Goal: Task Accomplishment & Management: Manage account settings

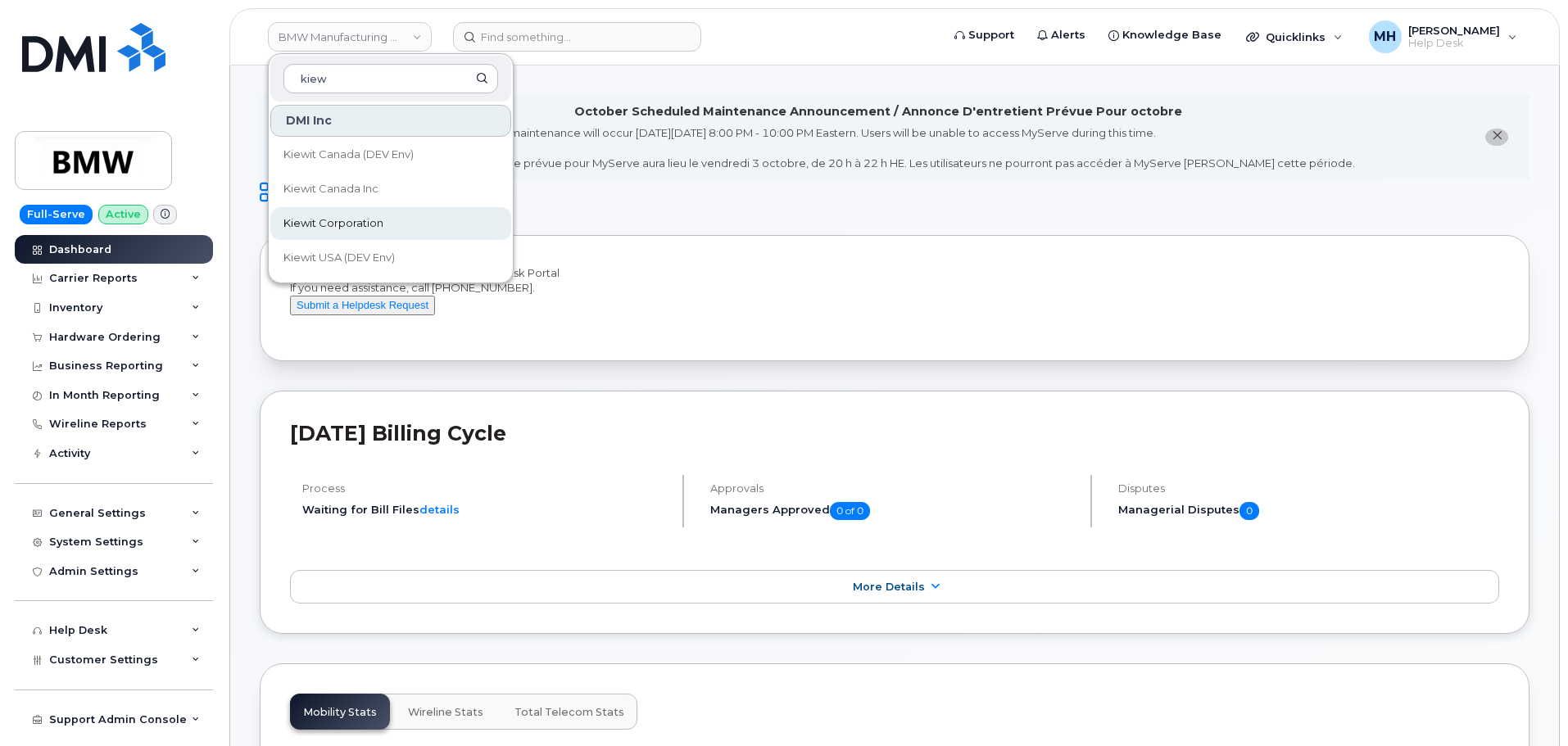
type input "kiew"
click at [381, 222] on span "Kiewit Corporation" at bounding box center [334, 223] width 100 height 17
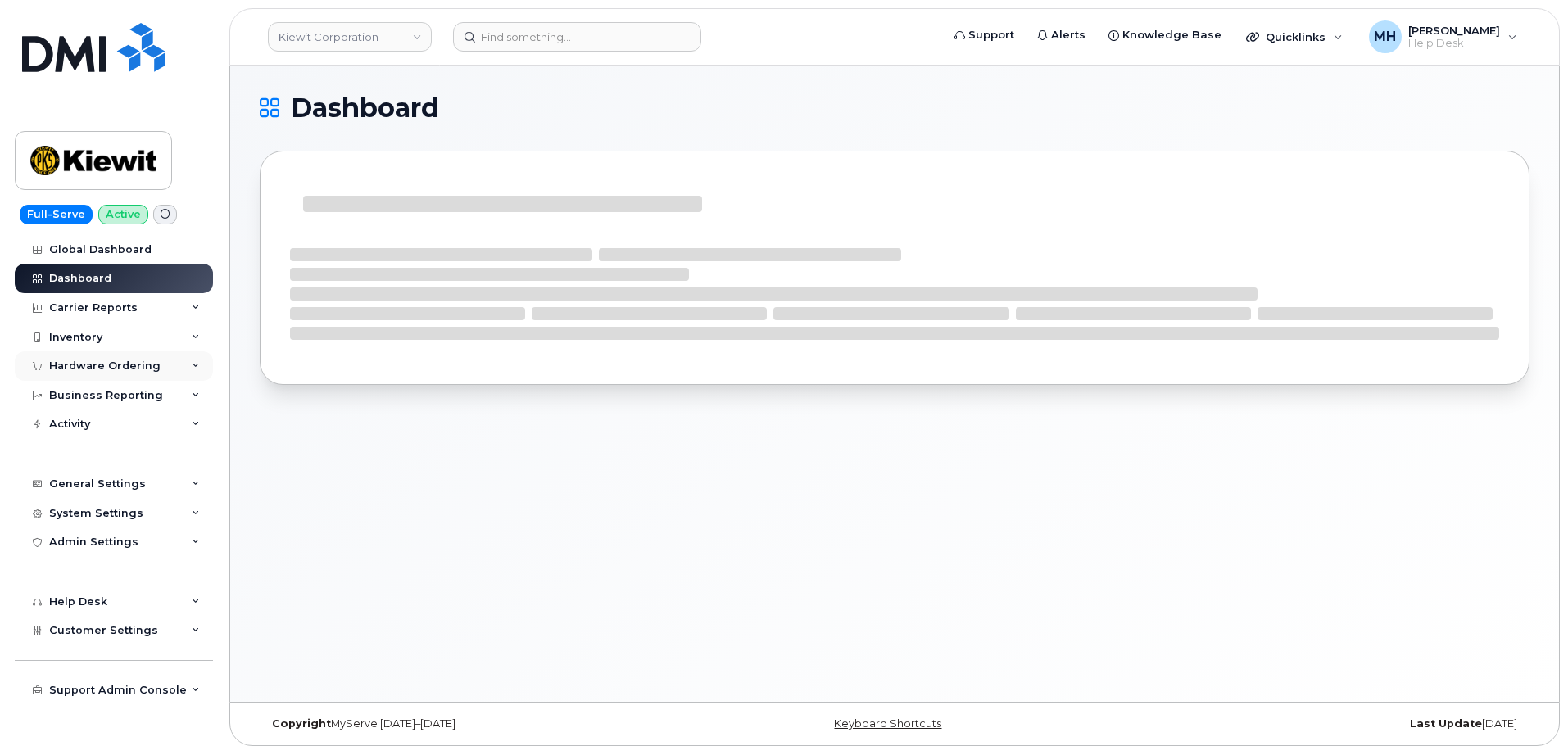
click at [105, 378] on div "Hardware Ordering" at bounding box center [114, 366] width 198 height 30
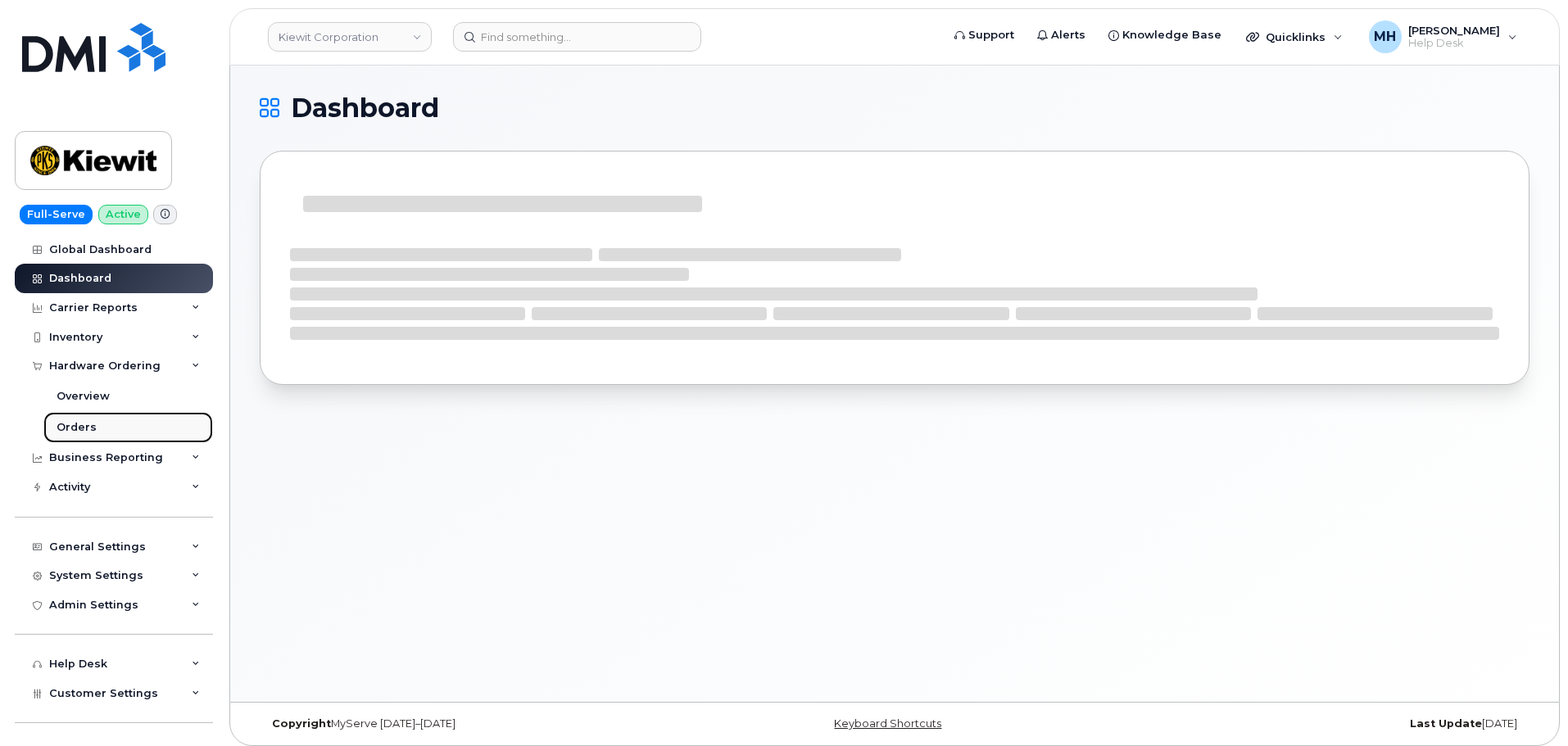
click at [91, 413] on link "Orders" at bounding box center [129, 428] width 170 height 32
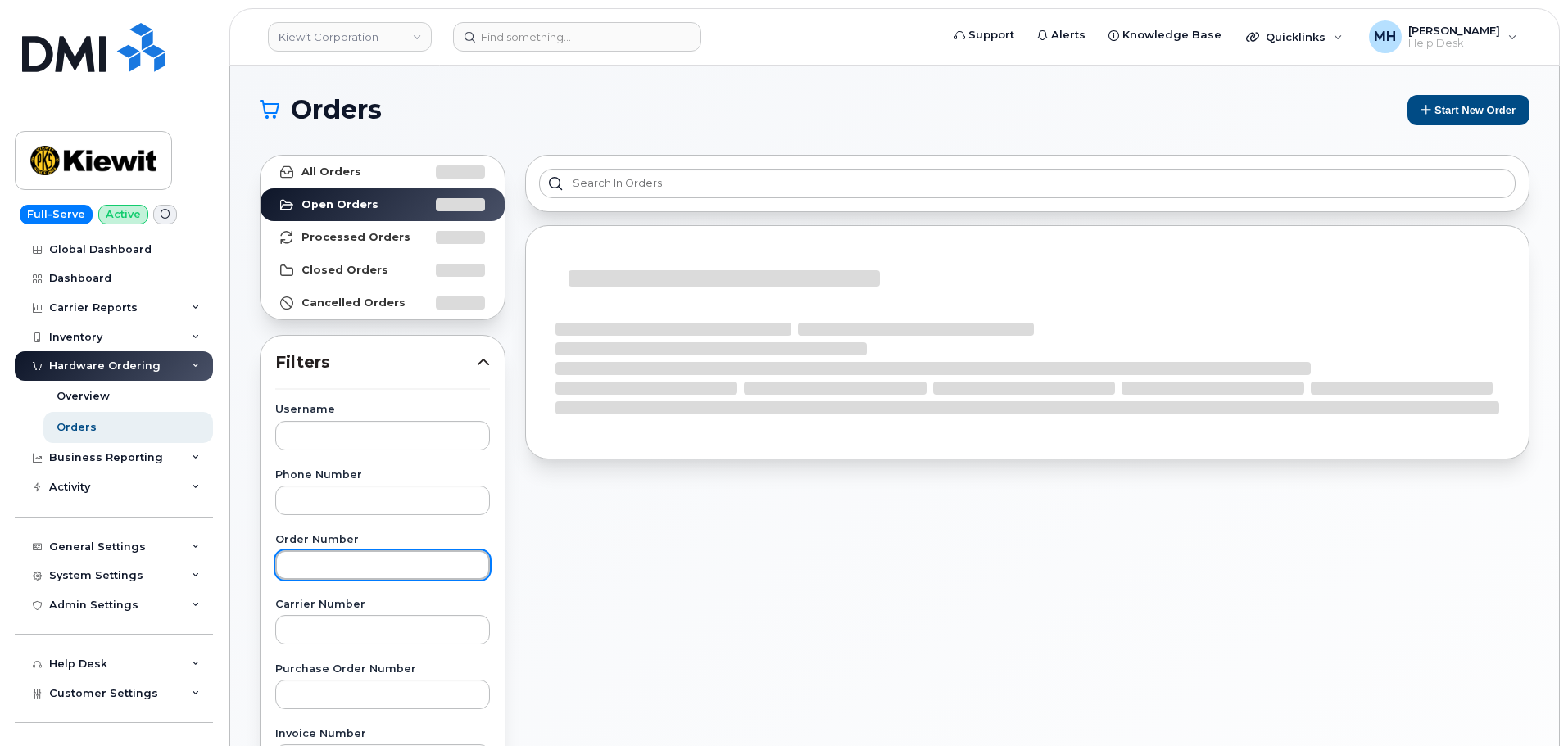
click at [369, 573] on input "text" at bounding box center [382, 566] width 214 height 30
paste input "302272"
type input "302272"
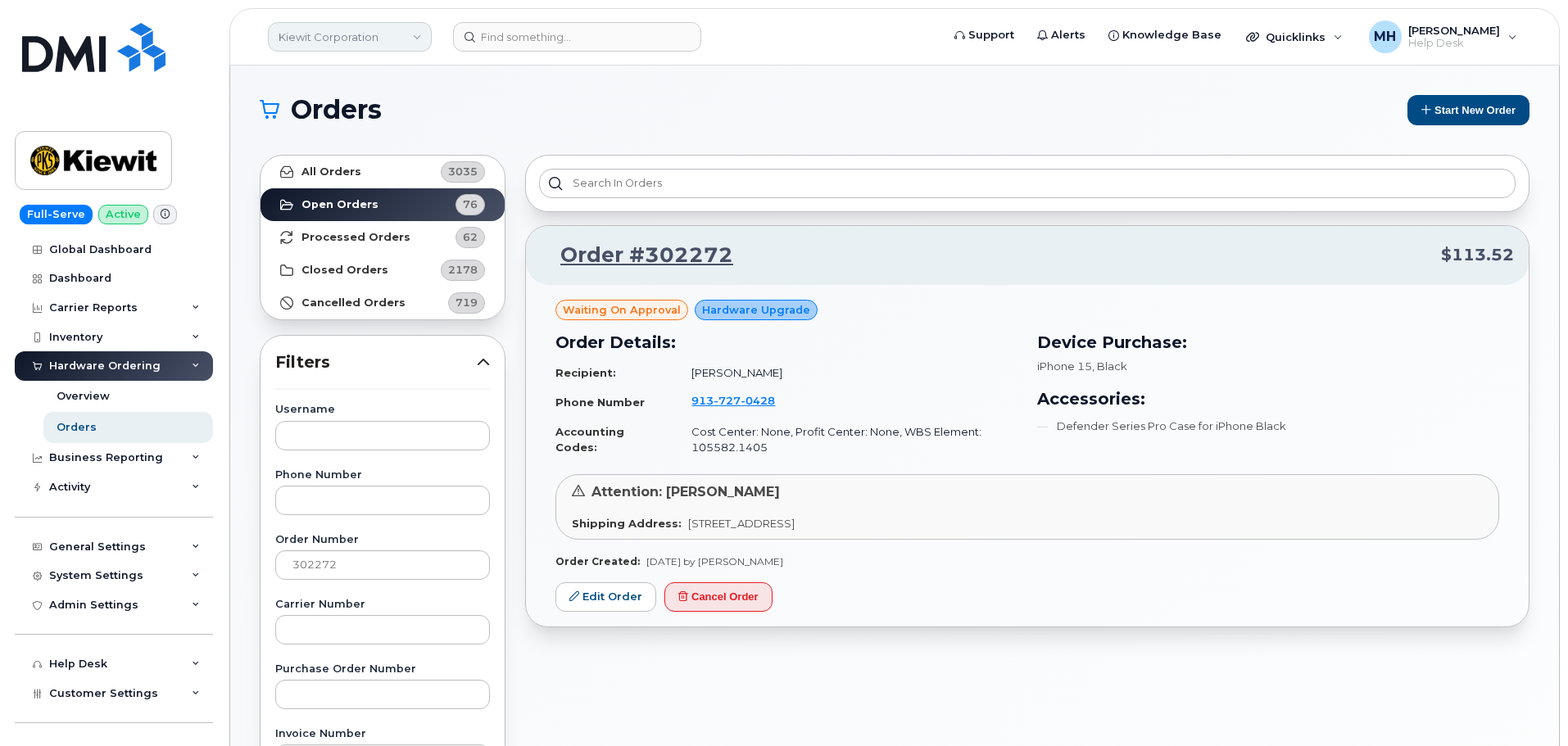
click at [386, 36] on link "Kiewit Corporation" at bounding box center [349, 37] width 164 height 30
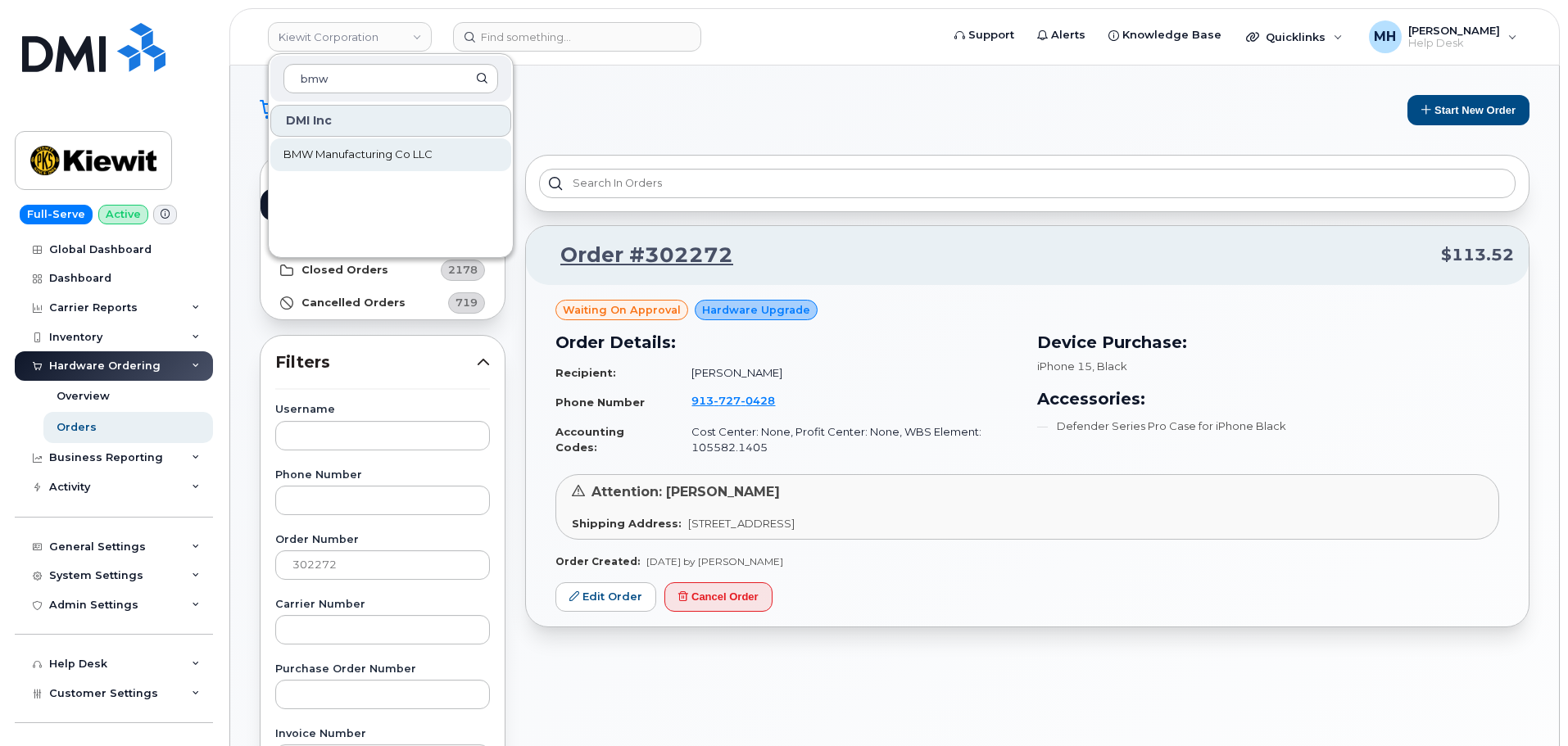
type input "bmw"
click at [360, 159] on span "BMW Manufacturing Co LLC" at bounding box center [358, 154] width 149 height 17
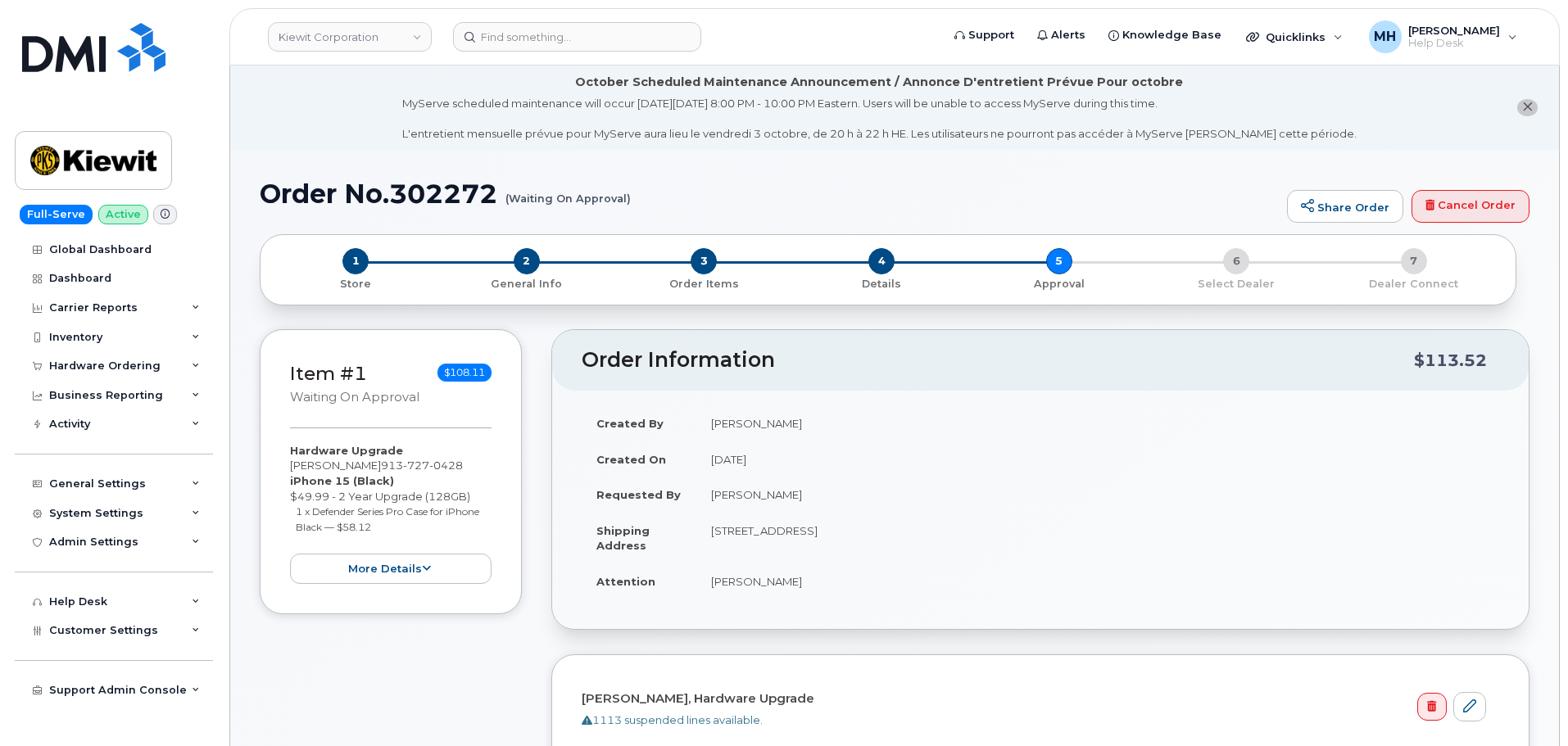
scroll to position [327, 0]
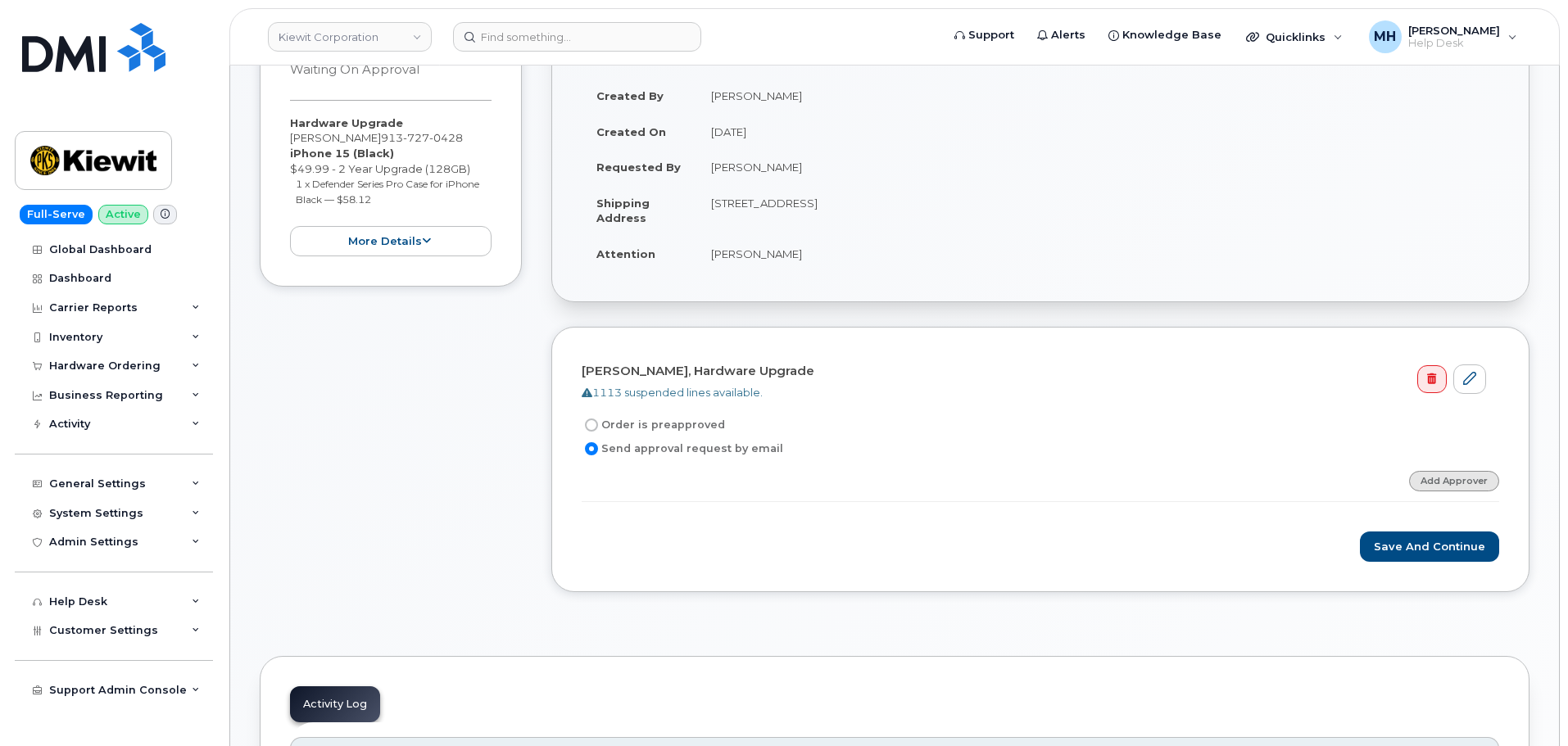
click at [1429, 488] on link "Add Approver" at bounding box center [1453, 481] width 90 height 20
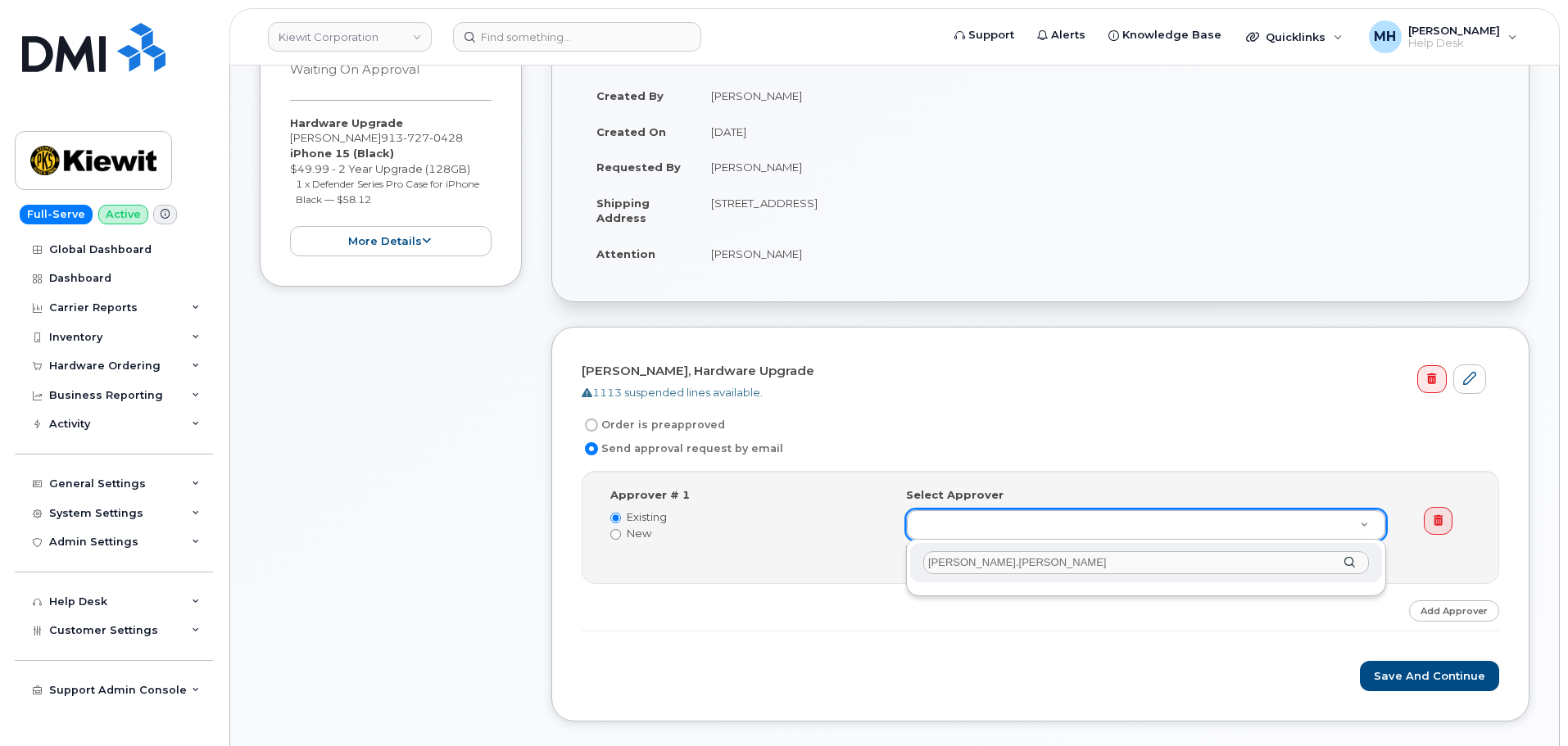
click at [960, 560] on input "Monty.Murphy" at bounding box center [1145, 563] width 446 height 24
type input "Monty Murphy"
click at [1009, 565] on input "Monty Murphy" at bounding box center [1145, 563] width 446 height 24
drag, startPoint x: 1009, startPoint y: 565, endPoint x: 887, endPoint y: 566, distance: 122.0
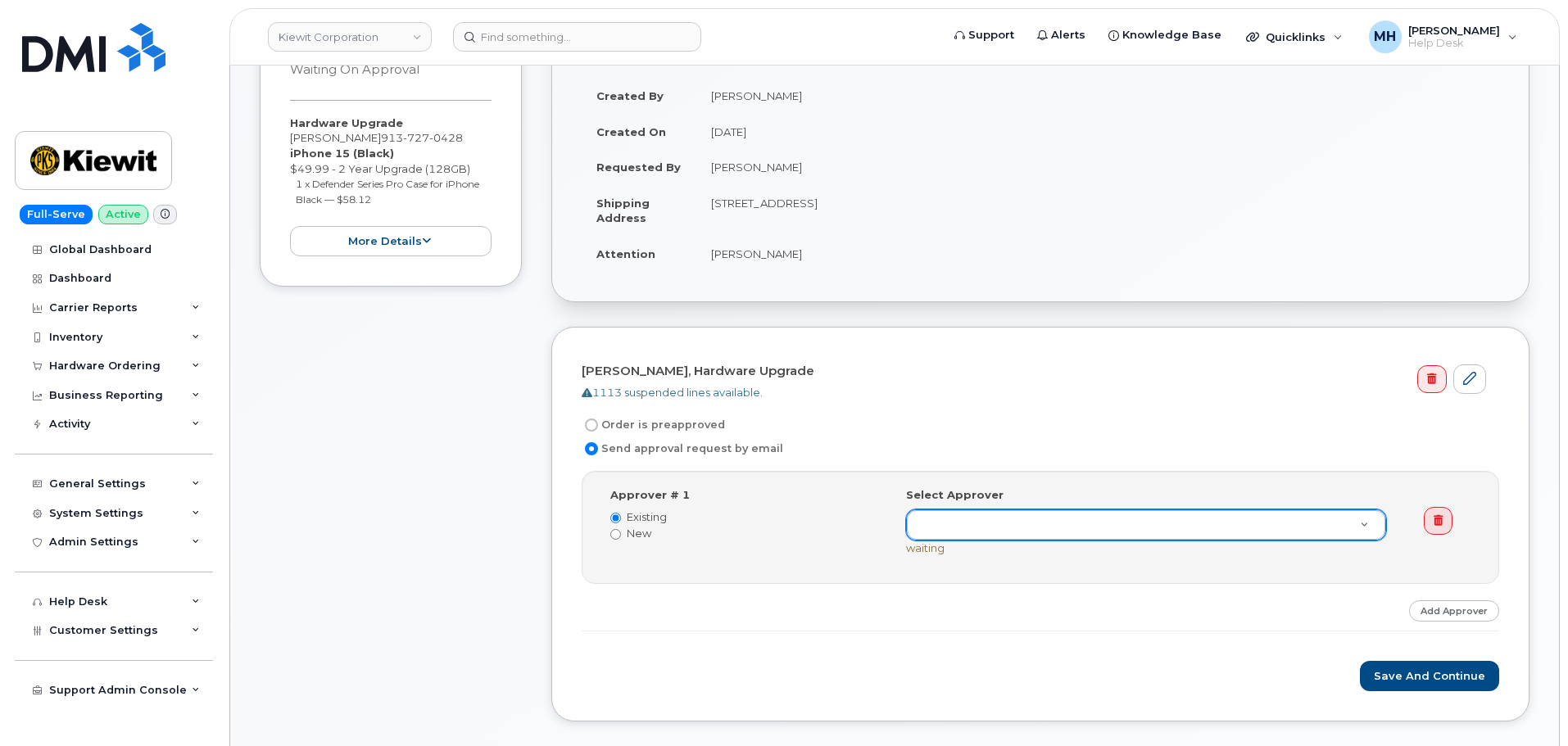
click at [642, 535] on label "New" at bounding box center [746, 534] width 271 height 16
click at [621, 535] on input "New" at bounding box center [615, 534] width 11 height 11
radio input "true"
radio input "false"
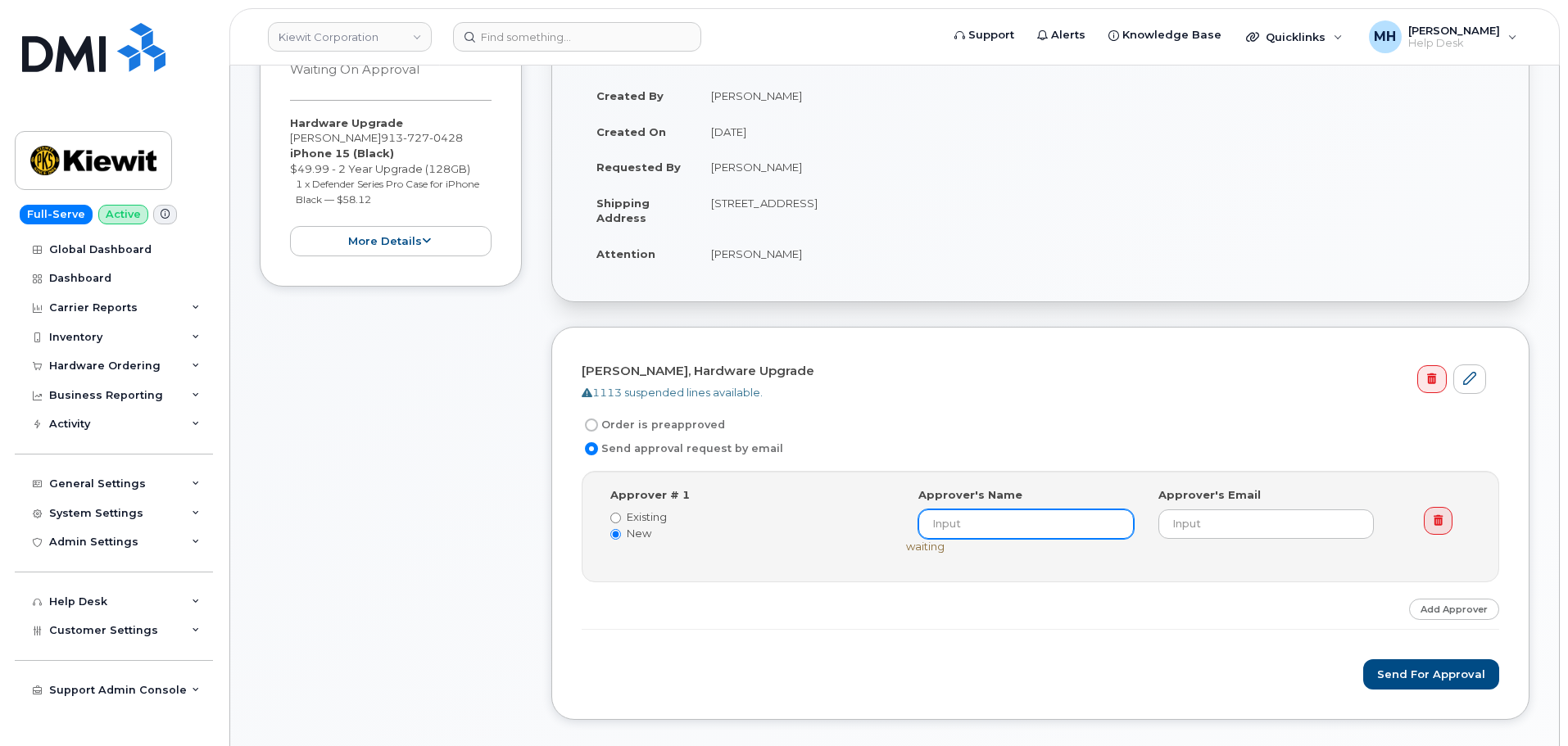
click at [952, 527] on input at bounding box center [1026, 524] width 215 height 30
paste input "Monty Murphy"
type input "Monty Murphy"
click at [1189, 546] on div "Select Approver Monty Murphy (undefined) Approver's Name Monty Murphy Approver'…" at bounding box center [1152, 521] width 493 height 67
click at [1199, 528] on input "email" at bounding box center [1266, 524] width 215 height 30
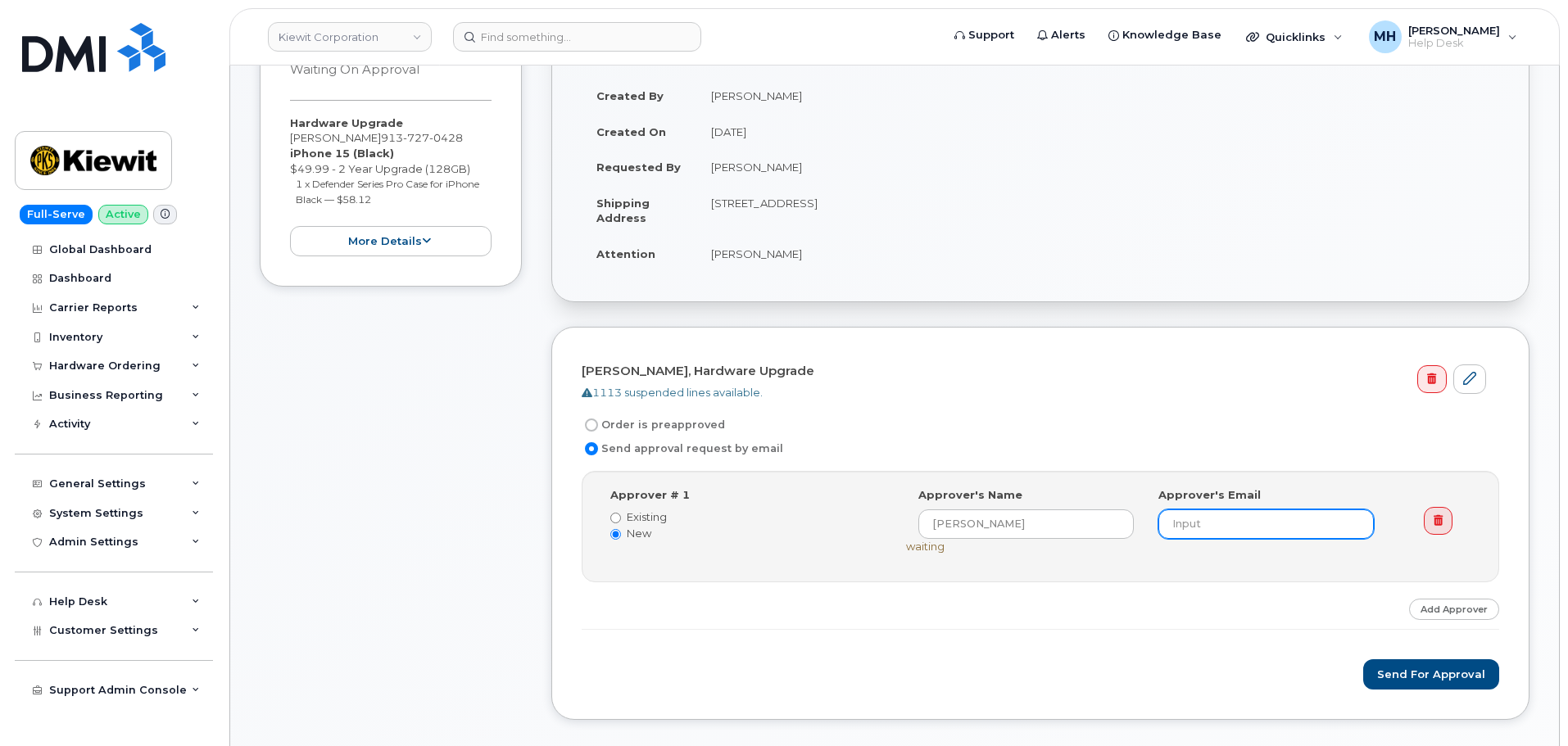
paste input "MONTY.MURPHY@KIEWIT.COM"
type input "MONTY.MURPHY@KIEWIT.COM"
click at [1446, 693] on div "Melinda Kelley, Hardware Upgrade 1113 suspended lines available. Order is preap…" at bounding box center [1040, 524] width 978 height 394
click at [1445, 681] on button "Send for Approval" at bounding box center [1431, 674] width 136 height 31
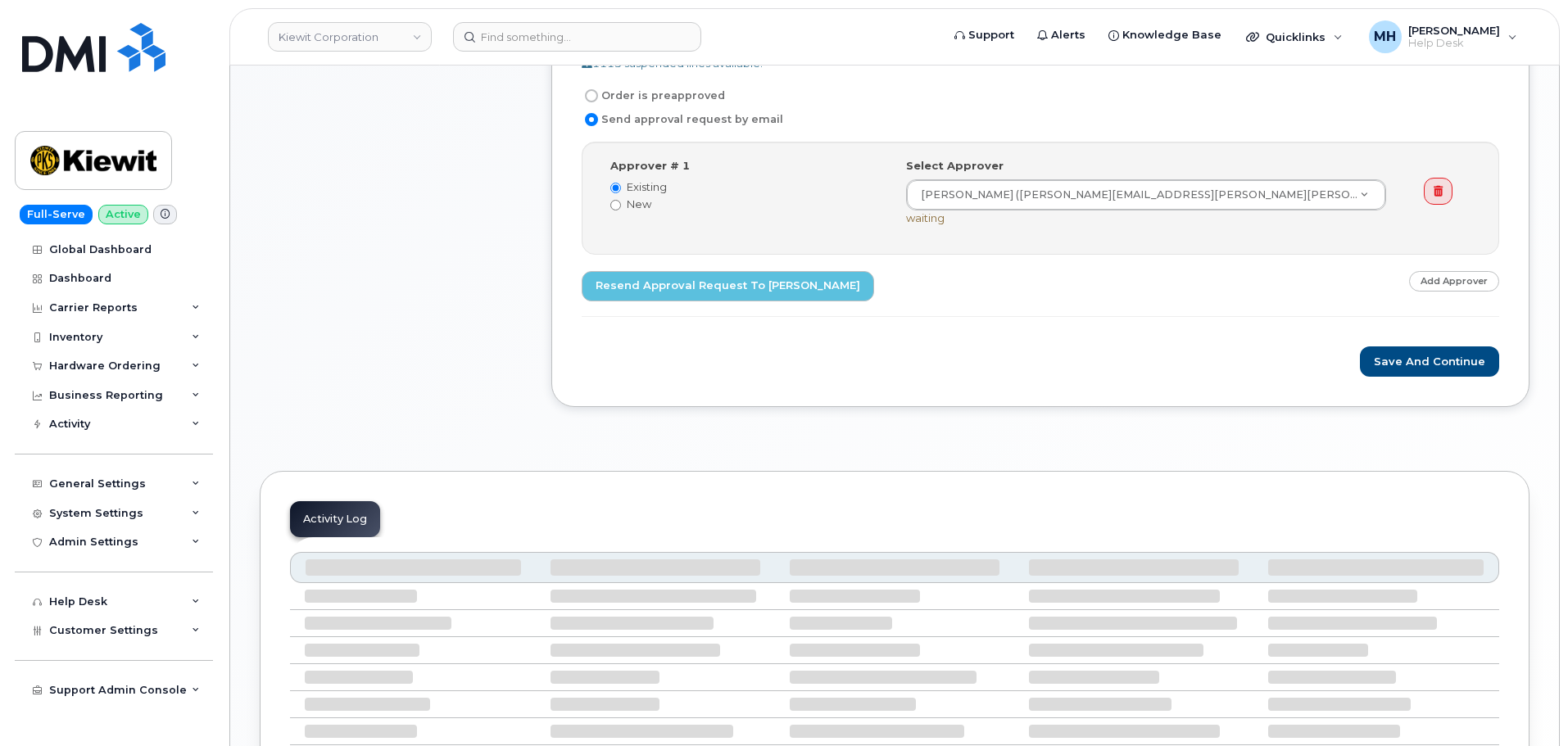
scroll to position [657, 0]
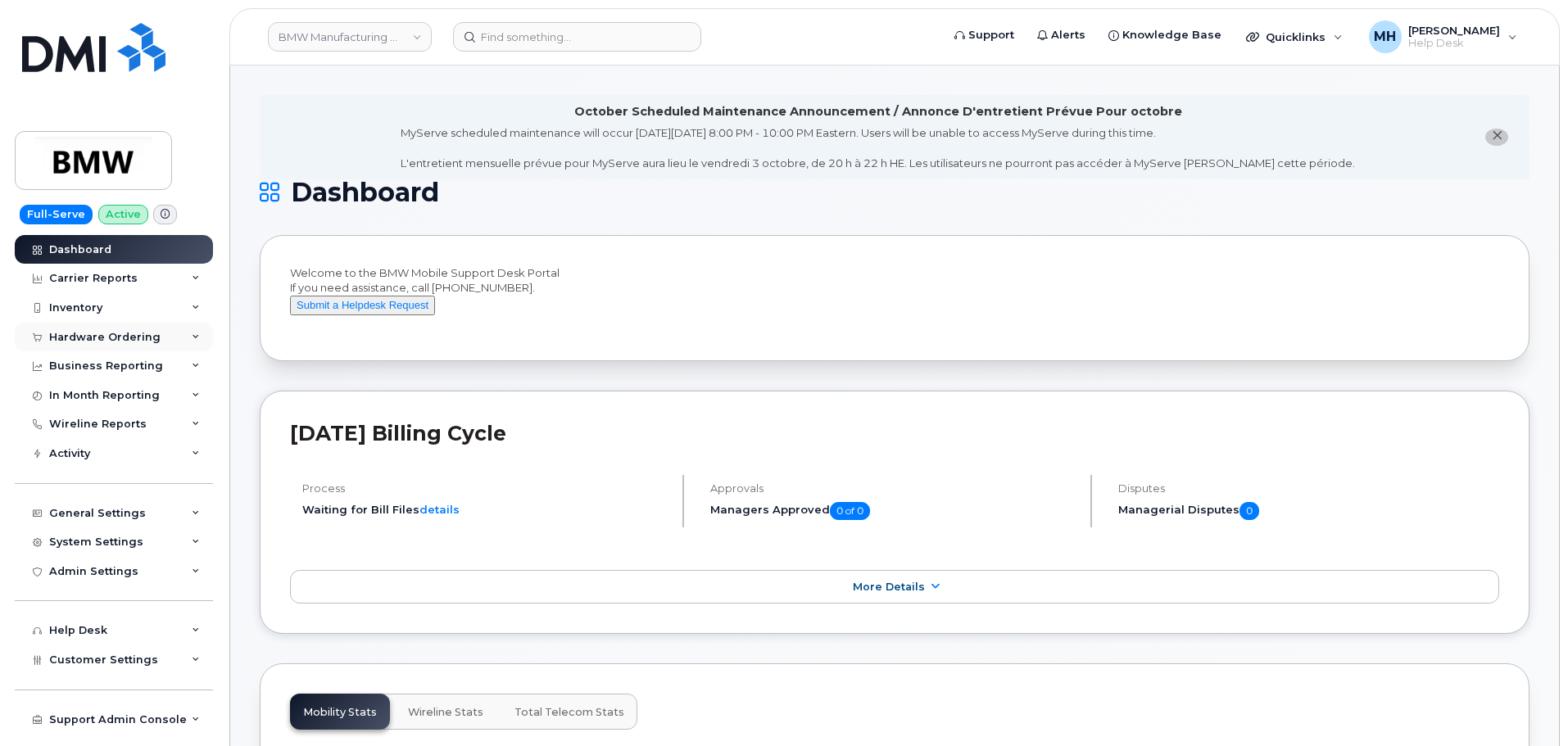
click at [133, 341] on div "Hardware Ordering" at bounding box center [104, 337] width 111 height 13
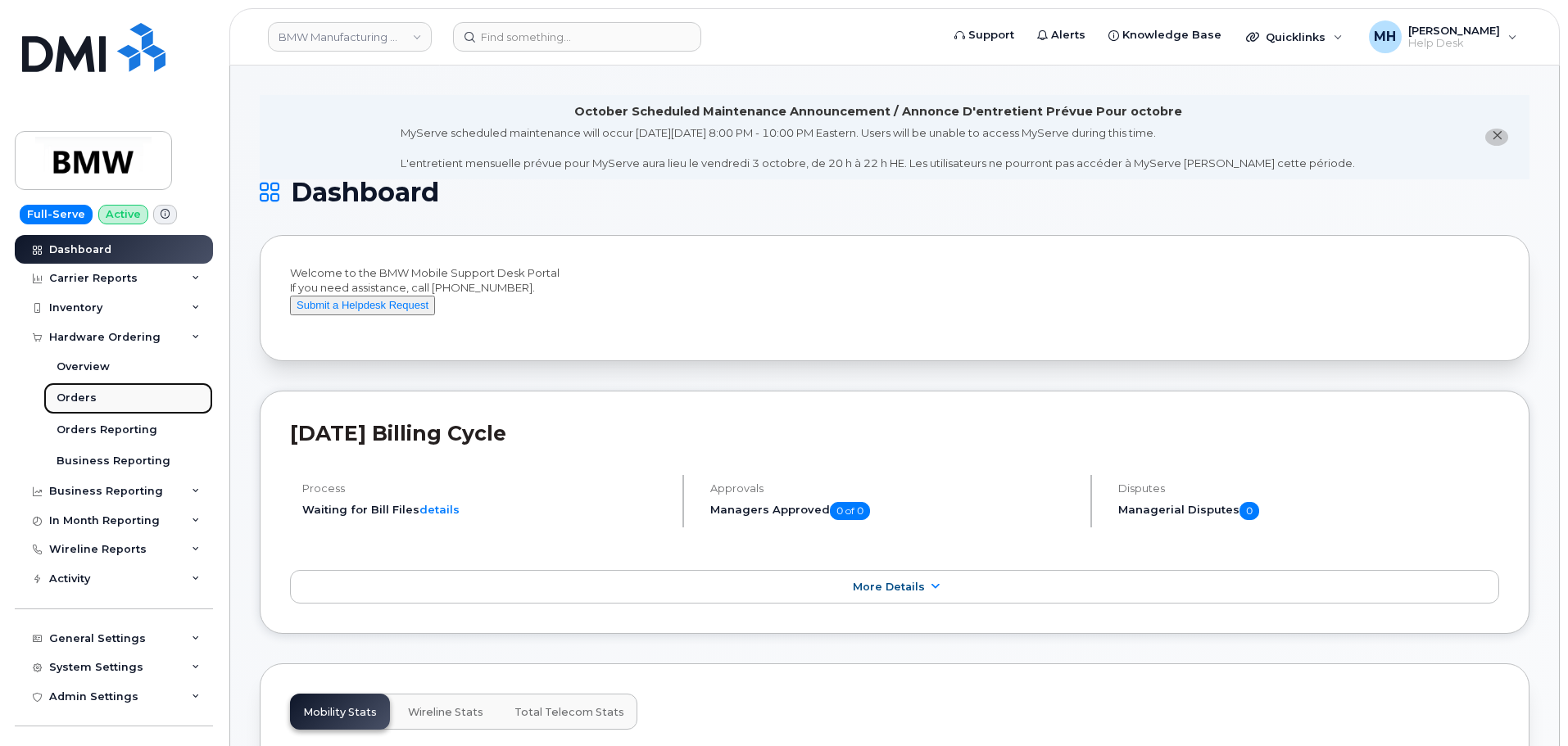
click at [97, 395] on link "Orders" at bounding box center [129, 398] width 170 height 32
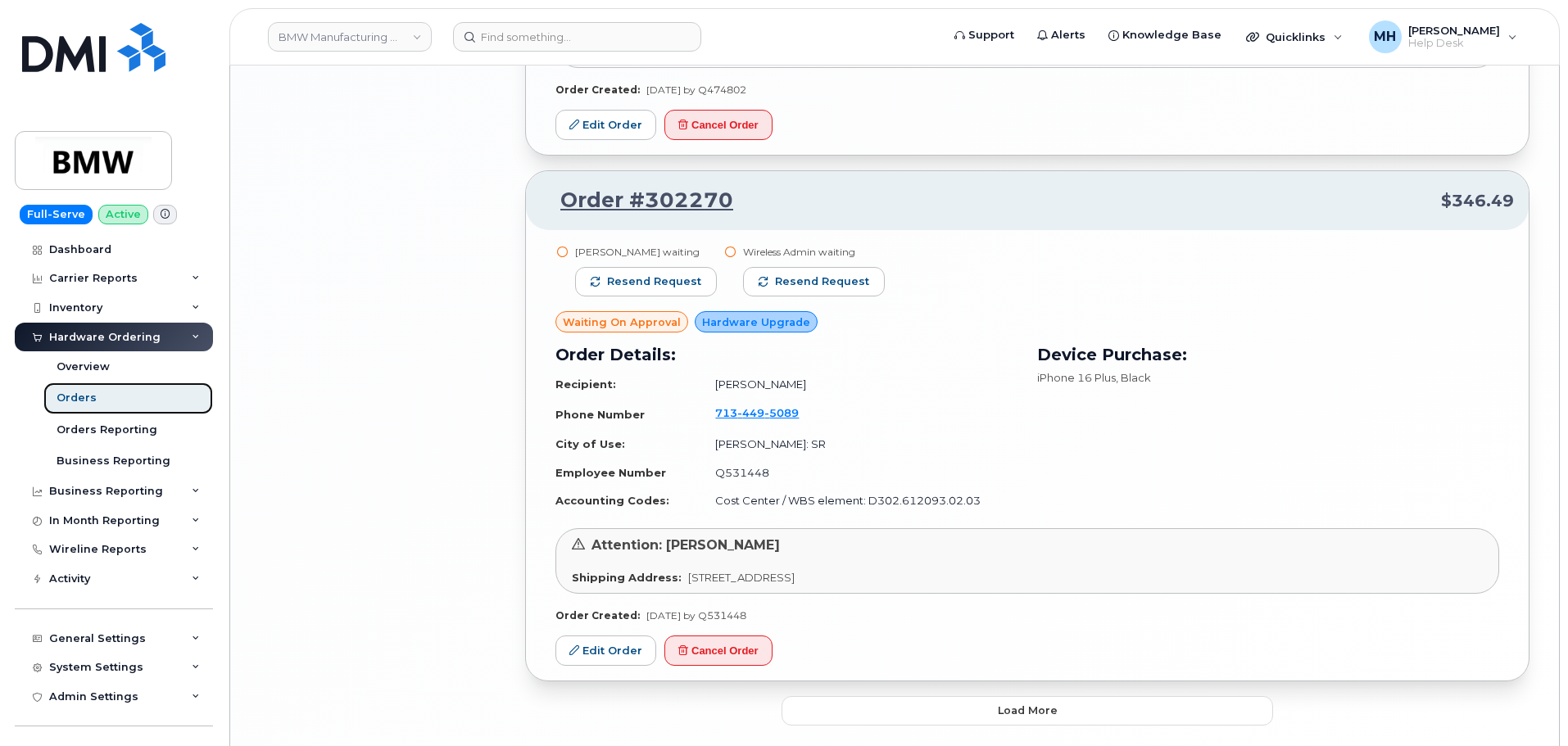
scroll to position [2965, 0]
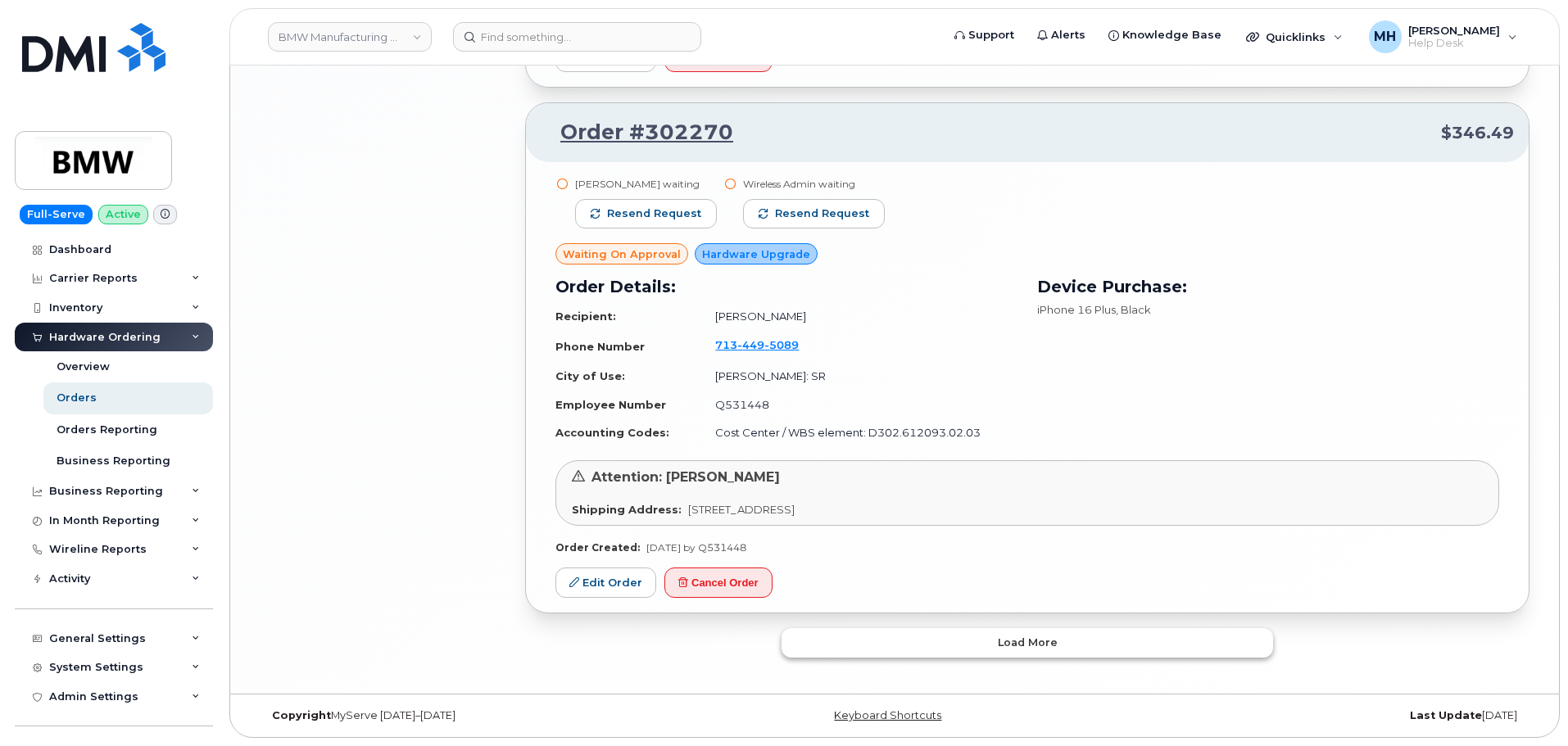
click at [900, 642] on button "Load more" at bounding box center [1026, 644] width 491 height 30
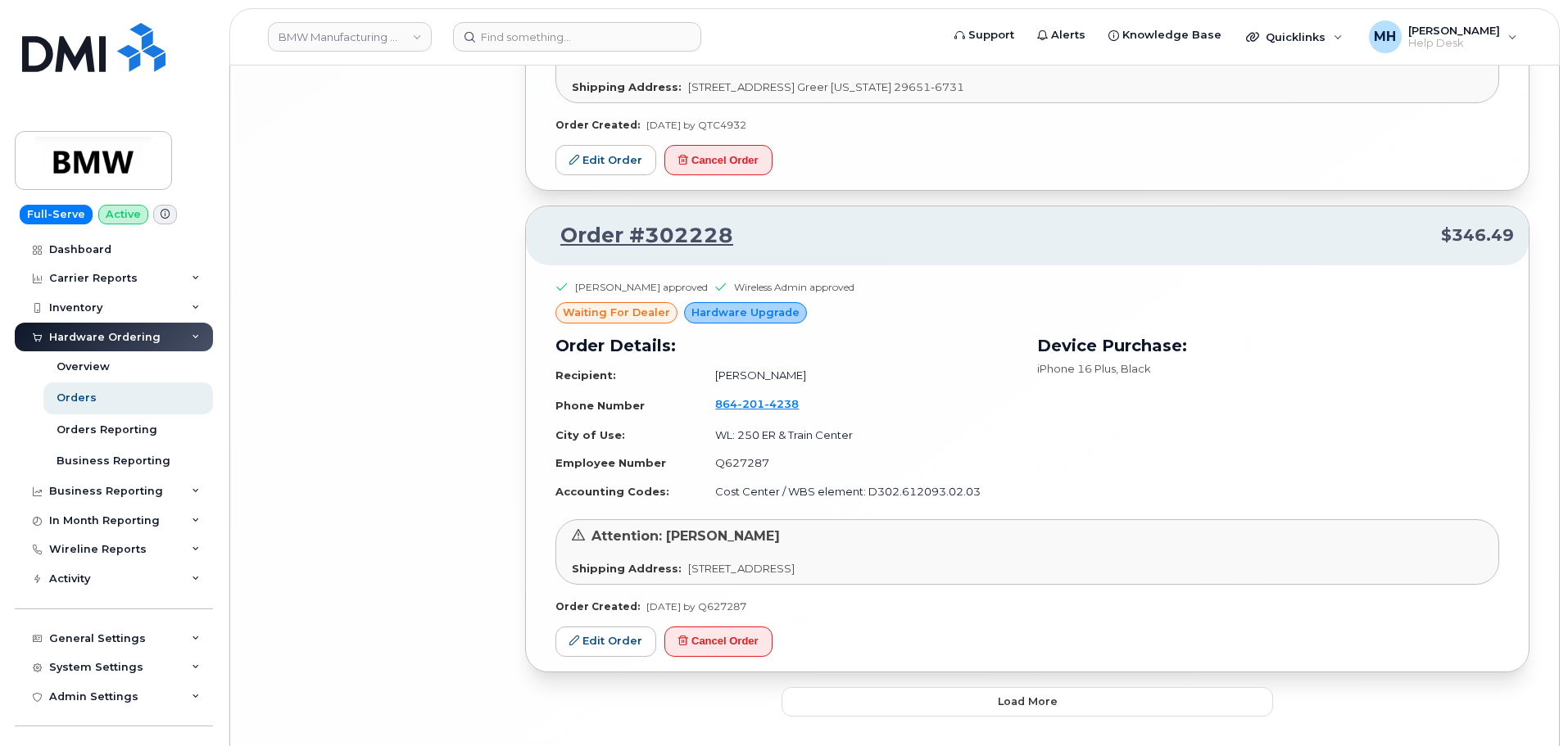
scroll to position [6929, 0]
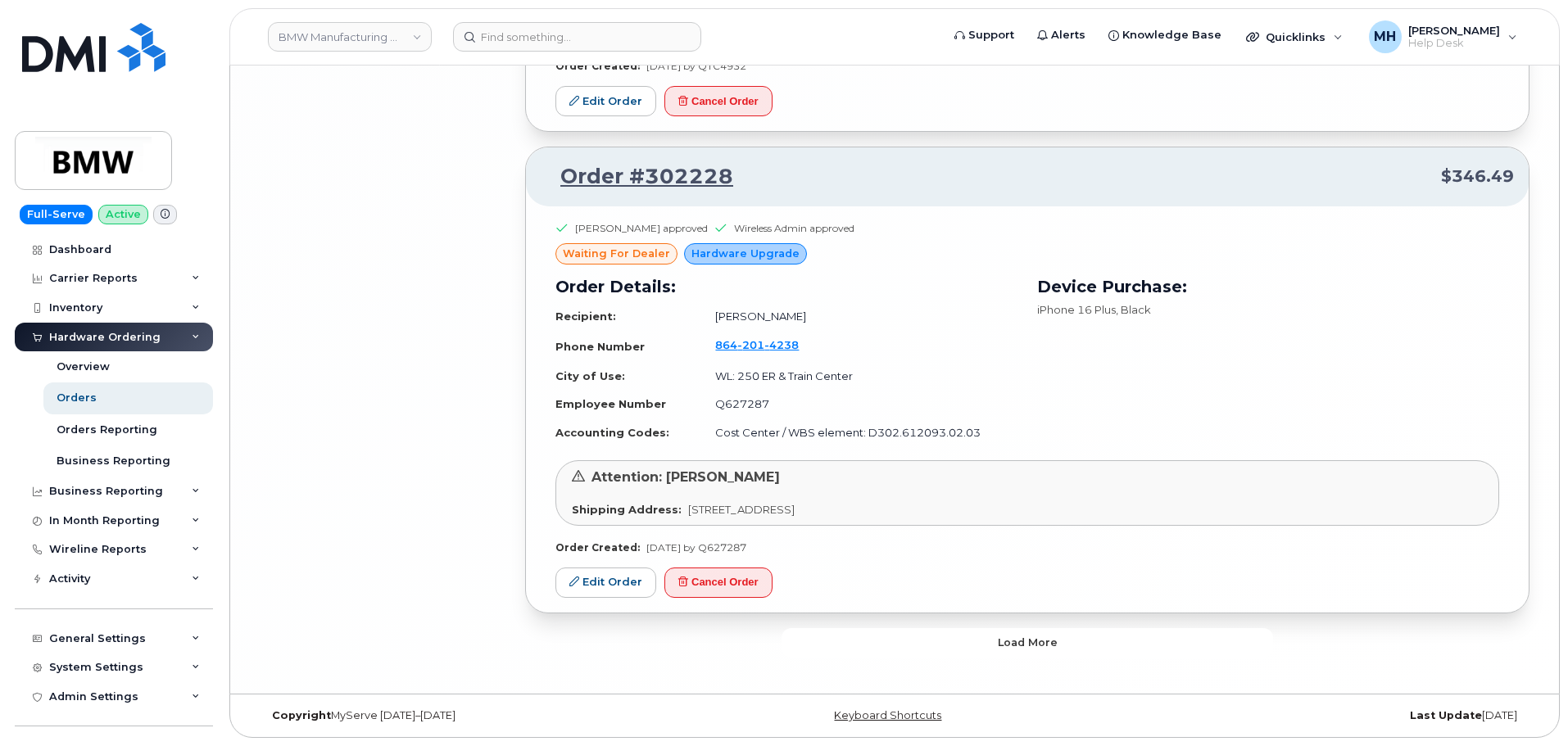
click at [887, 649] on button "Load more" at bounding box center [1026, 644] width 491 height 30
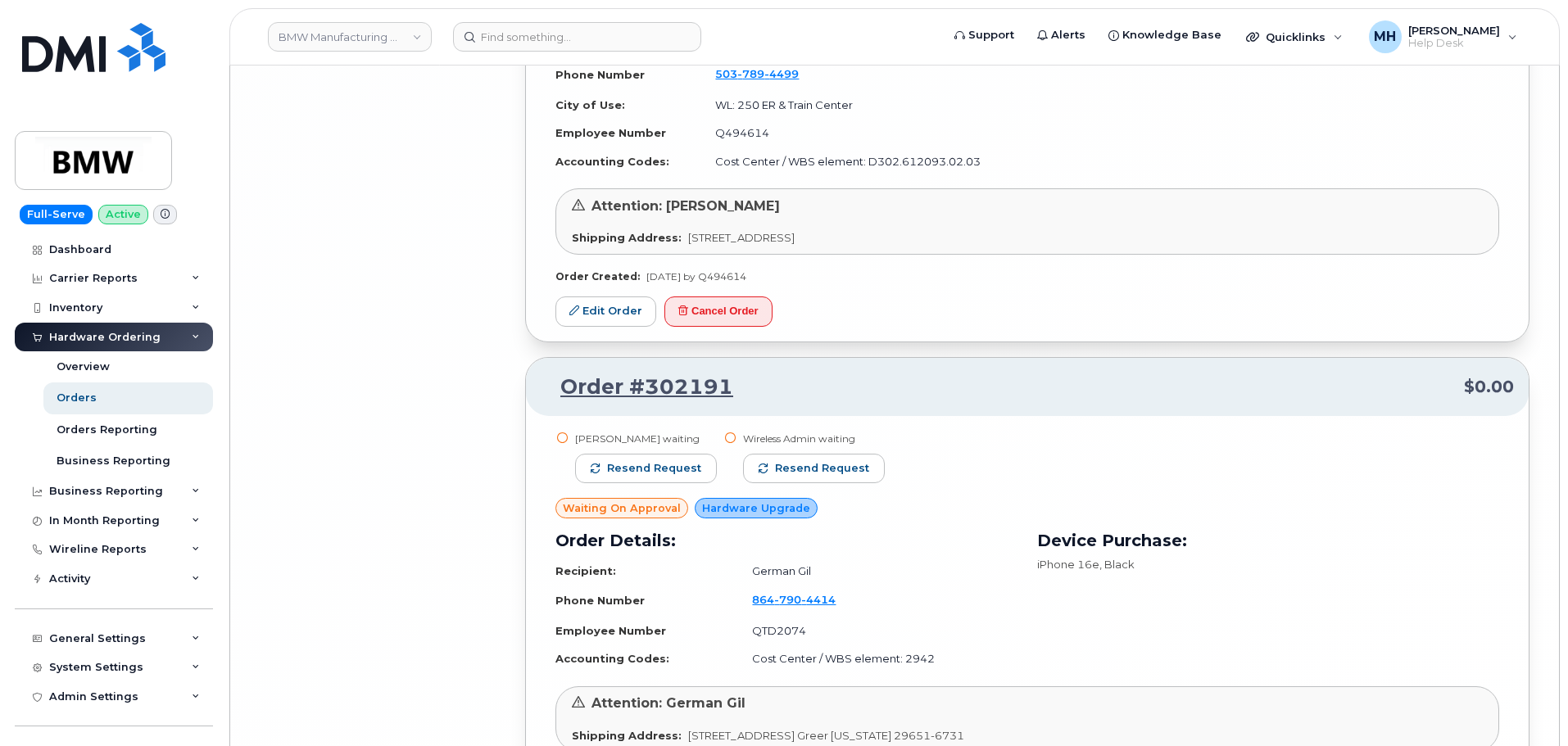
scroll to position [10856, 0]
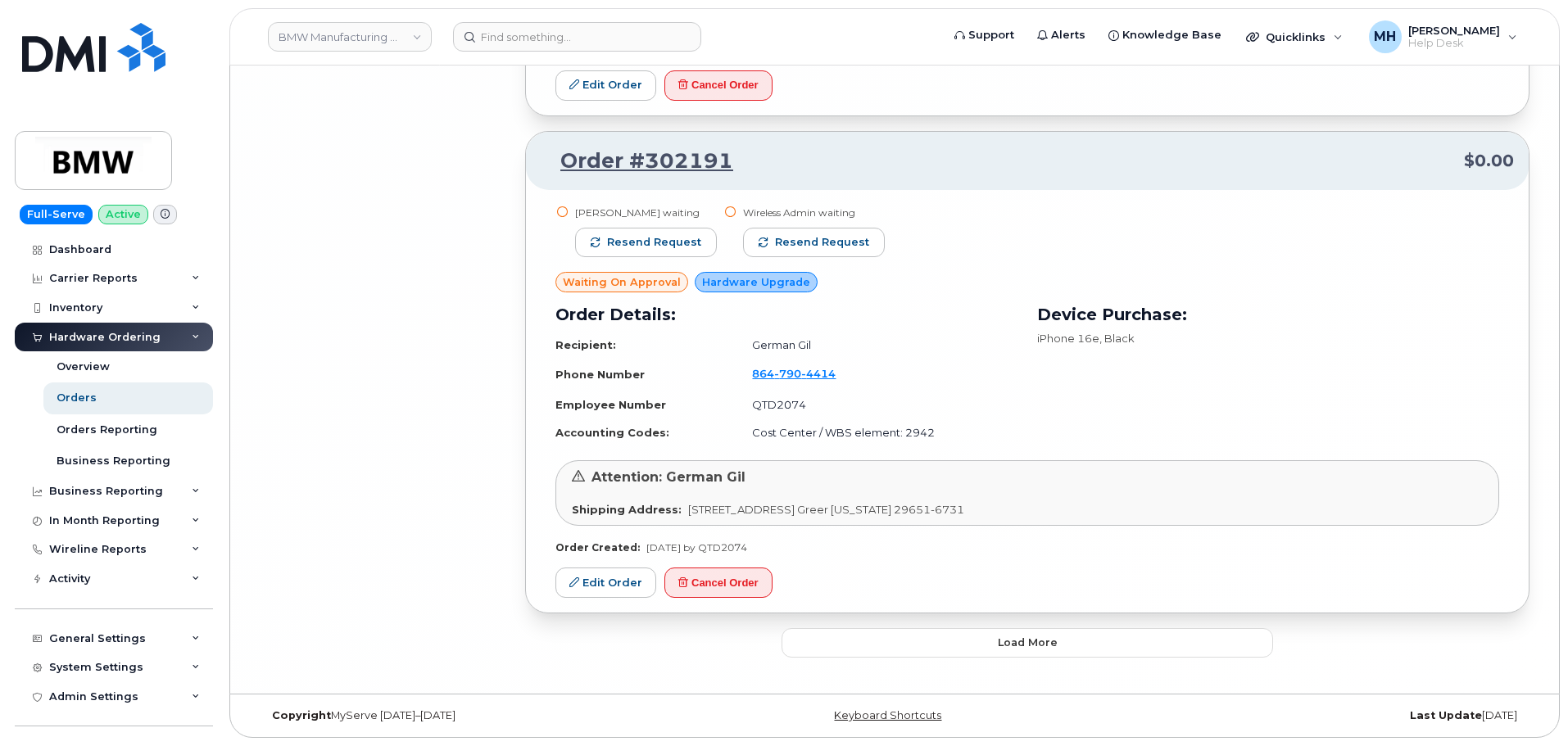
click at [882, 648] on button "Load more" at bounding box center [1026, 644] width 491 height 30
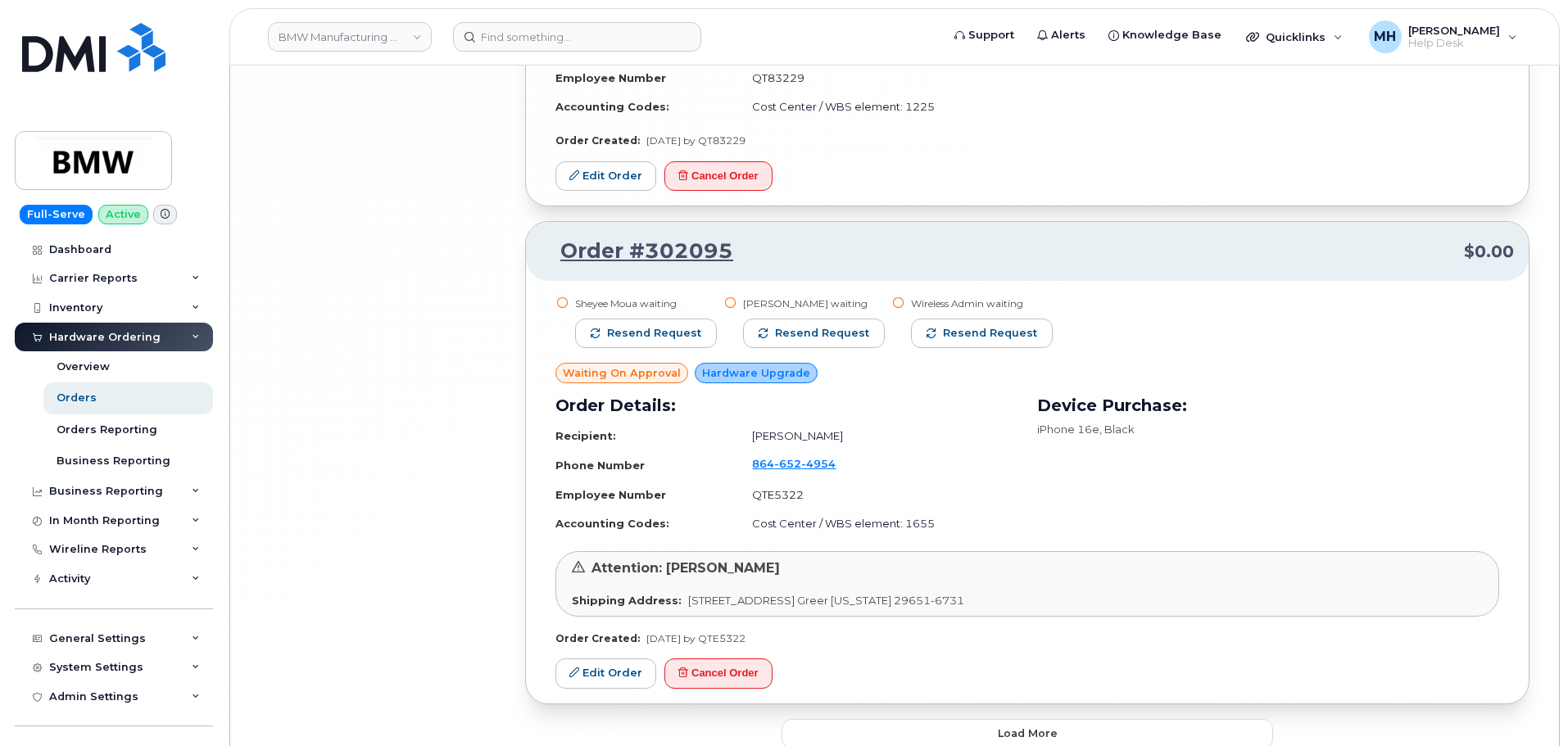
scroll to position [14635, 0]
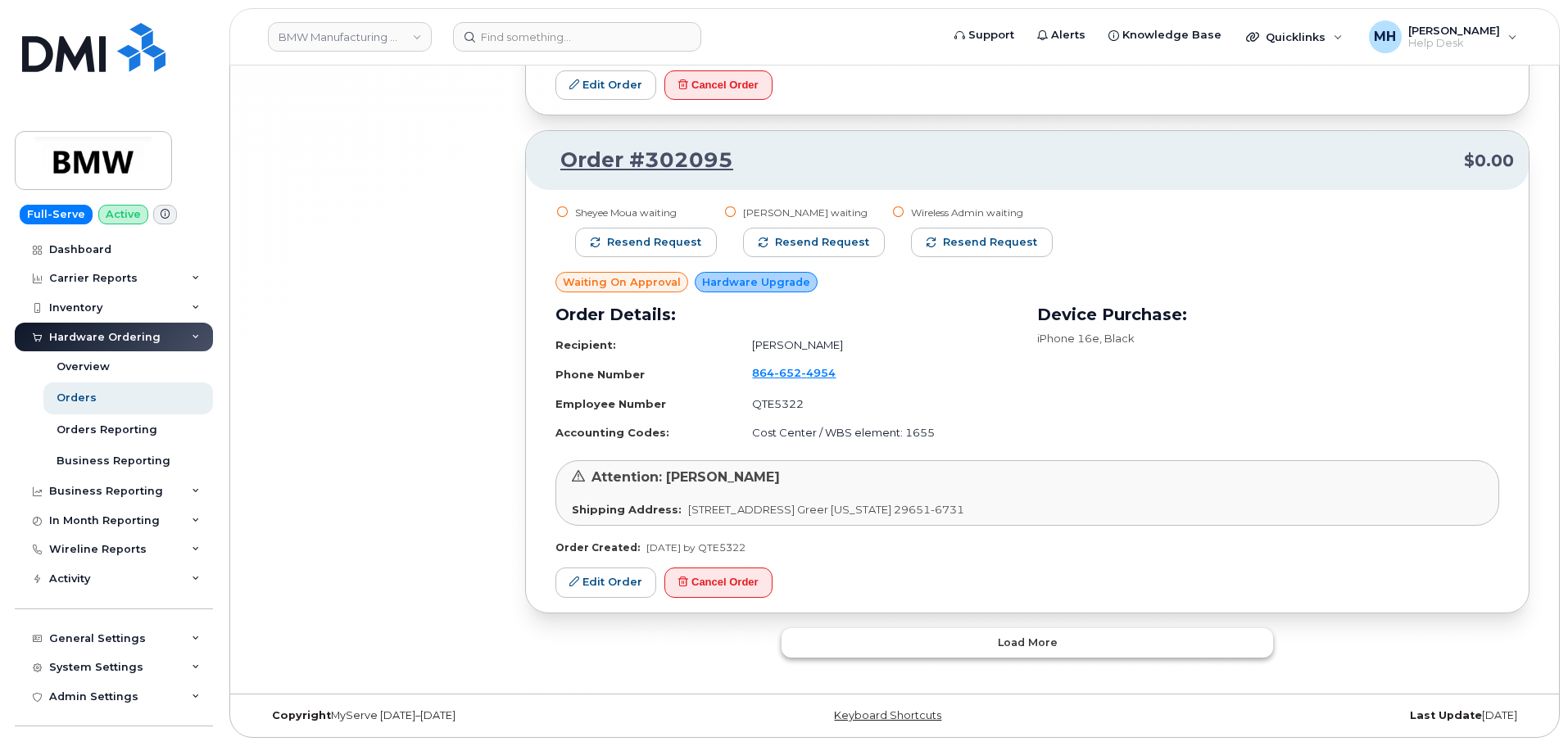
click at [949, 629] on button "Load more" at bounding box center [1026, 644] width 491 height 30
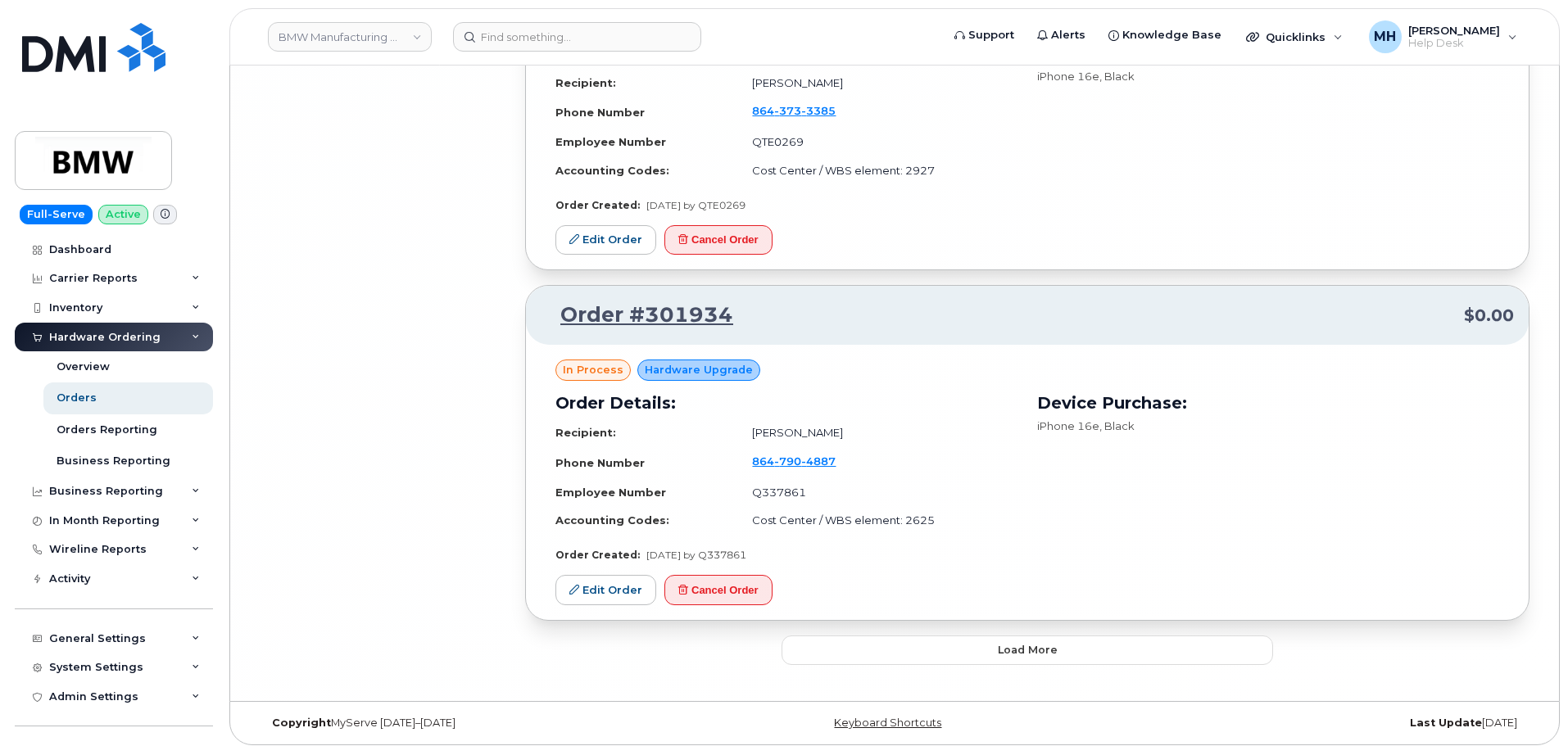
scroll to position [17674, 0]
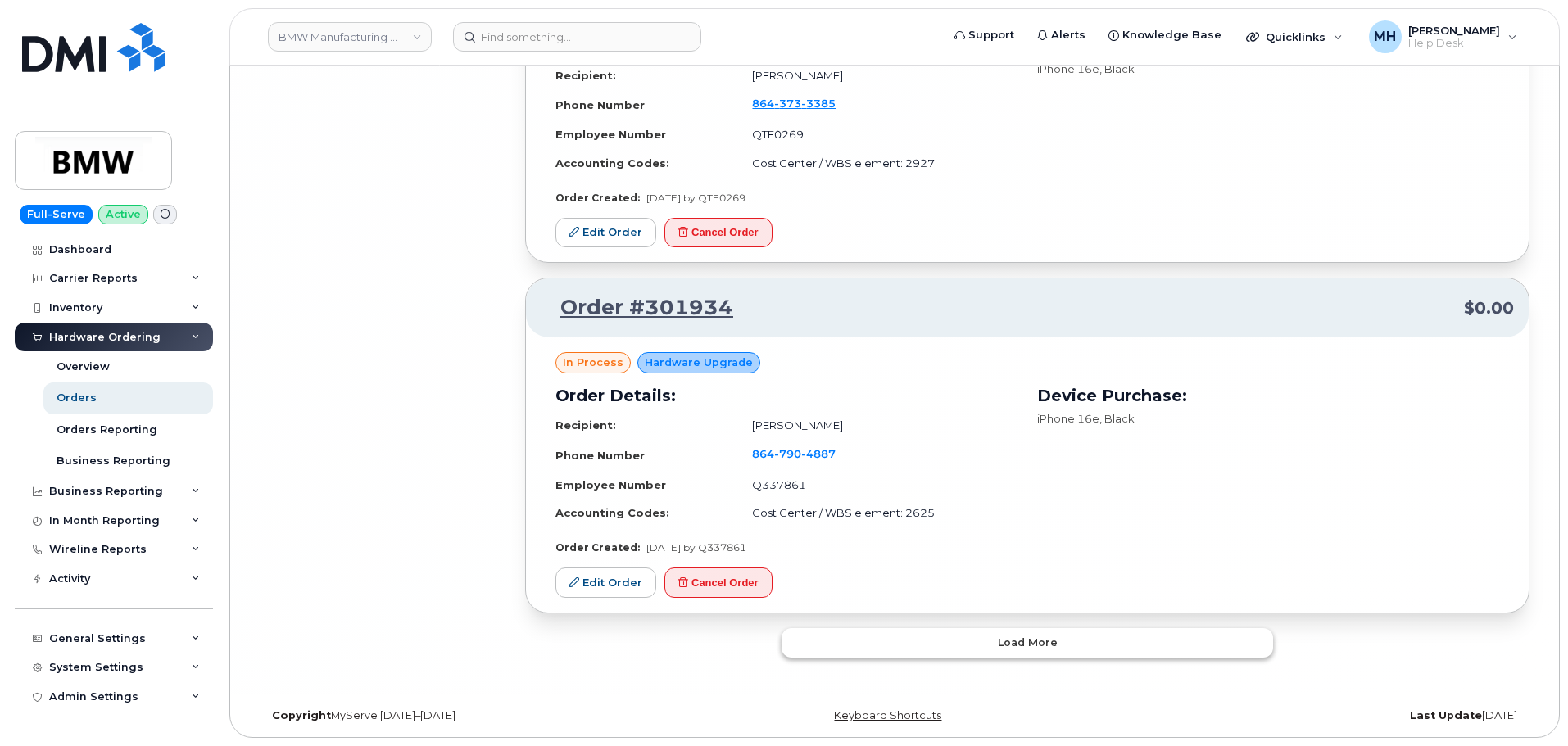
click at [1077, 640] on button "Load more" at bounding box center [1026, 644] width 491 height 30
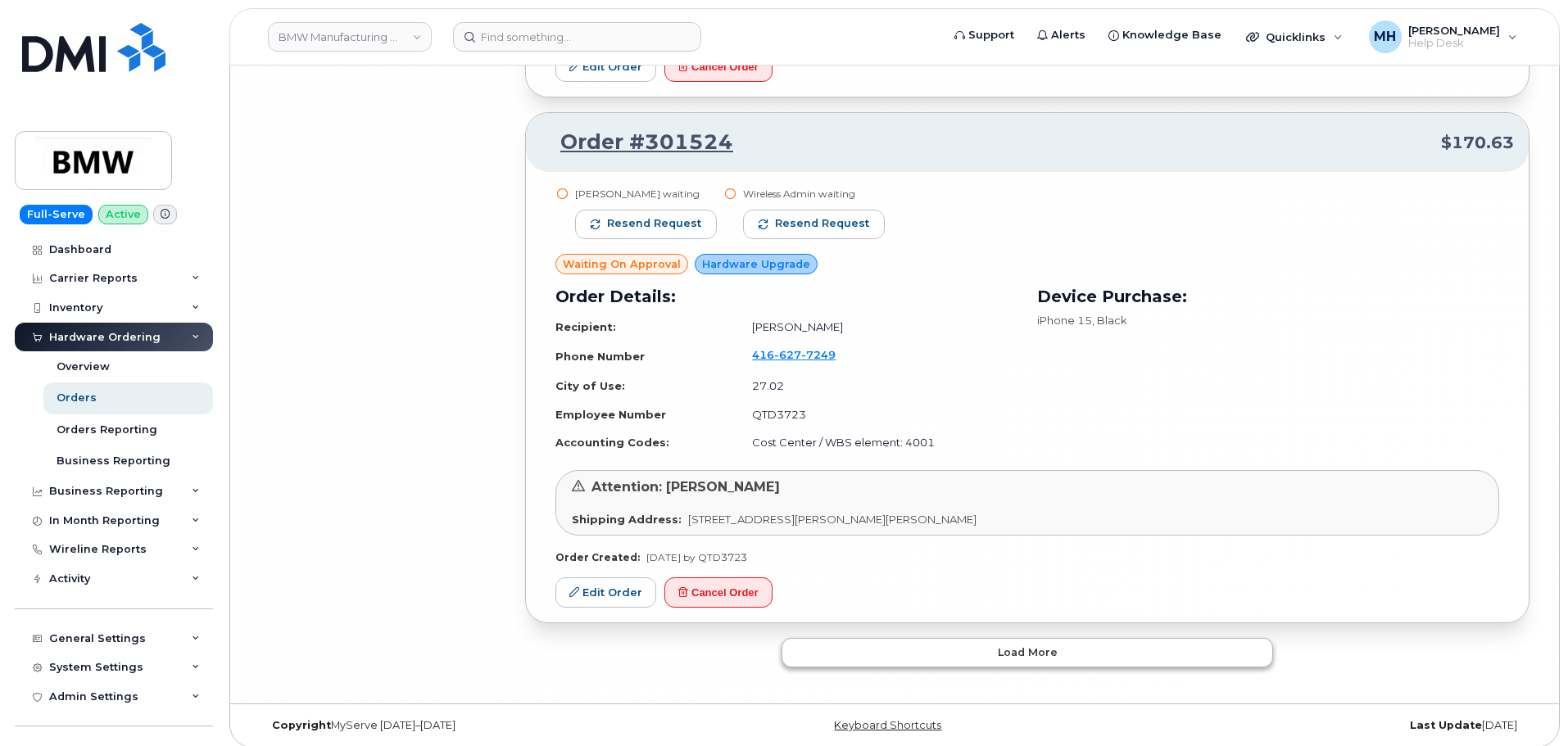
scroll to position [21070, 0]
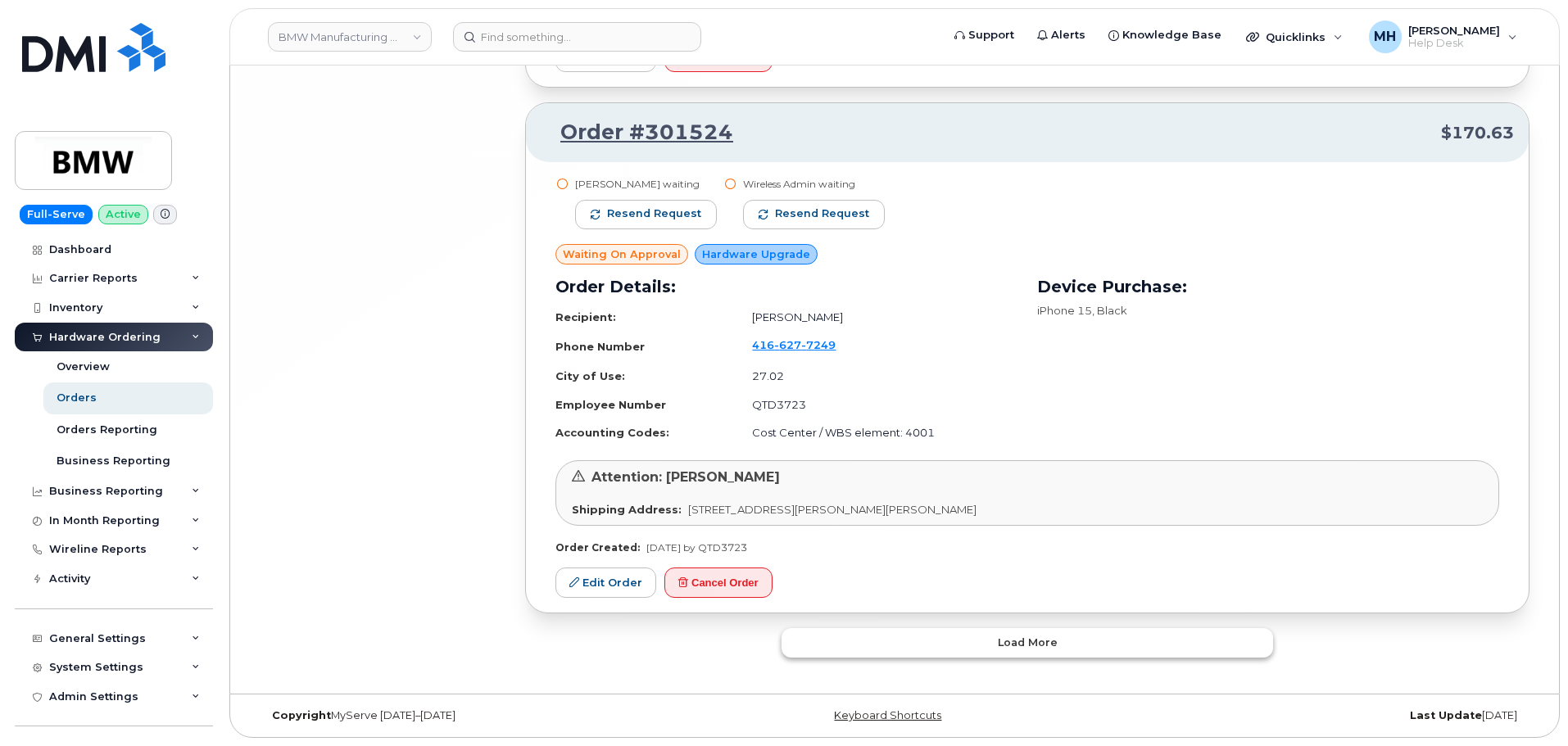
click at [935, 651] on button "Load more" at bounding box center [1026, 644] width 491 height 30
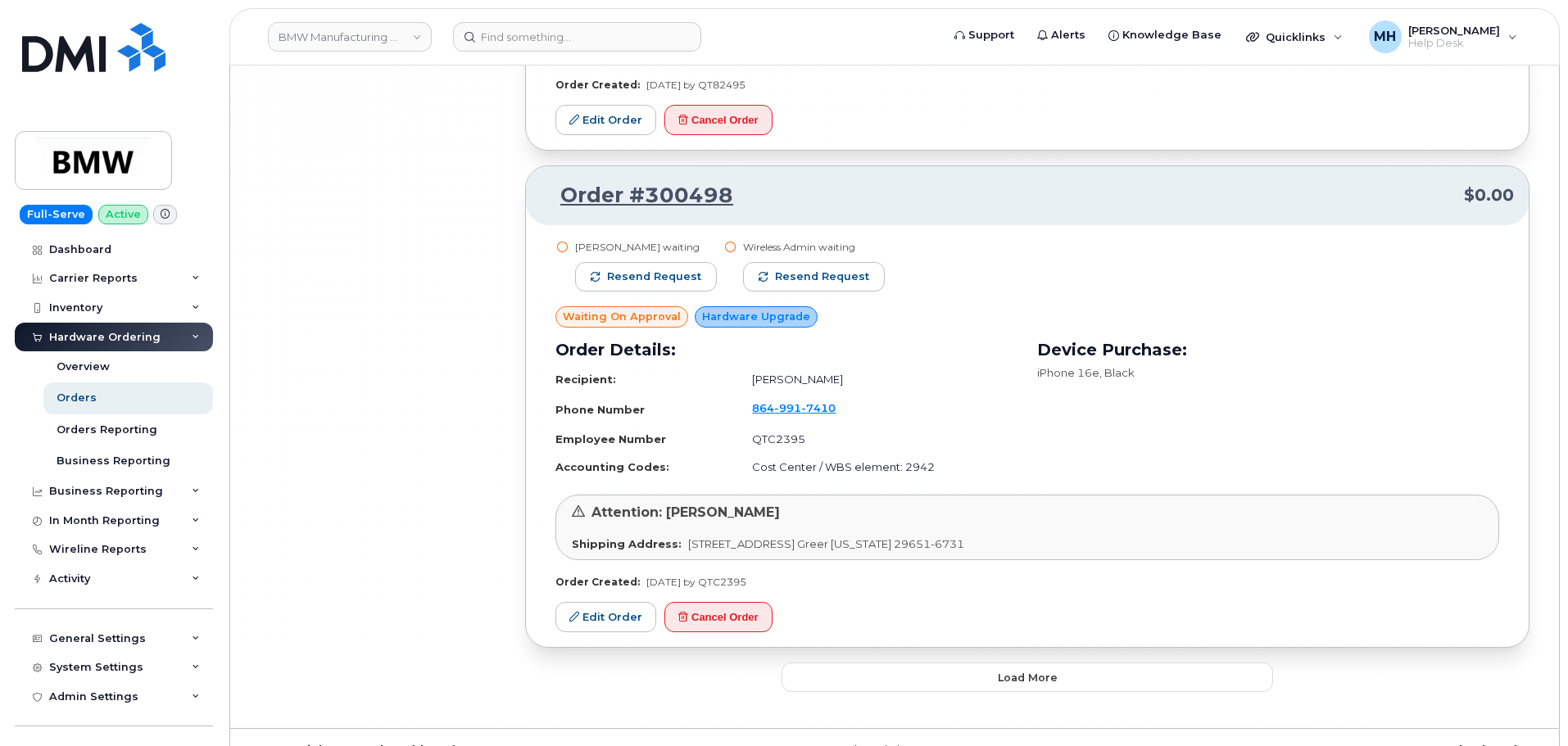
scroll to position [25000, 0]
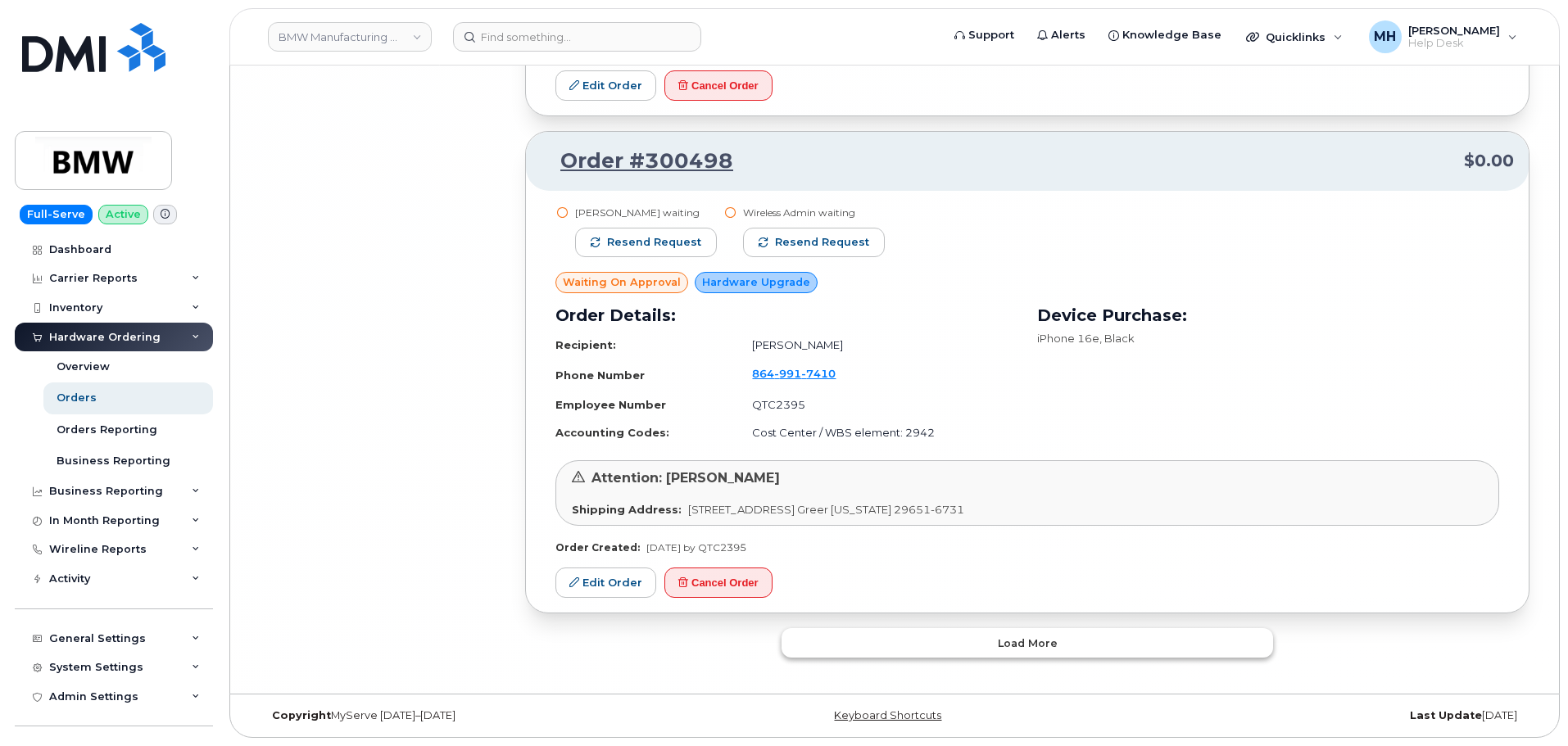
click at [911, 635] on button "Load more" at bounding box center [1026, 644] width 491 height 30
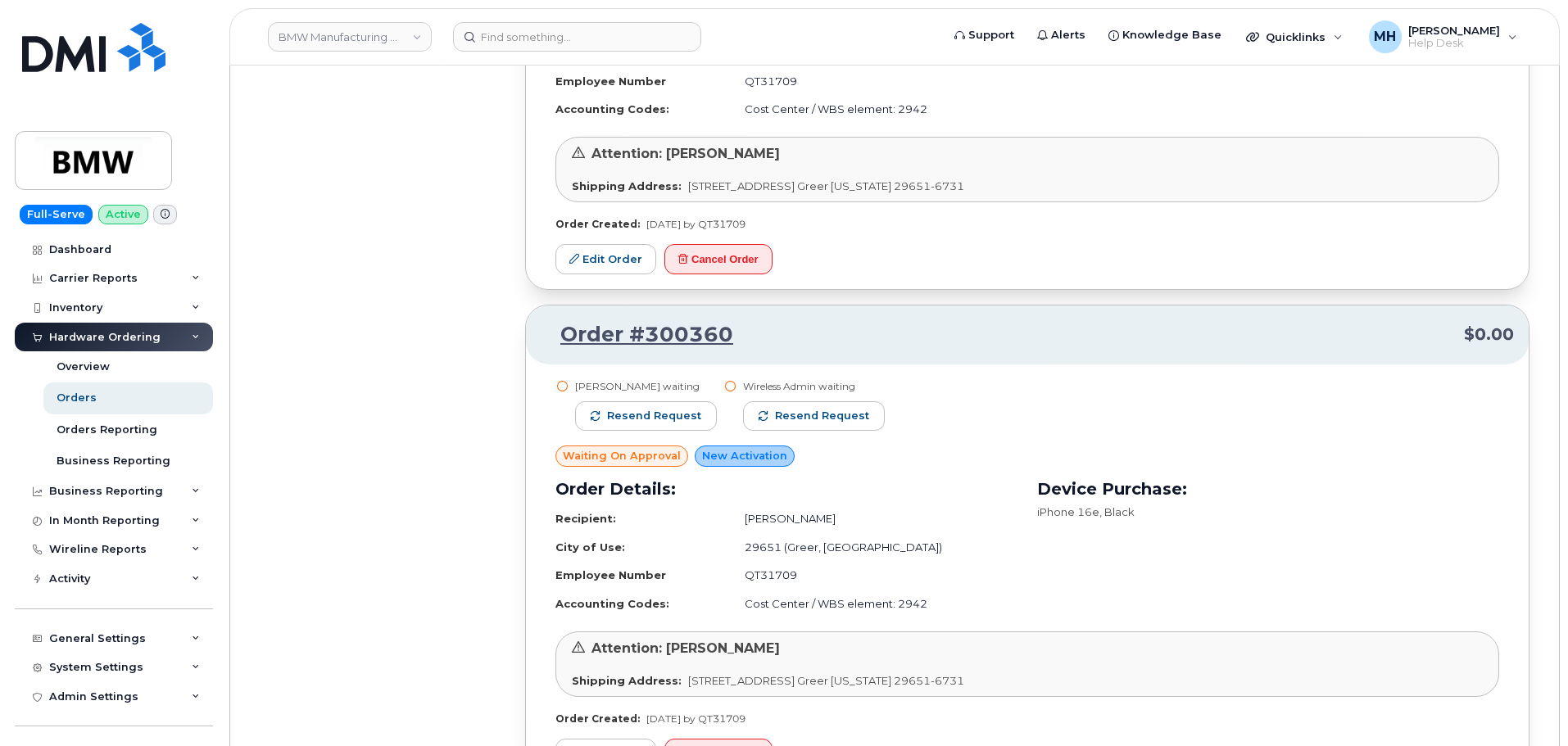
scroll to position [25790, 0]
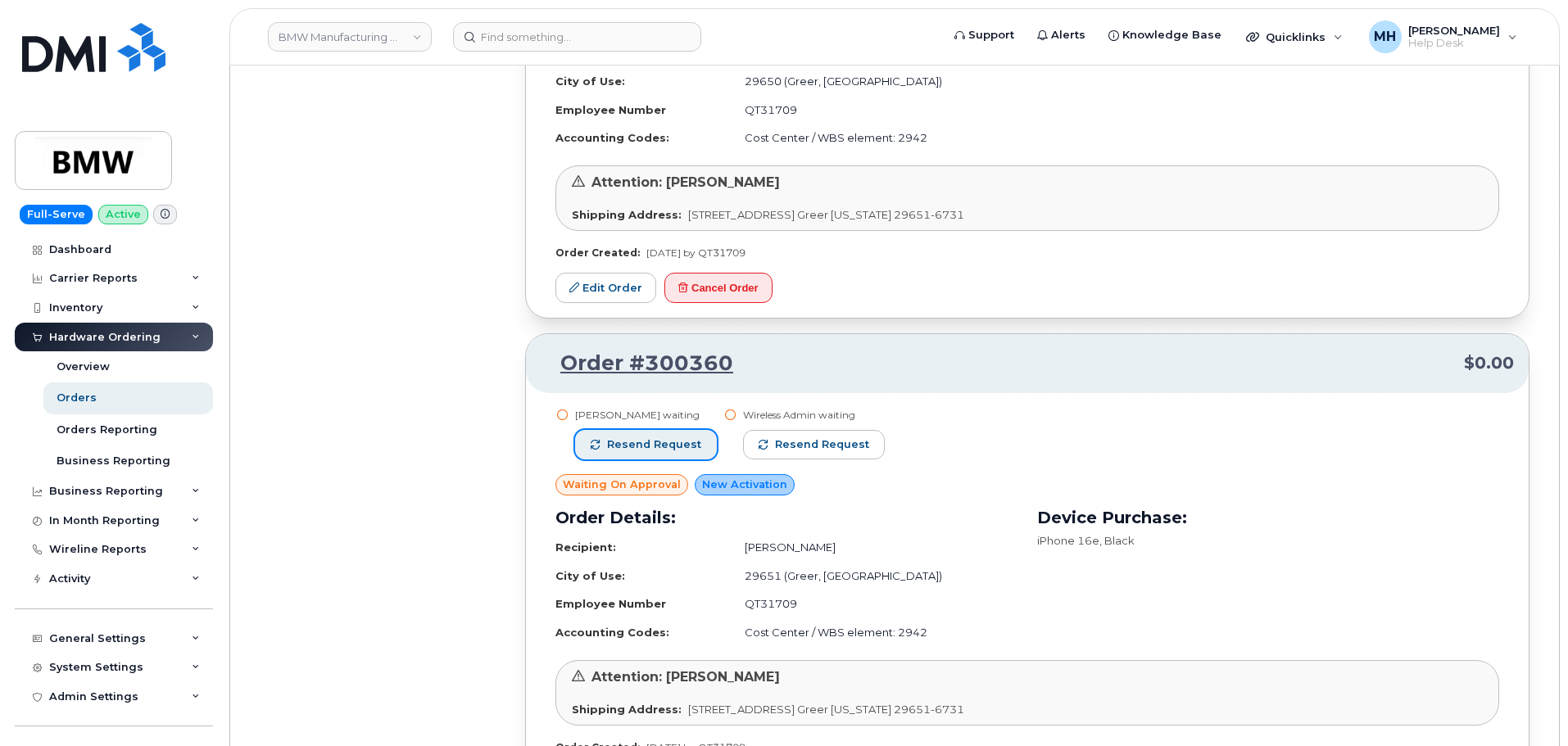
click at [674, 433] on button "Resend request" at bounding box center [646, 445] width 142 height 30
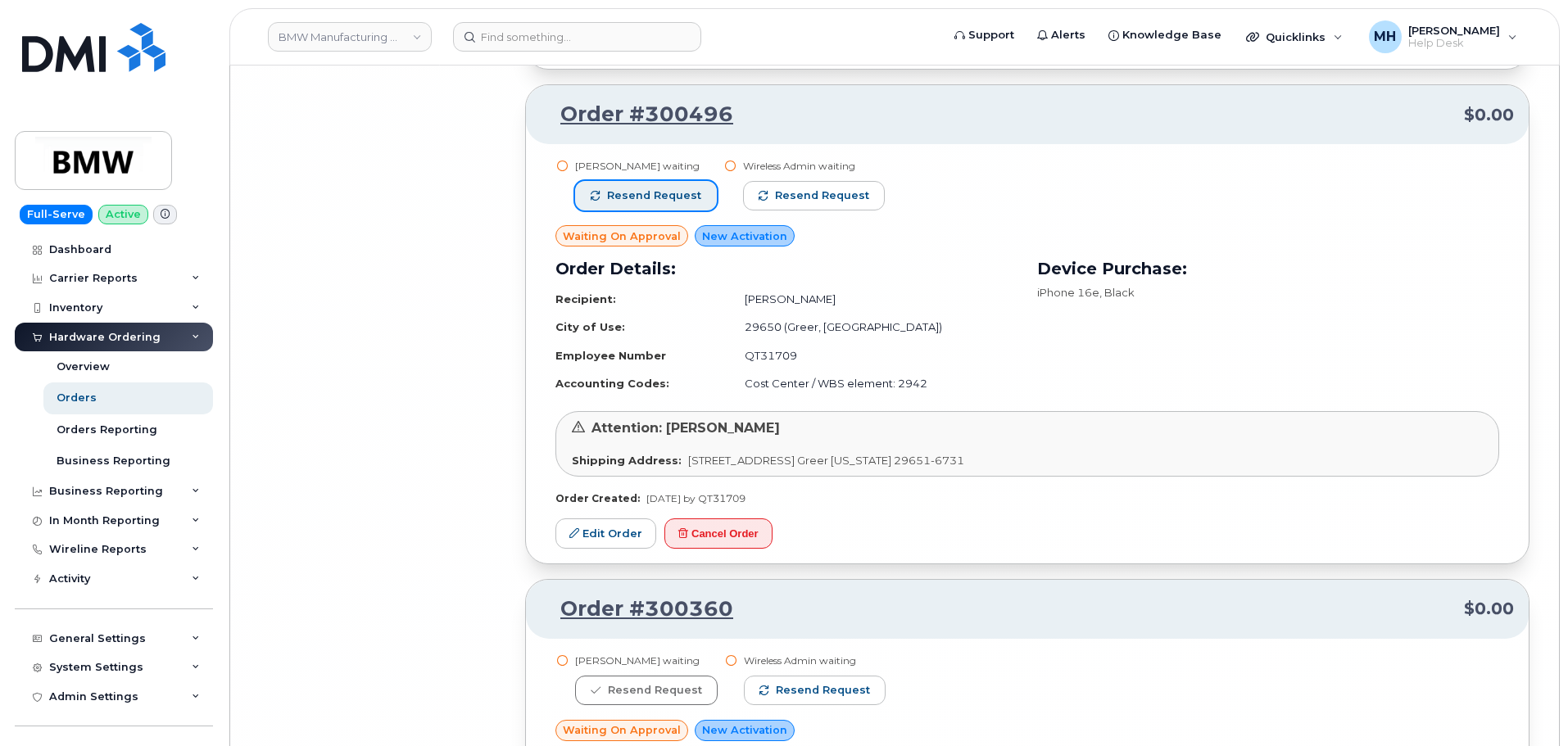
click at [638, 186] on button "Resend request" at bounding box center [646, 196] width 142 height 30
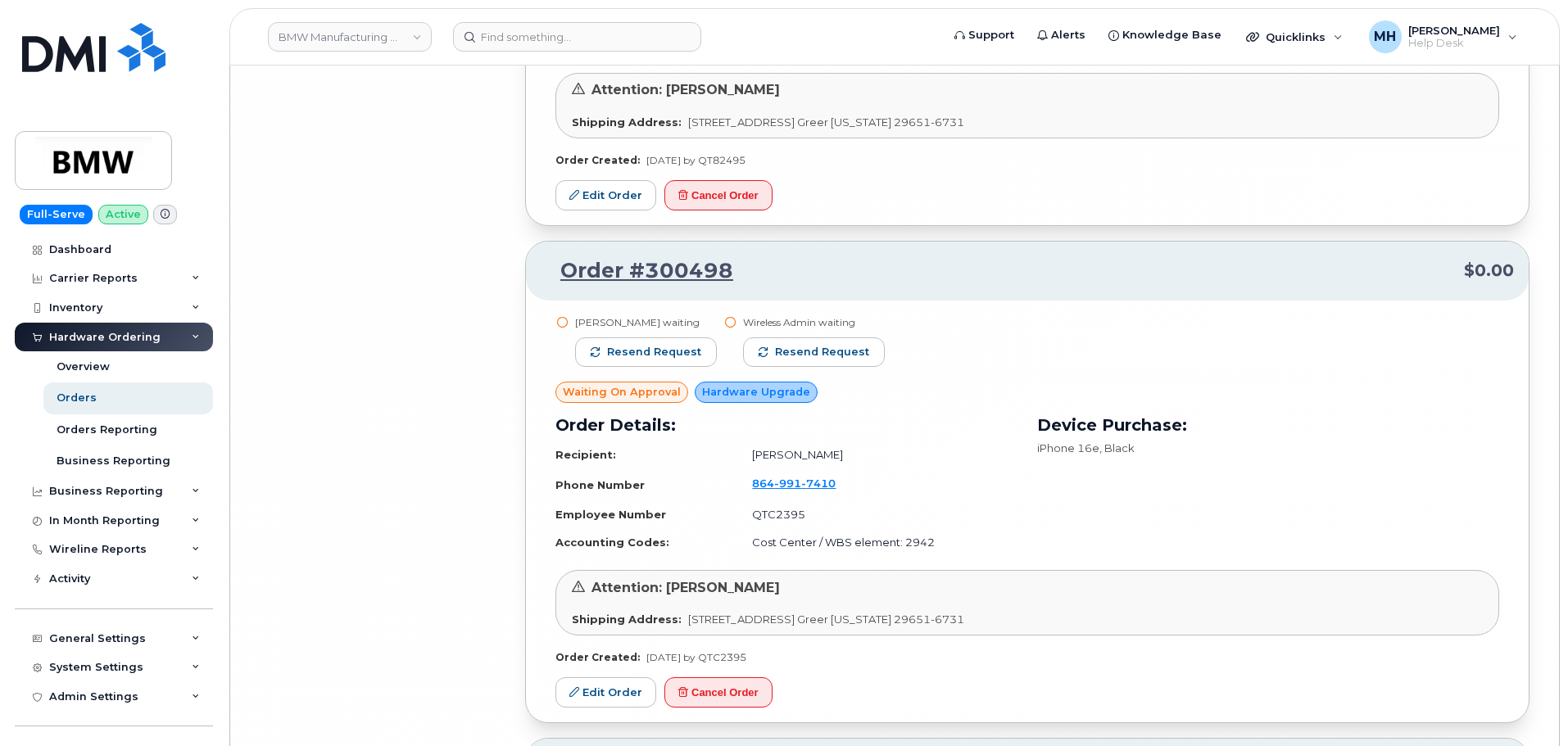
scroll to position [24889, 0]
click at [685, 363] on button "Resend request" at bounding box center [646, 354] width 142 height 30
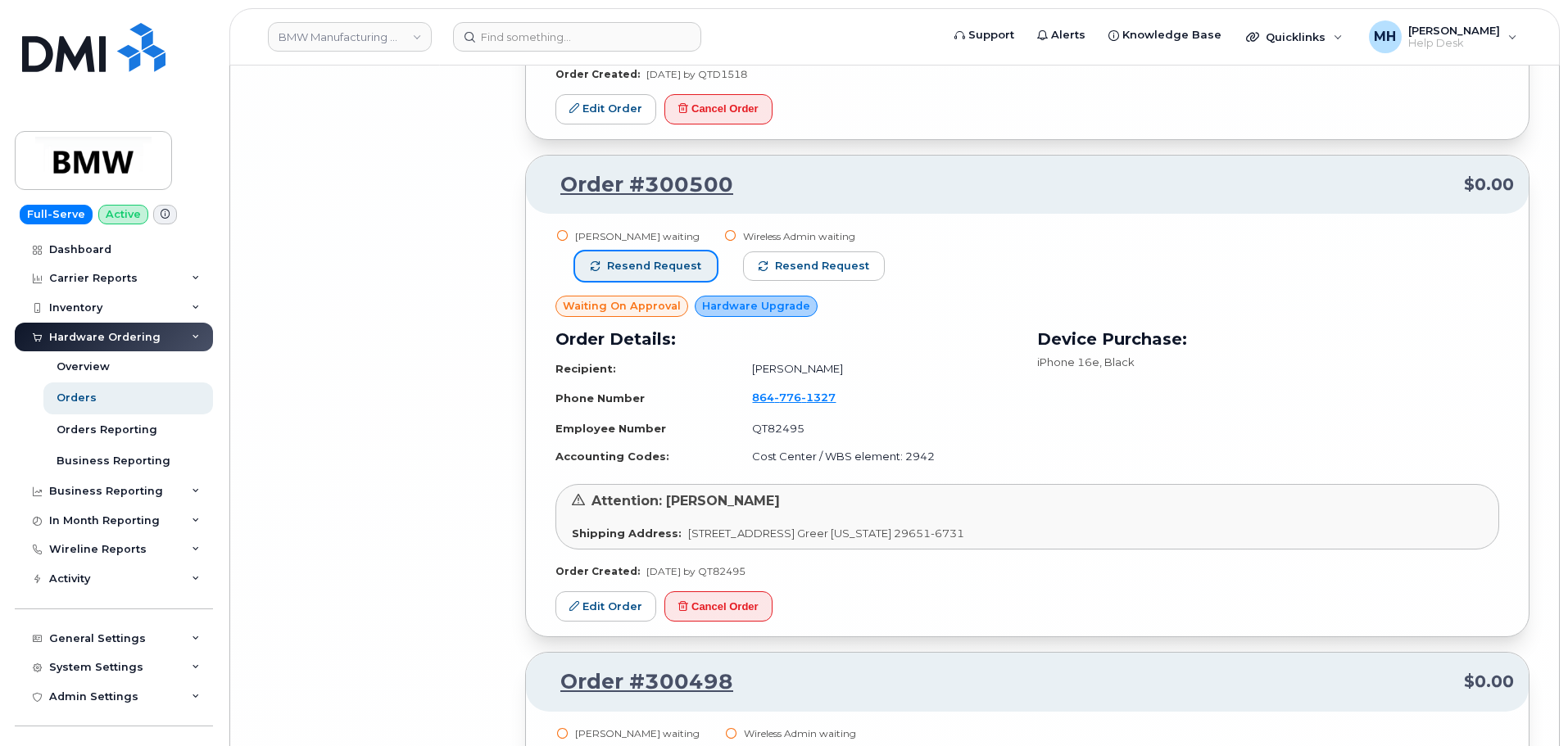
drag, startPoint x: 633, startPoint y: 272, endPoint x: 638, endPoint y: 287, distance: 15.8
click at [635, 272] on span "Resend request" at bounding box center [654, 266] width 95 height 15
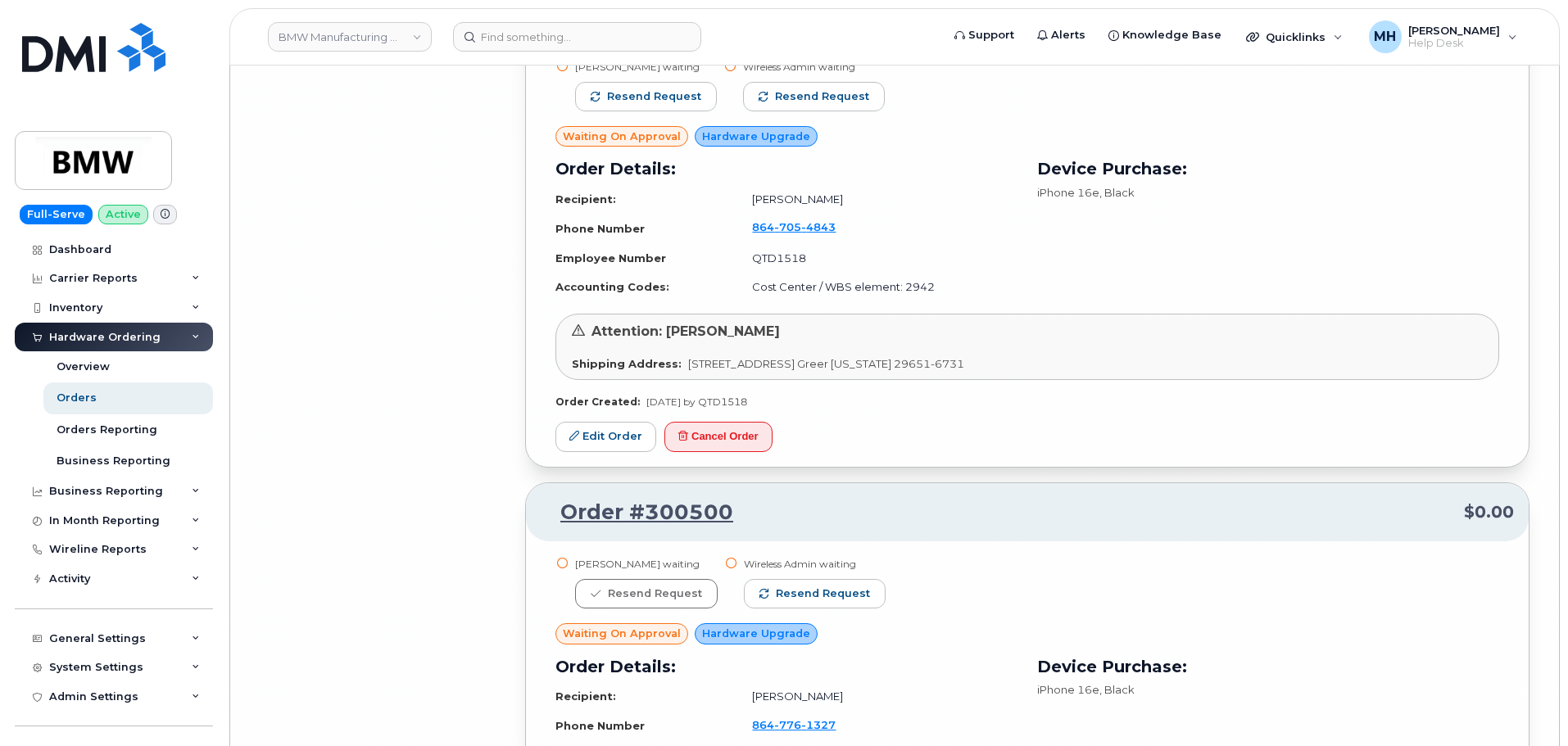
scroll to position [23823, 0]
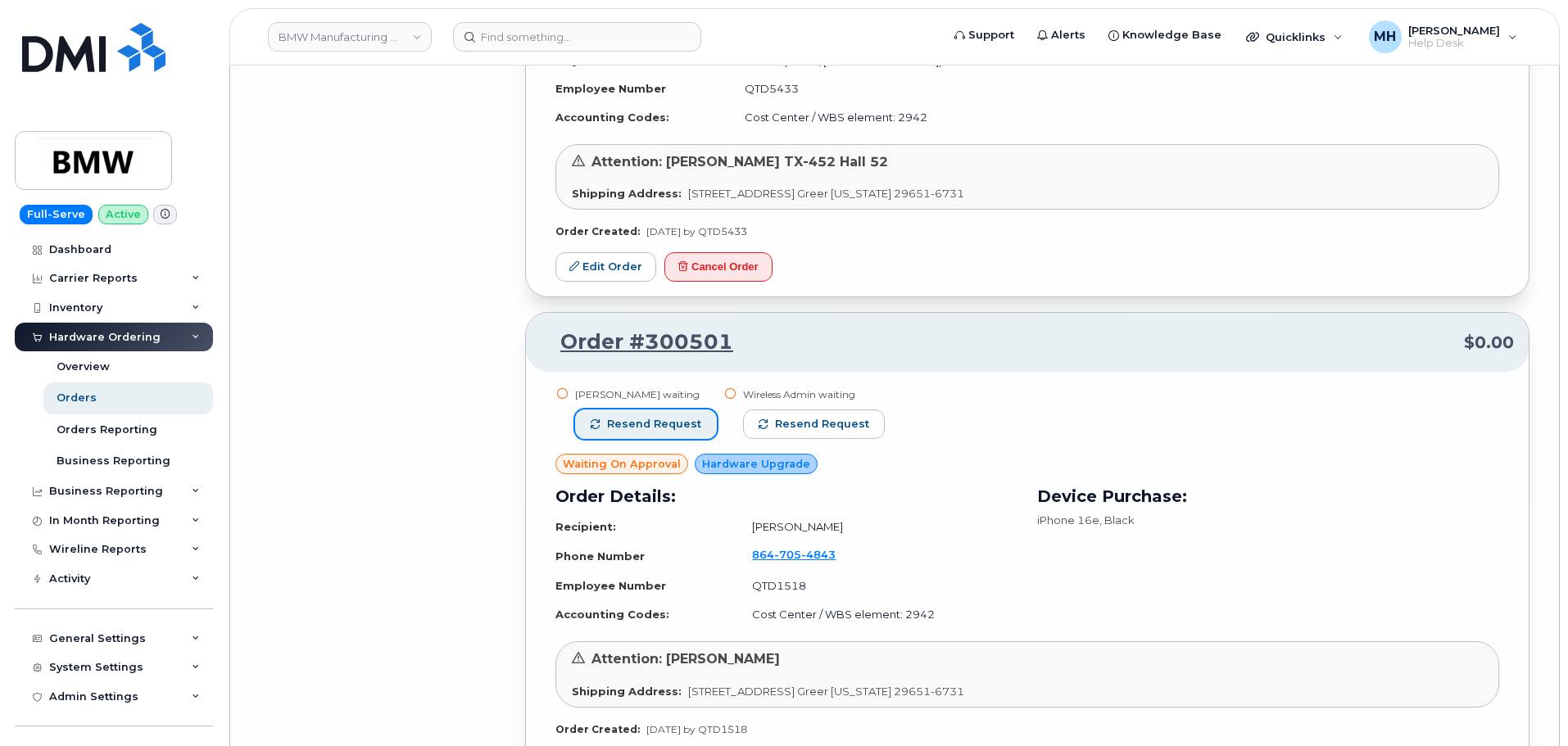
click at [666, 418] on span "Resend request" at bounding box center [654, 424] width 95 height 15
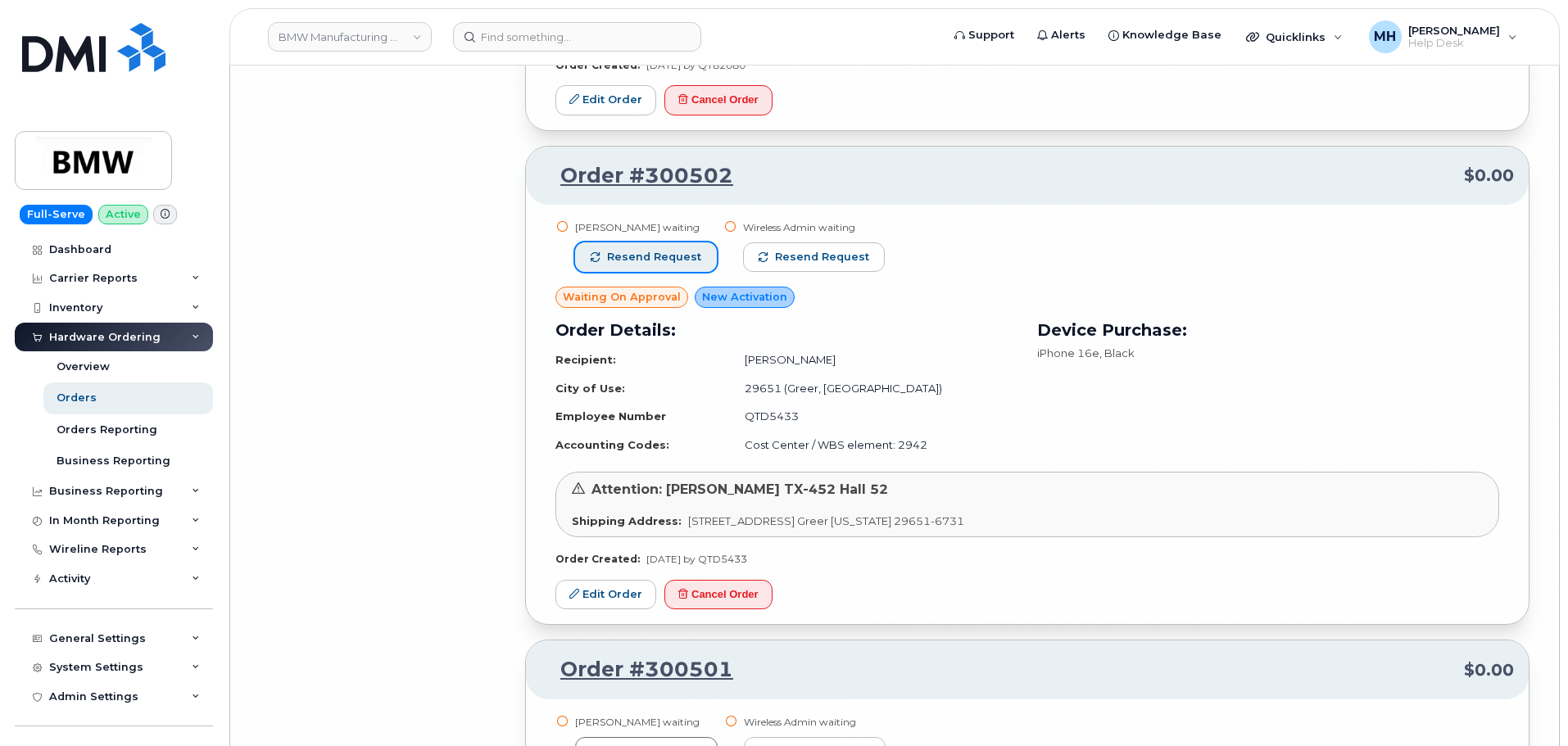
click at [657, 248] on button "Resend request" at bounding box center [646, 257] width 142 height 30
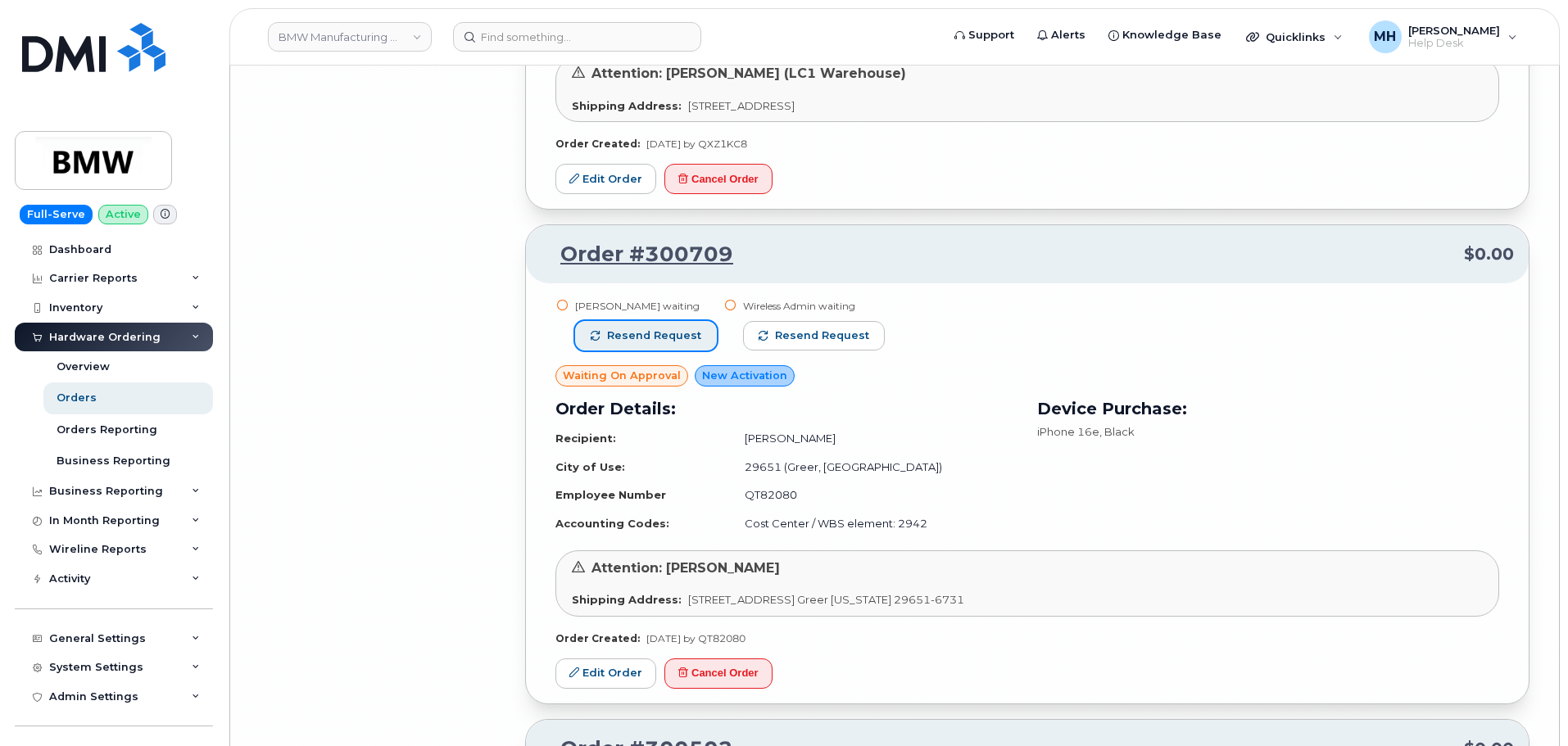
click at [678, 332] on span "Resend request" at bounding box center [654, 335] width 95 height 15
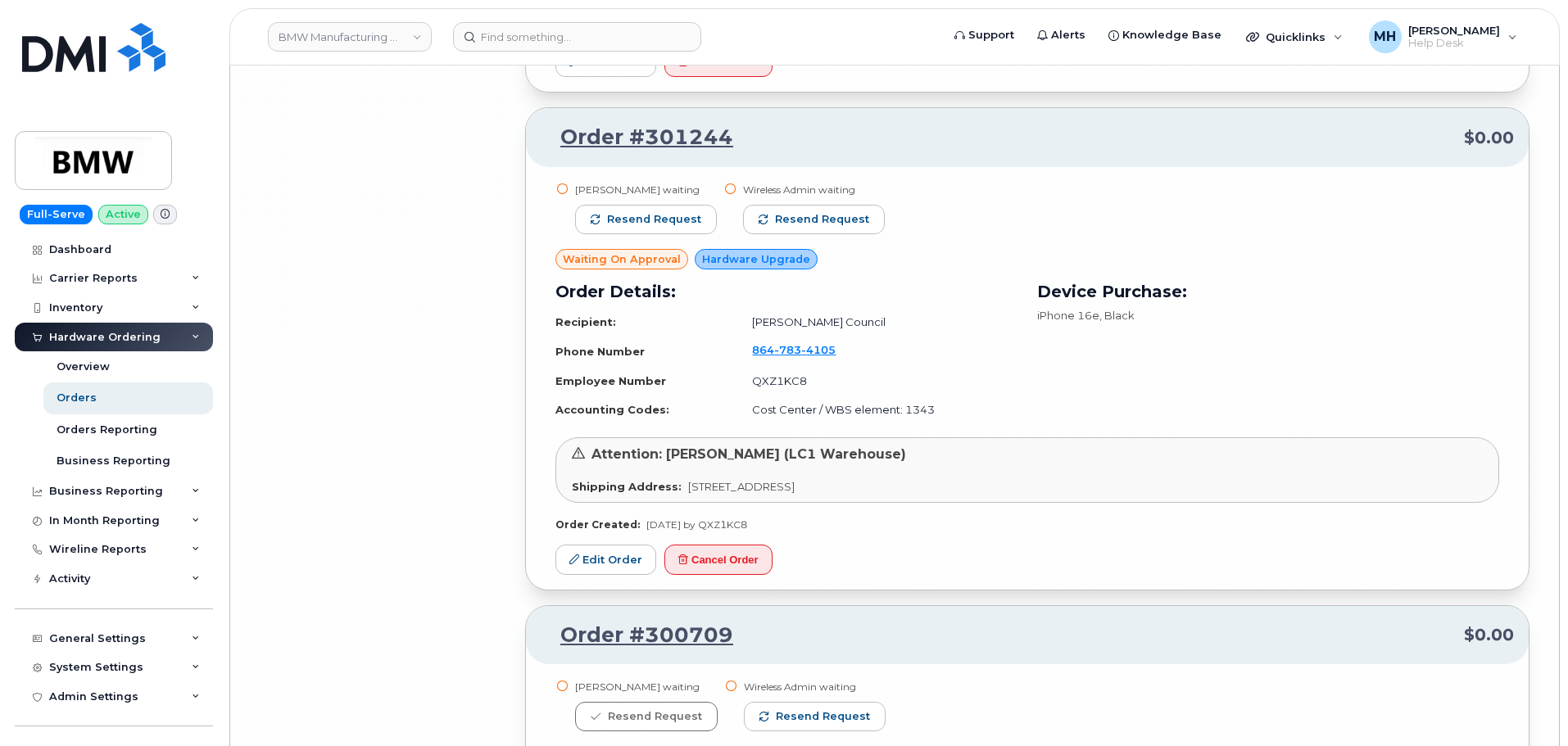
scroll to position [22513, 0]
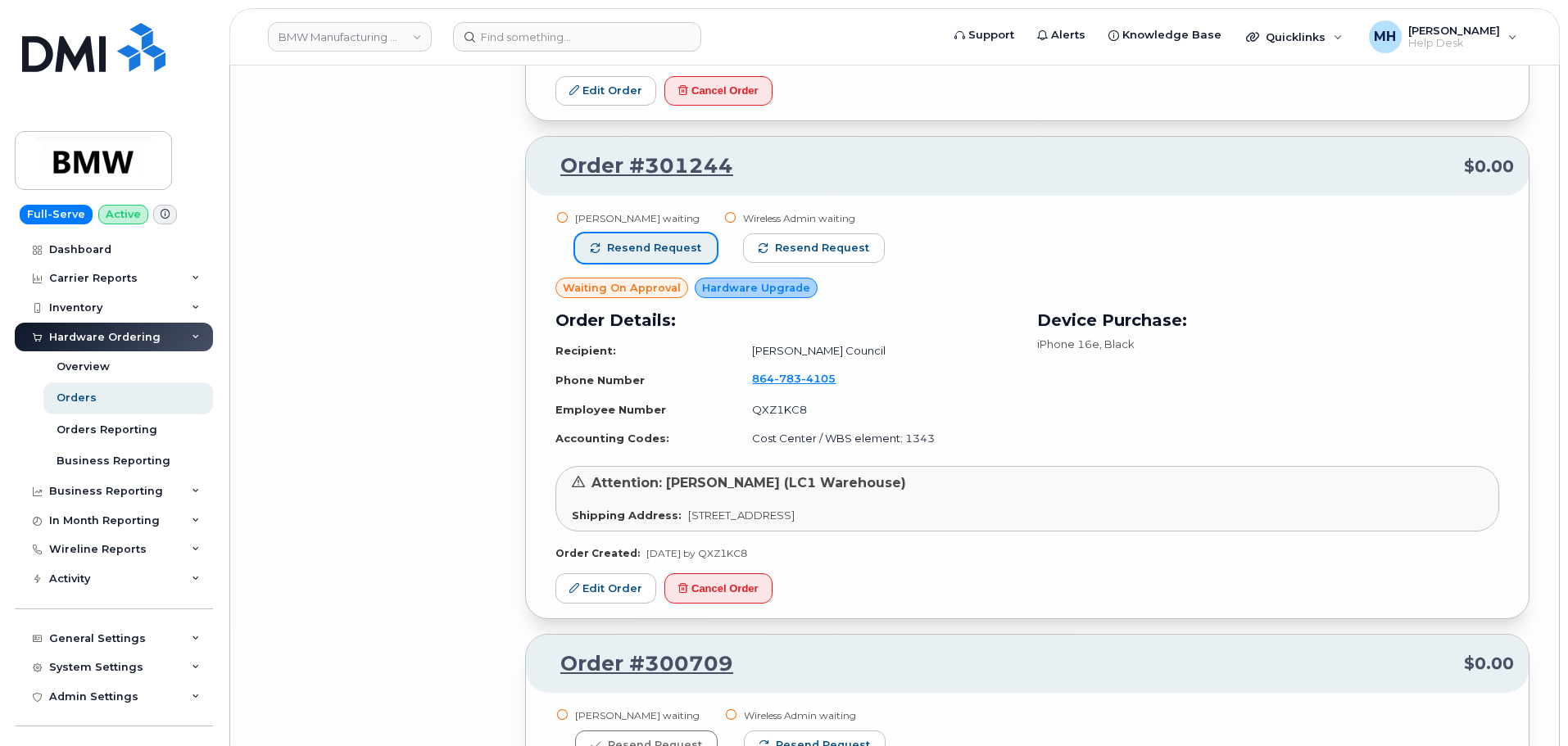
click at [677, 242] on span "Resend request" at bounding box center [654, 248] width 95 height 15
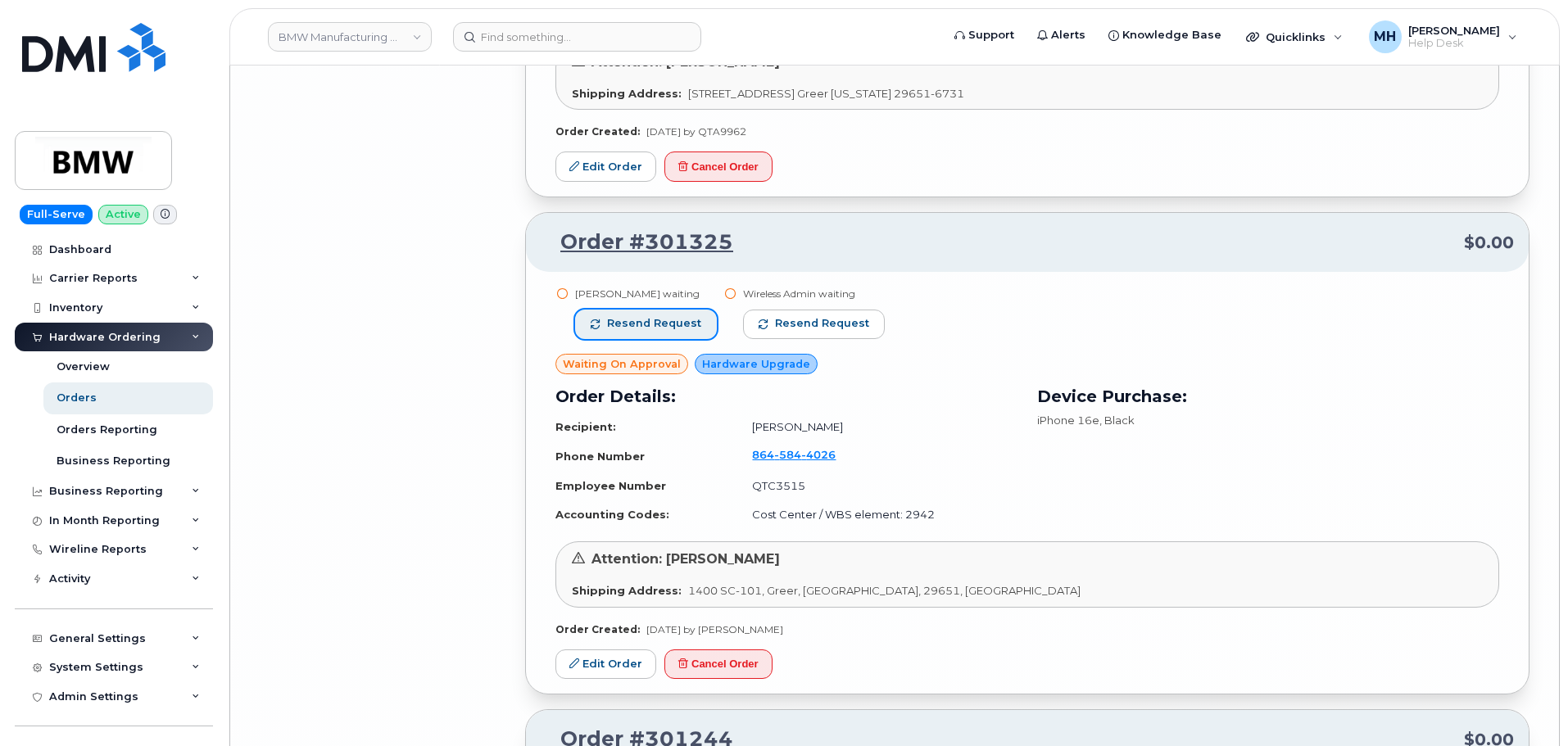
click at [667, 329] on span "Resend request" at bounding box center [654, 323] width 95 height 15
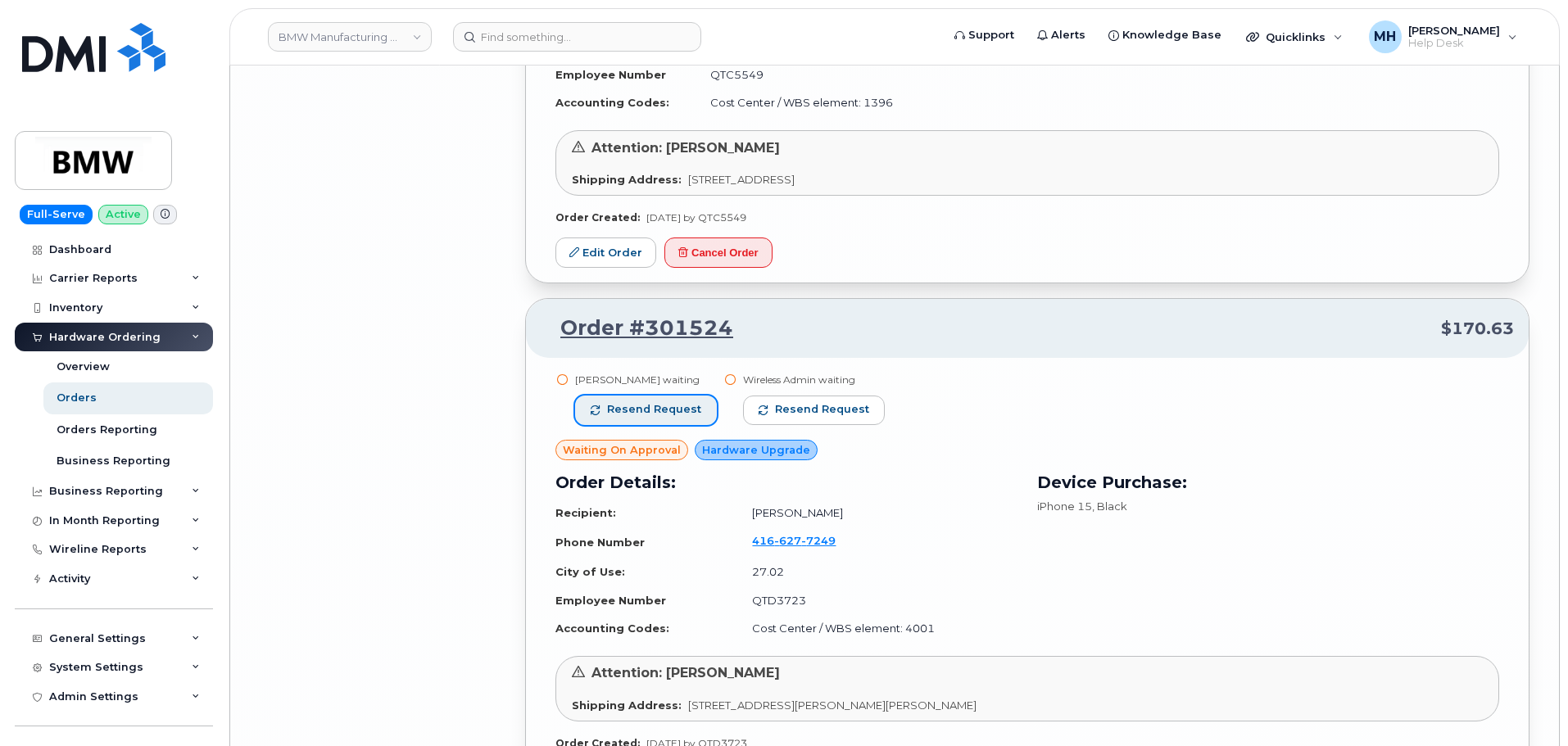
click at [676, 404] on span "Resend request" at bounding box center [654, 409] width 95 height 15
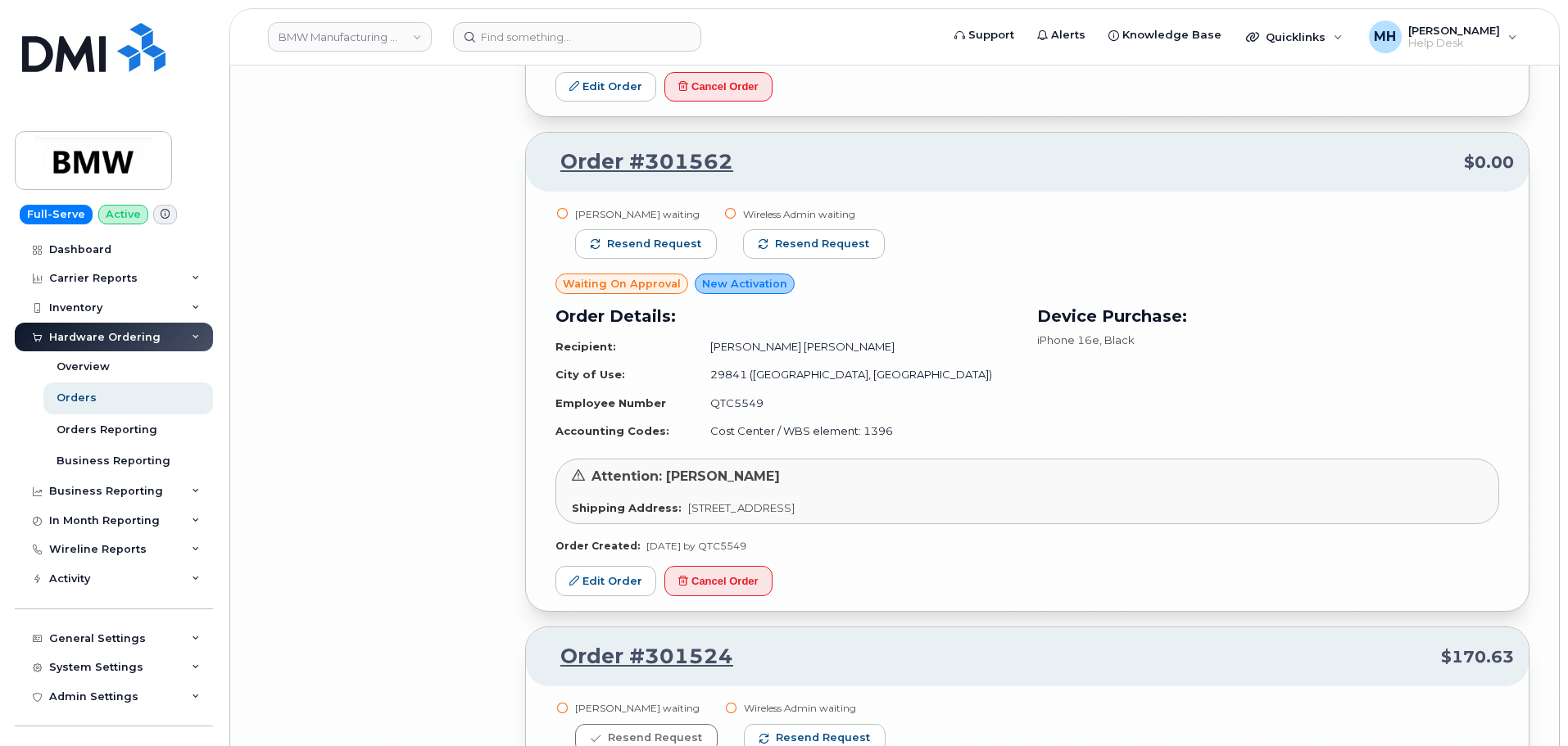
scroll to position [20383, 0]
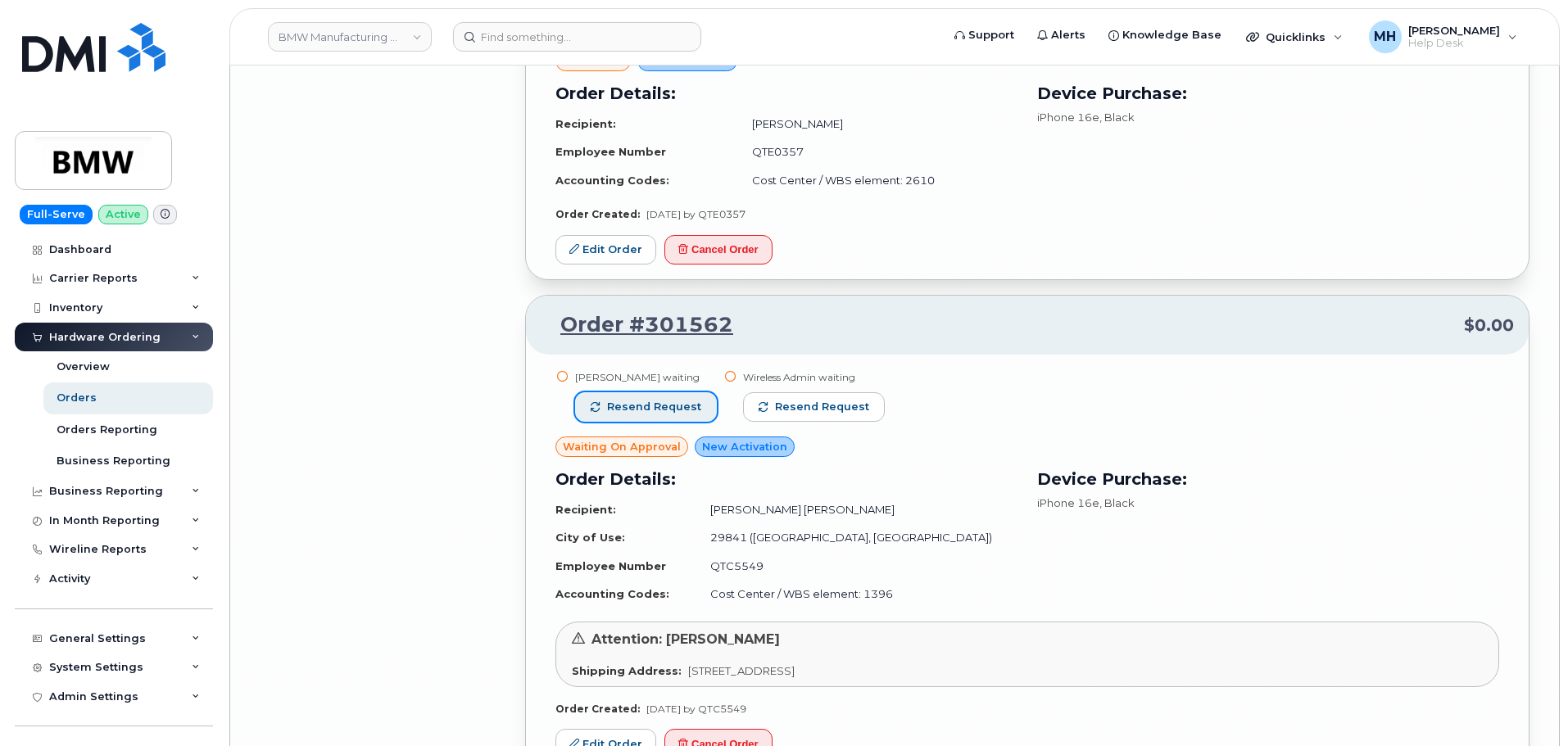
click at [675, 411] on span "Resend request" at bounding box center [654, 407] width 95 height 15
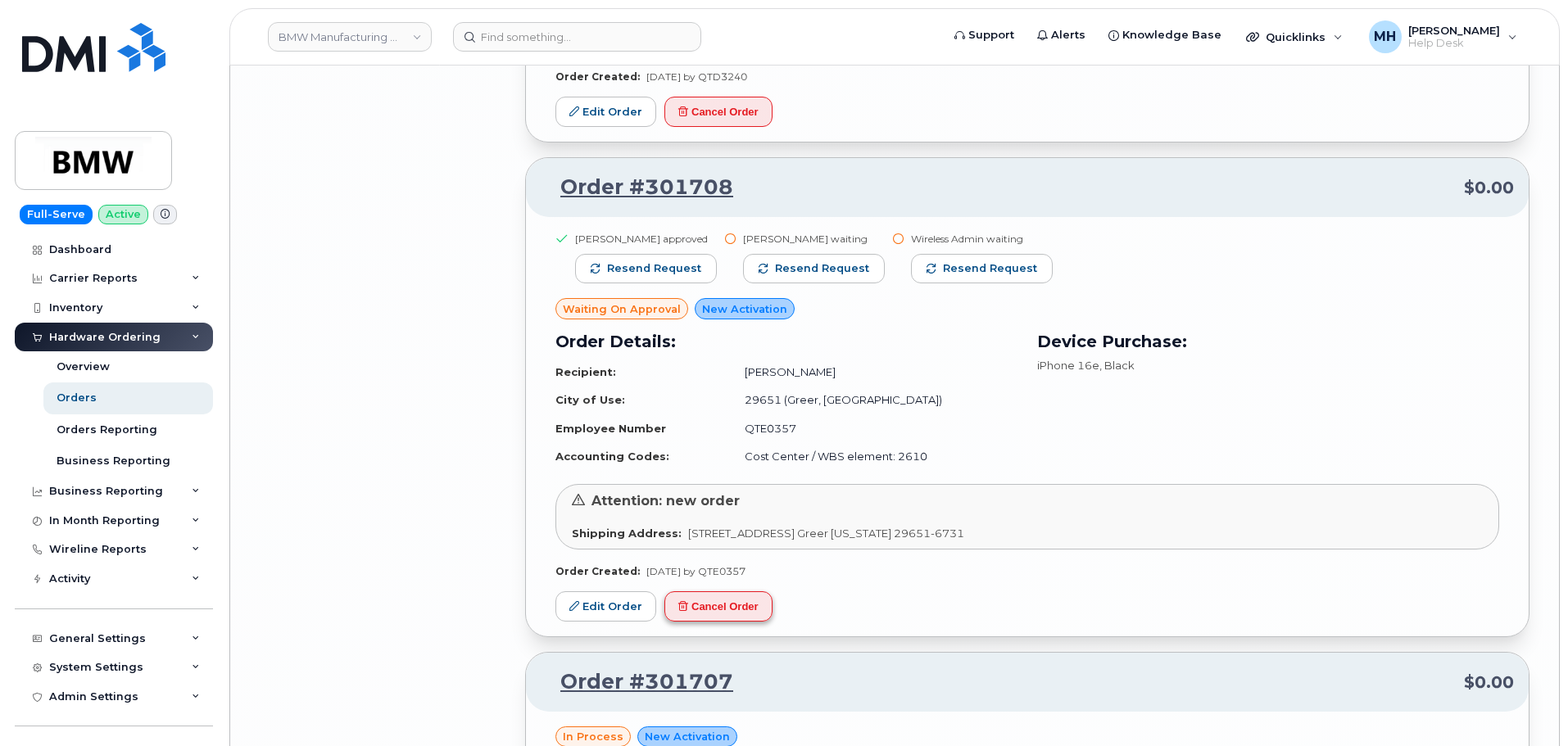
scroll to position [19564, 0]
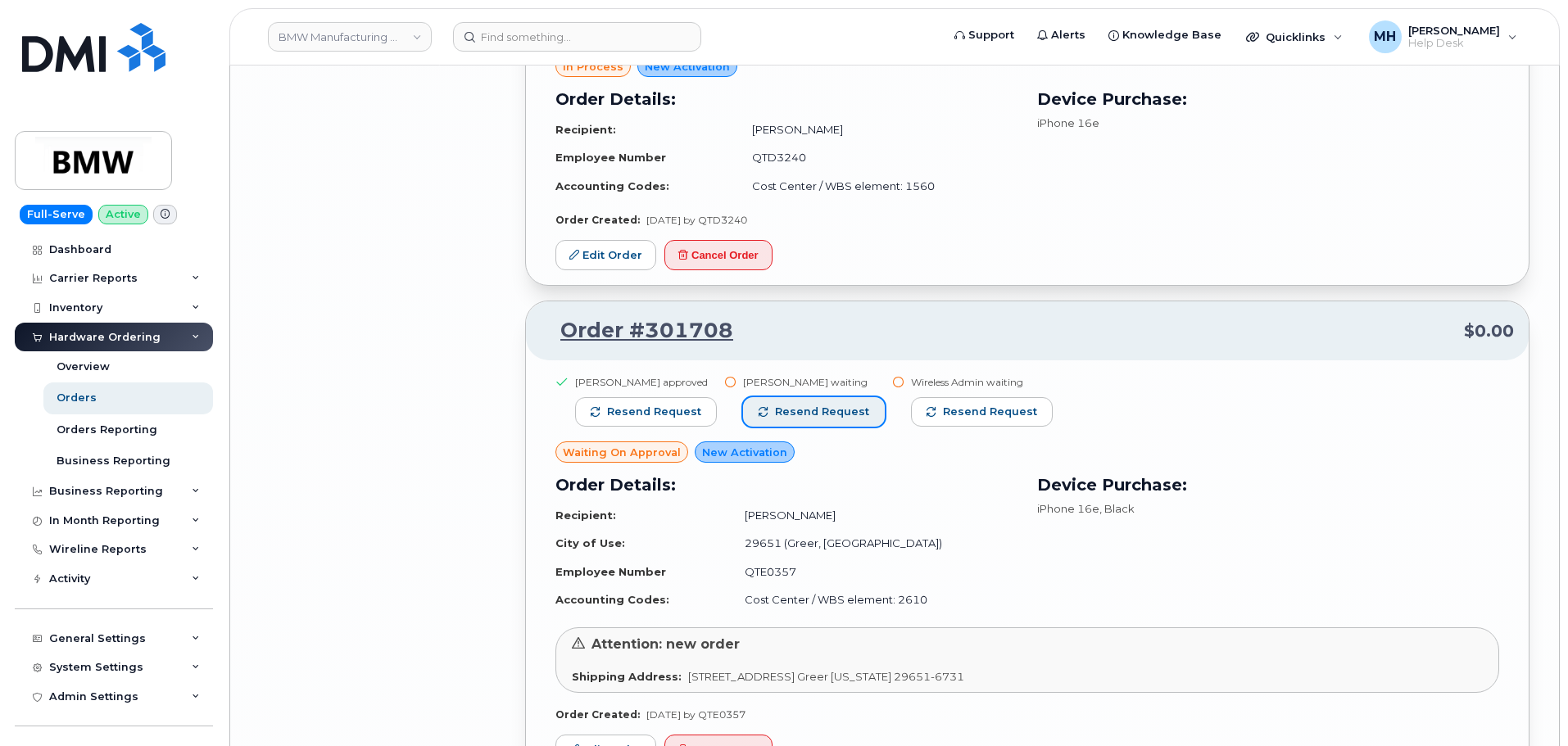
click at [781, 413] on span "Resend request" at bounding box center [822, 412] width 95 height 15
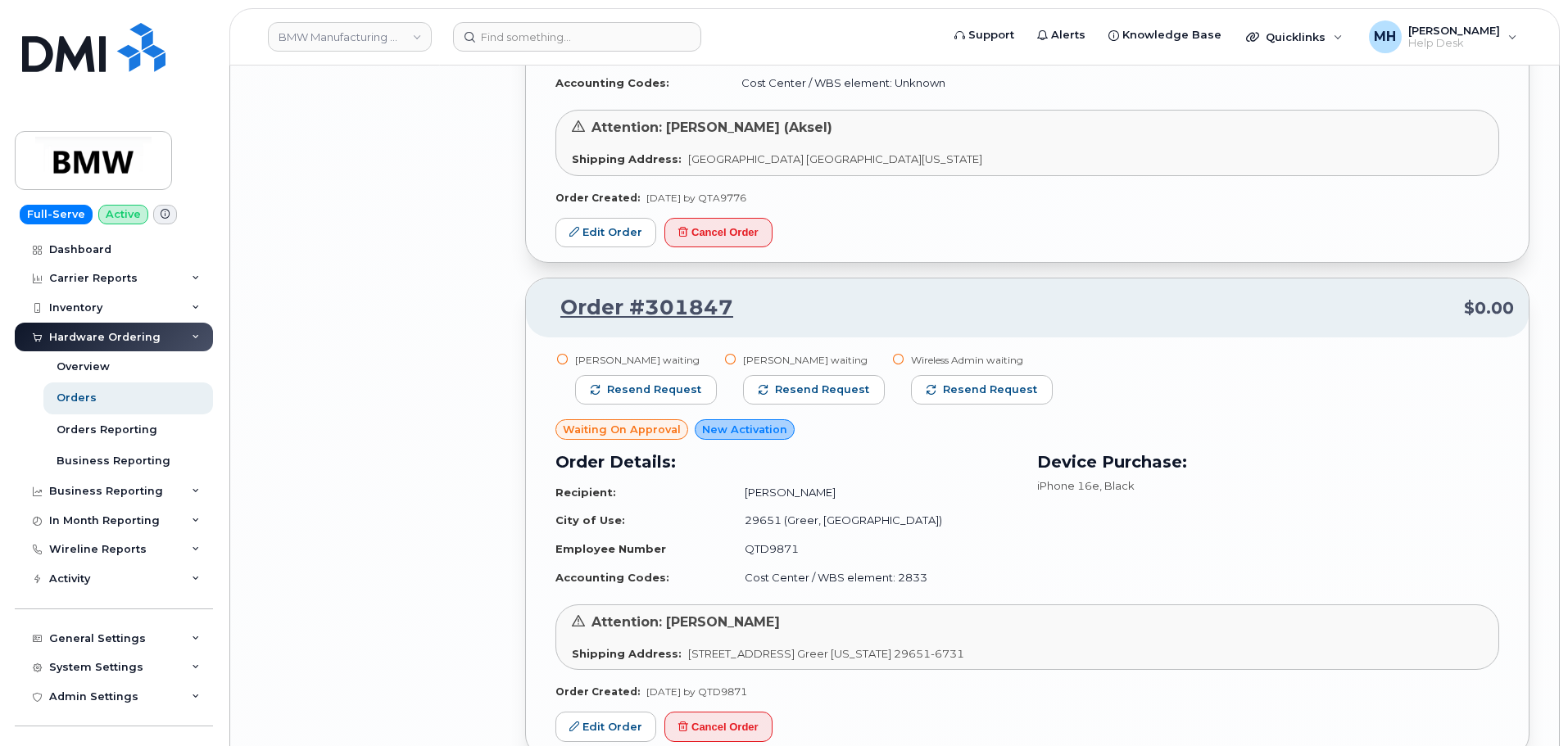
scroll to position [18417, 0]
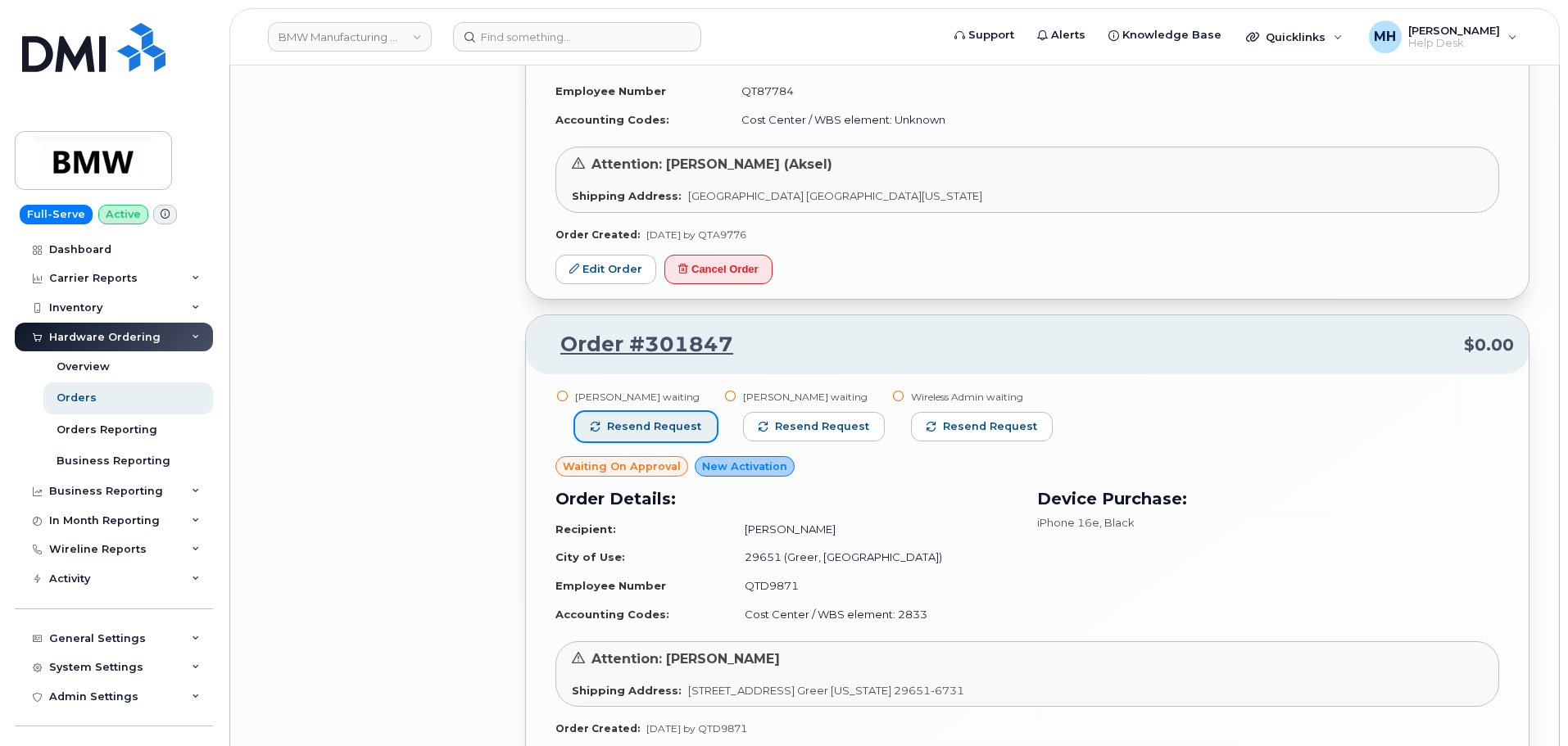
click at [702, 435] on button "Resend request" at bounding box center [646, 427] width 142 height 30
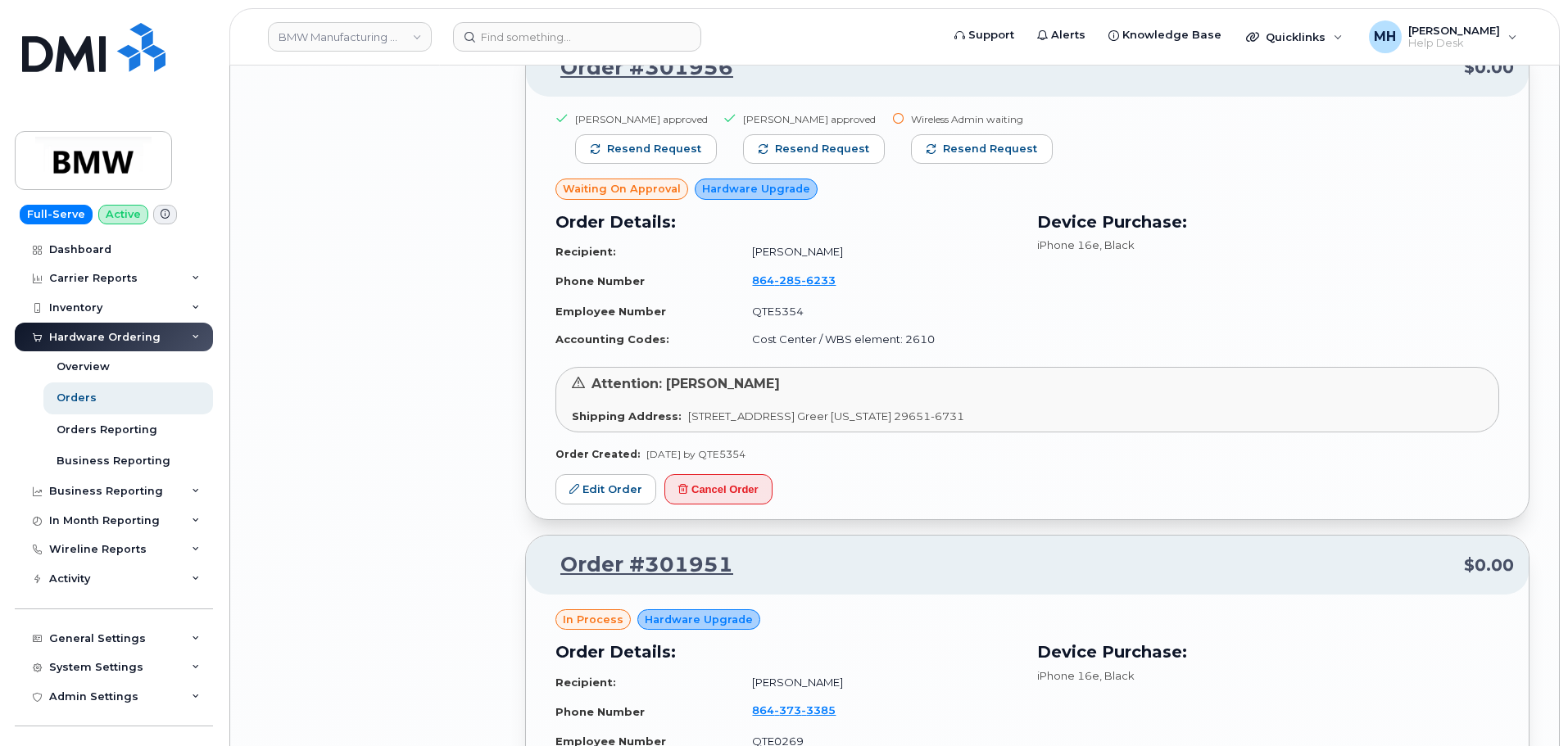
scroll to position [16861, 0]
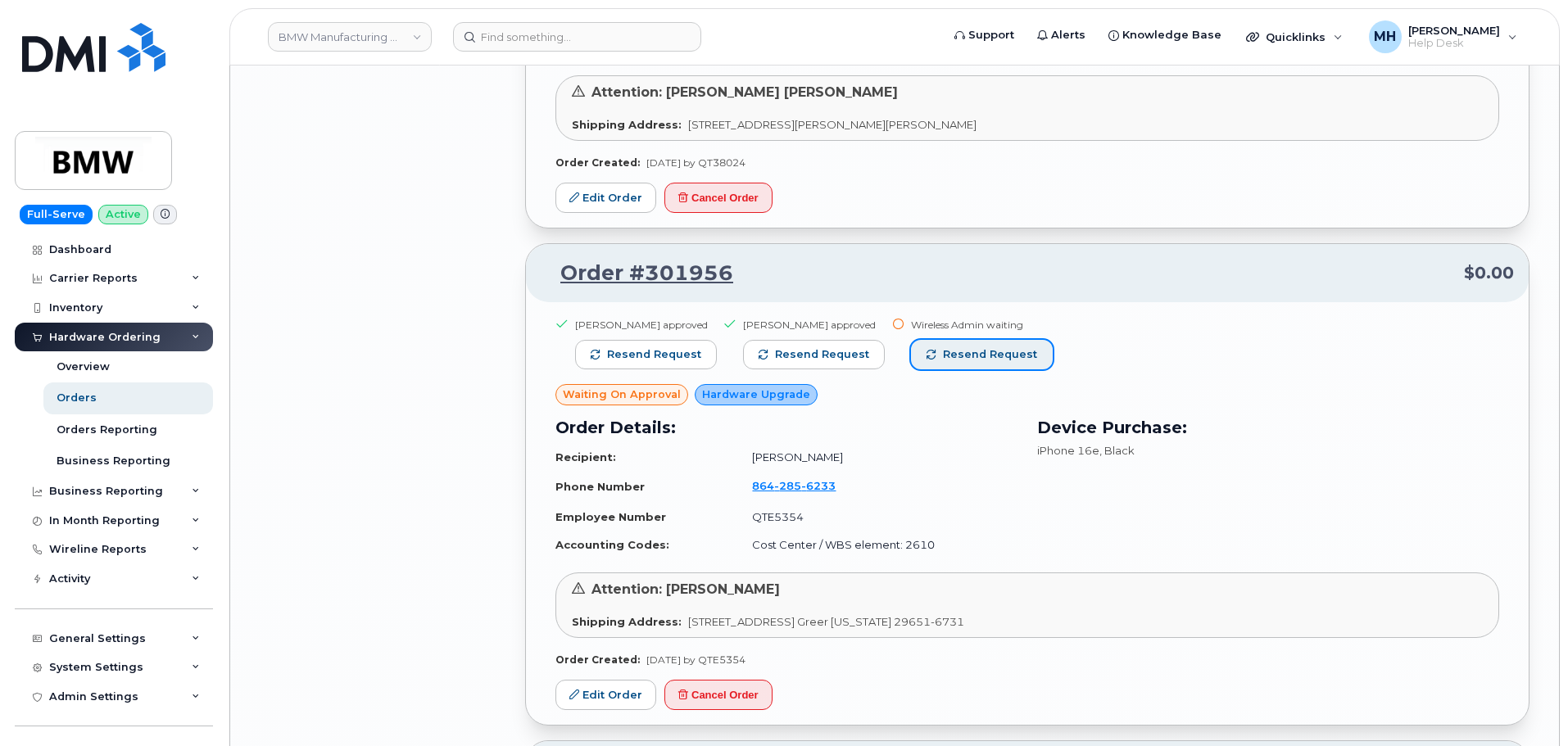
click at [911, 356] on button "Resend request" at bounding box center [981, 355] width 142 height 30
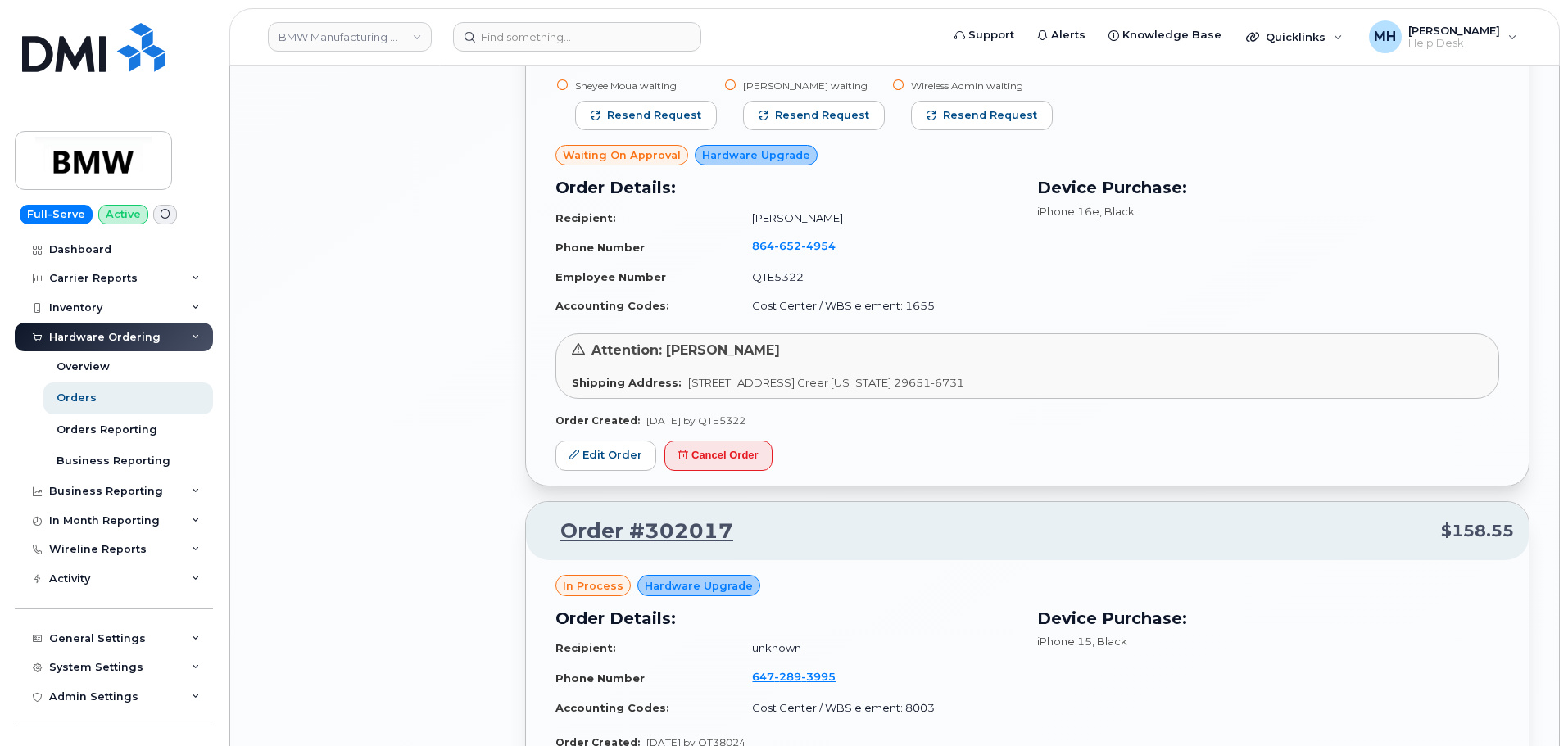
scroll to position [14567, 0]
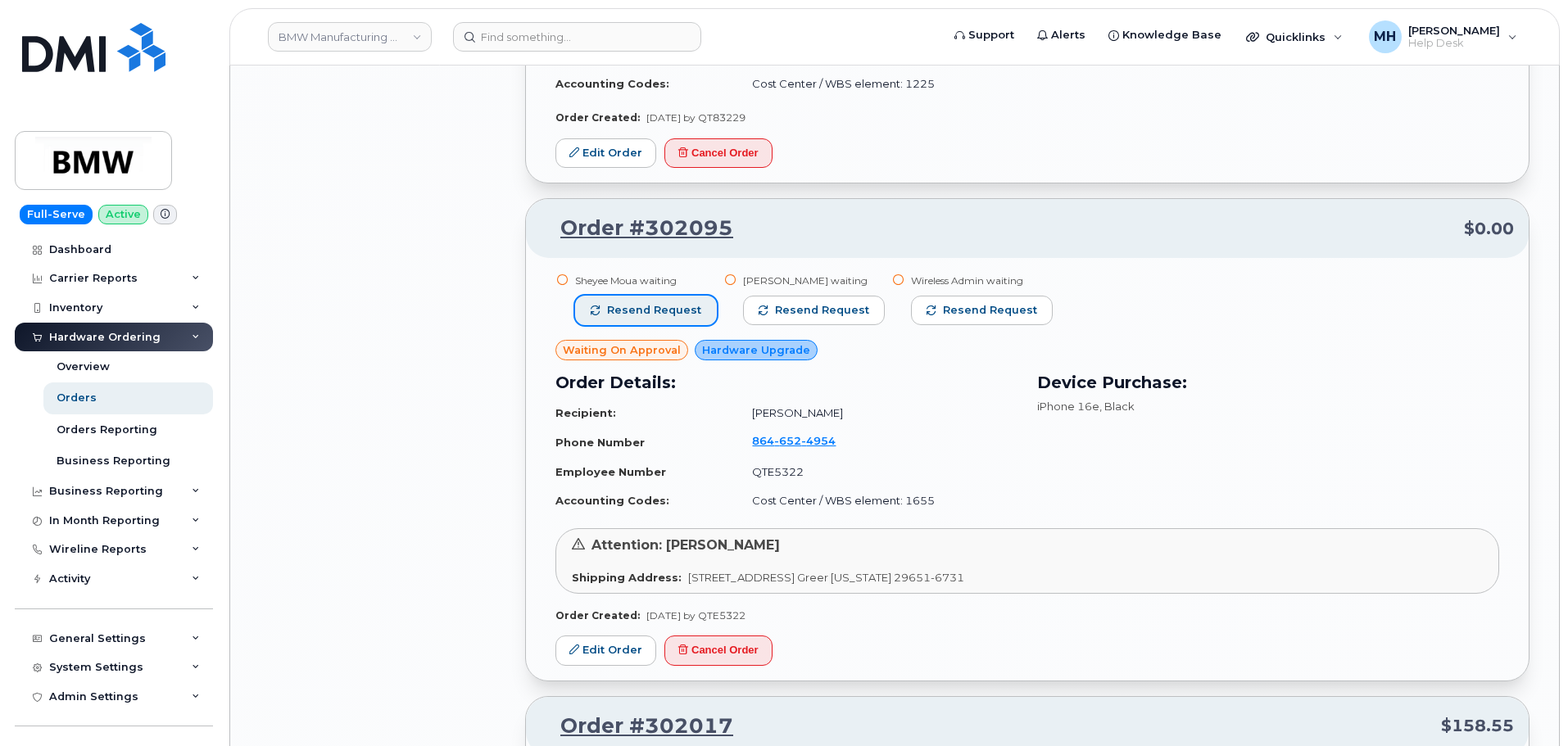
click at [693, 307] on span "Resend request" at bounding box center [654, 310] width 95 height 15
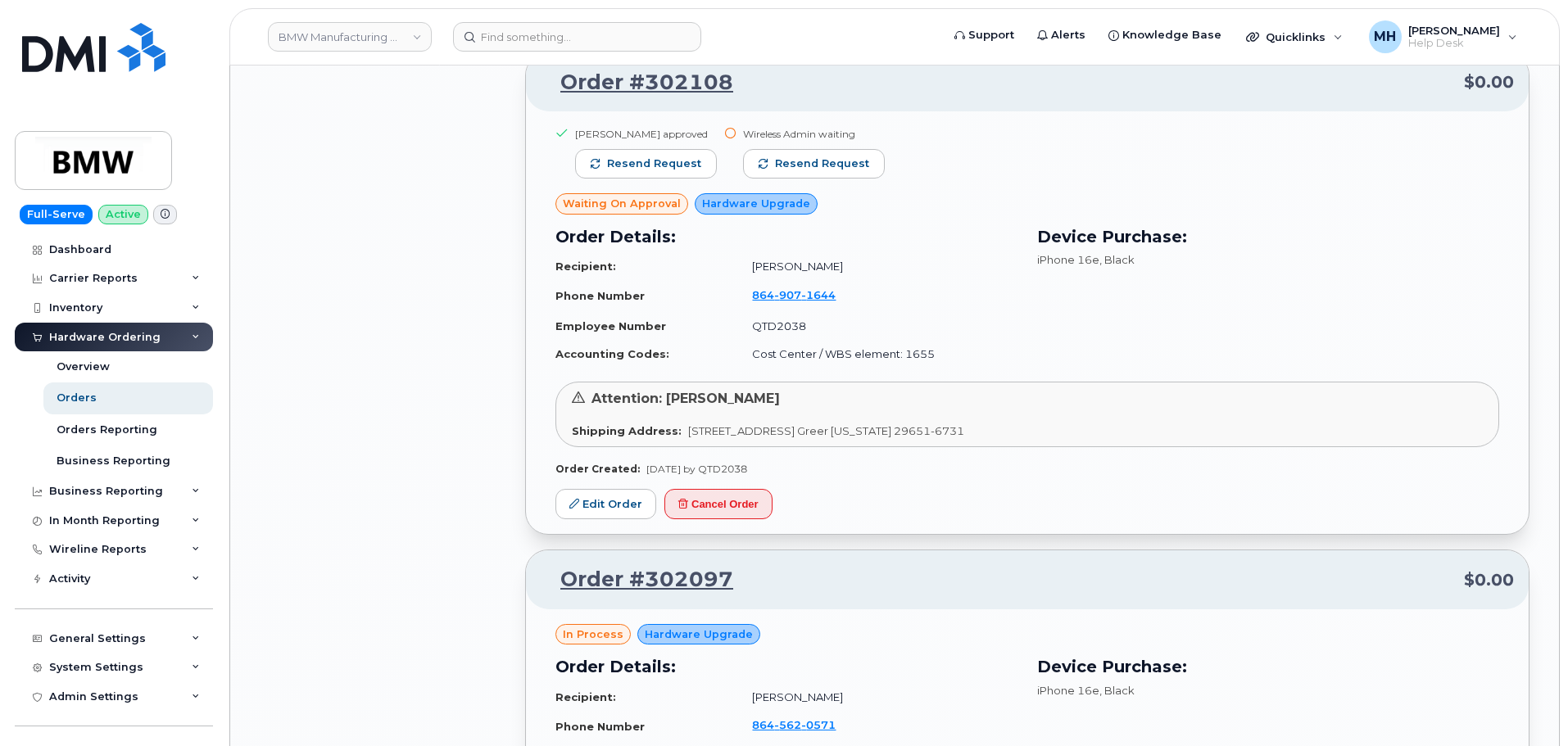
scroll to position [13666, 0]
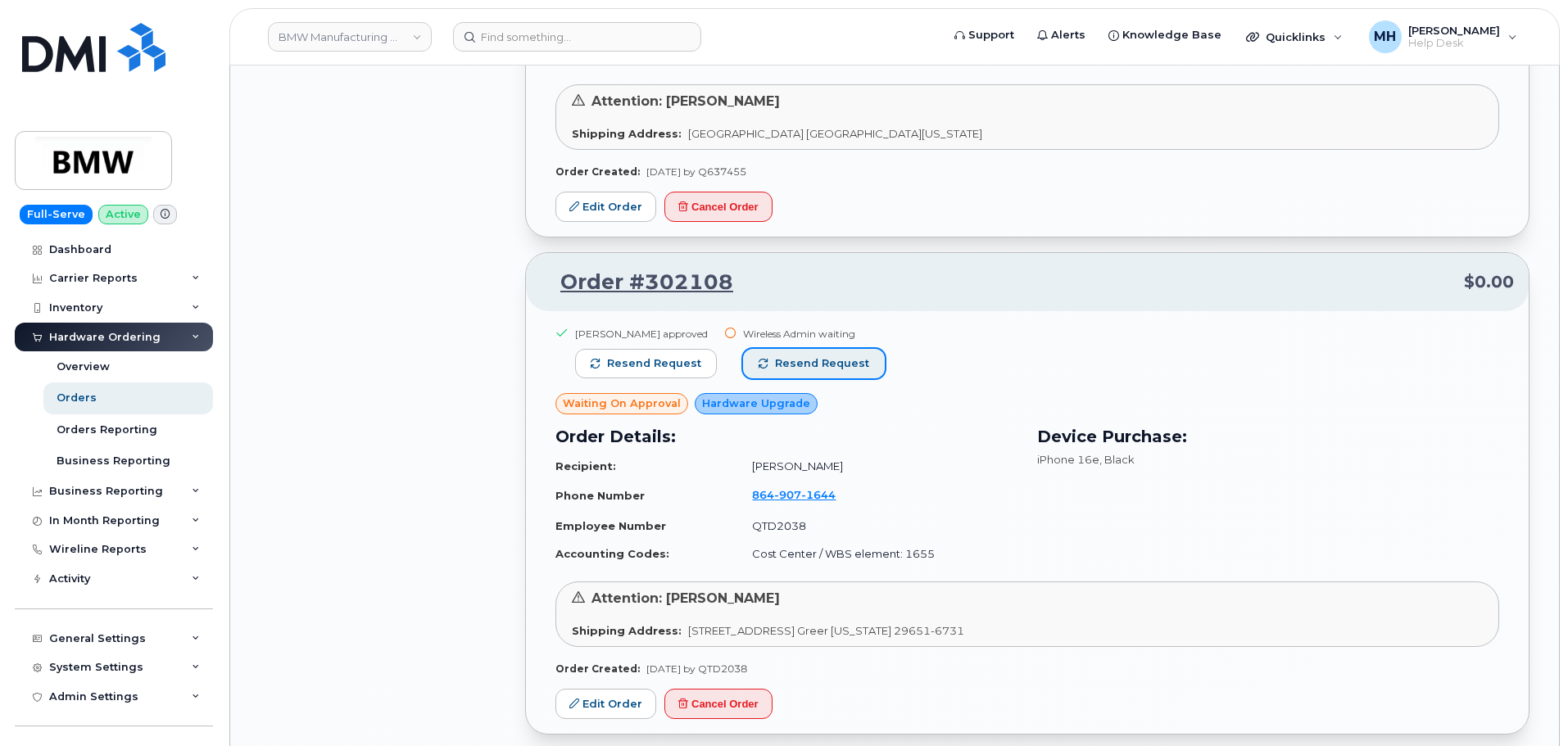
click at [805, 370] on span "Resend request" at bounding box center [822, 363] width 95 height 15
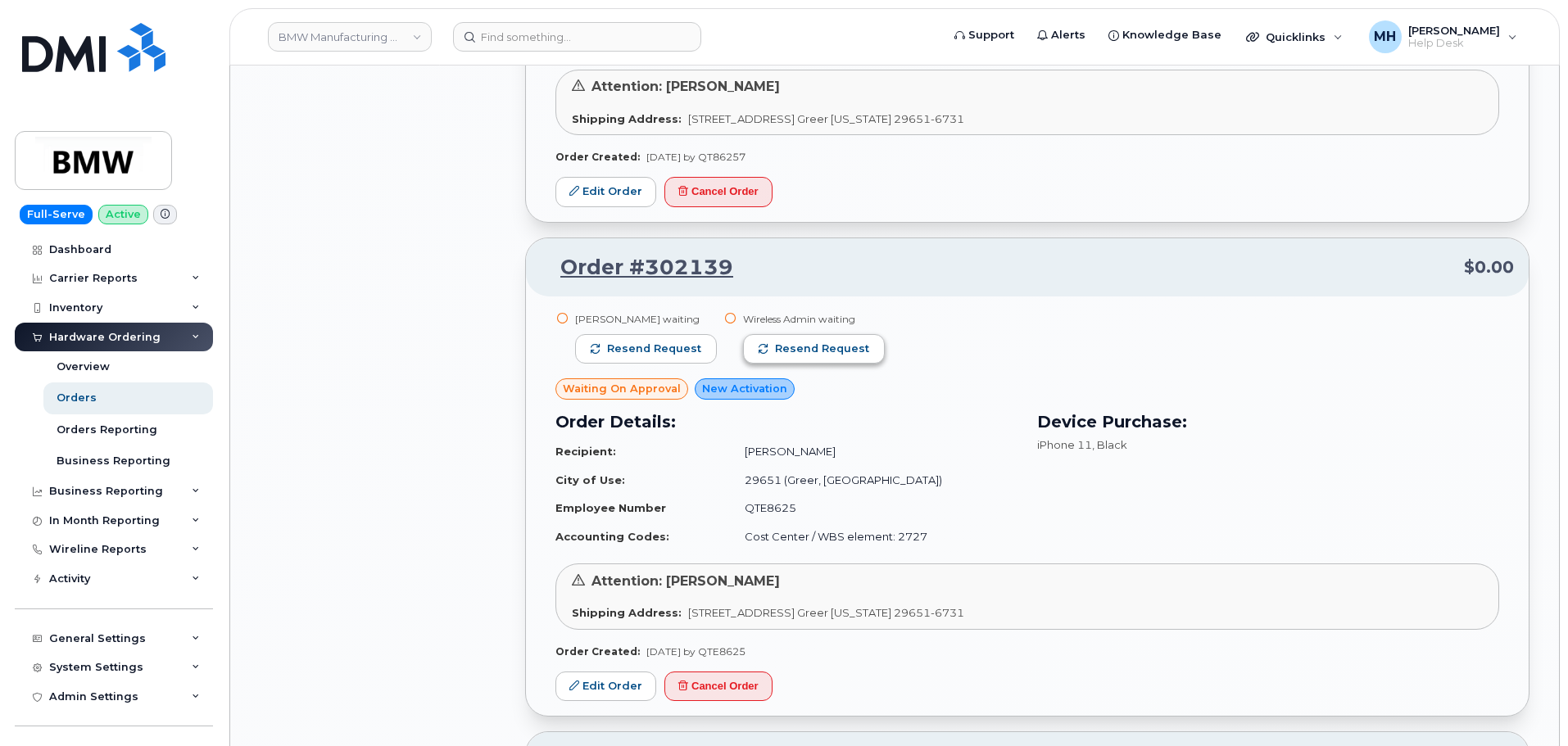
scroll to position [12683, 0]
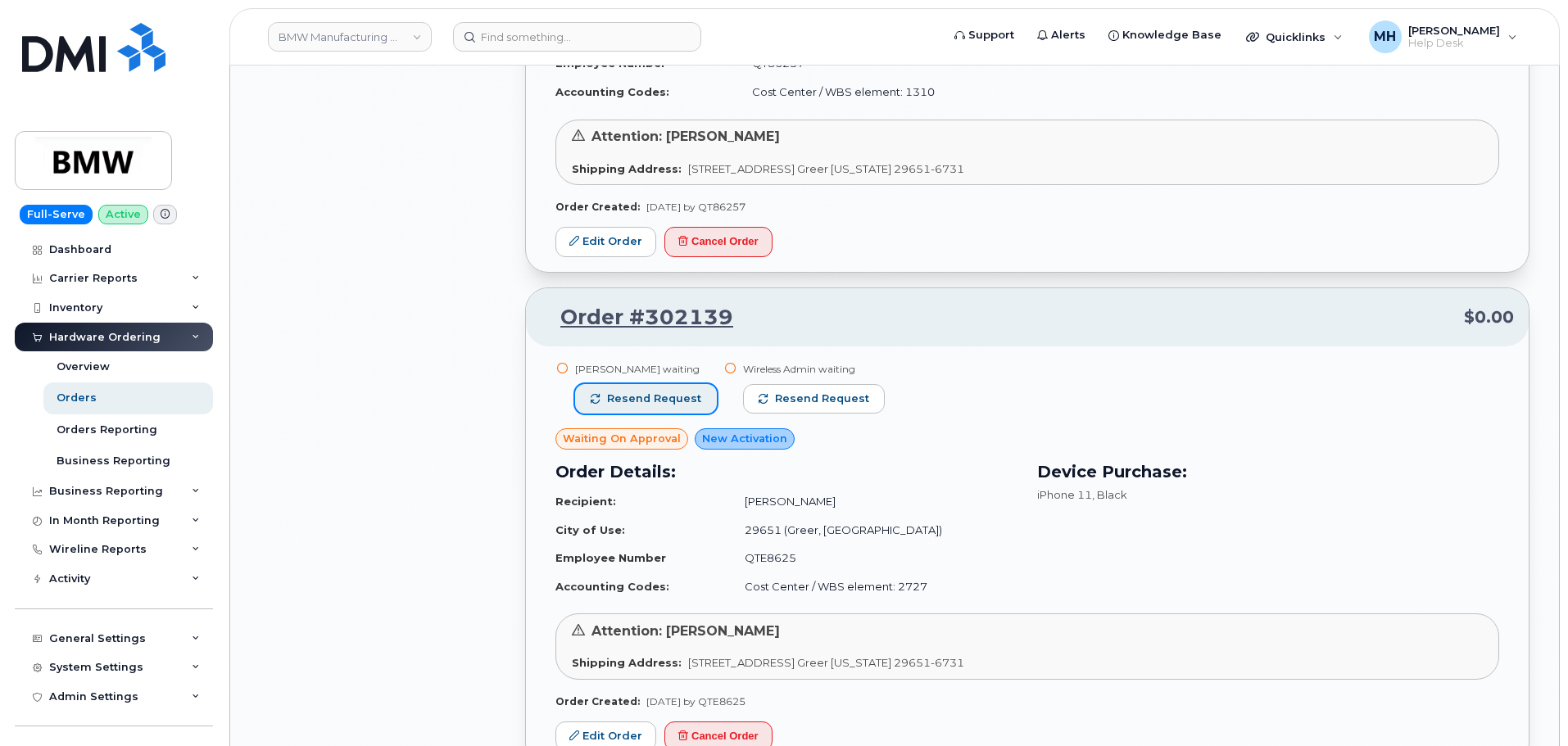
click at [694, 398] on span "Resend request" at bounding box center [654, 398] width 95 height 15
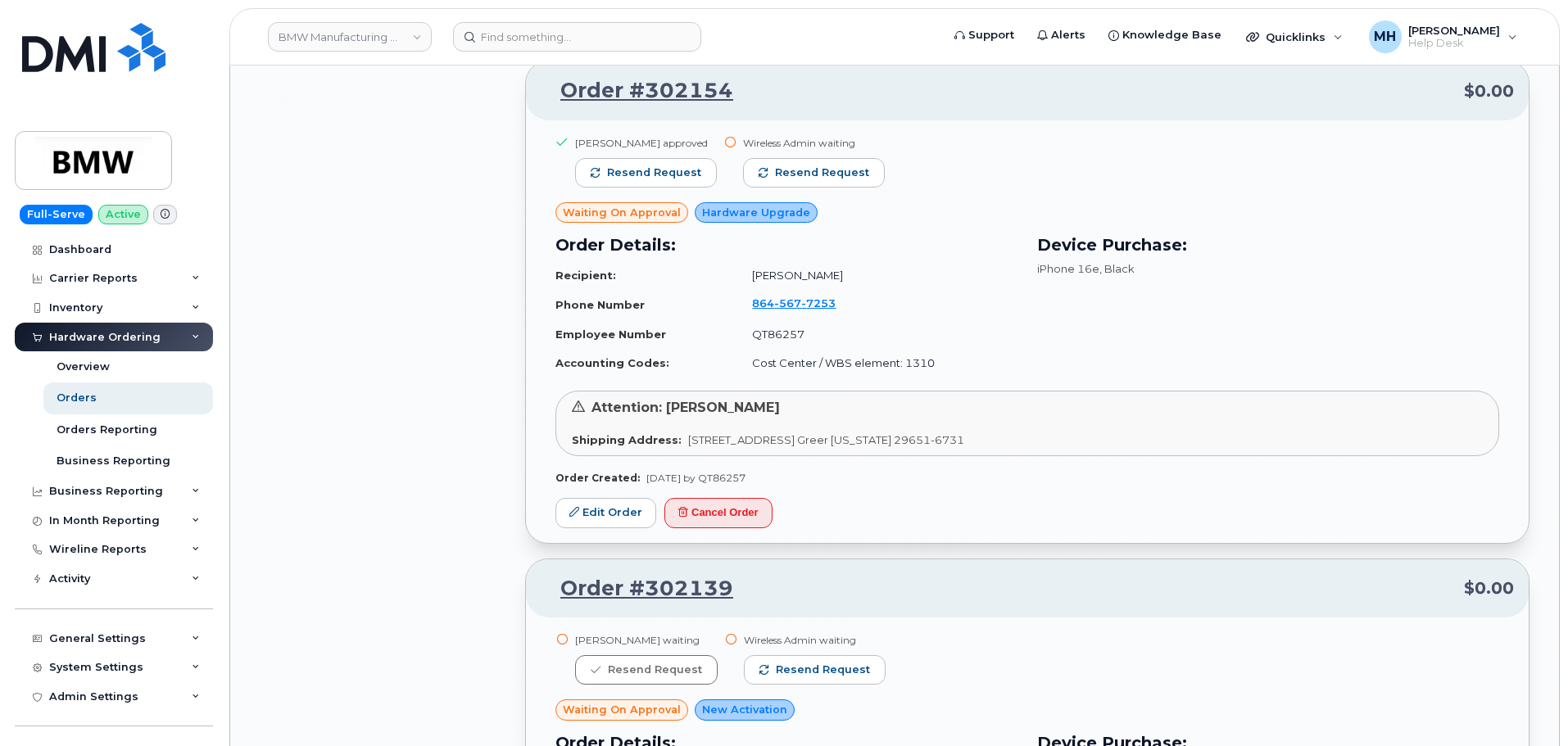
scroll to position [12110, 0]
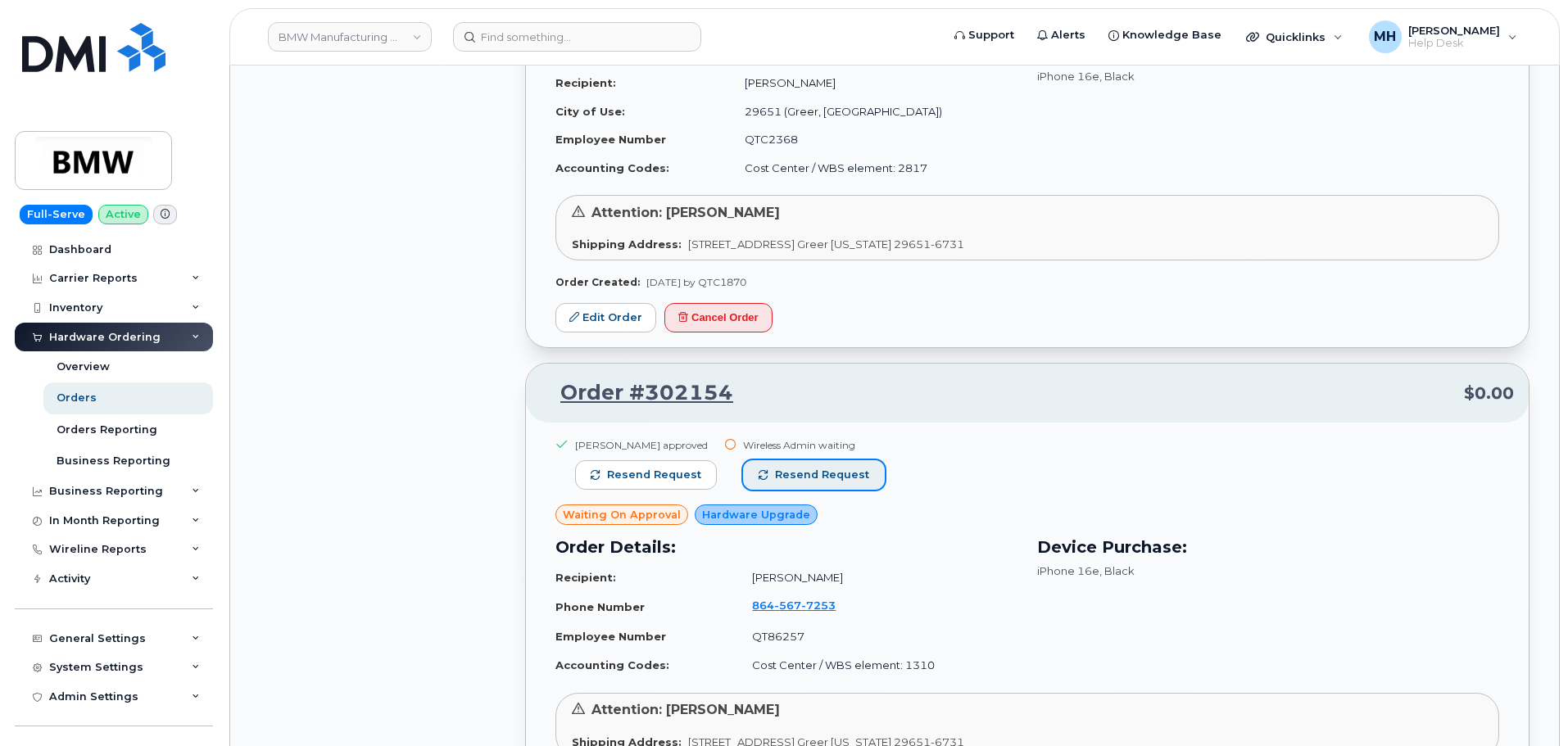
click at [780, 479] on span "Resend request" at bounding box center [822, 475] width 95 height 15
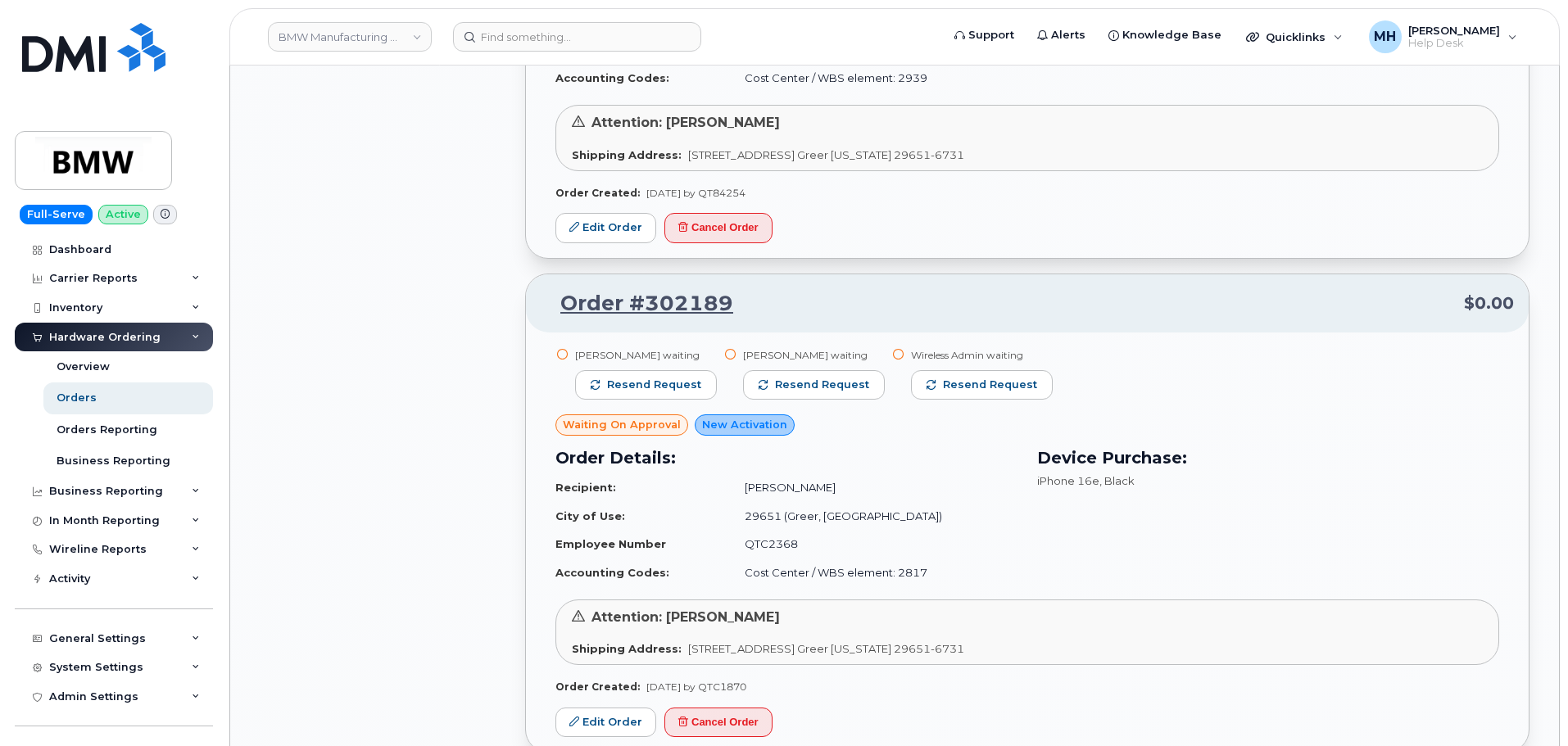
scroll to position [11618, 0]
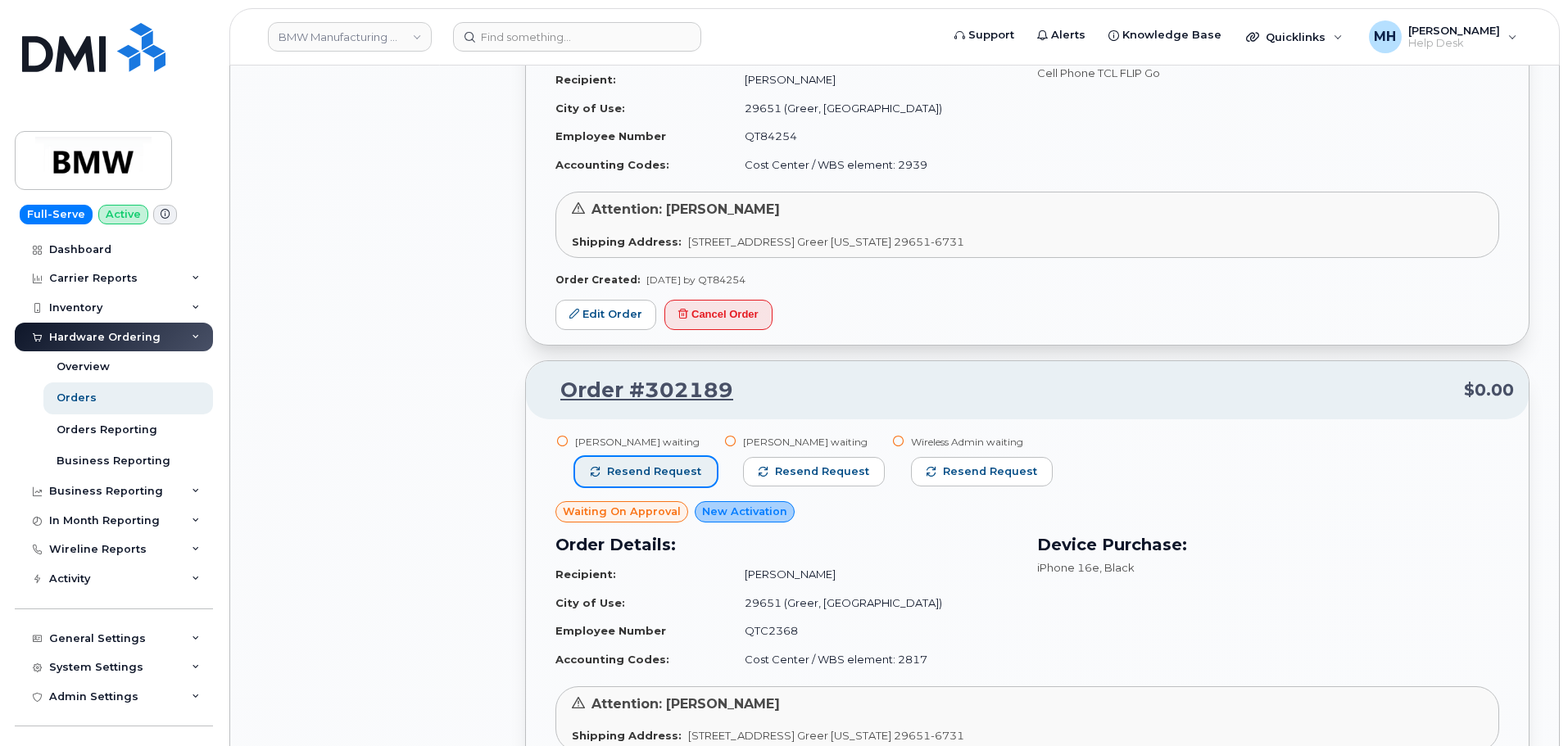
click at [665, 472] on span "Resend request" at bounding box center [654, 471] width 95 height 15
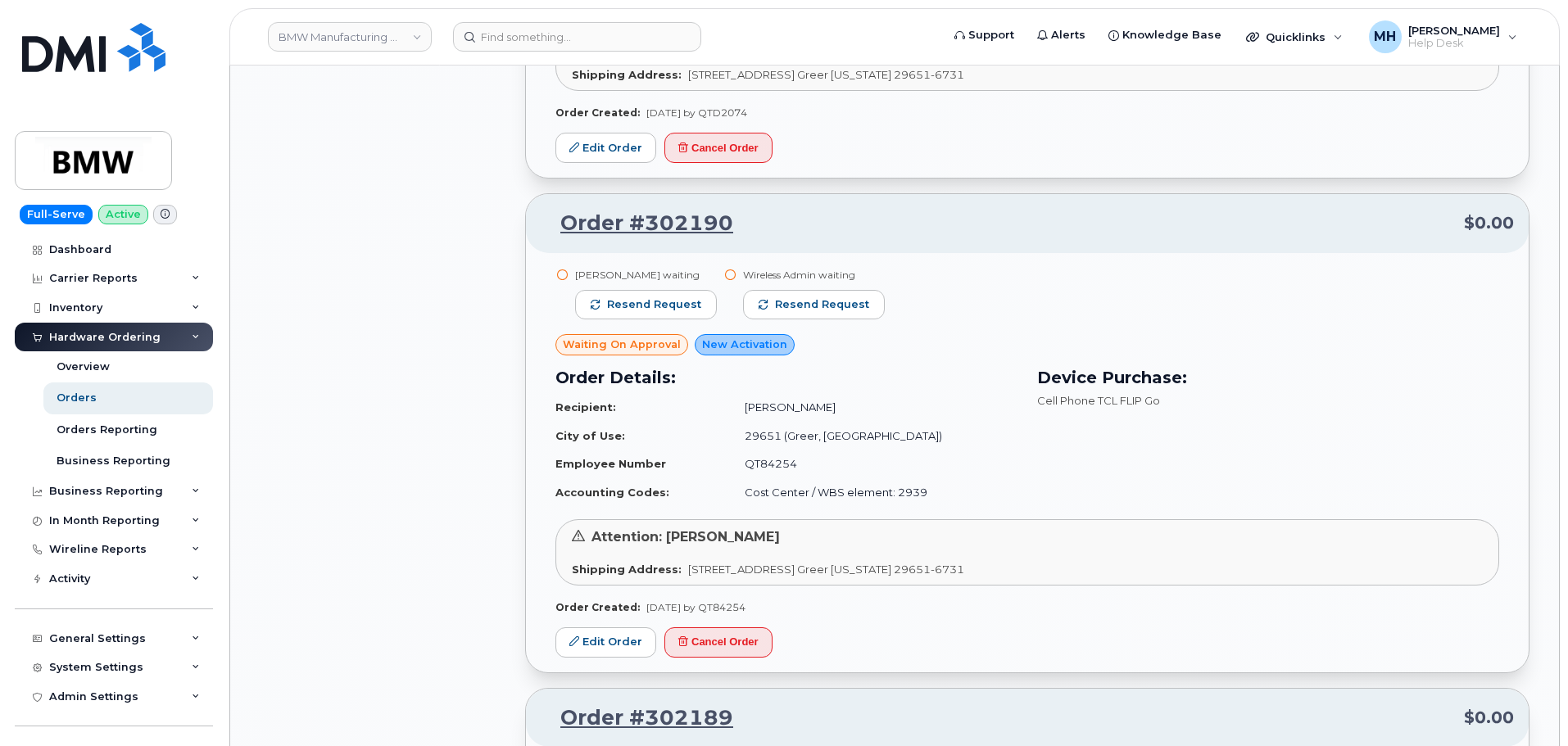
scroll to position [11127, 0]
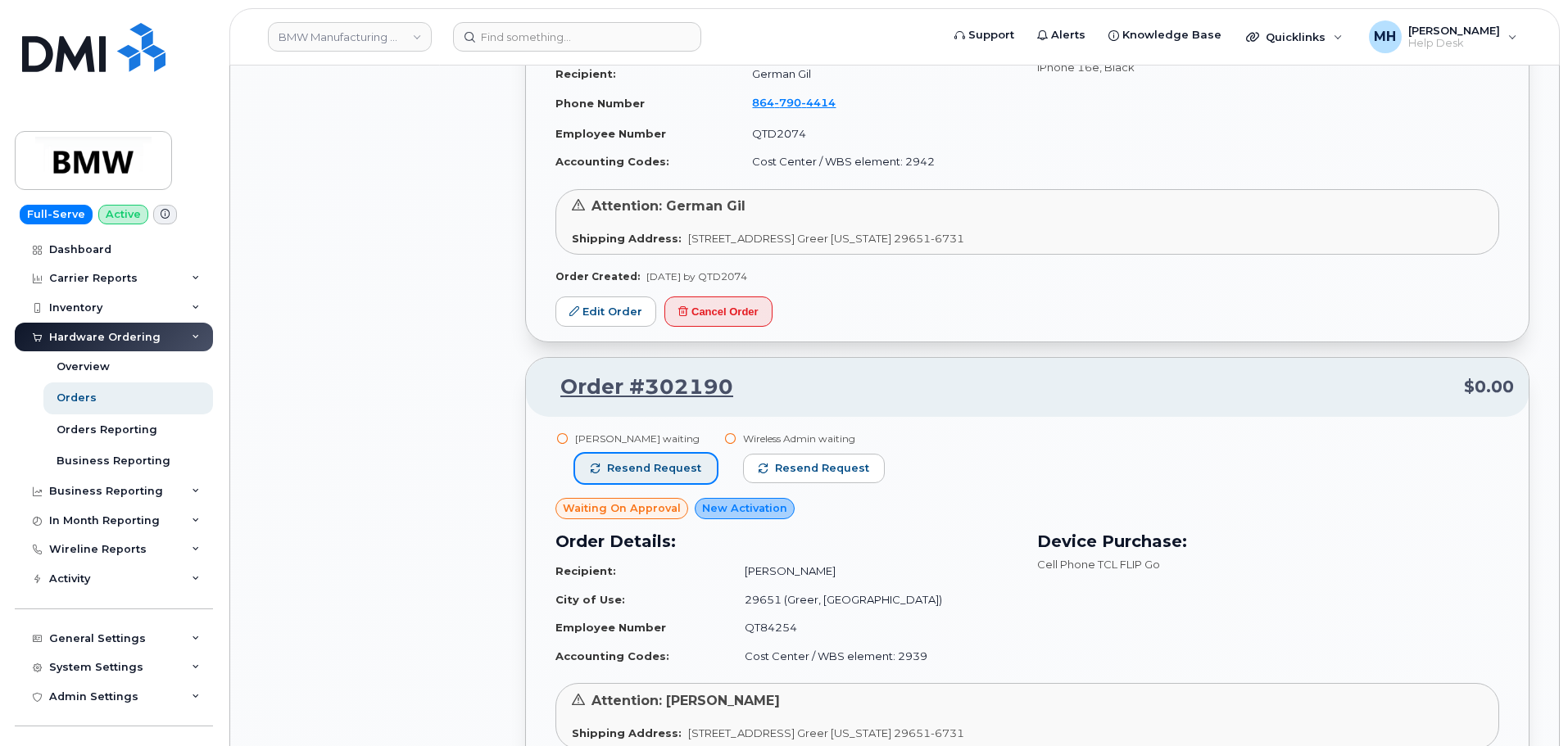
click at [695, 468] on button "Resend request" at bounding box center [646, 468] width 142 height 30
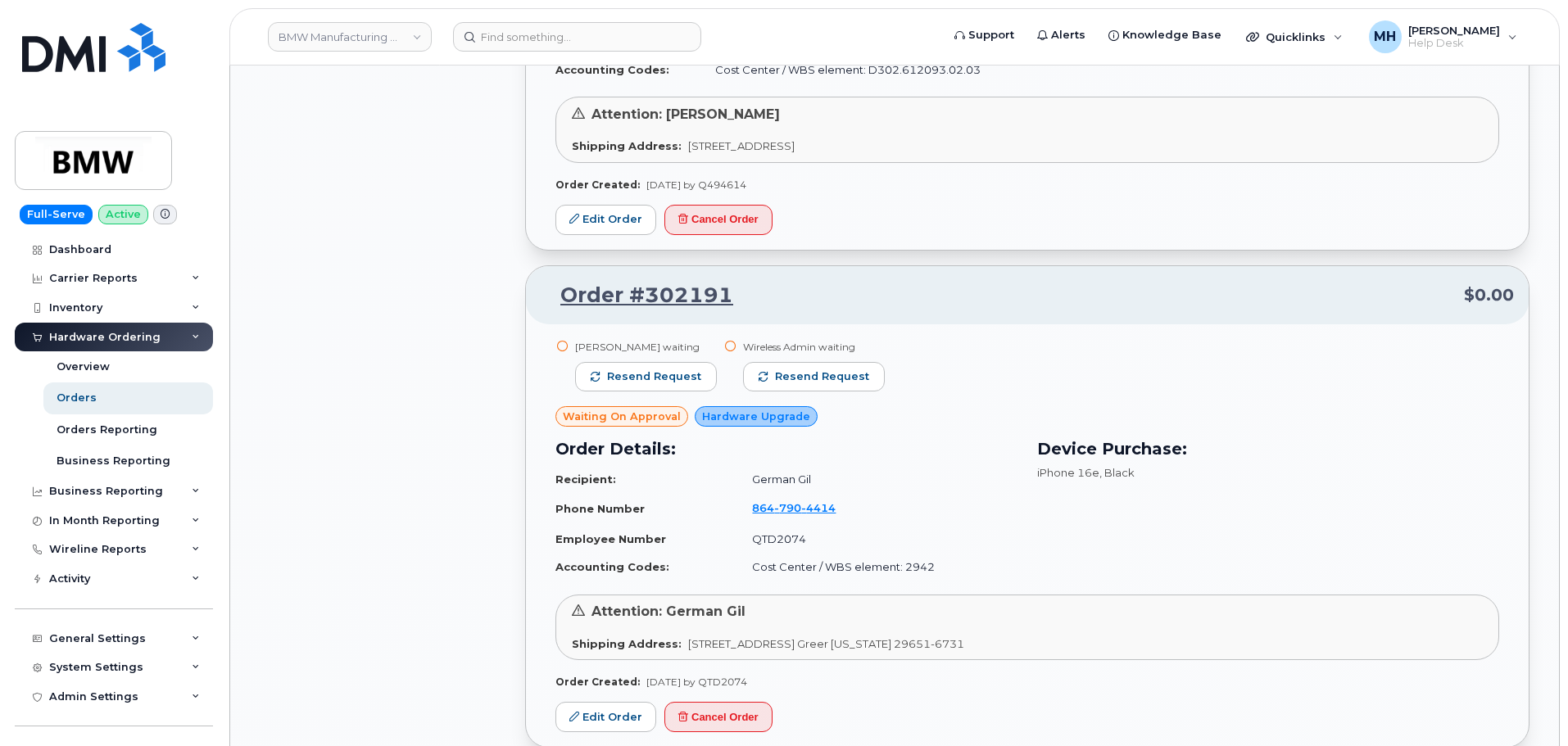
scroll to position [10717, 0]
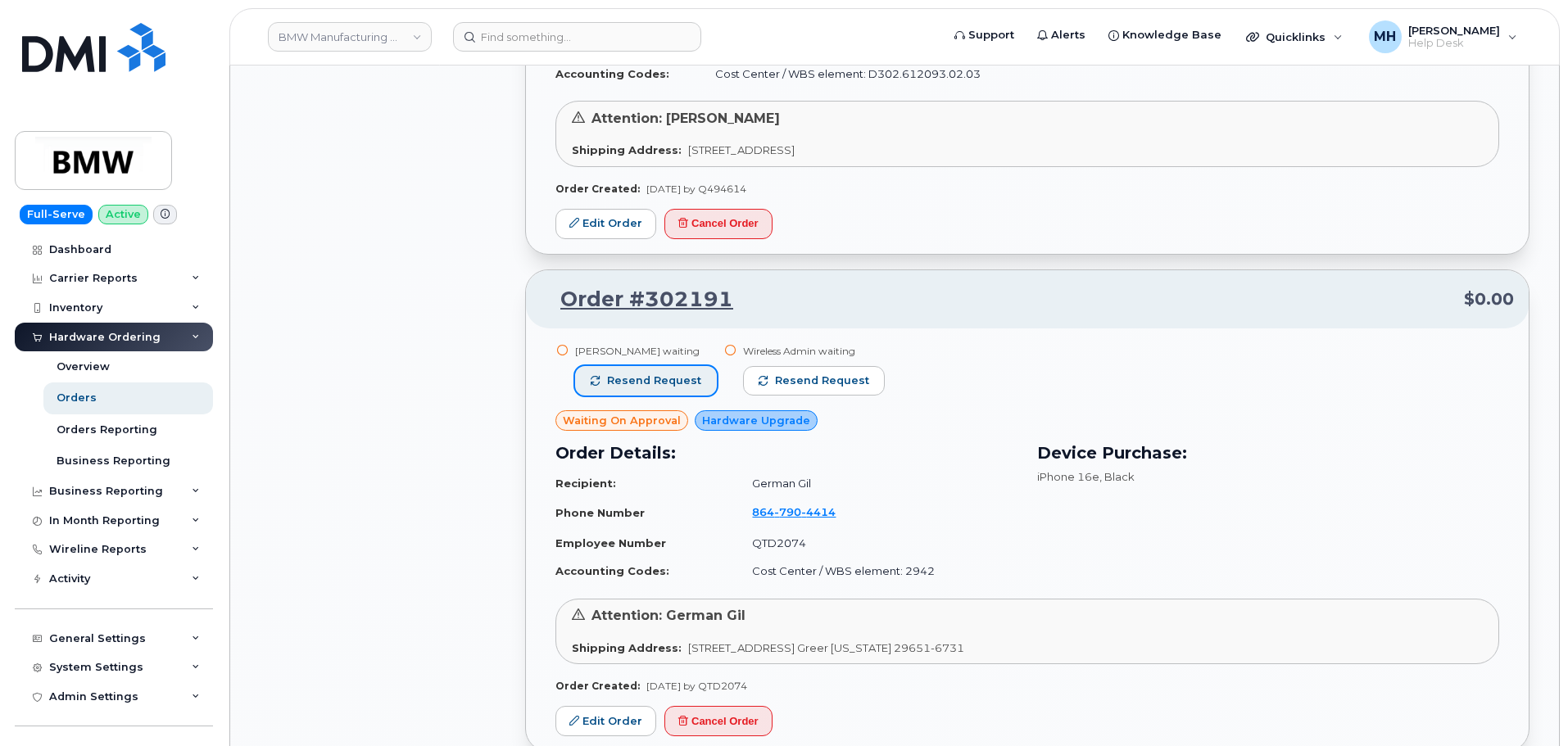
click at [682, 376] on span "Resend request" at bounding box center [654, 381] width 95 height 15
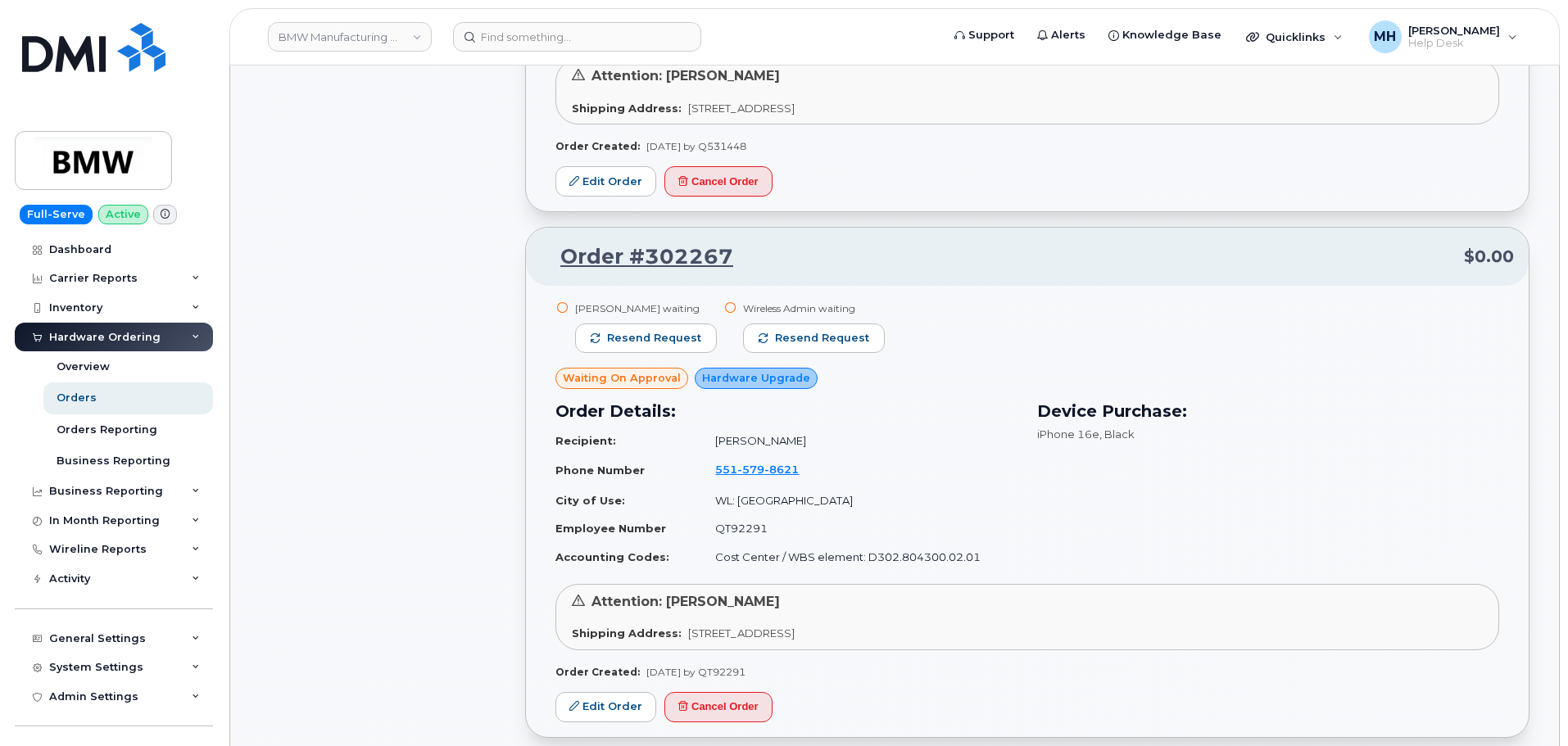
scroll to position [3359, 0]
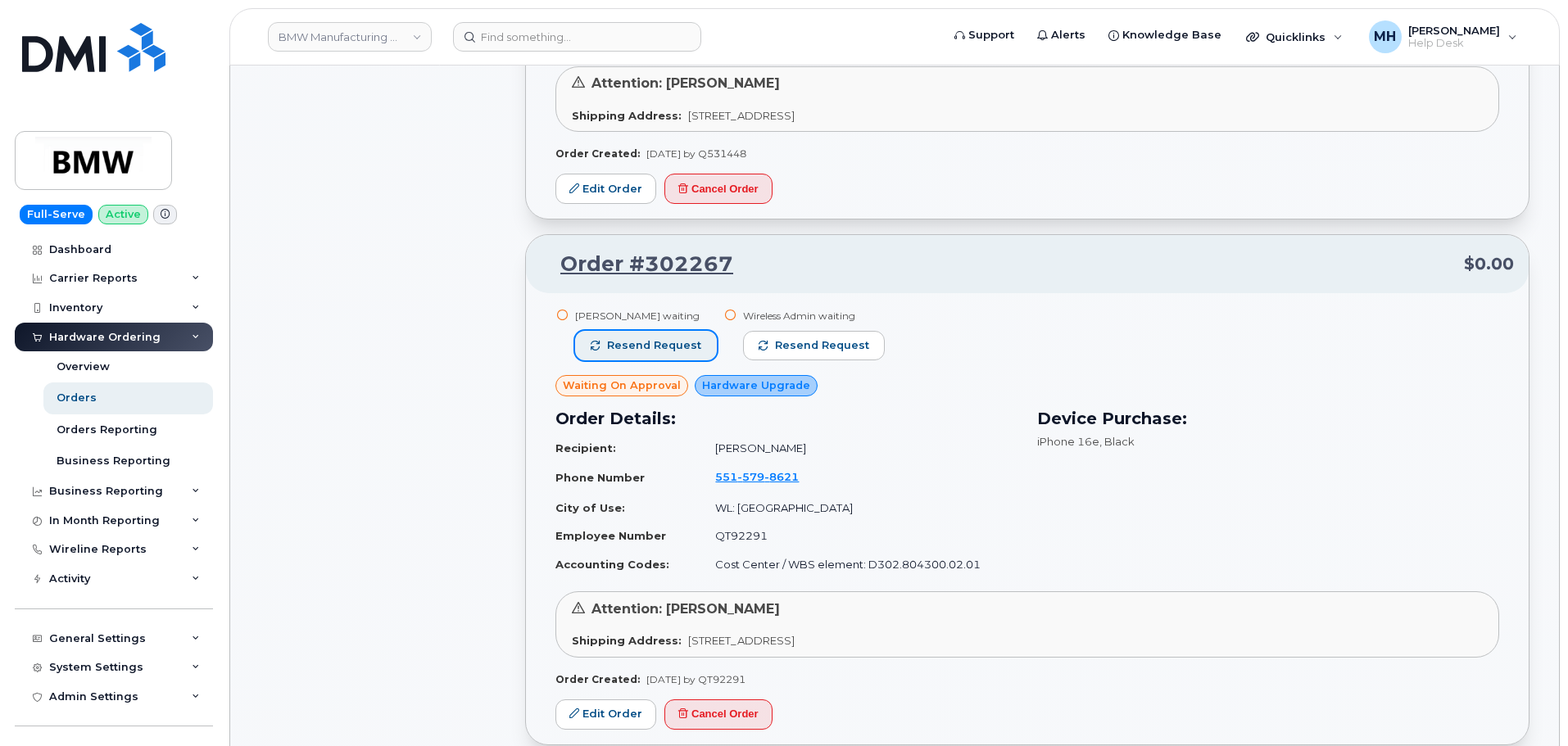
click at [695, 349] on button "Resend request" at bounding box center [646, 346] width 142 height 30
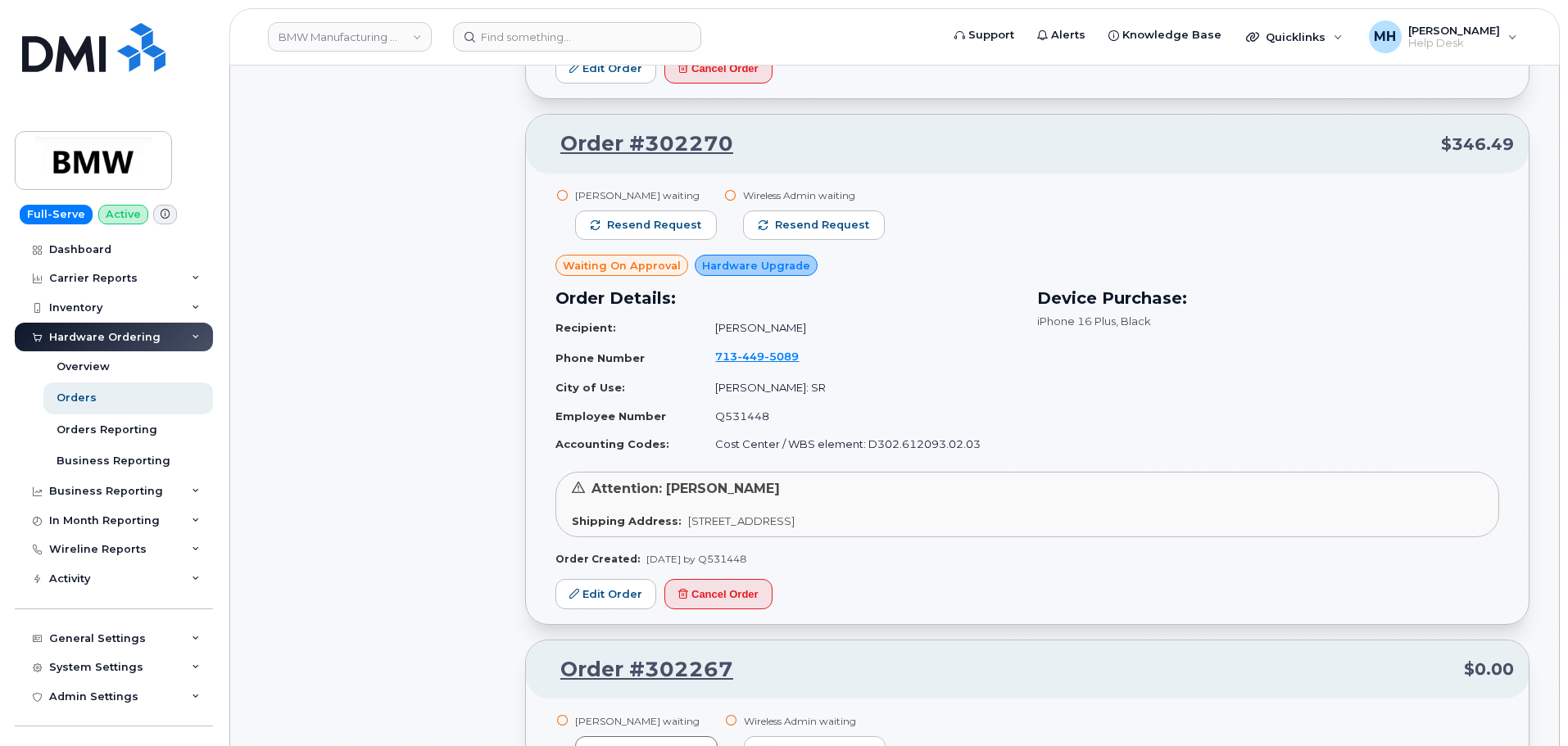
scroll to position [2949, 0]
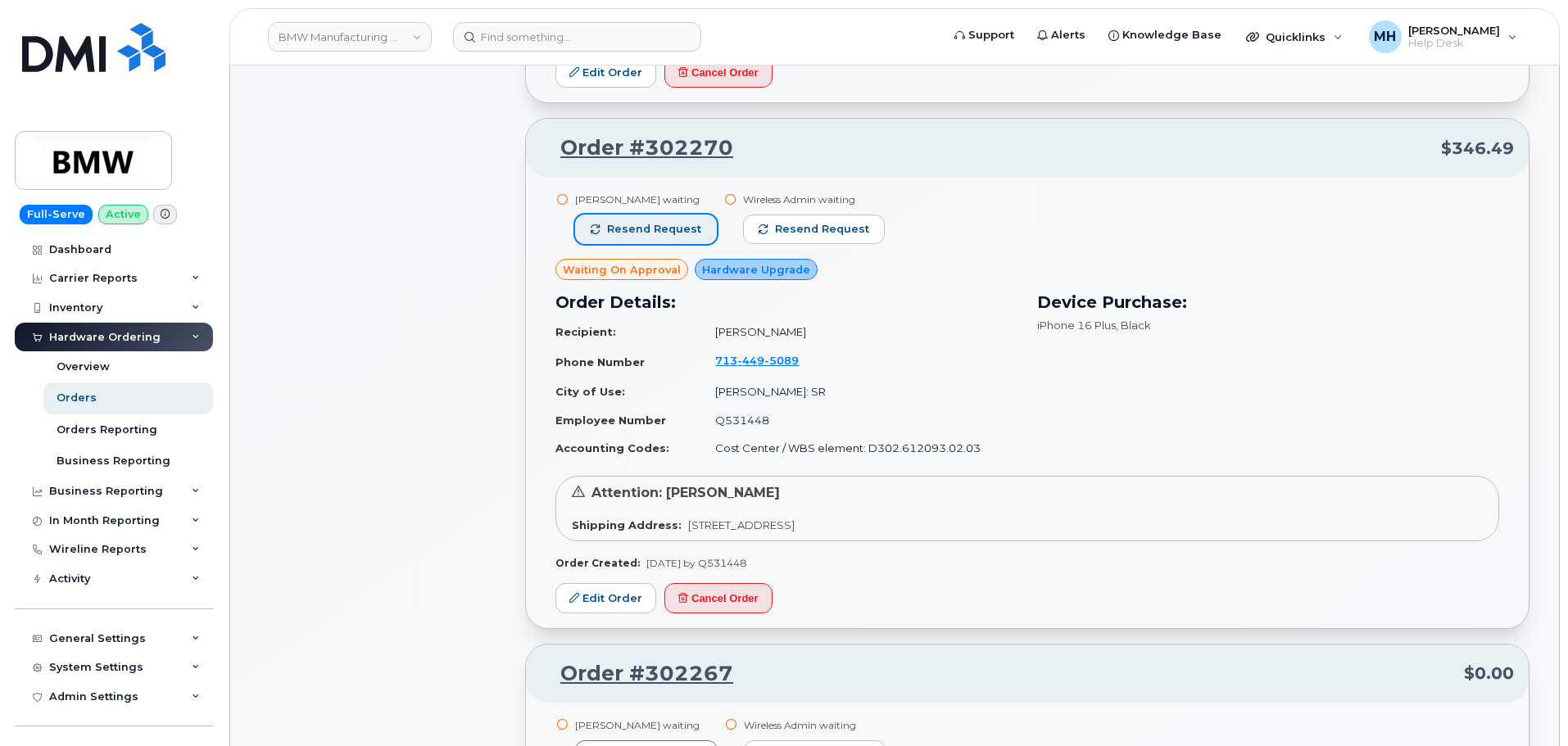
click at [678, 224] on span "Resend request" at bounding box center [654, 229] width 95 height 15
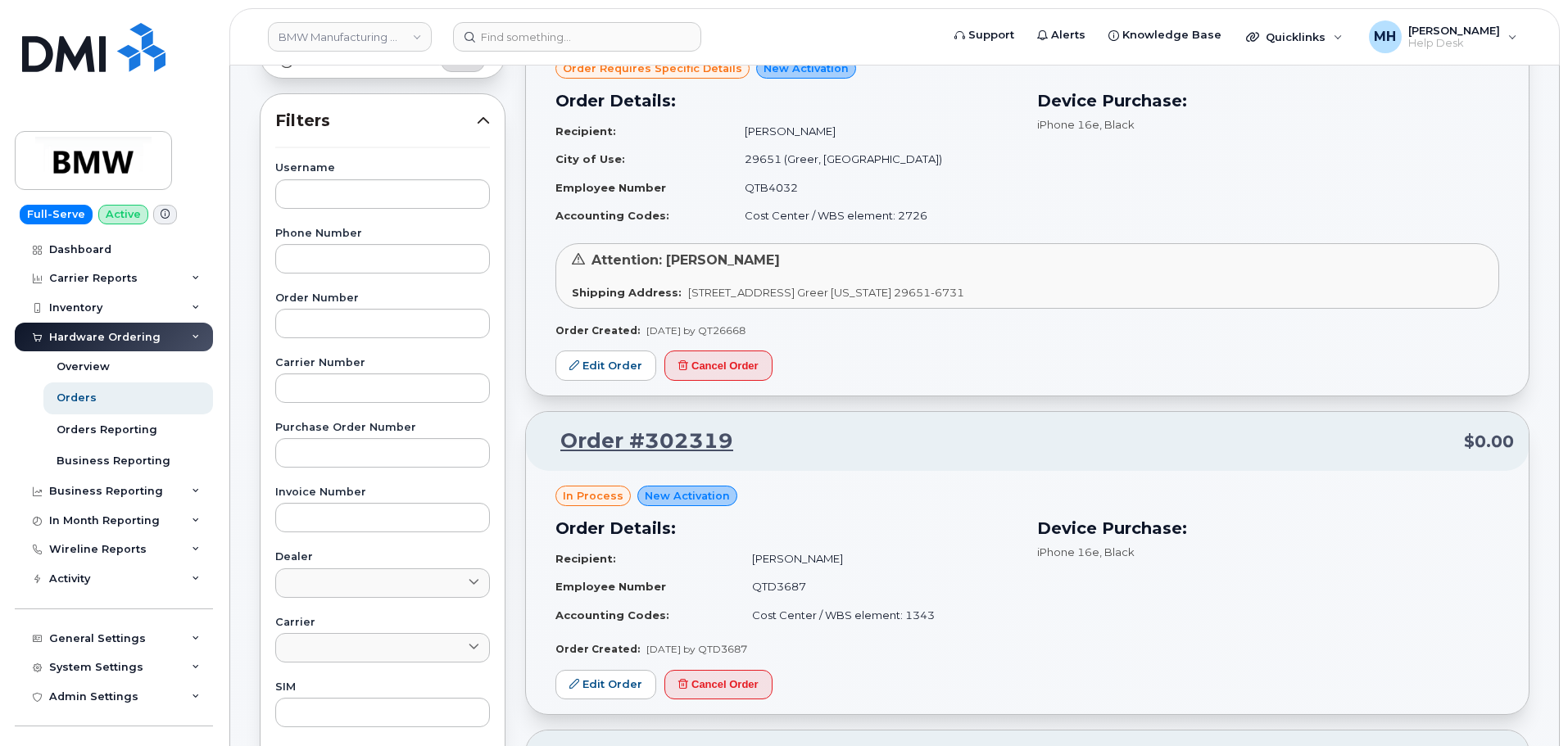
scroll to position [82, 0]
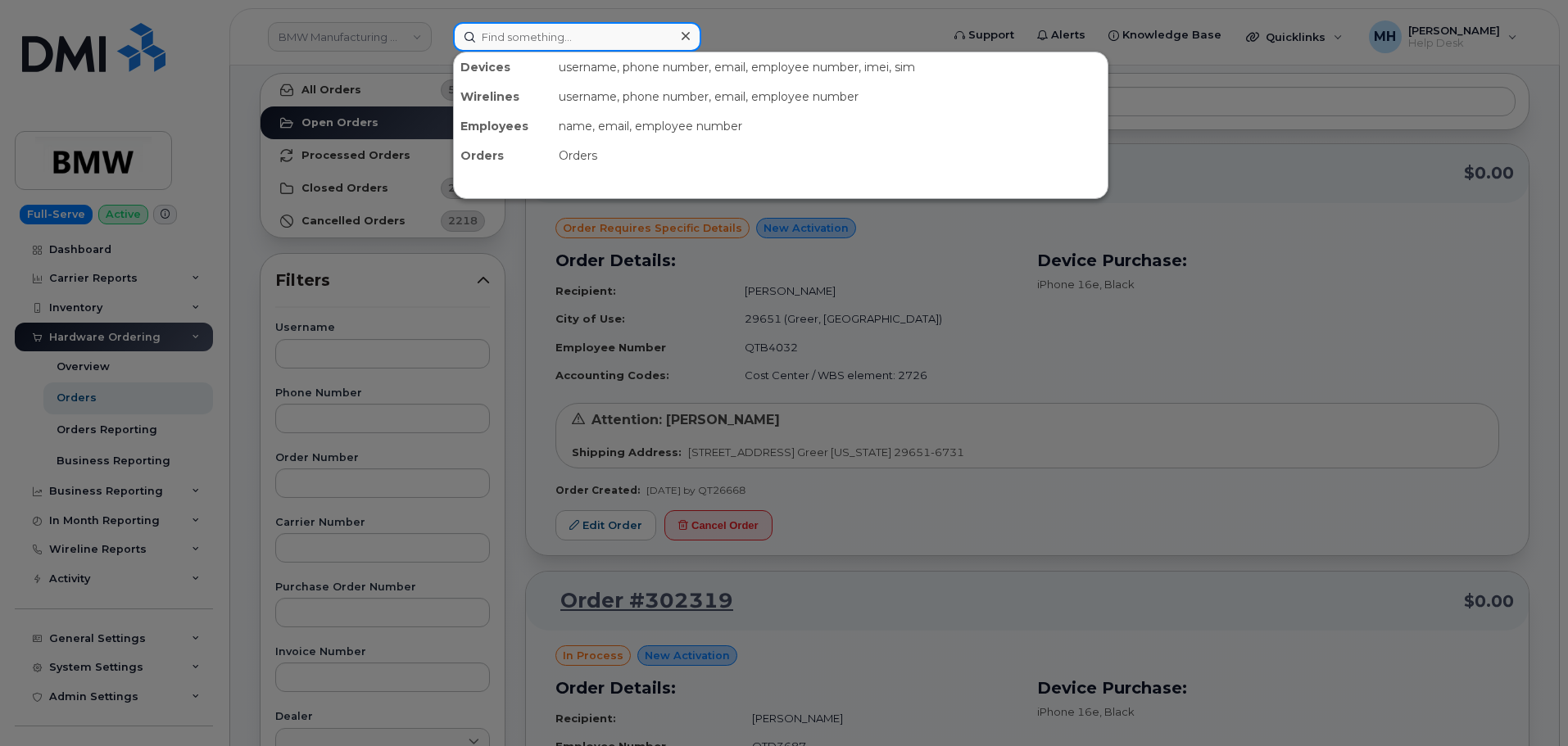
click at [629, 40] on input at bounding box center [576, 37] width 248 height 30
paste input "301262"
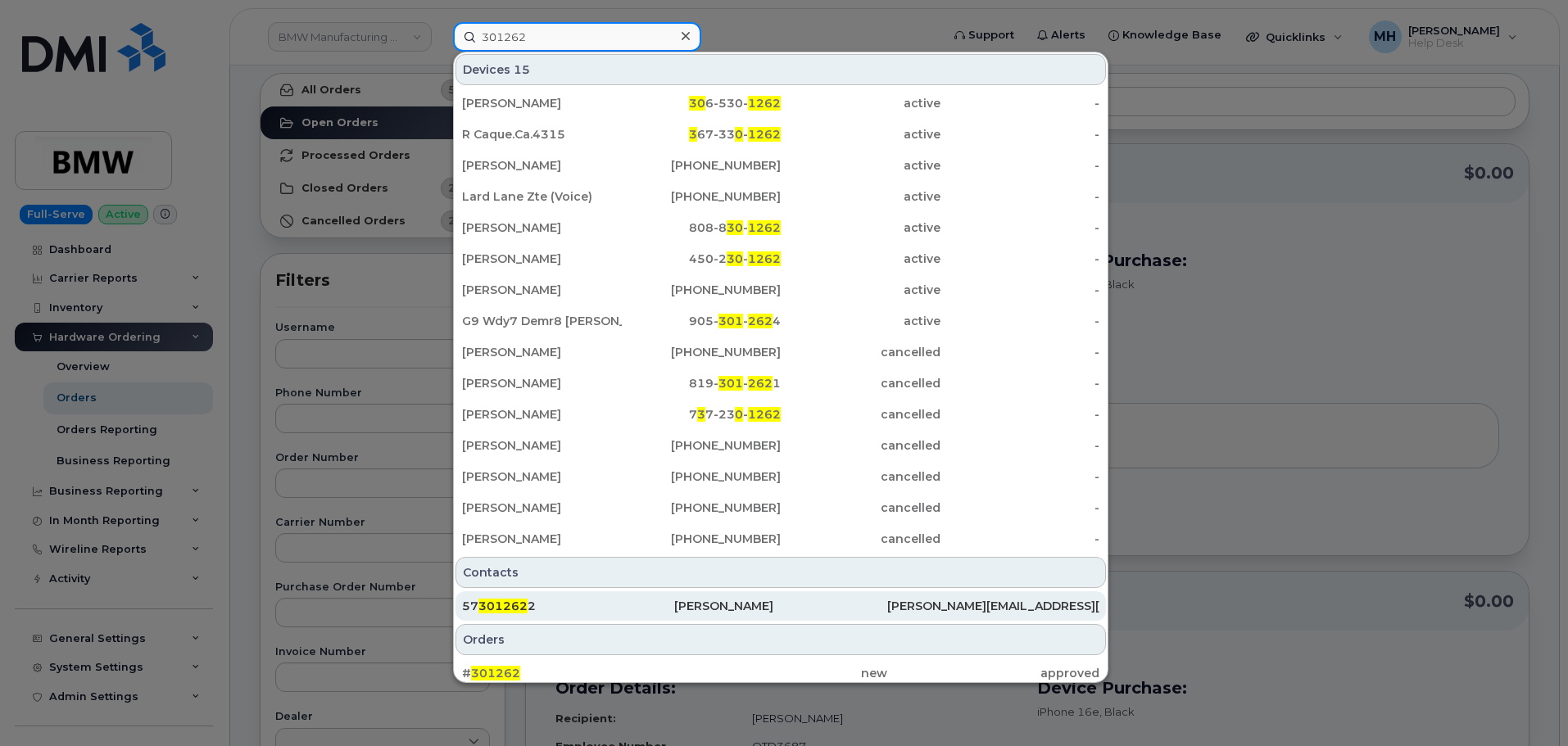
scroll to position [137, 0]
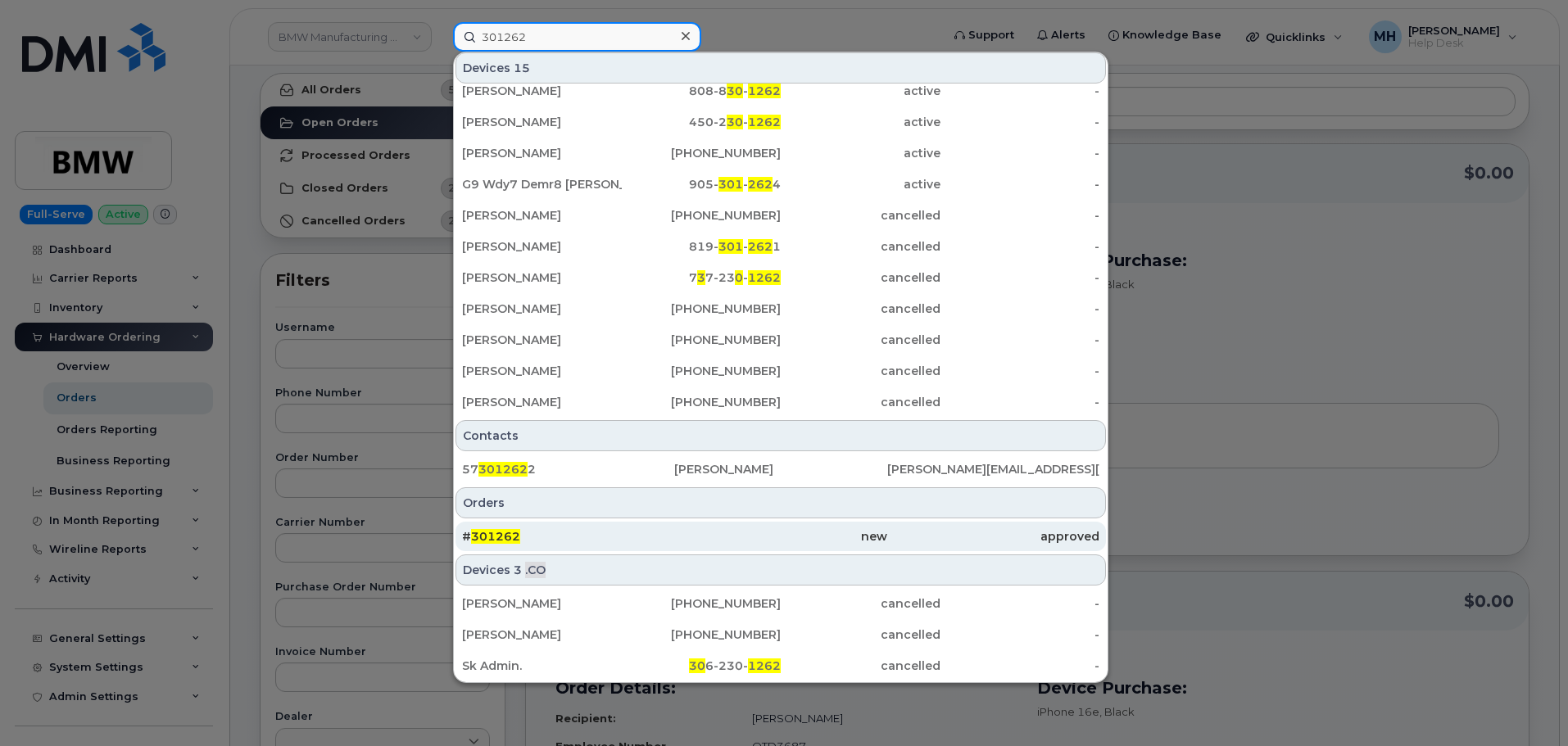
type input "301262"
click at [721, 528] on div "new" at bounding box center [780, 537] width 212 height 30
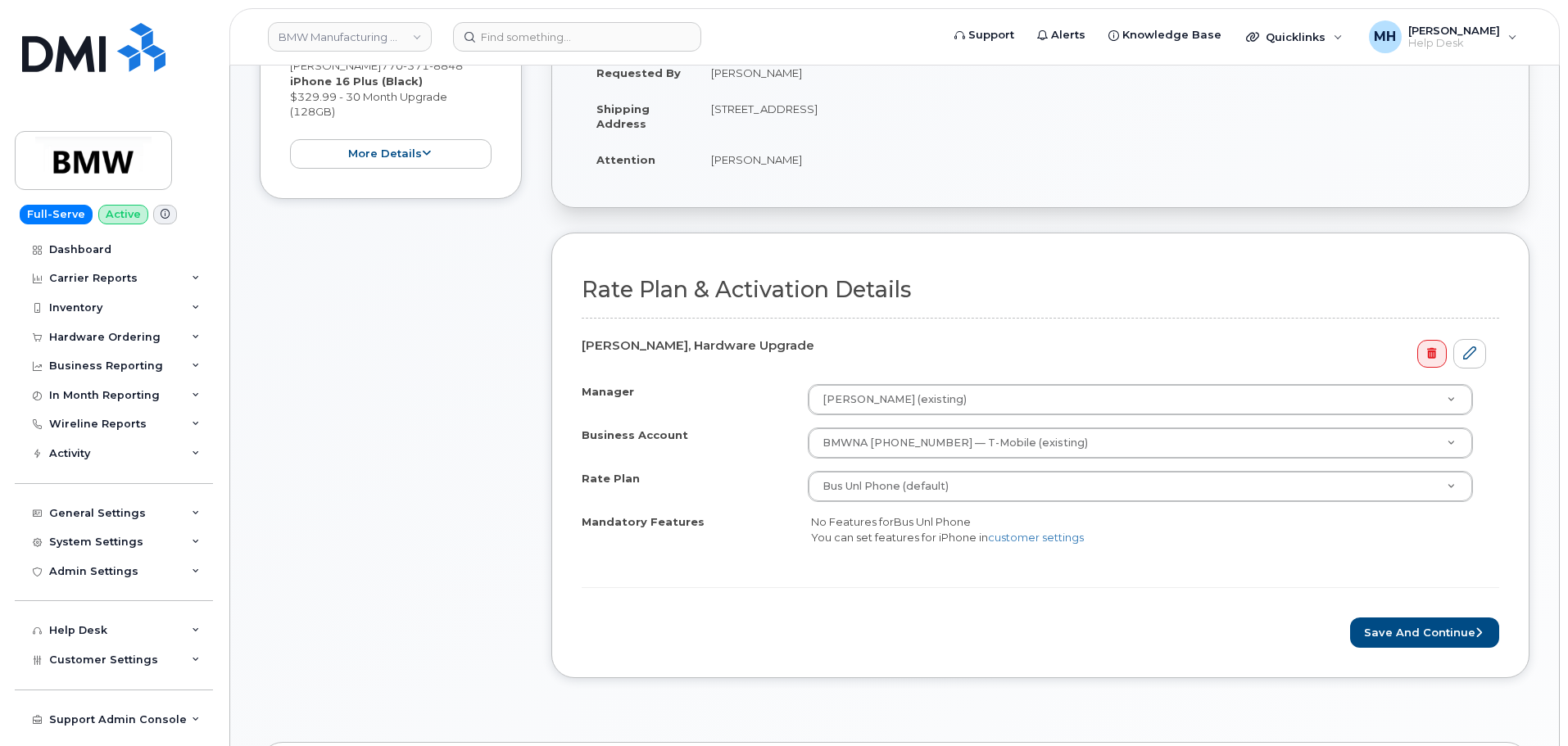
scroll to position [574, 0]
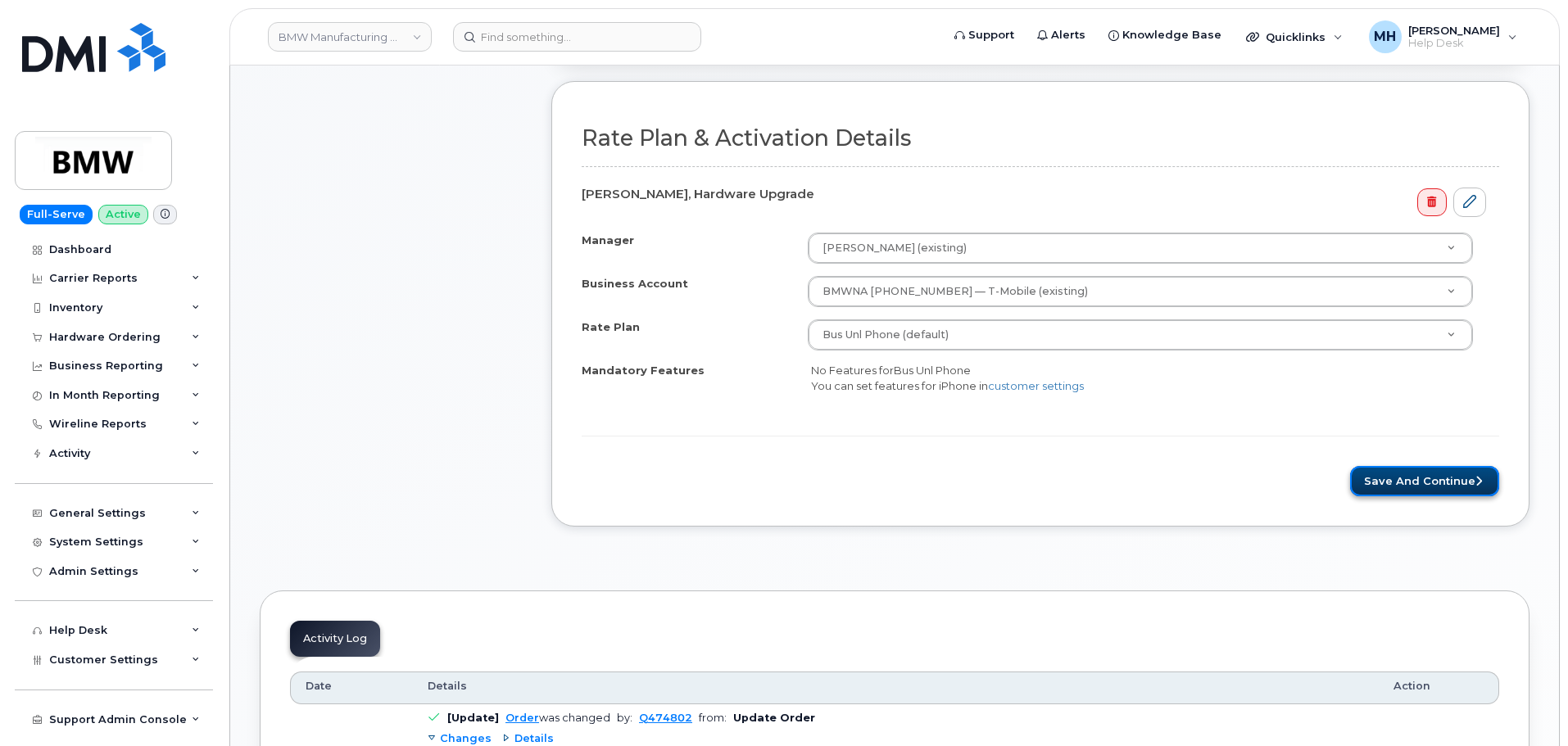
click at [1370, 495] on button "Save and Continue" at bounding box center [1424, 481] width 149 height 31
click at [1382, 485] on div "Please wait..." at bounding box center [1040, 481] width 918 height 31
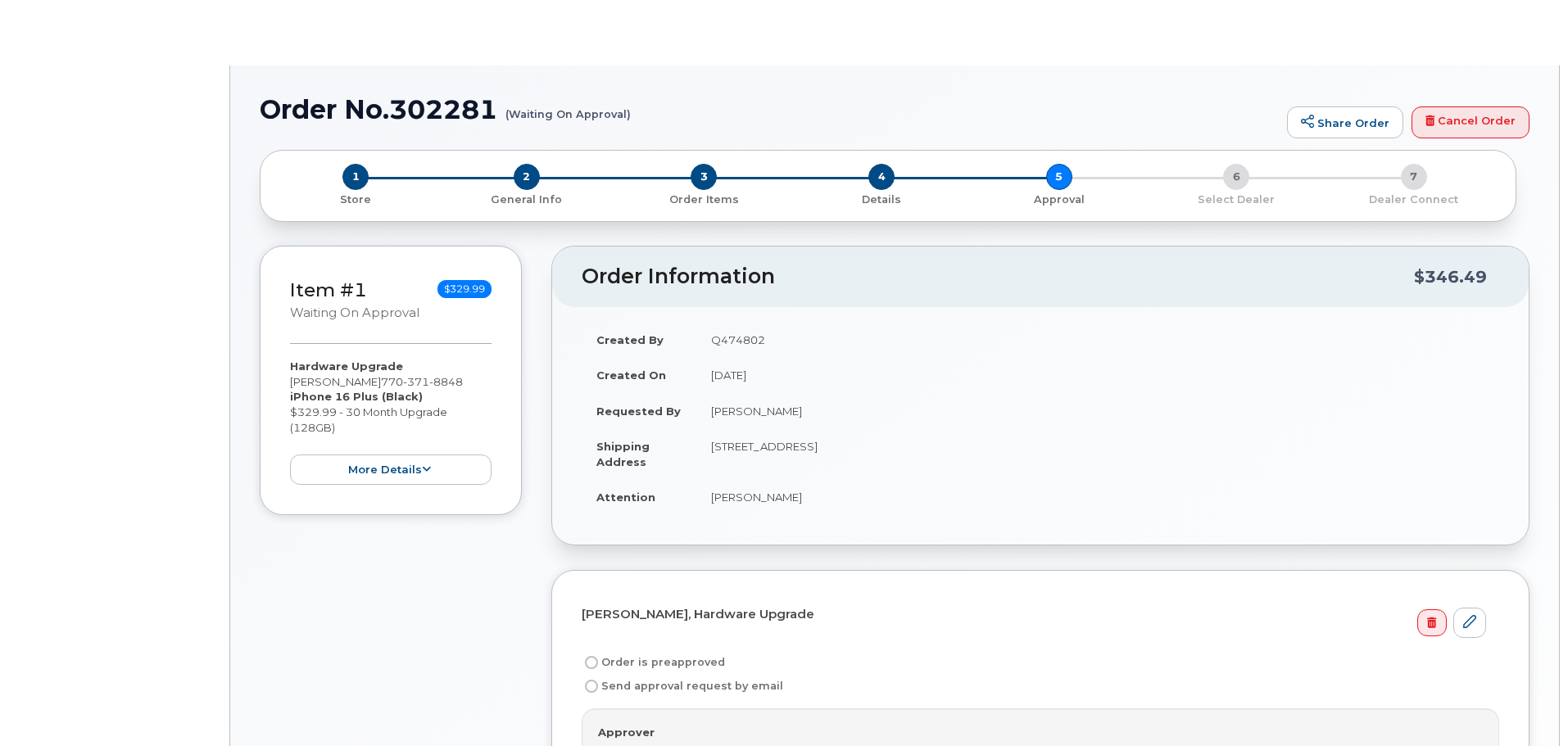
radio input "true"
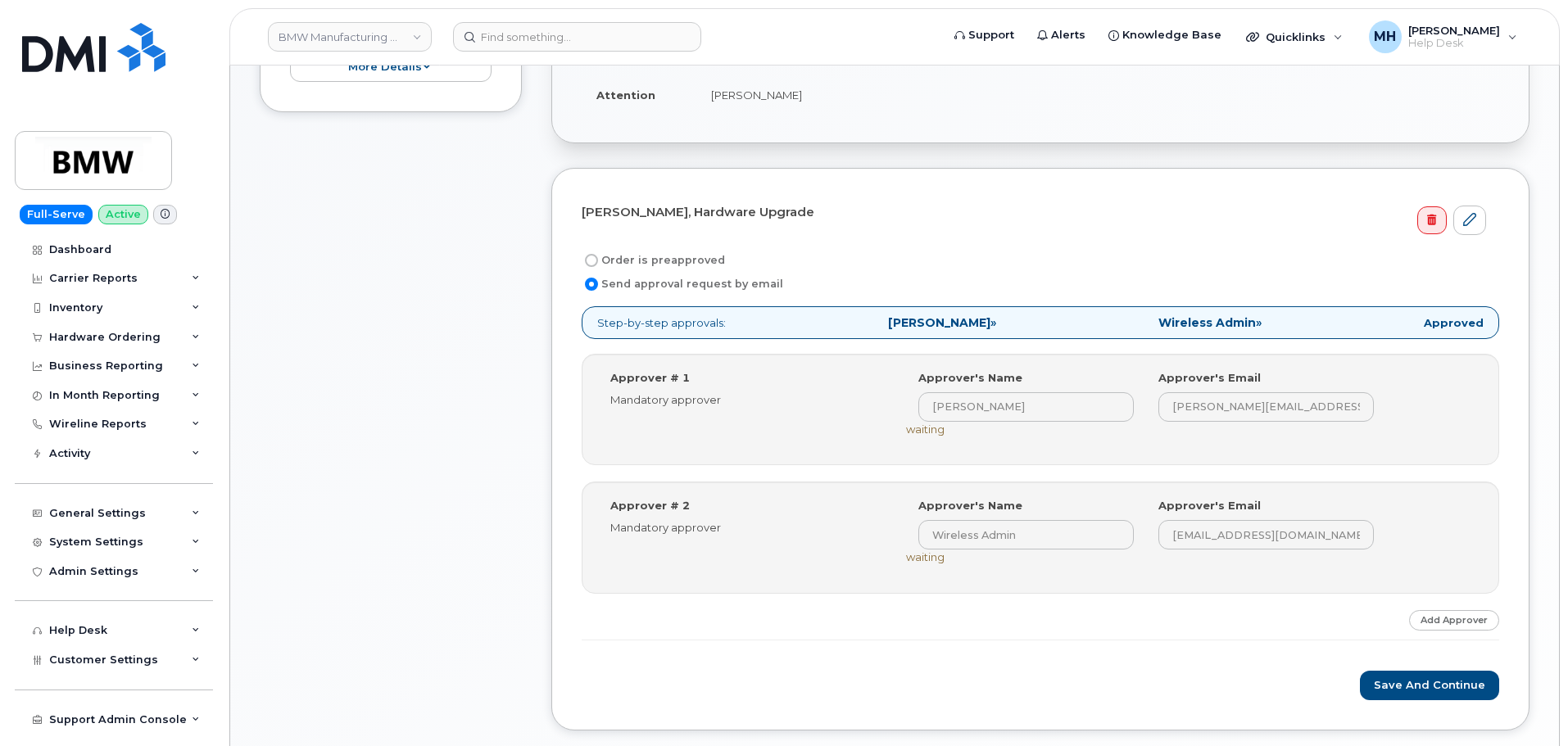
scroll to position [494, 0]
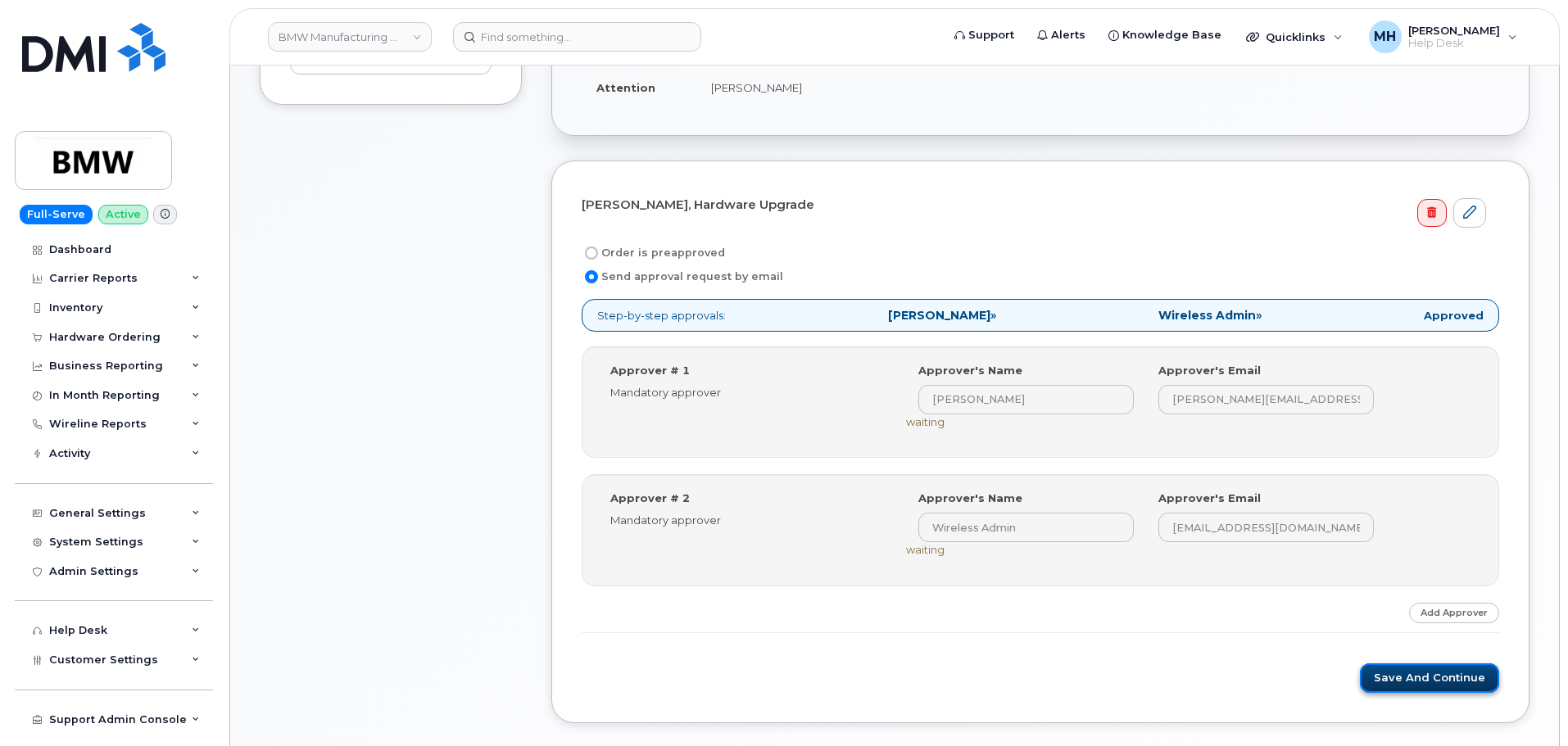
click at [1384, 675] on button "Save and Continue" at bounding box center [1429, 679] width 139 height 31
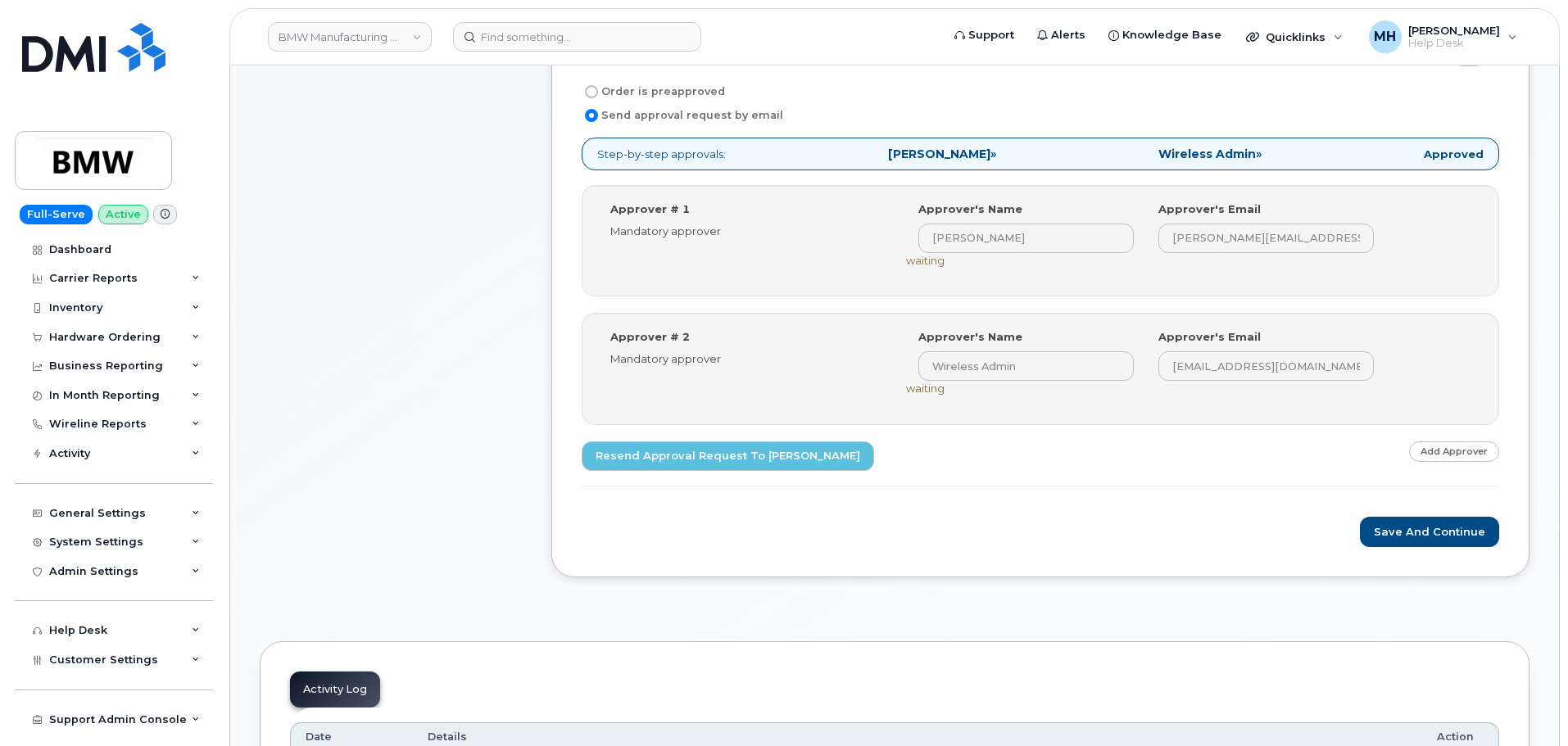
scroll to position [1065, 0]
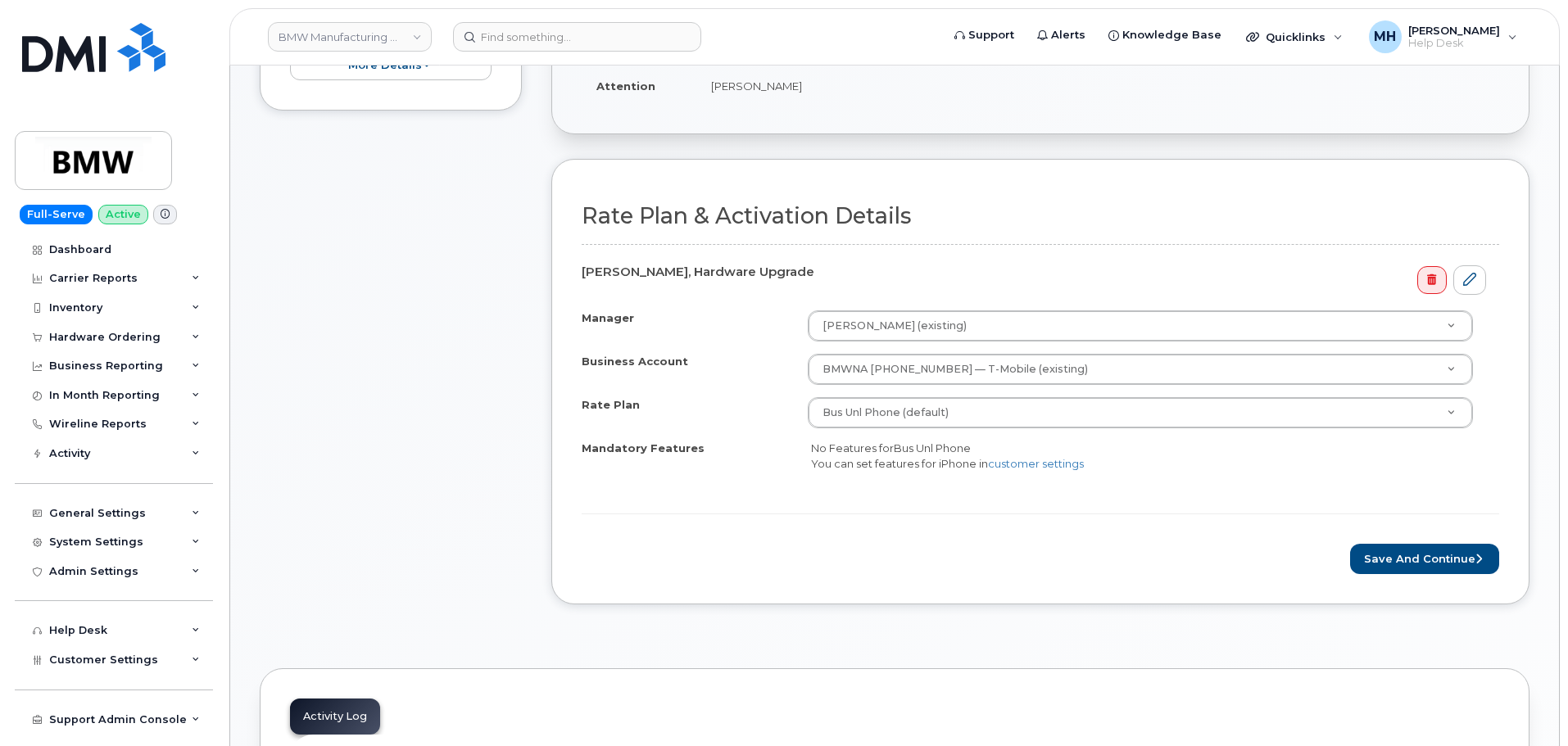
scroll to position [655, 0]
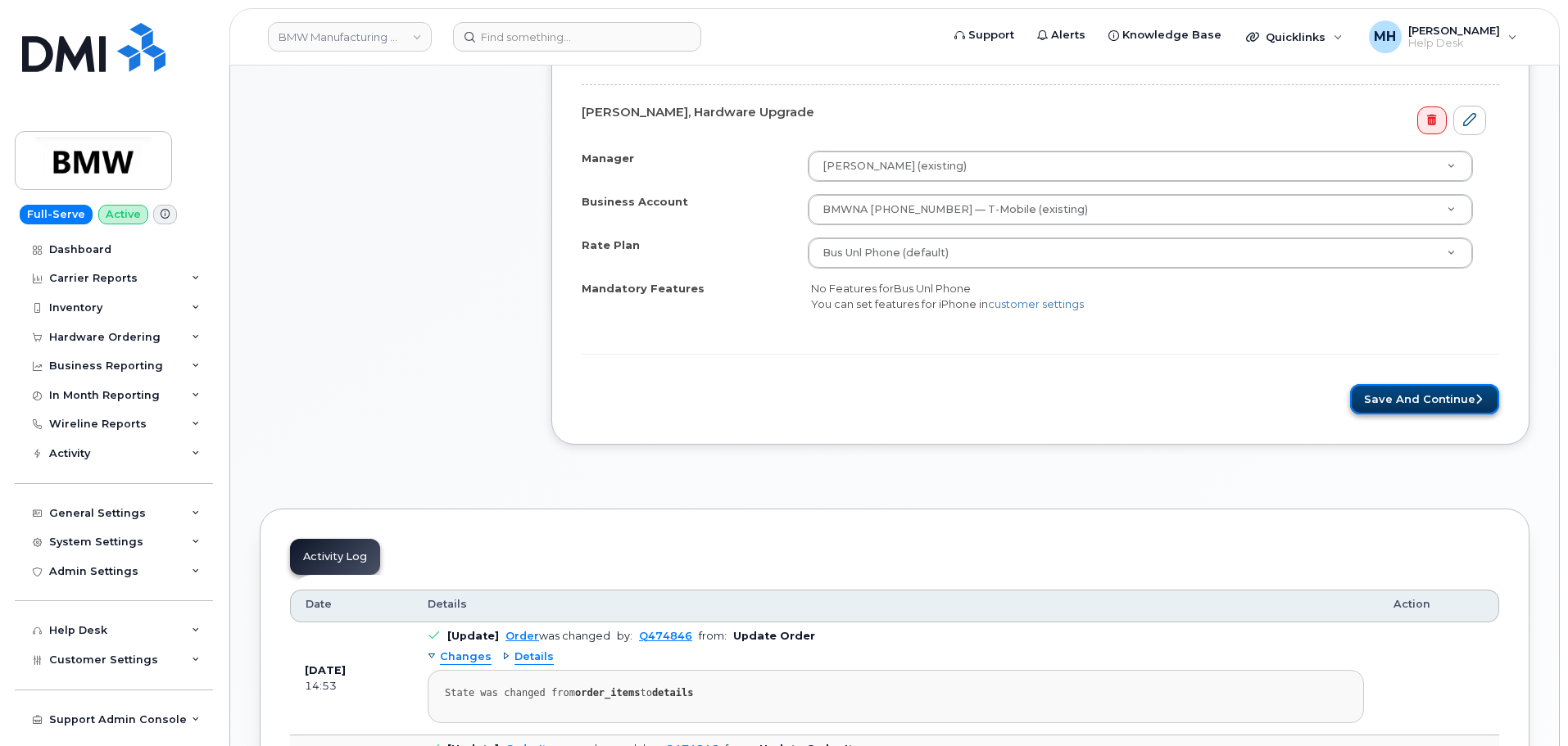
click at [1388, 400] on button "Save and Continue" at bounding box center [1424, 399] width 149 height 31
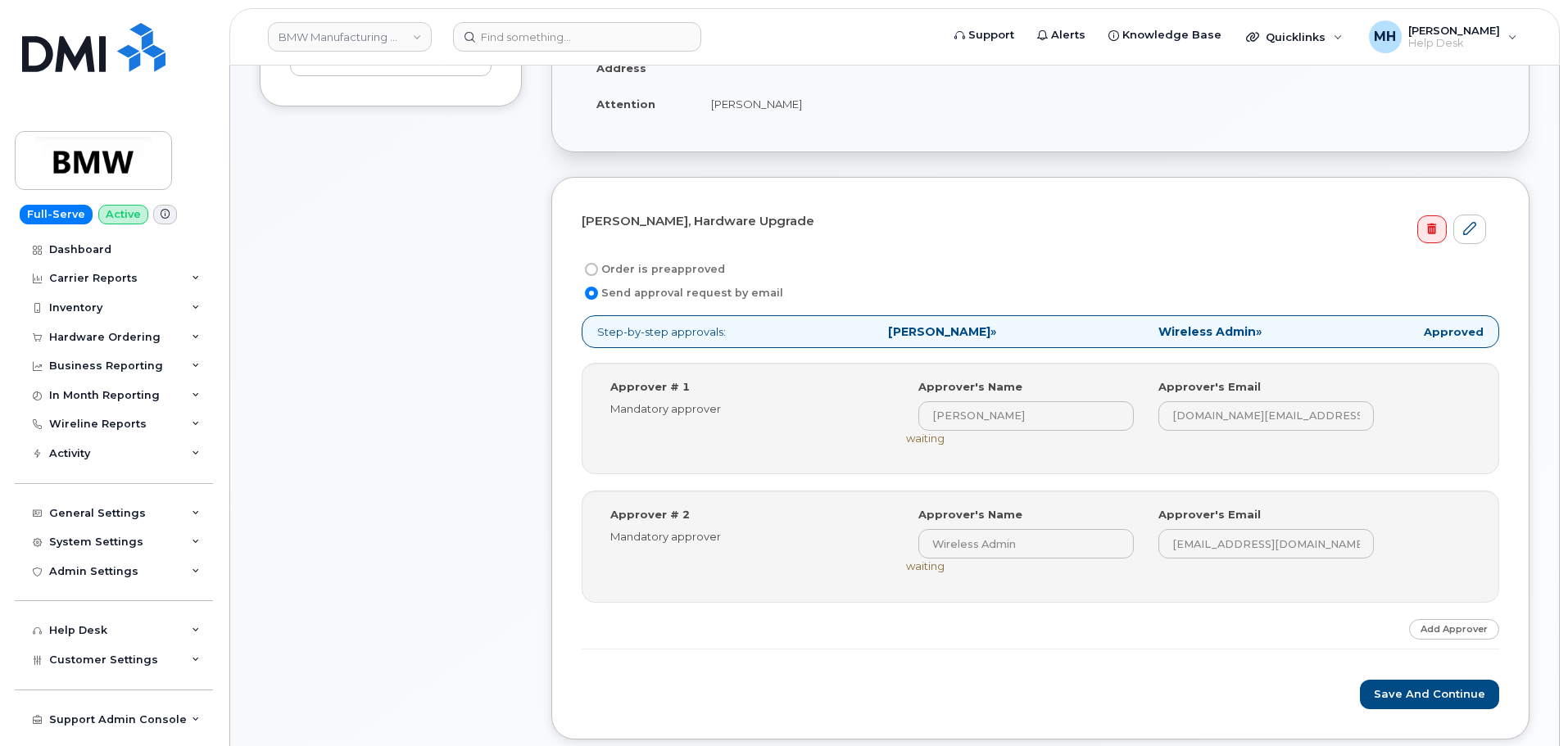
scroll to position [655, 0]
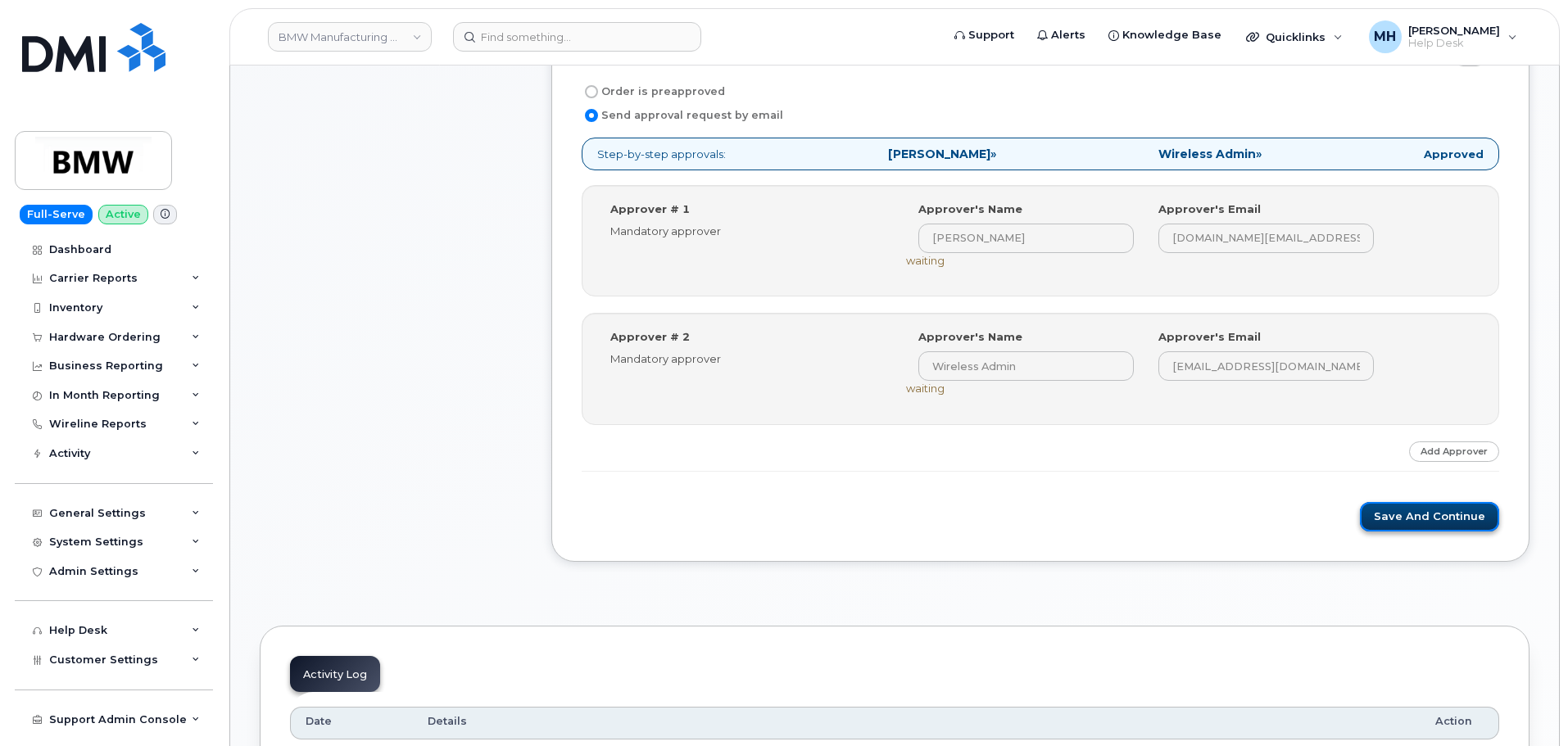
click at [1418, 530] on button "Save and Continue" at bounding box center [1429, 517] width 139 height 31
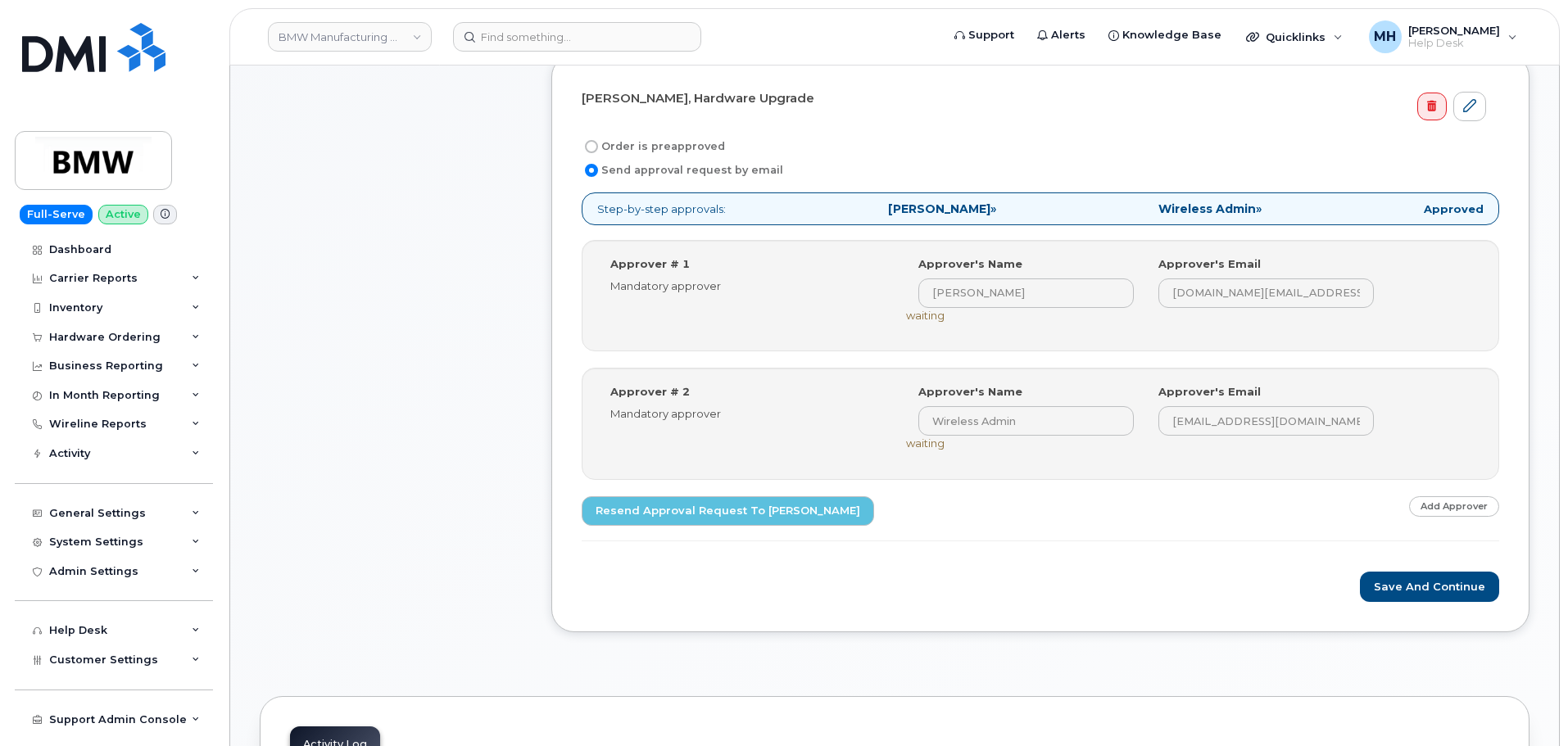
scroll to position [820, 0]
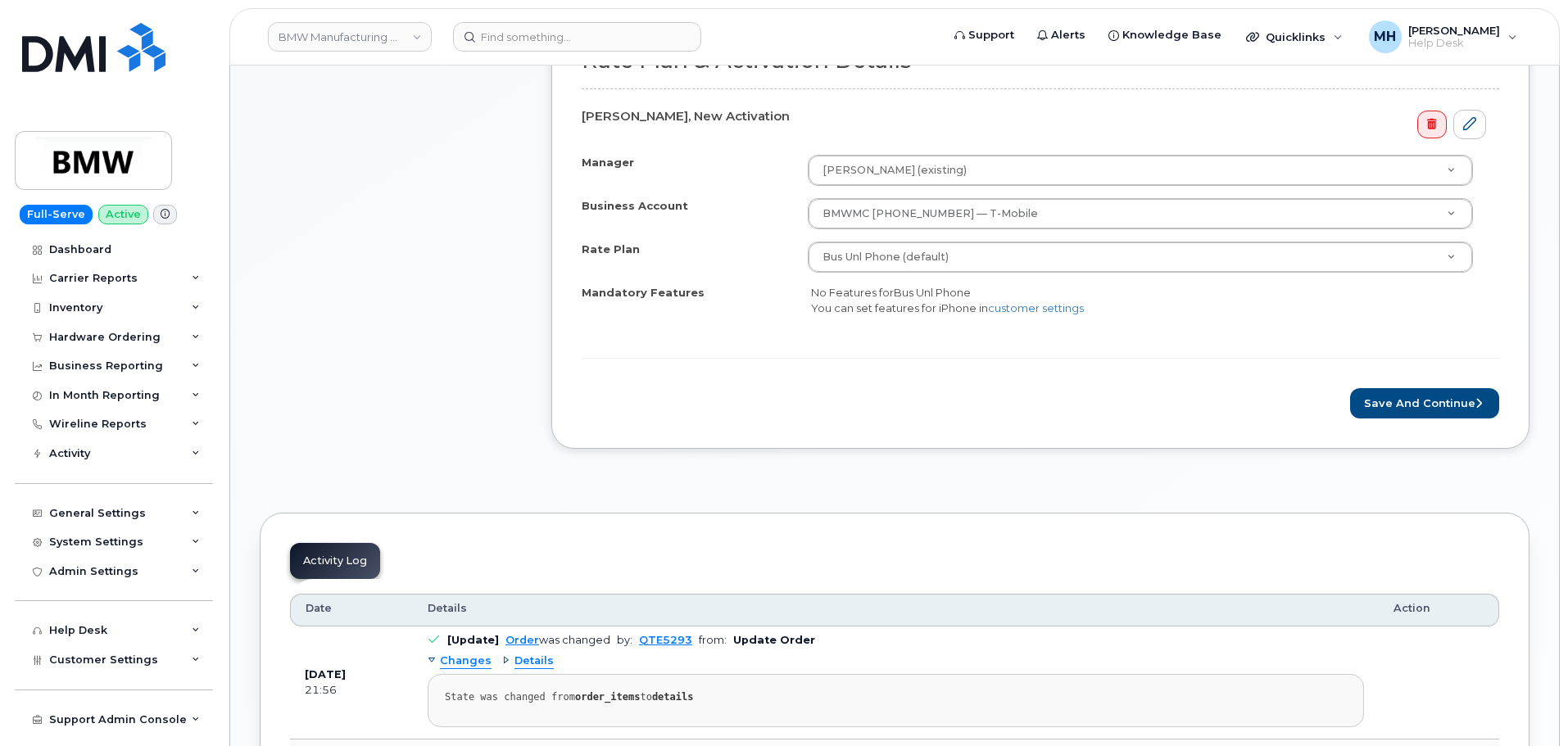
scroll to position [655, 0]
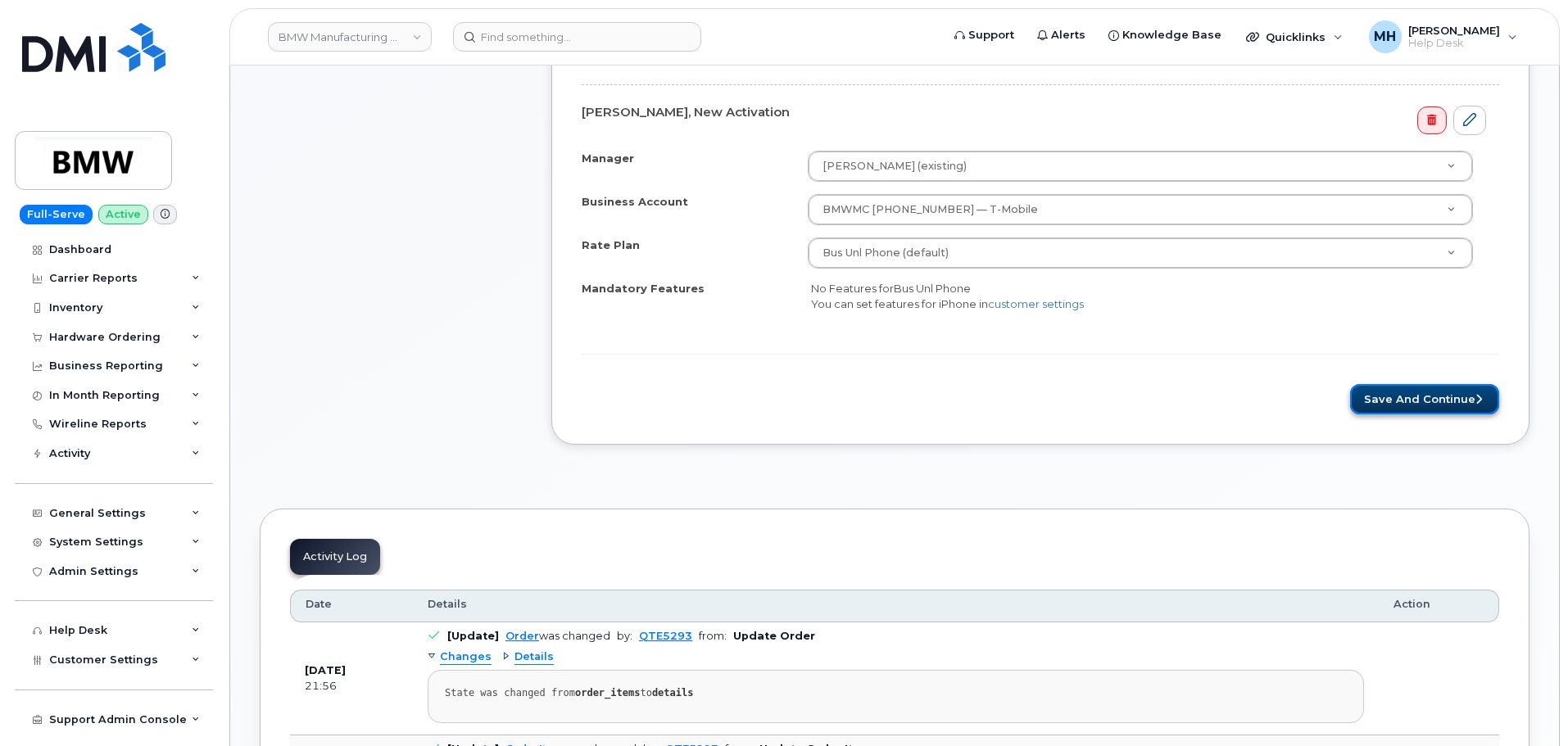
click at [1404, 400] on button "Save and Continue" at bounding box center [1424, 399] width 149 height 31
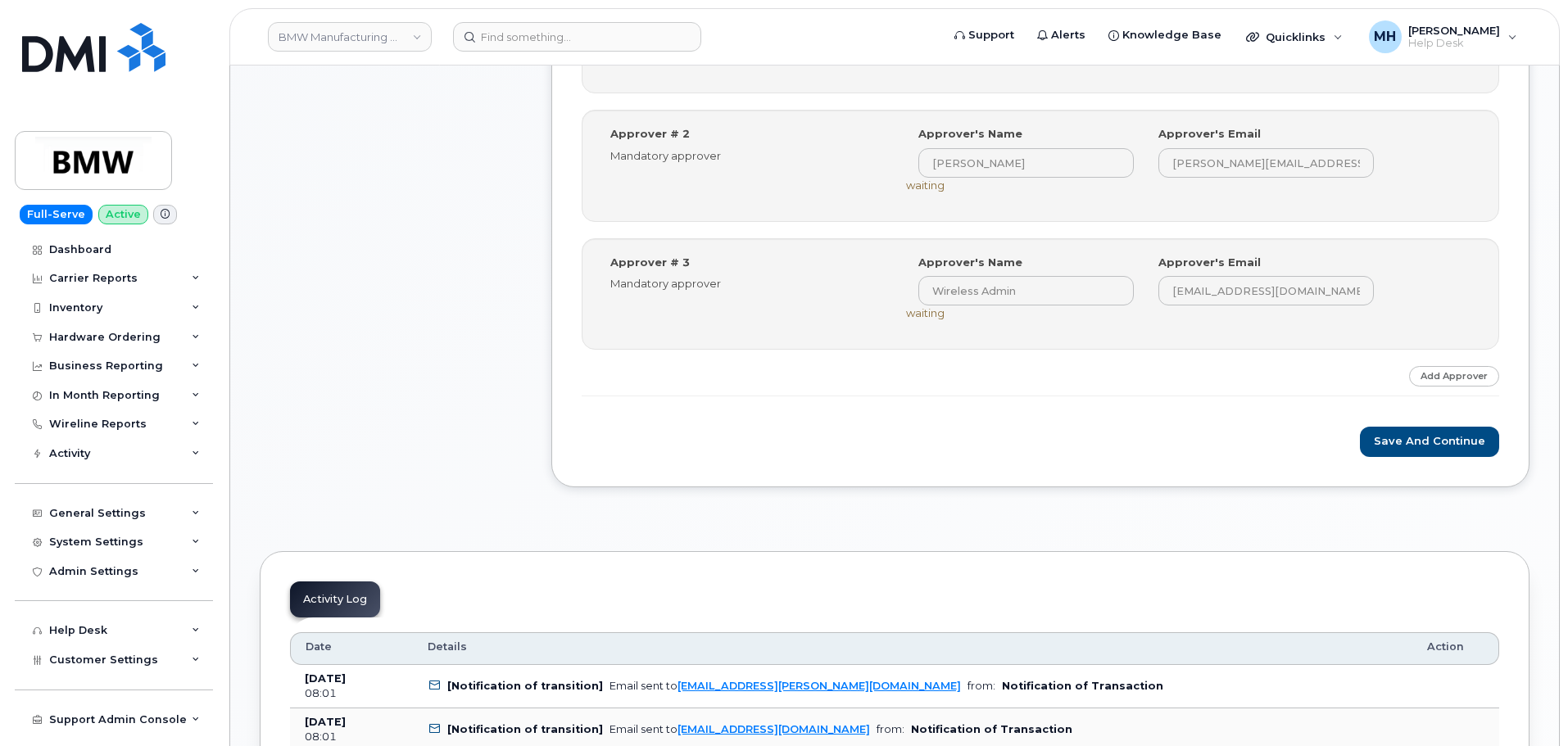
scroll to position [983, 0]
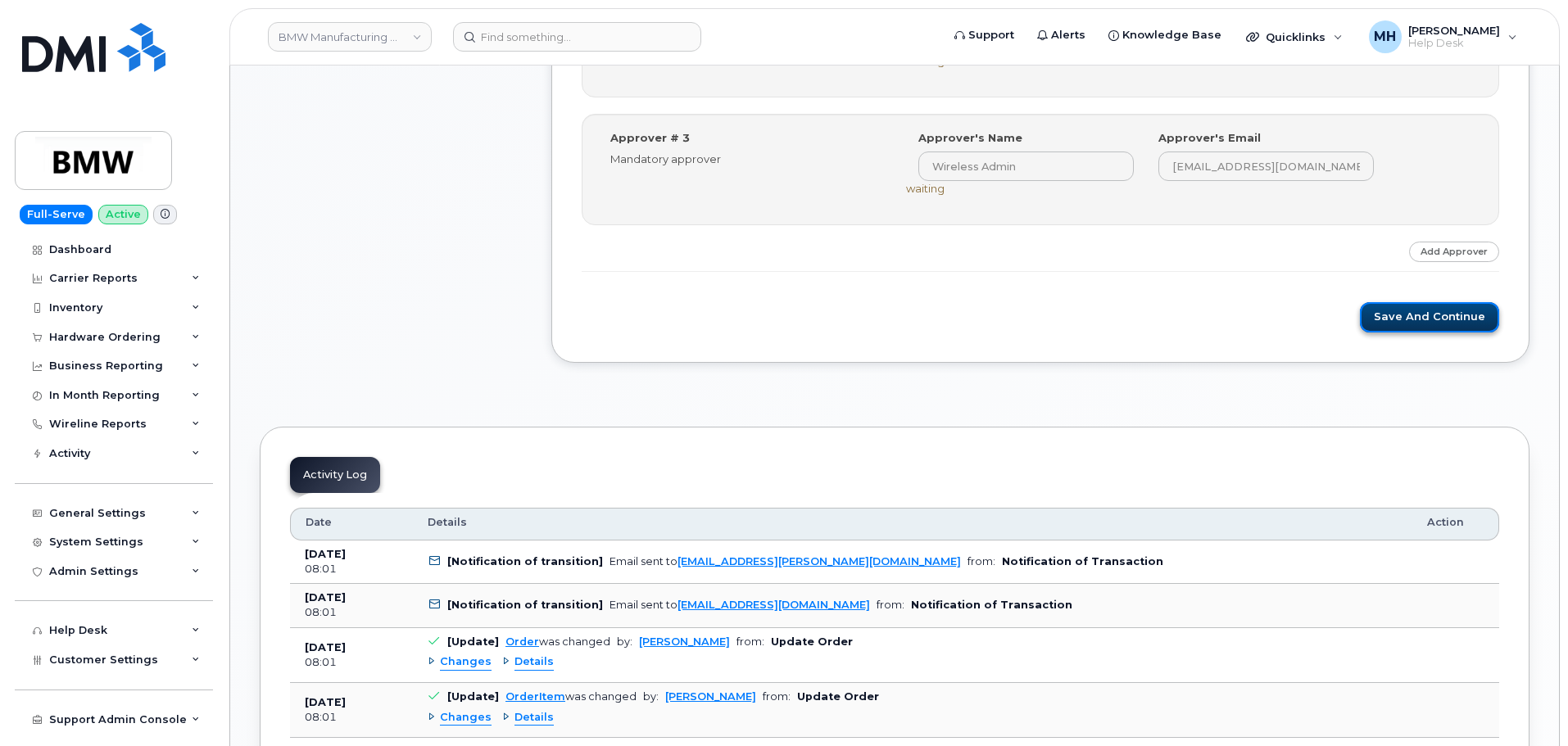
click at [1401, 329] on button "Save and Continue" at bounding box center [1429, 317] width 139 height 31
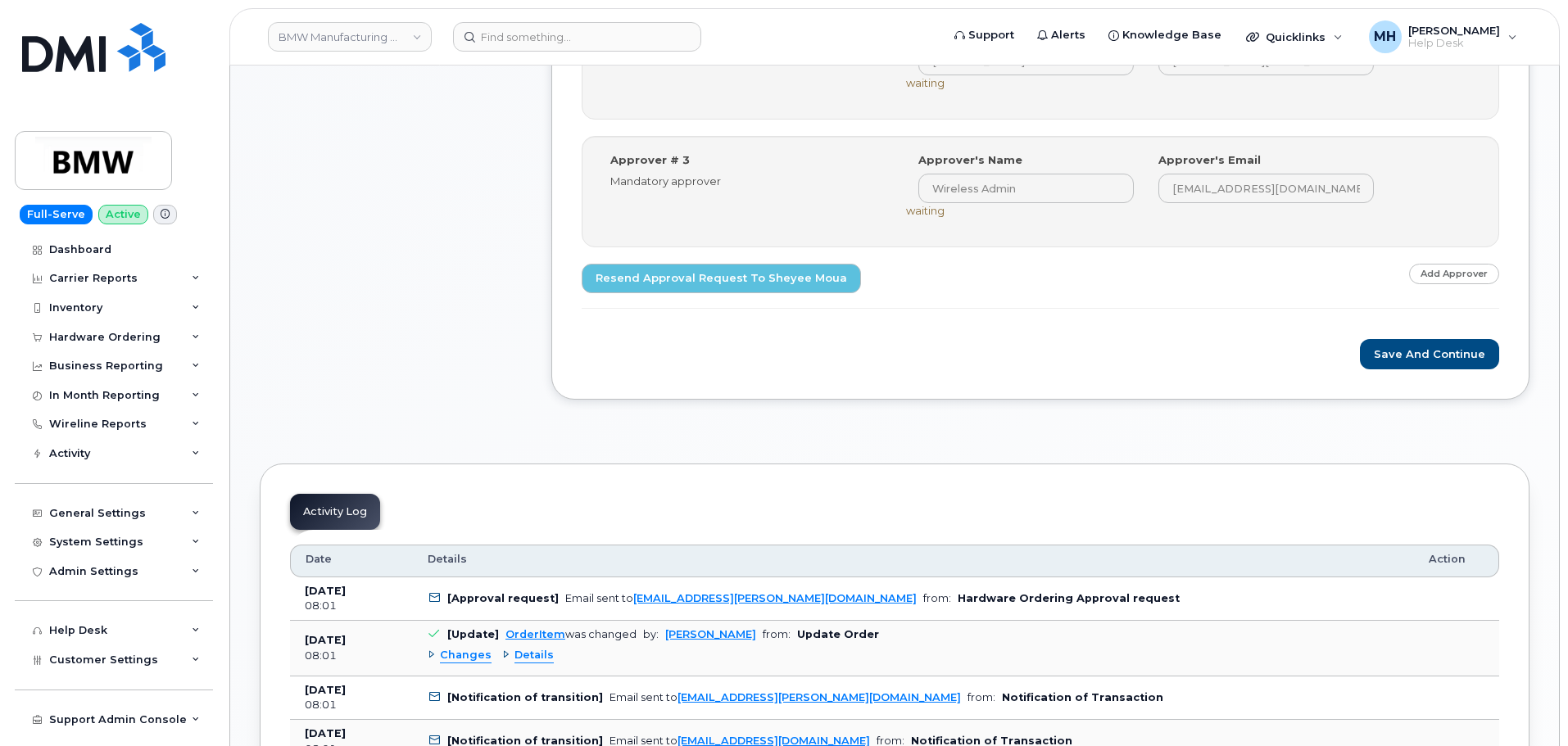
scroll to position [983, 0]
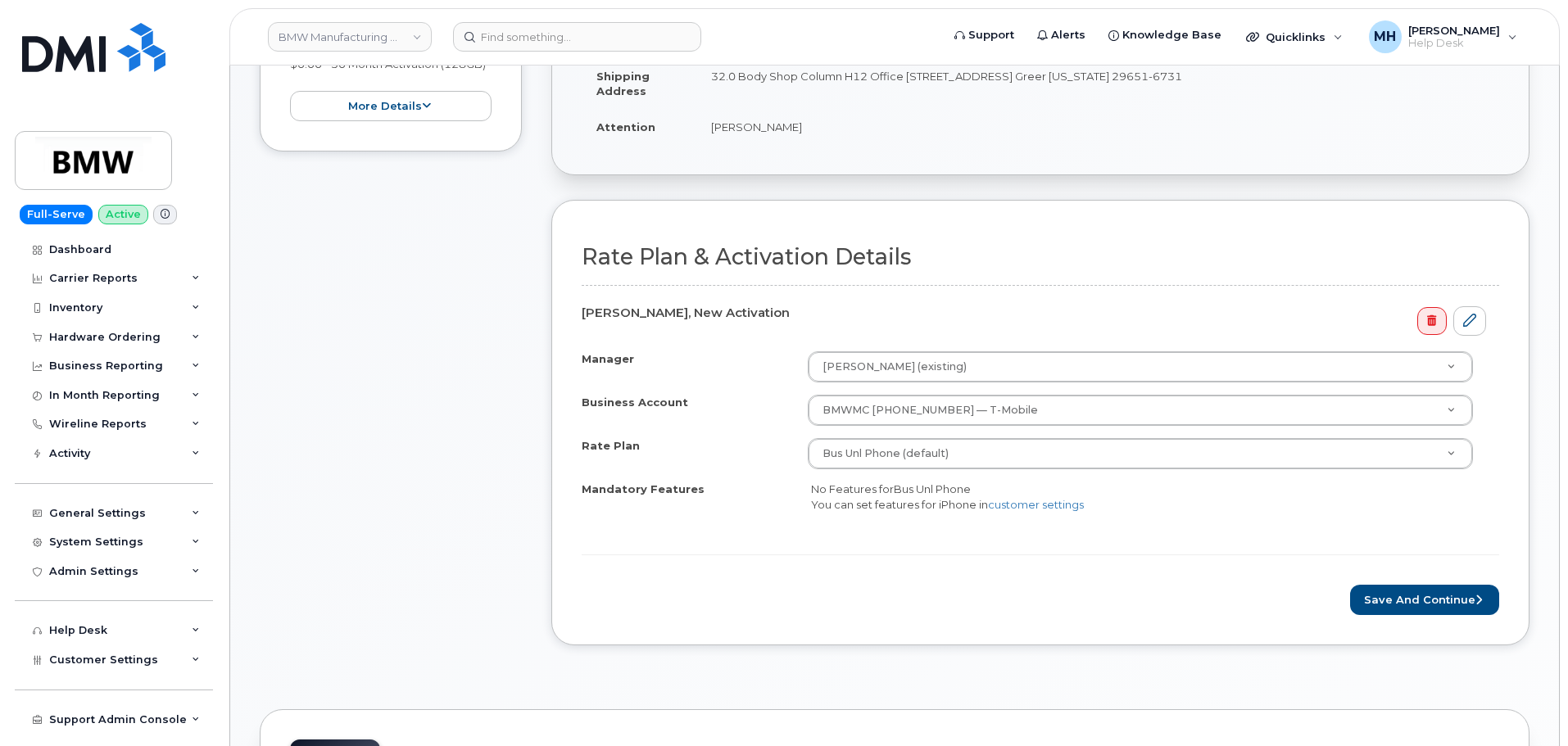
scroll to position [655, 0]
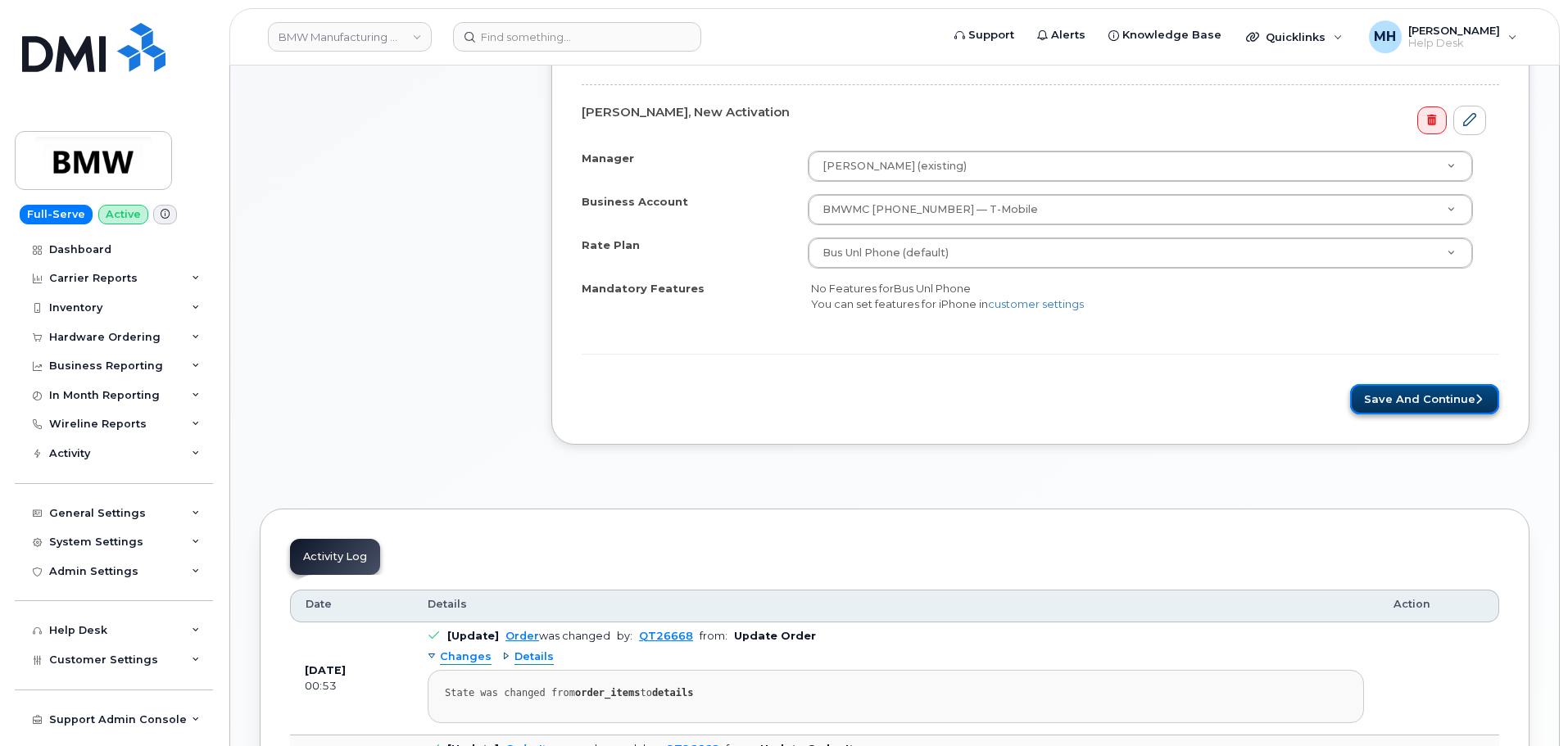
click at [1396, 404] on button "Save and Continue" at bounding box center [1424, 399] width 149 height 31
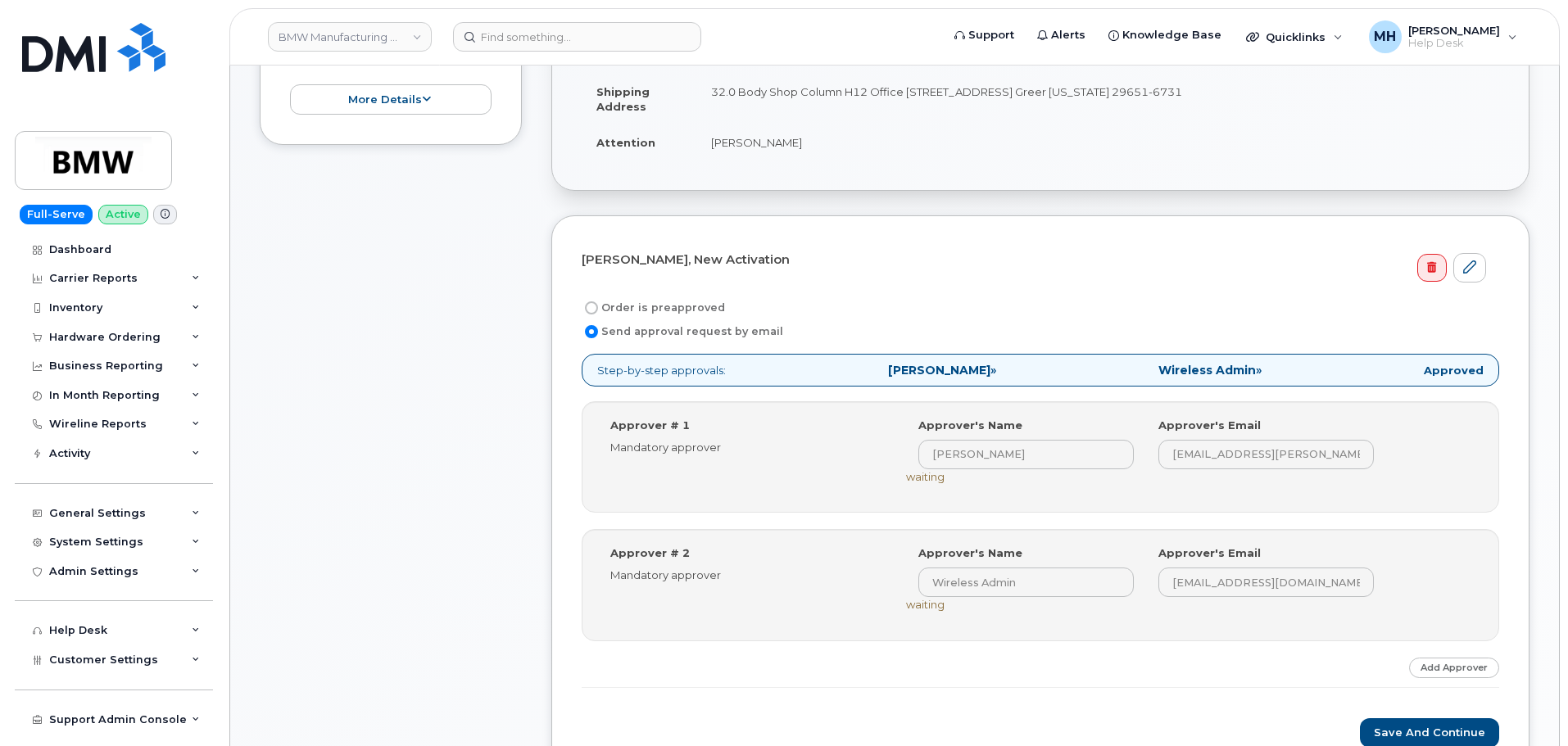
scroll to position [574, 0]
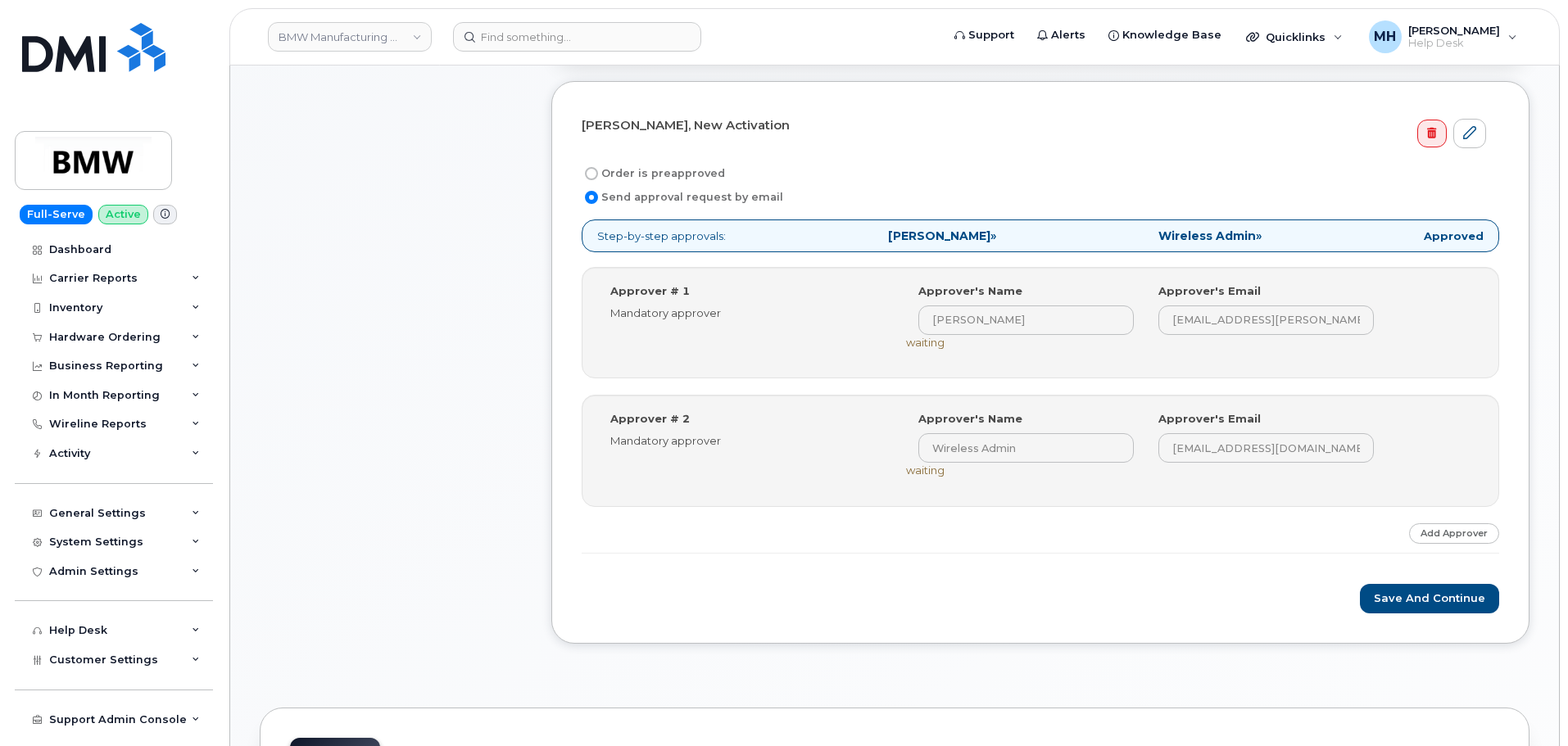
click at [1374, 574] on form "[PERSON_NAME], New Activation Order is preapproved Send approval request by ema…" at bounding box center [1040, 362] width 918 height 503
click at [1379, 587] on button "Save and Continue" at bounding box center [1429, 599] width 139 height 31
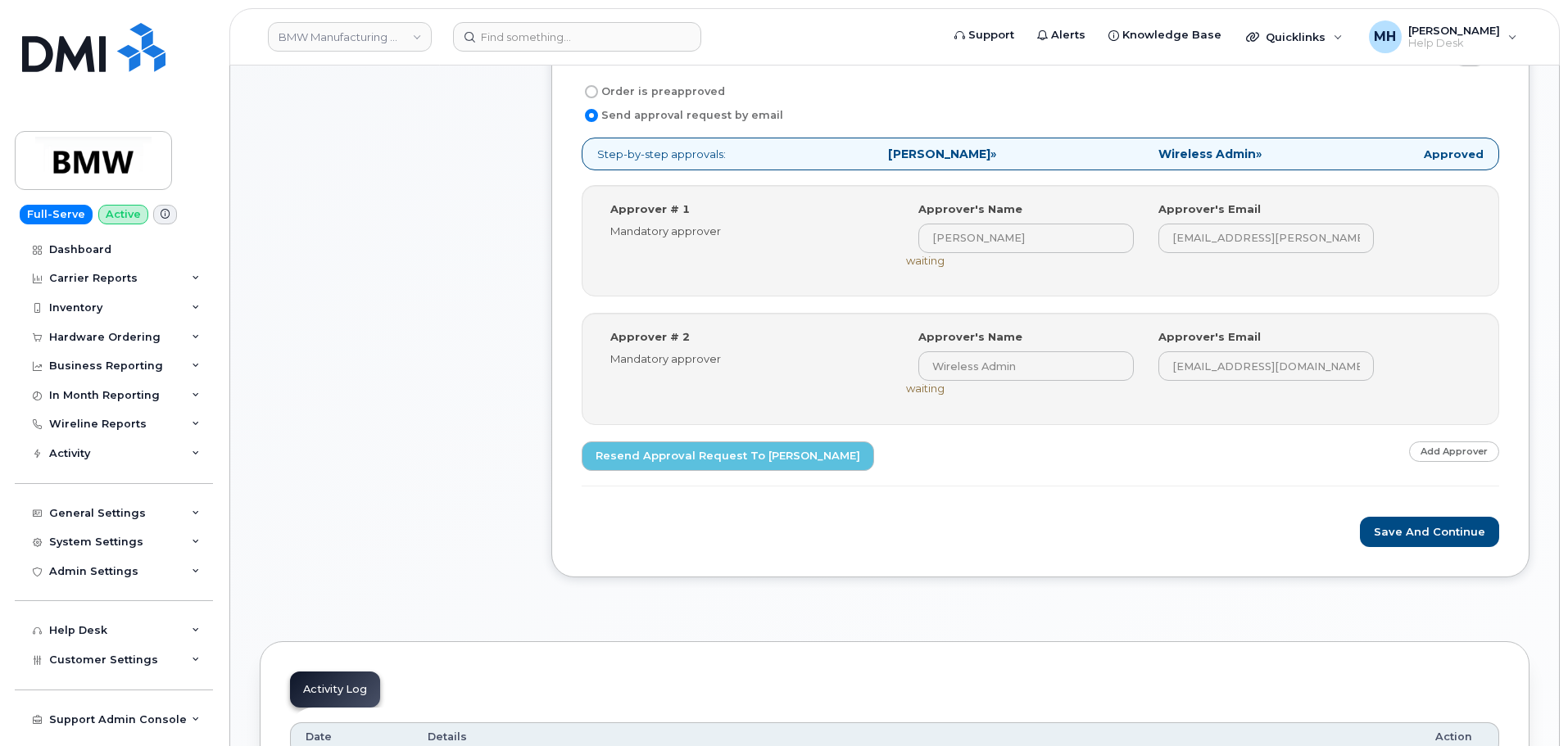
scroll to position [983, 0]
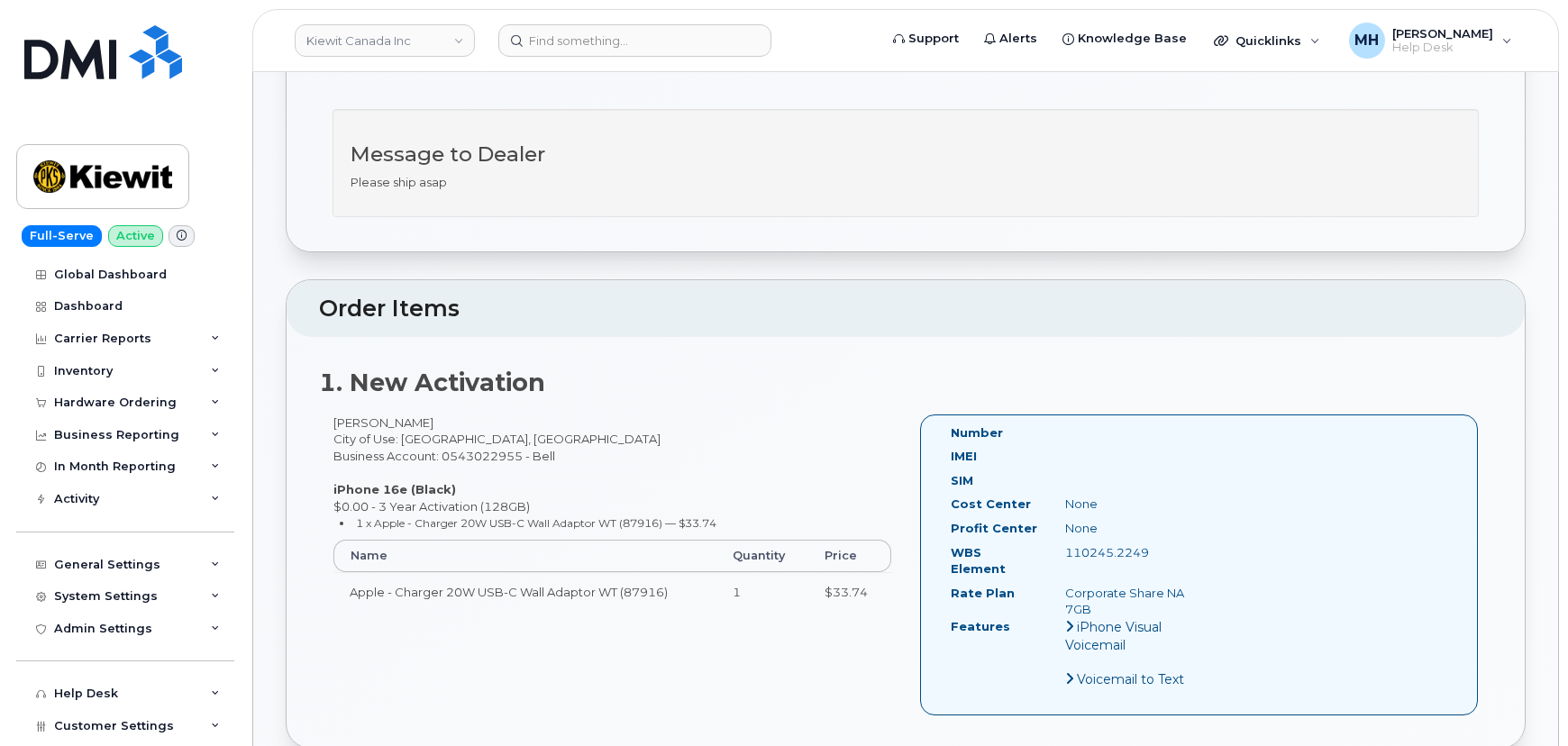
scroll to position [409, 0]
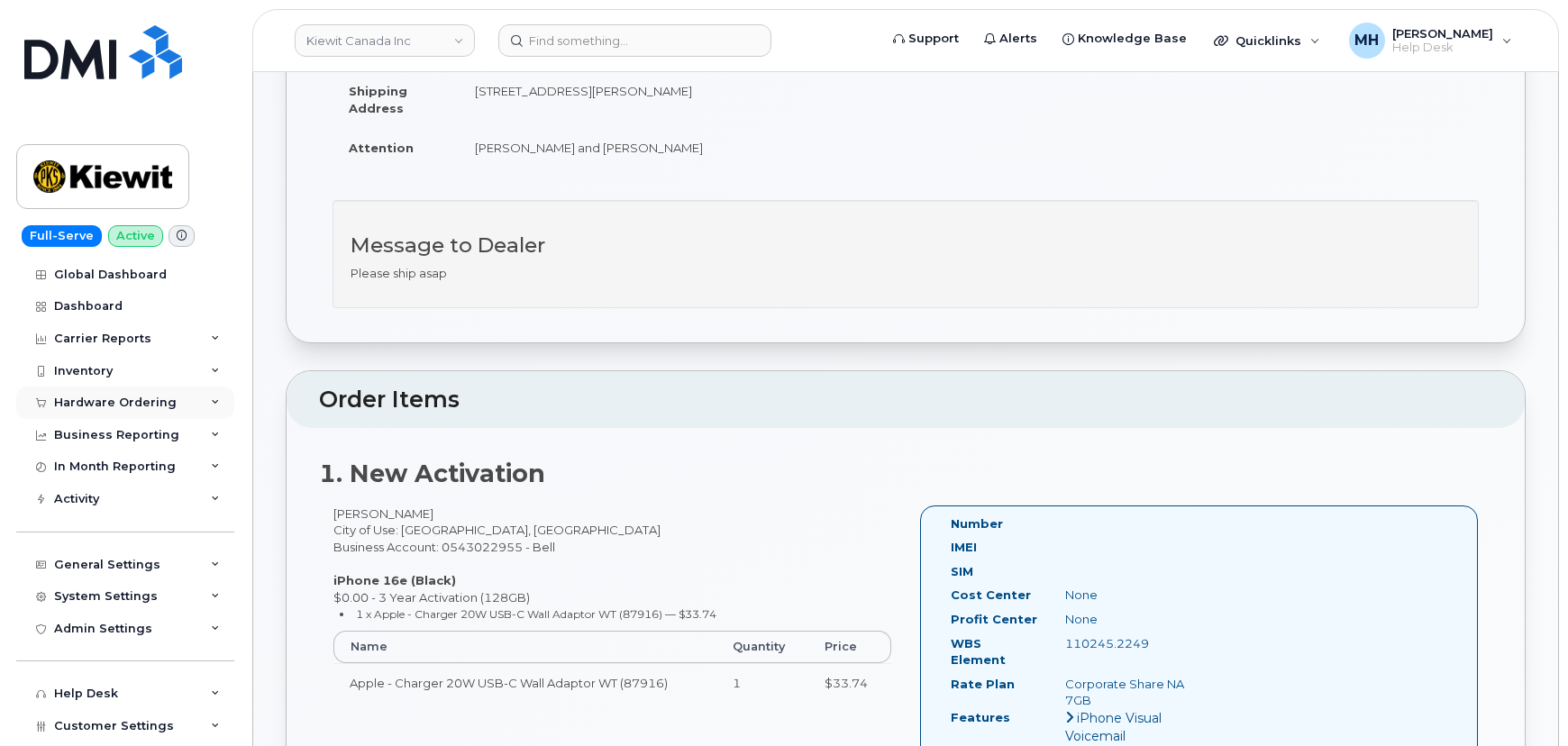
click at [165, 407] on div "Hardware Ordering" at bounding box center [115, 402] width 122 height 14
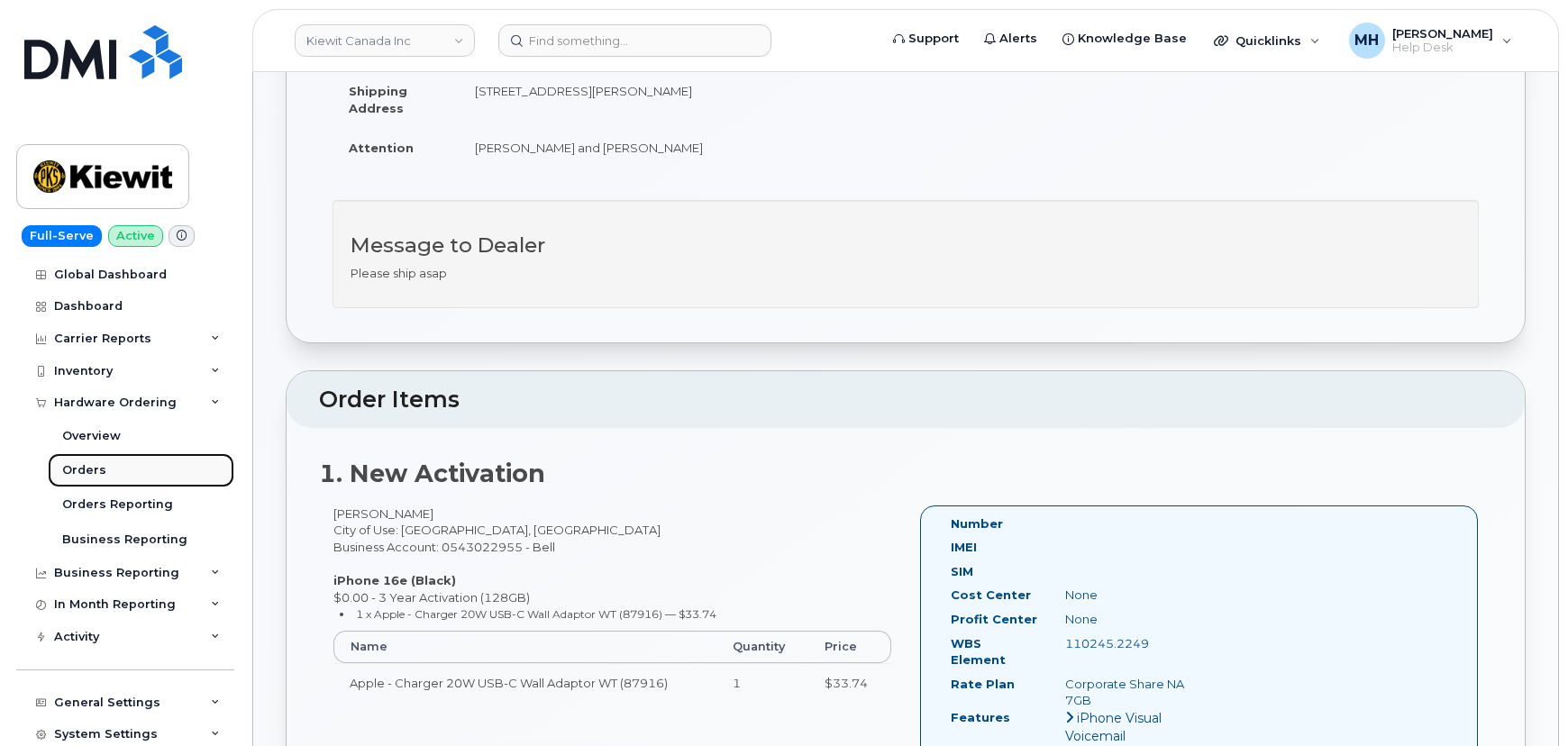
click at [141, 461] on link "Orders" at bounding box center [142, 471] width 187 height 35
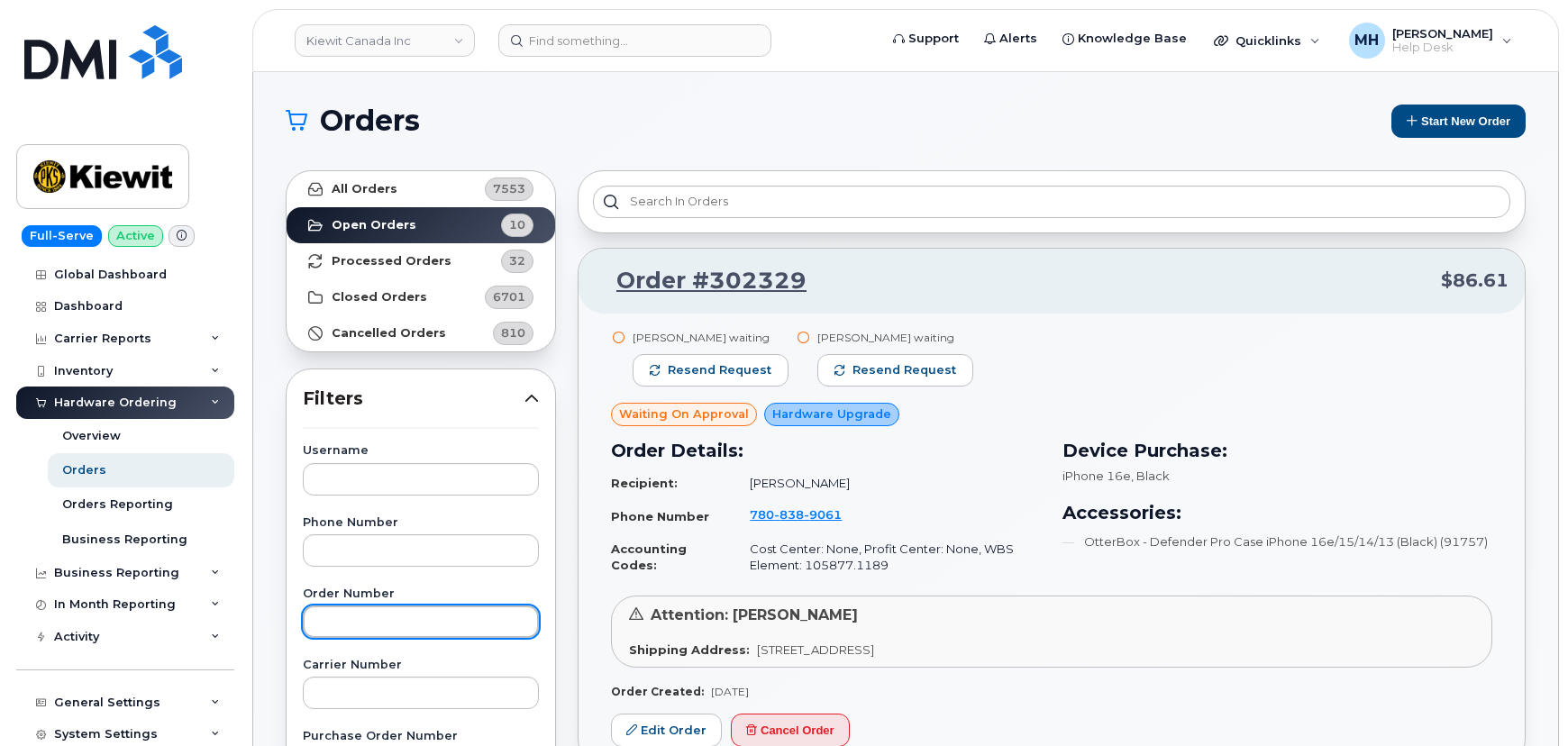
click at [420, 607] on input "text" at bounding box center [420, 622] width 236 height 33
paste input "301262"
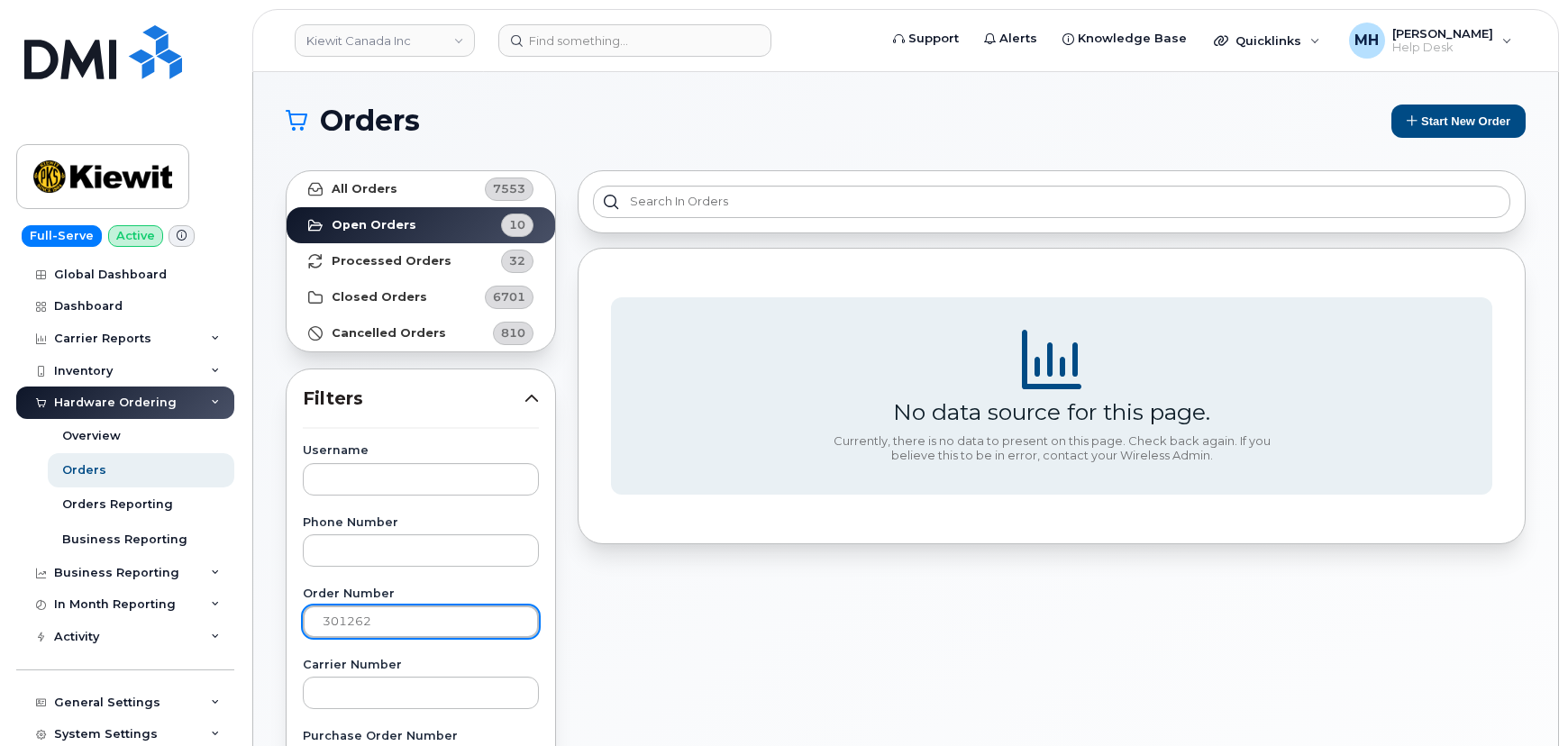
type input "301262"
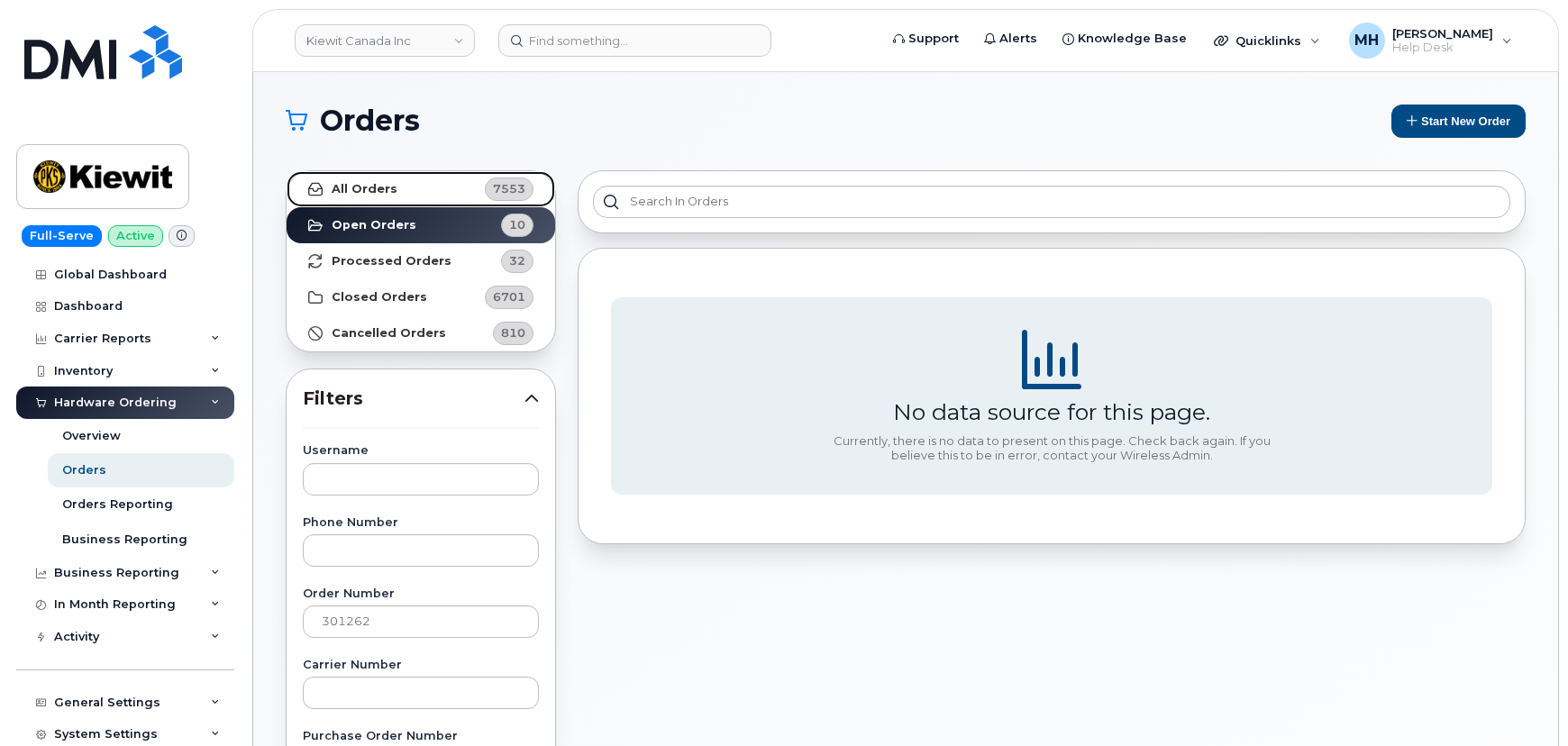
click at [412, 192] on link "All Orders 7553" at bounding box center [420, 189] width 269 height 36
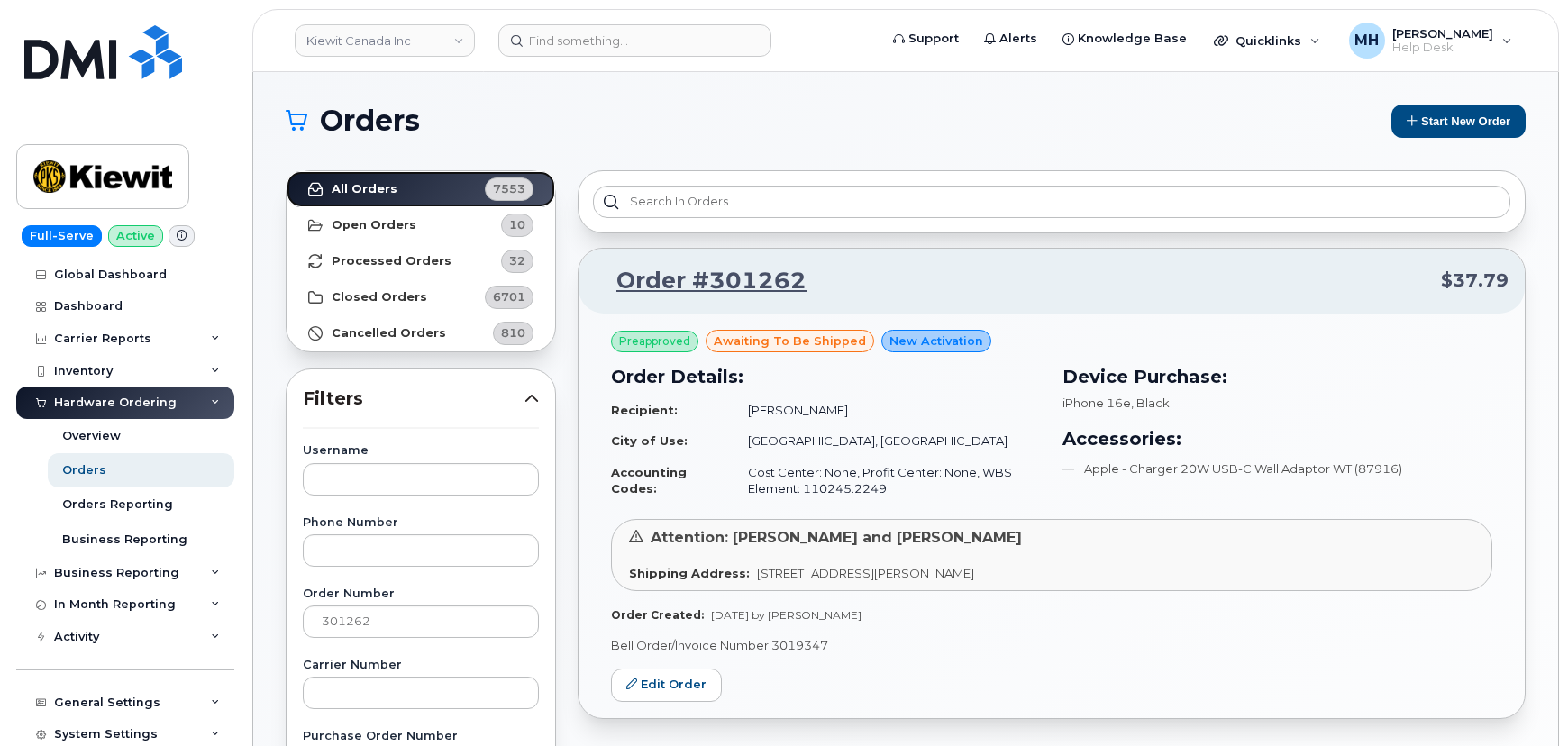
scroll to position [81, 0]
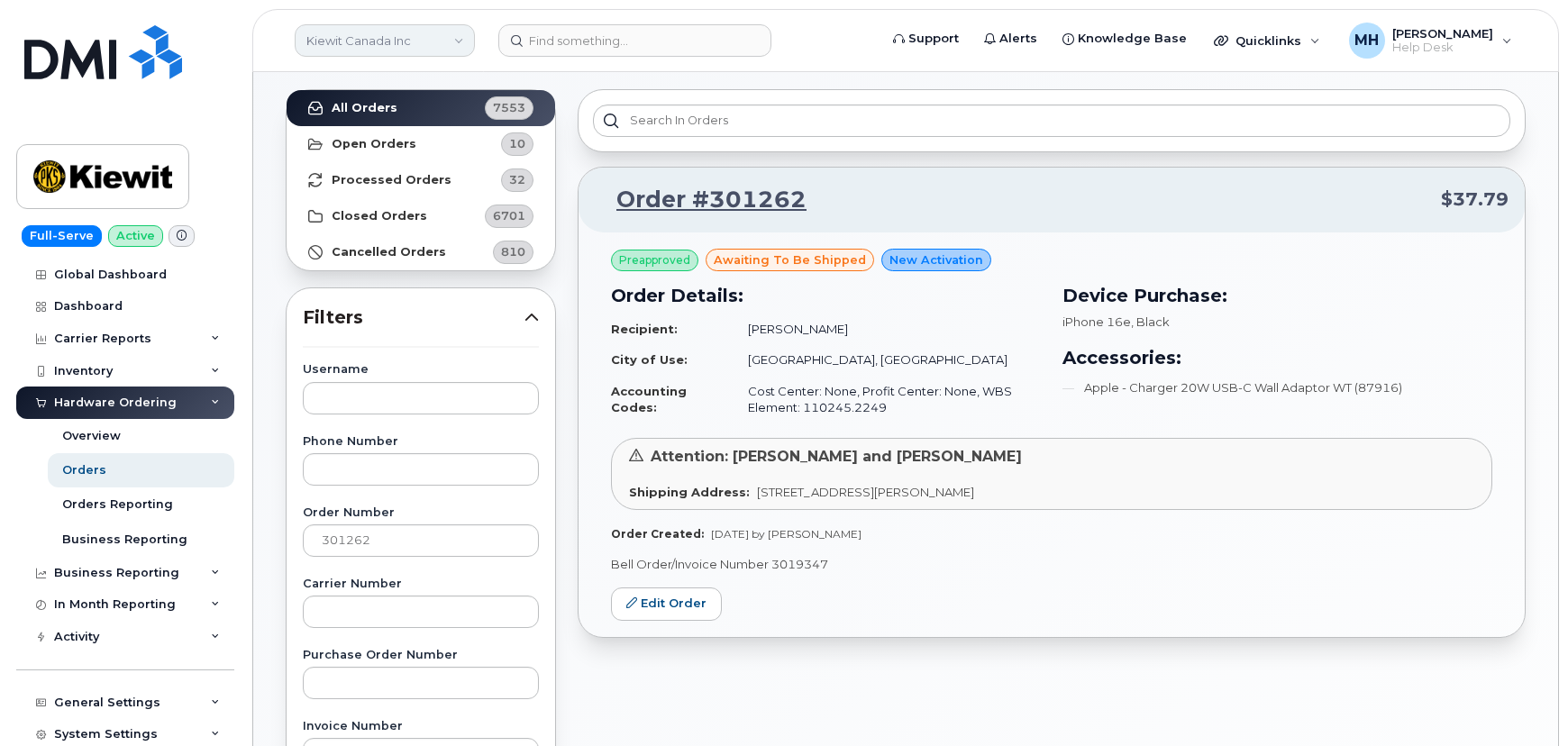
click at [373, 28] on link "Kiewit Canada Inc" at bounding box center [384, 40] width 180 height 33
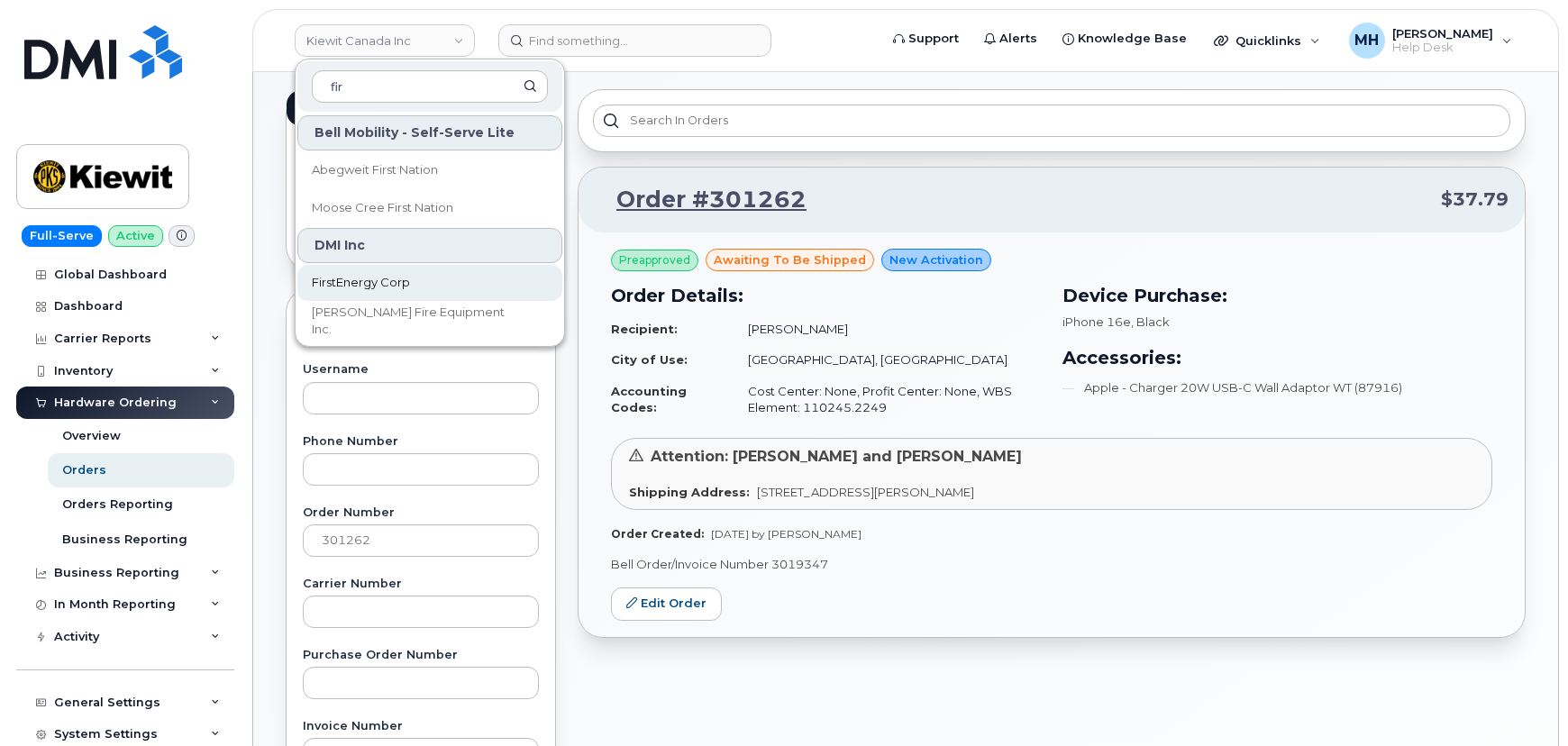
type input "fir"
click at [435, 276] on link "FirstEnergy Corp" at bounding box center [430, 282] width 265 height 36
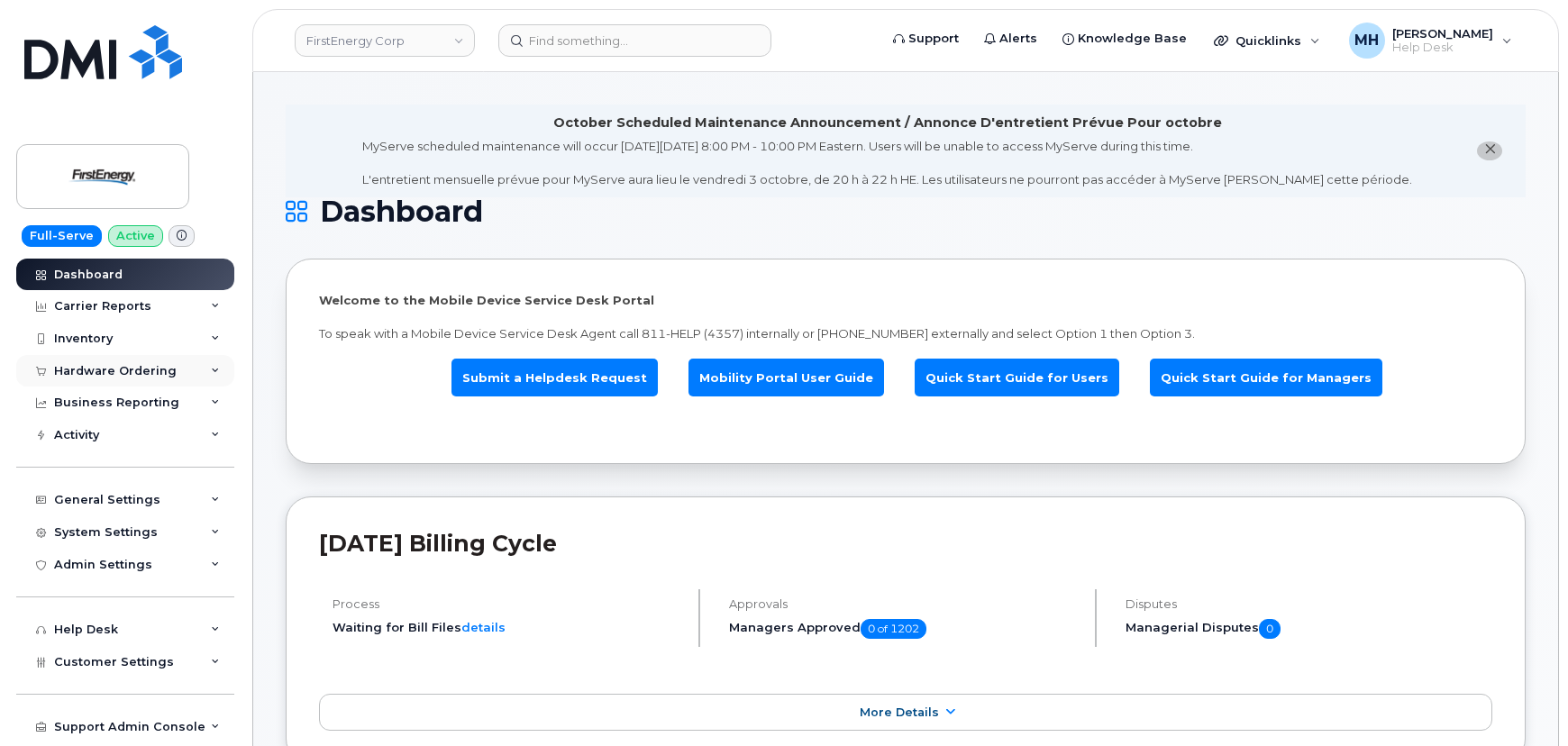
click at [178, 378] on div "Hardware Ordering" at bounding box center [125, 372] width 218 height 33
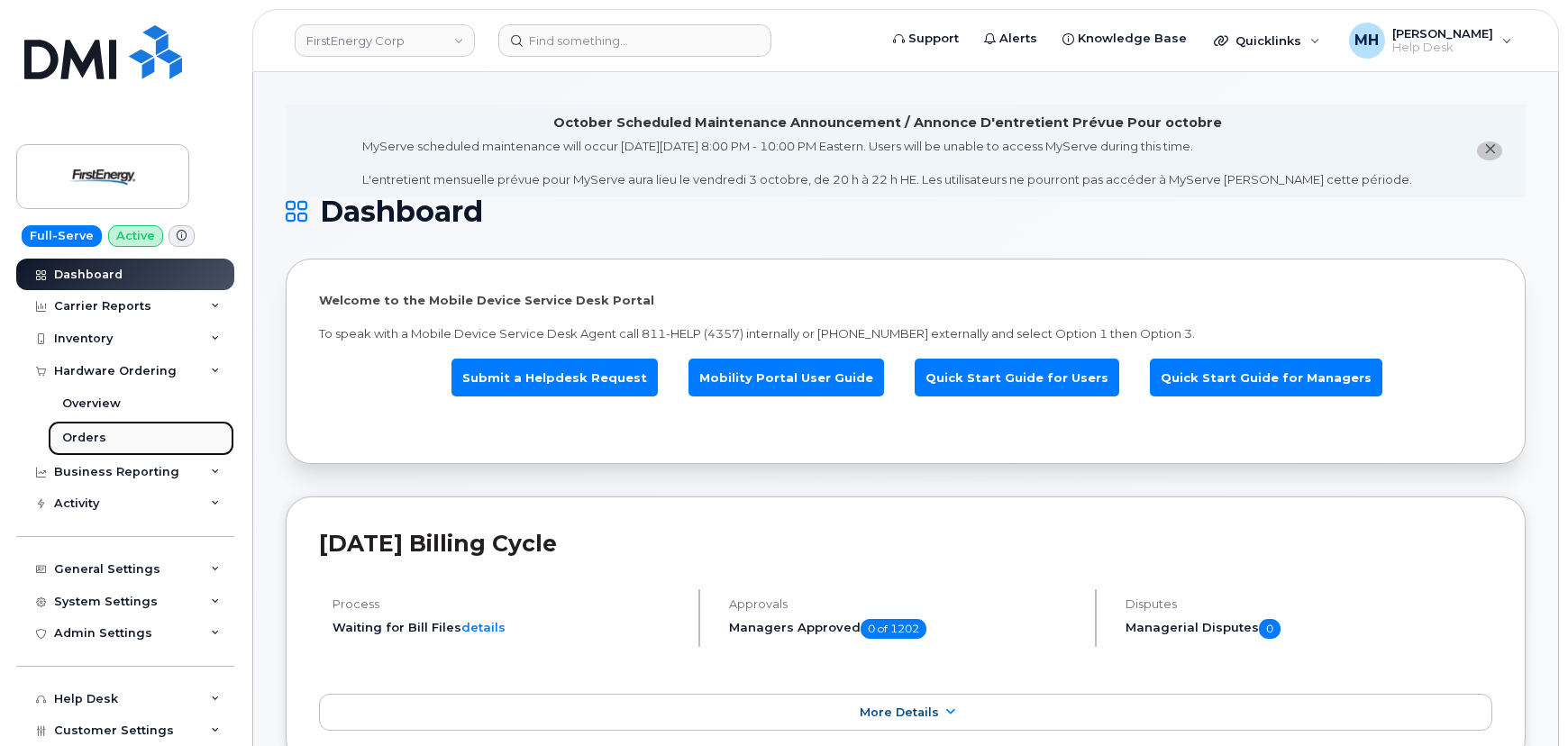
click at [107, 431] on link "Orders" at bounding box center [142, 438] width 187 height 35
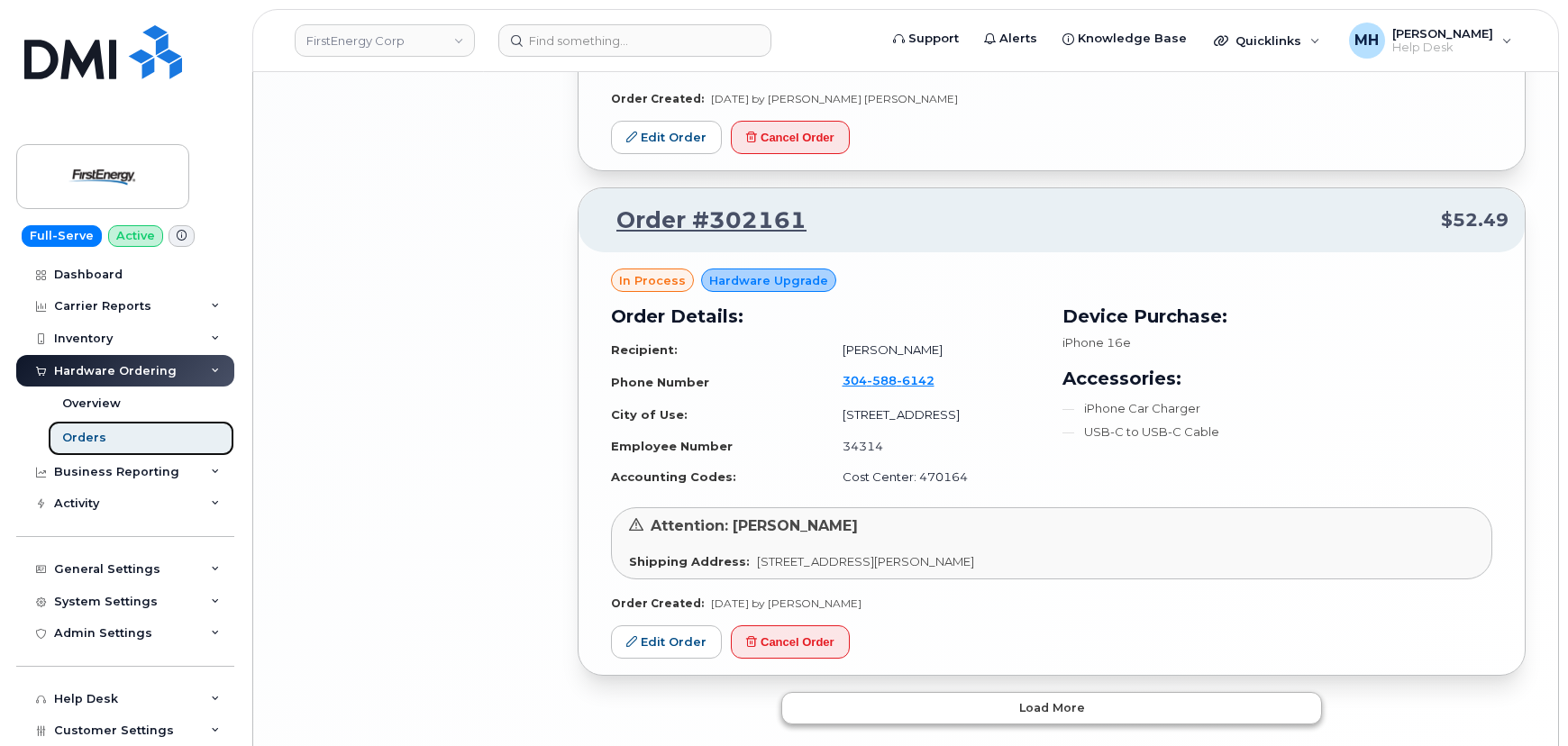
scroll to position [3549, 0]
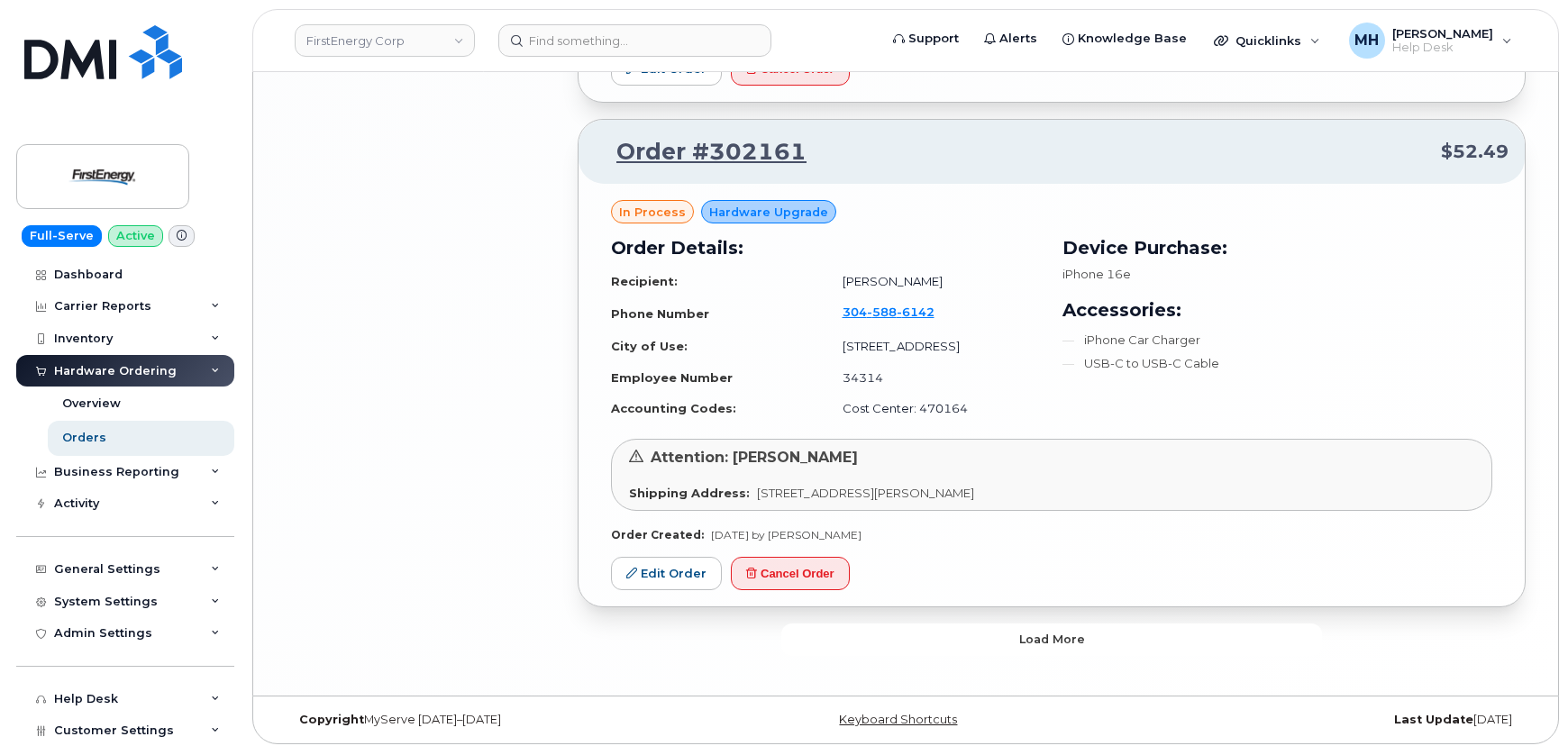
click at [915, 639] on button "Load more" at bounding box center [1051, 639] width 540 height 33
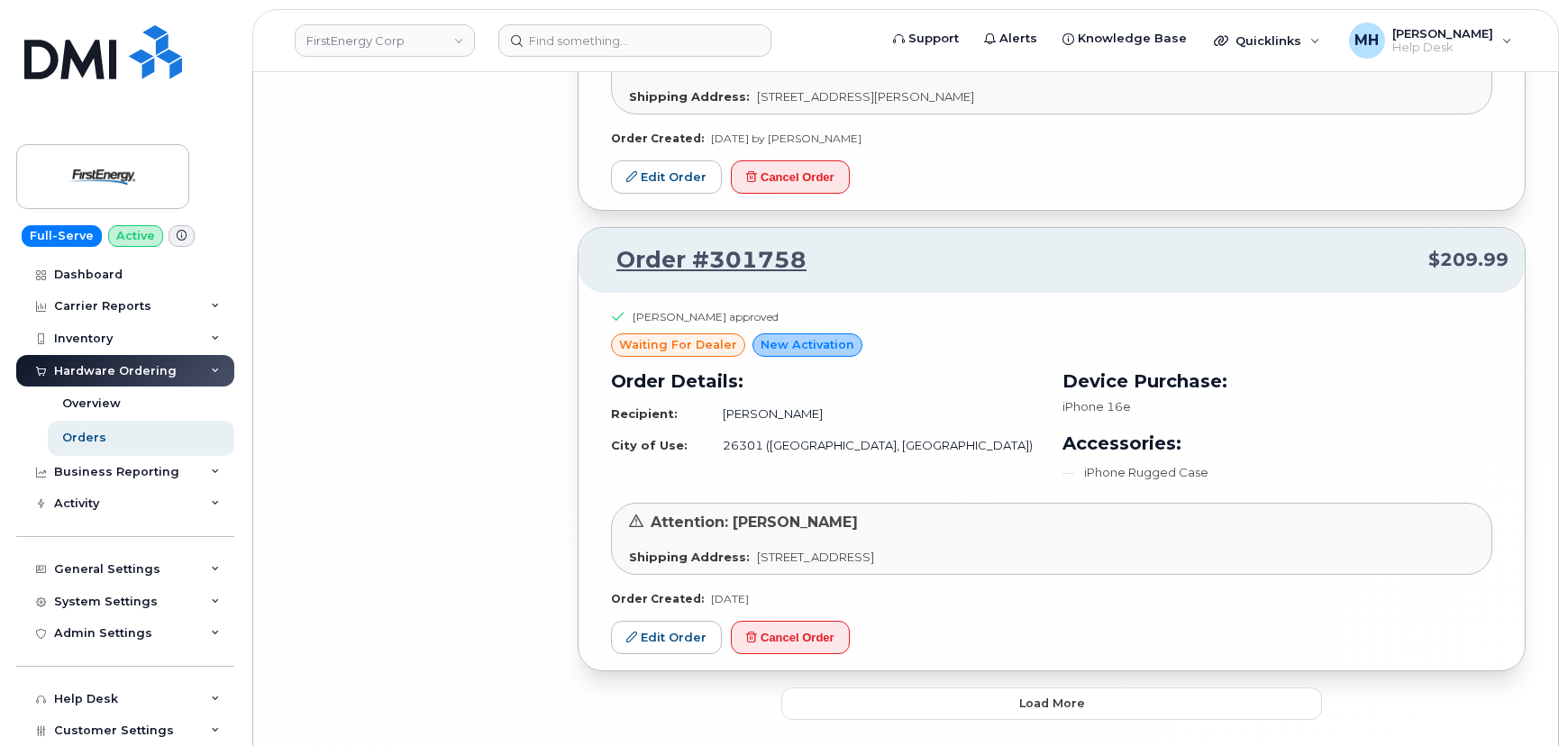
scroll to position [7870, 0]
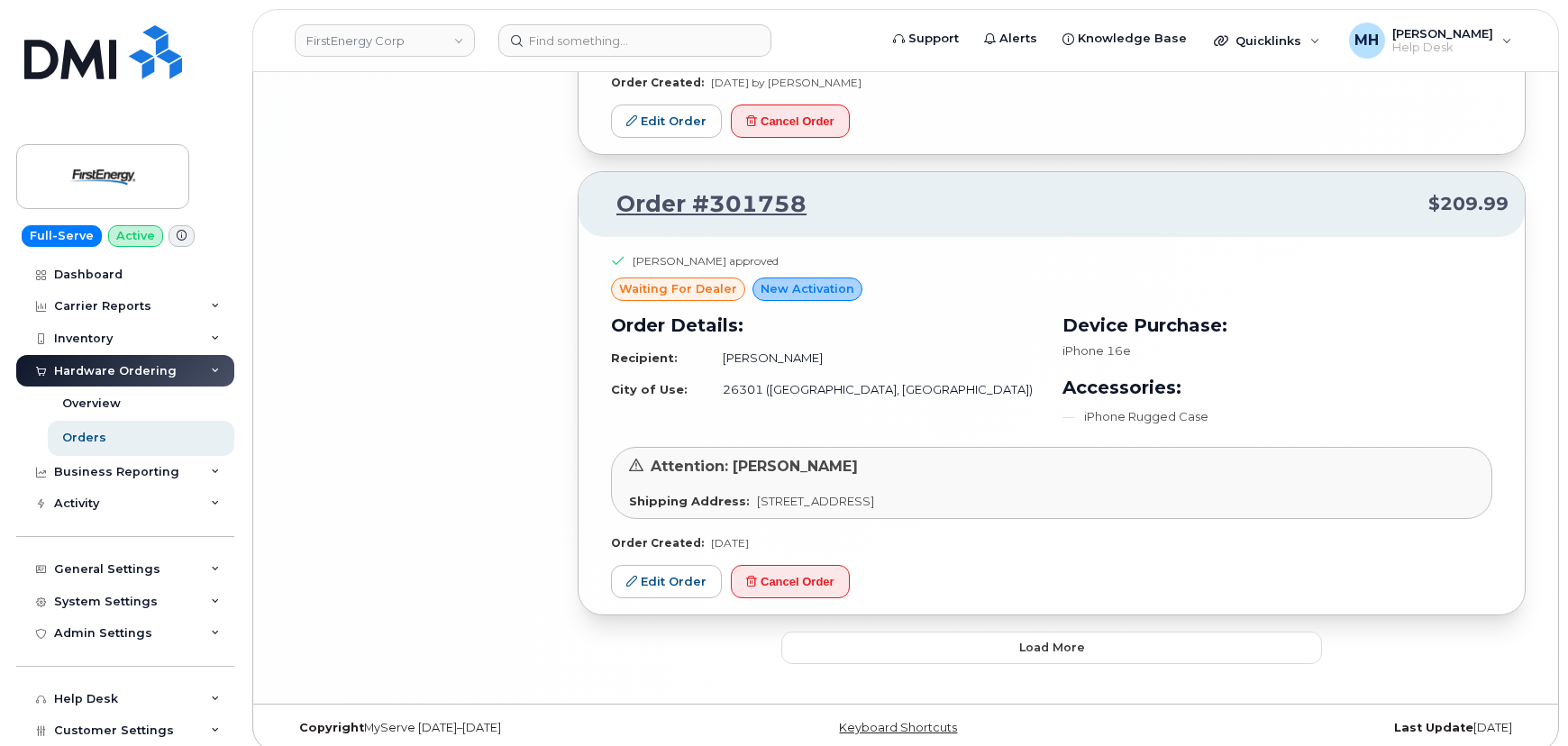
click at [919, 643] on button "Load more" at bounding box center [1051, 648] width 540 height 33
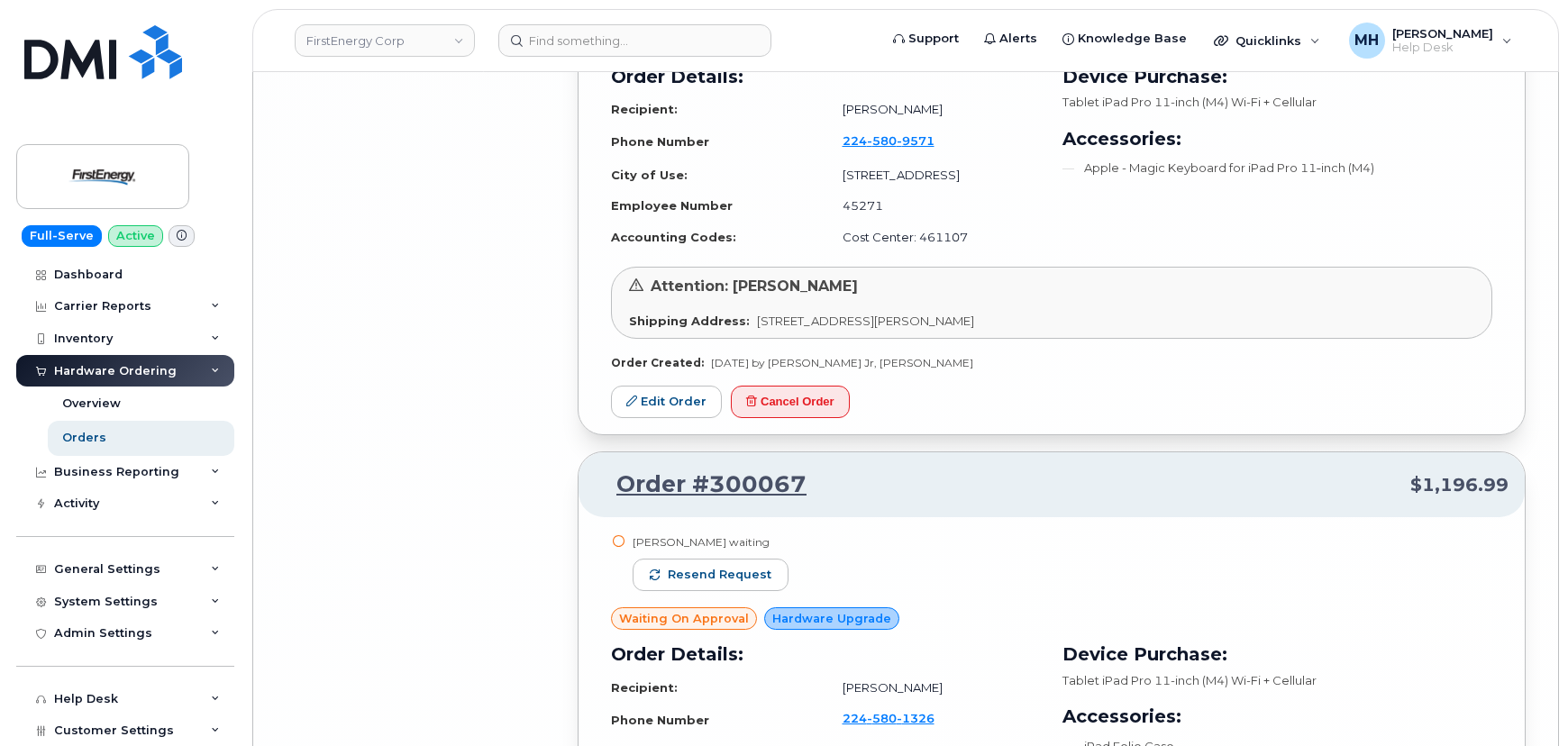
scroll to position [11653, 0]
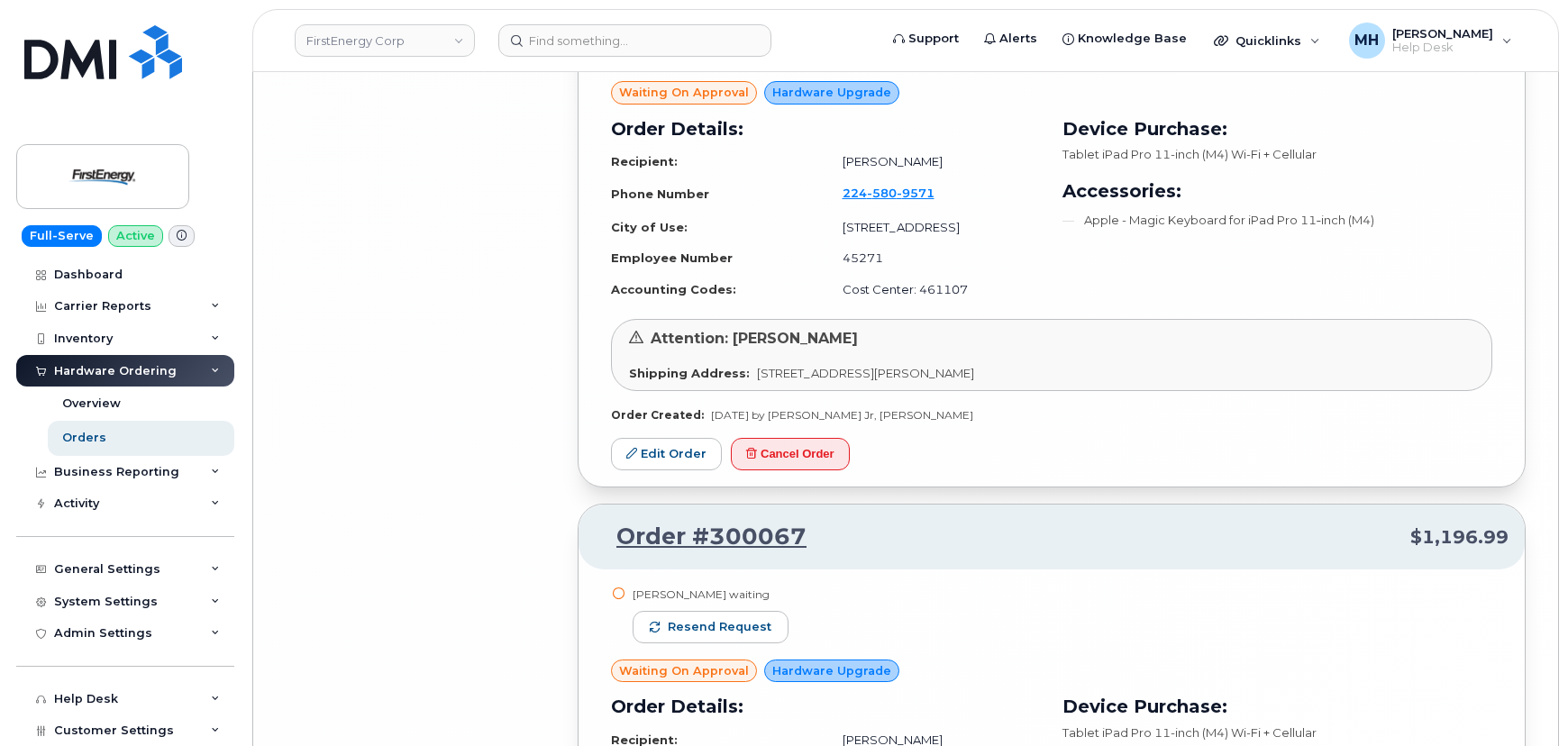
click at [753, 586] on div "[PERSON_NAME] waiting Resend request" at bounding box center [711, 623] width 156 height 73
click at [757, 619] on span "Resend request" at bounding box center [719, 627] width 104 height 16
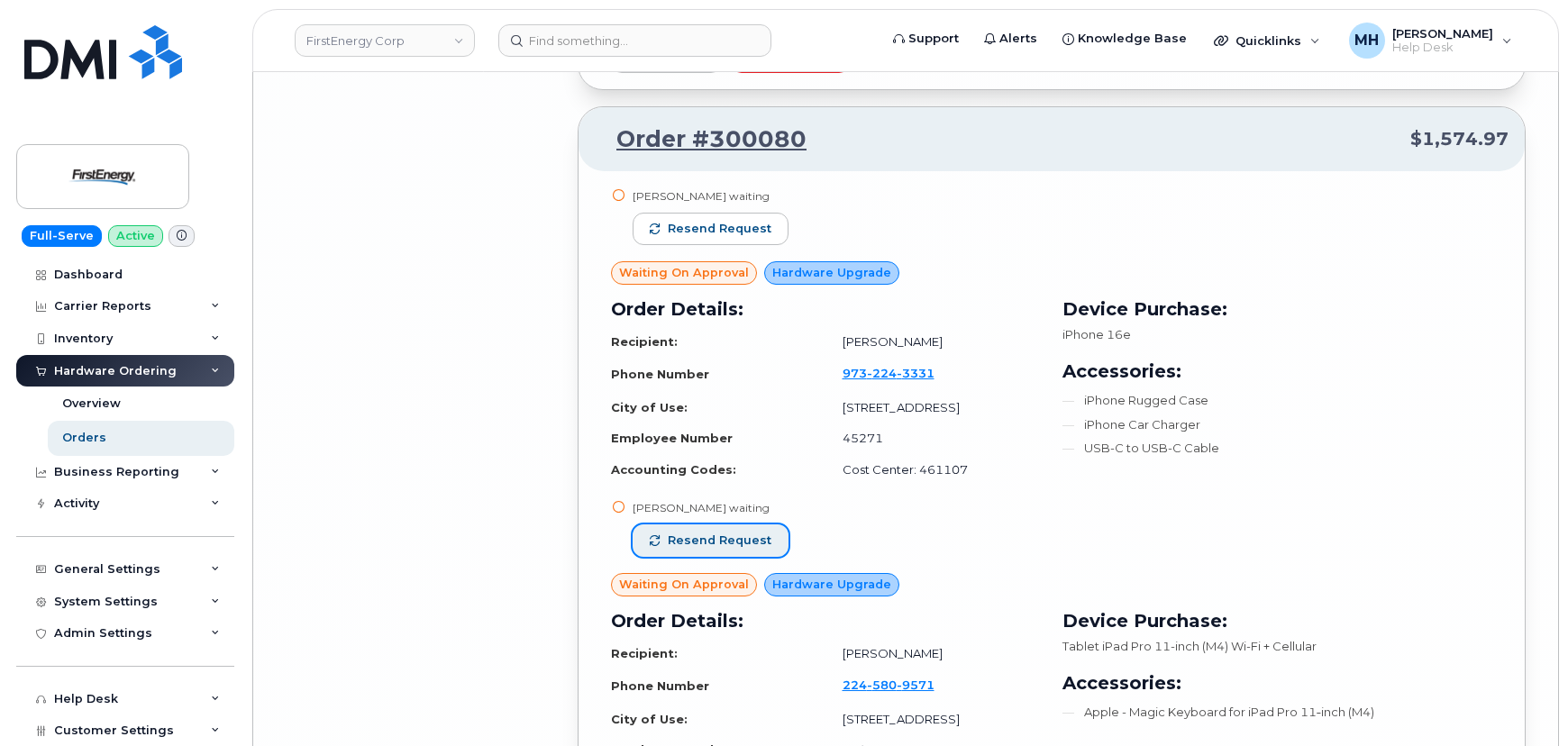
click at [739, 532] on span "Resend request" at bounding box center [719, 540] width 104 height 16
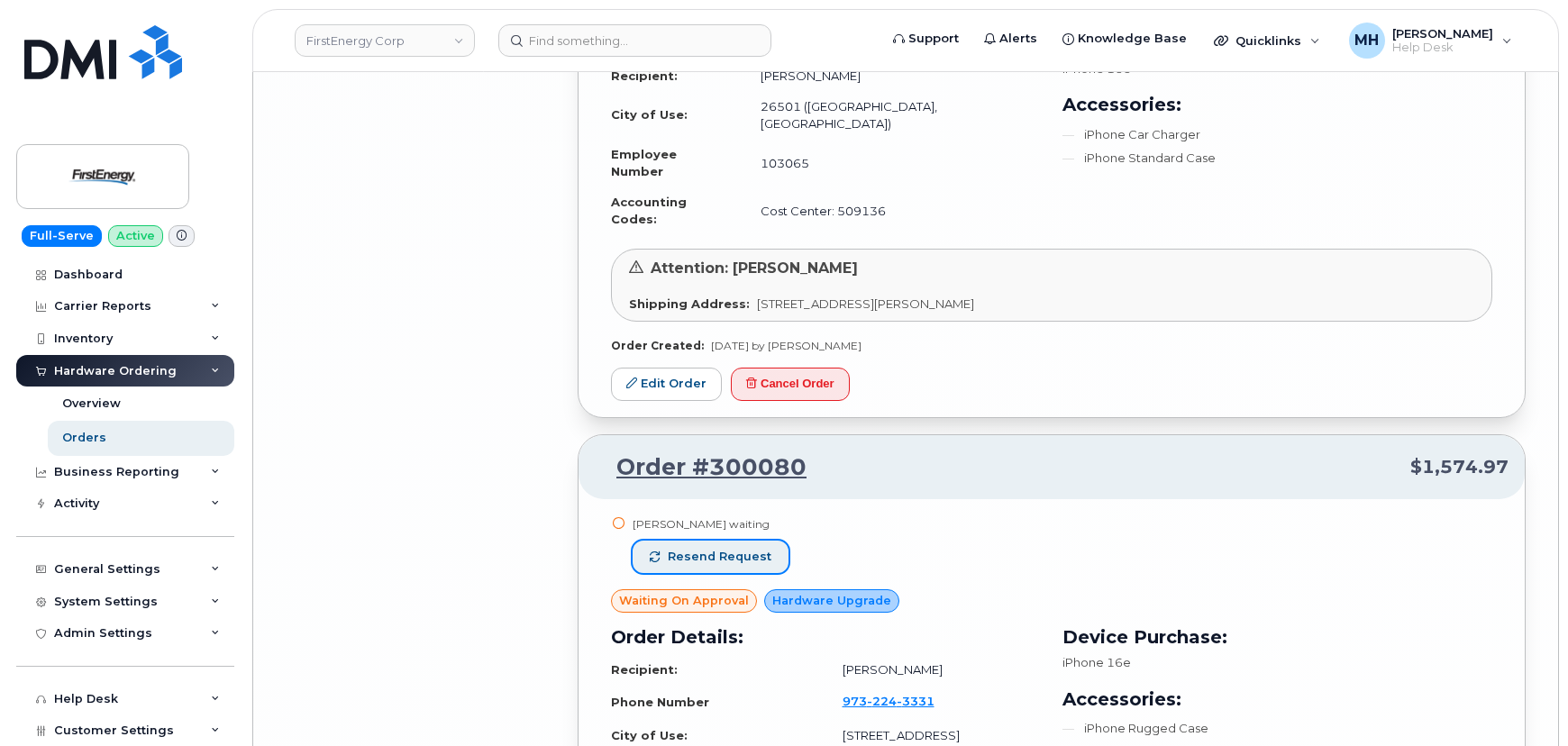
click at [708, 549] on span "Resend request" at bounding box center [719, 556] width 104 height 16
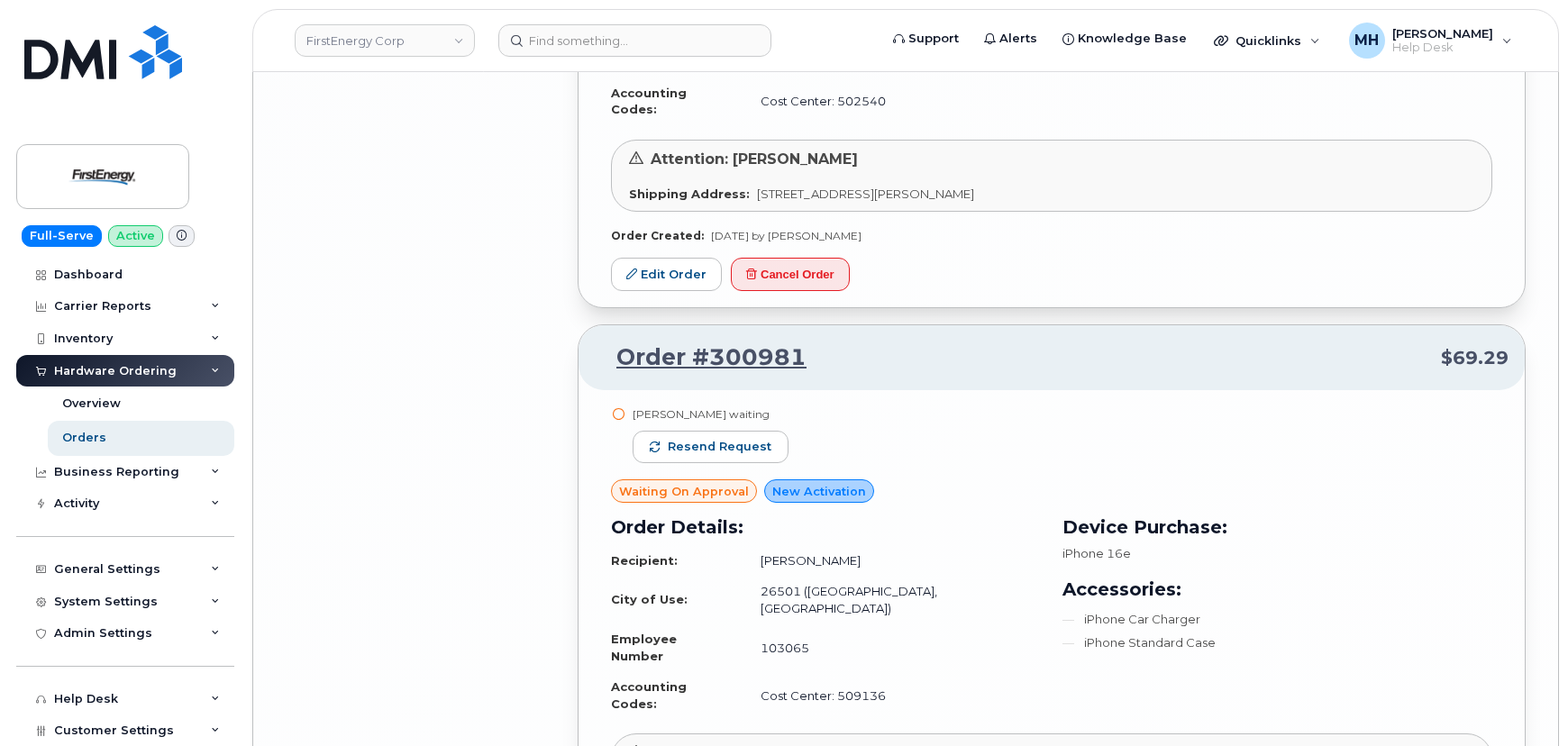
scroll to position [10342, 0]
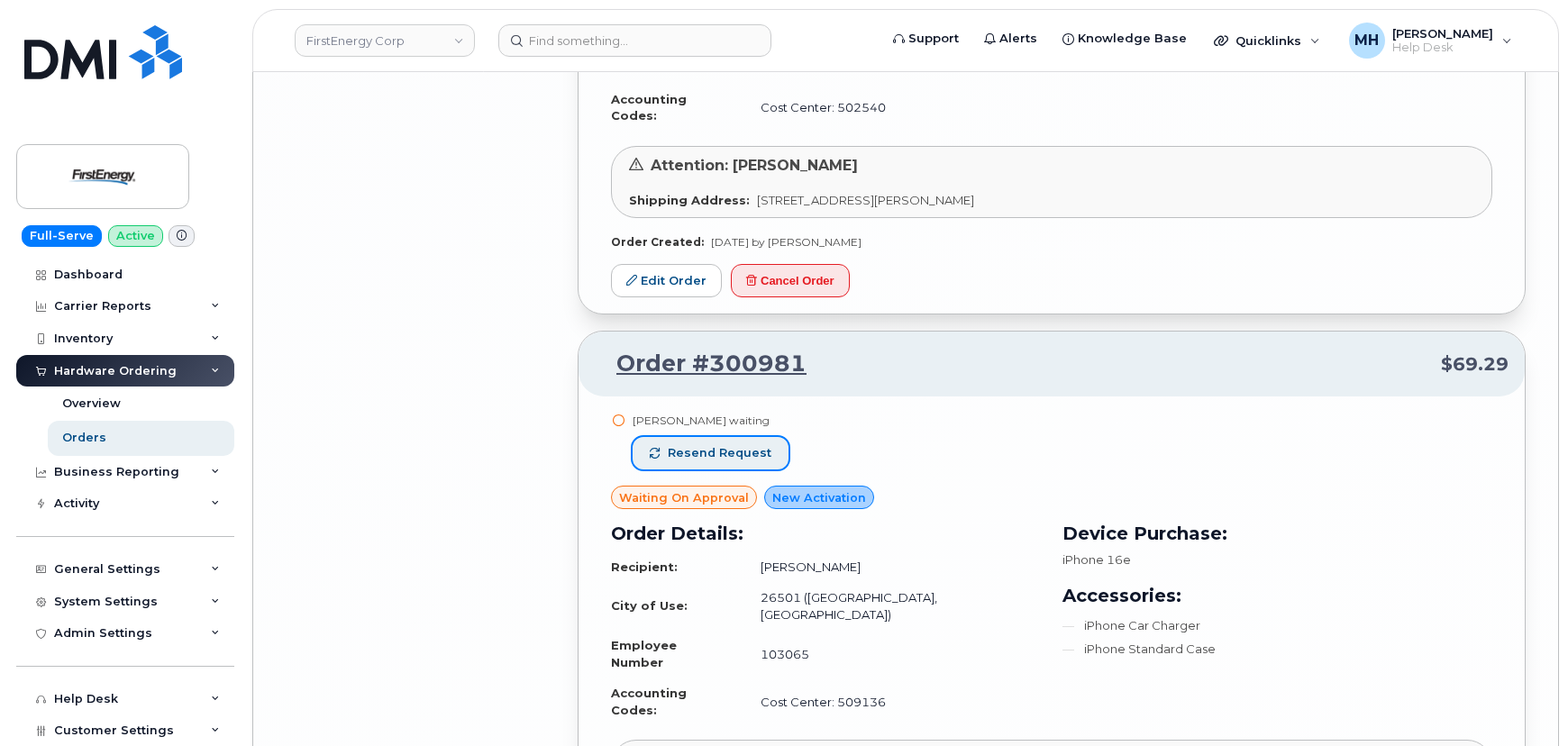
click at [745, 445] on span "Resend request" at bounding box center [719, 452] width 104 height 16
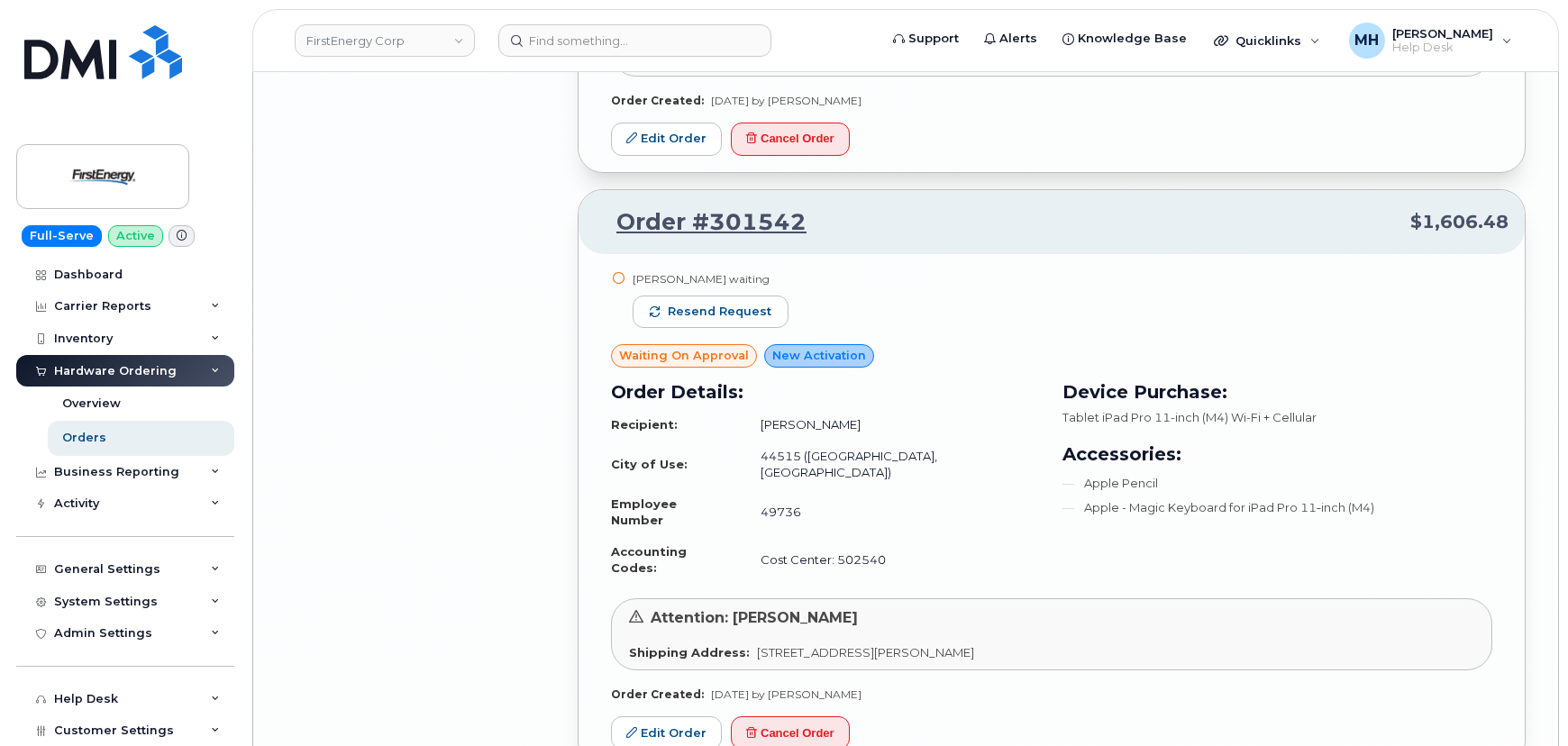
scroll to position [9687, 0]
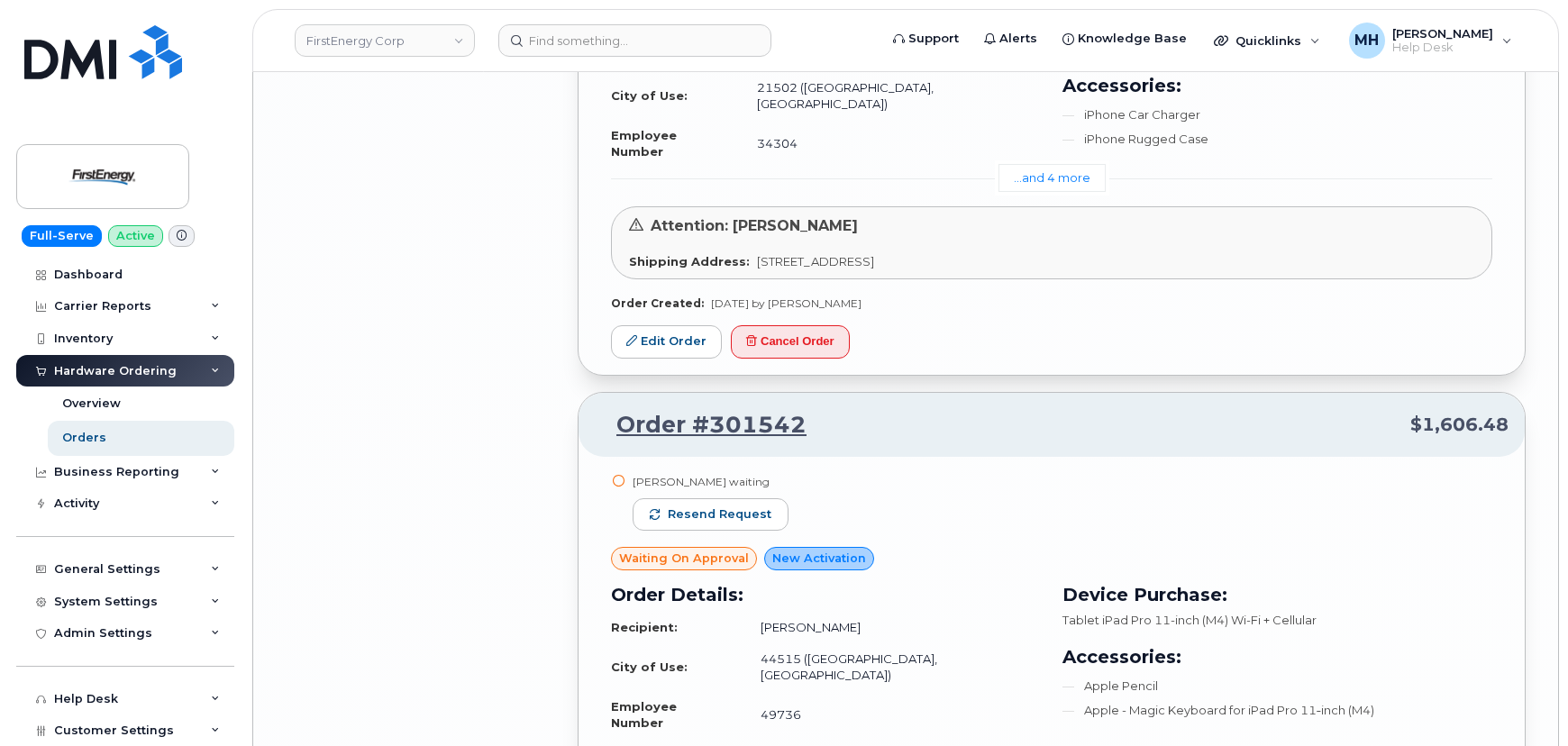
click at [721, 474] on div "[PERSON_NAME] waiting Resend request" at bounding box center [711, 510] width 156 height 73
click at [721, 498] on button "Resend request" at bounding box center [711, 514] width 156 height 33
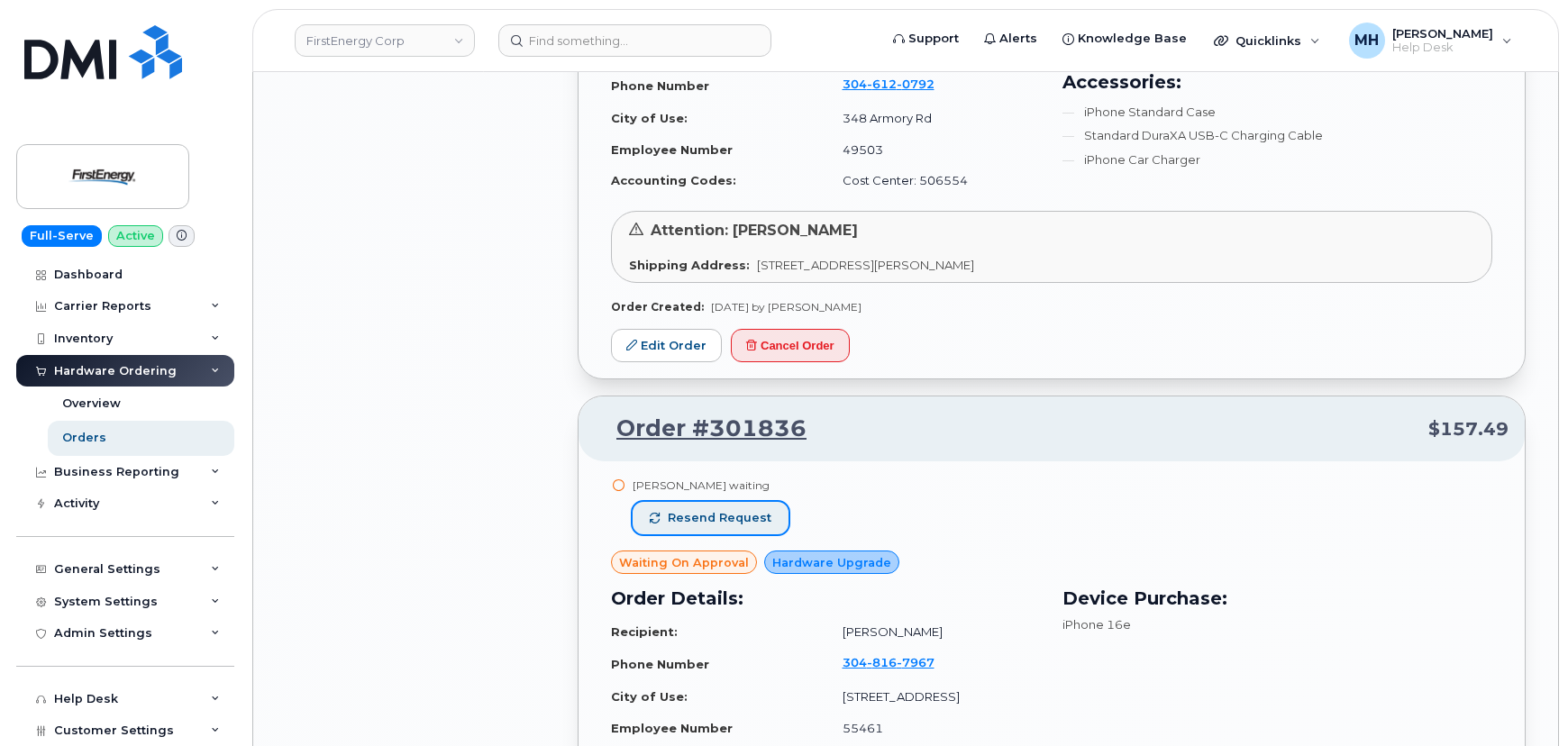
click at [730, 511] on span "Resend request" at bounding box center [719, 517] width 104 height 16
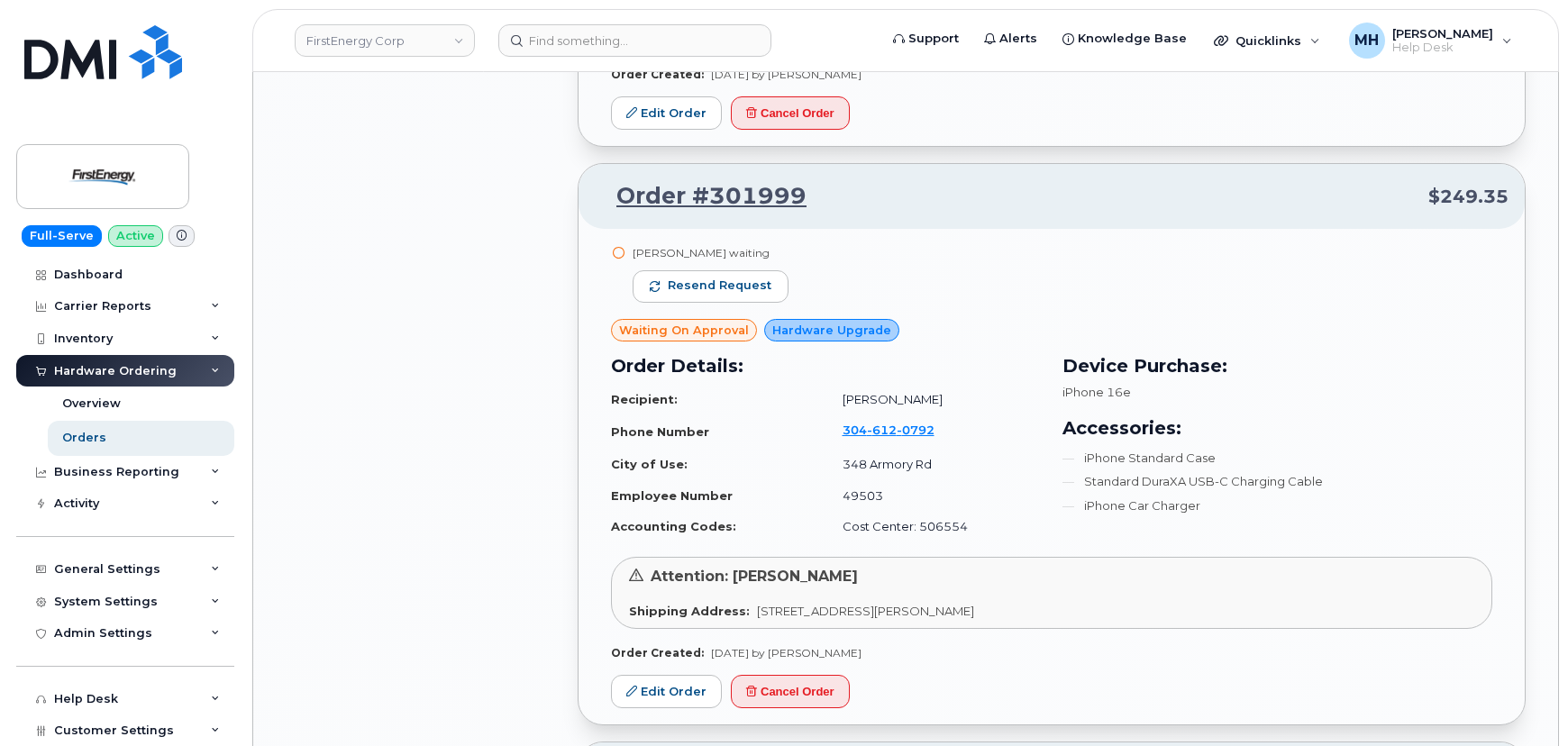
scroll to position [6576, 0]
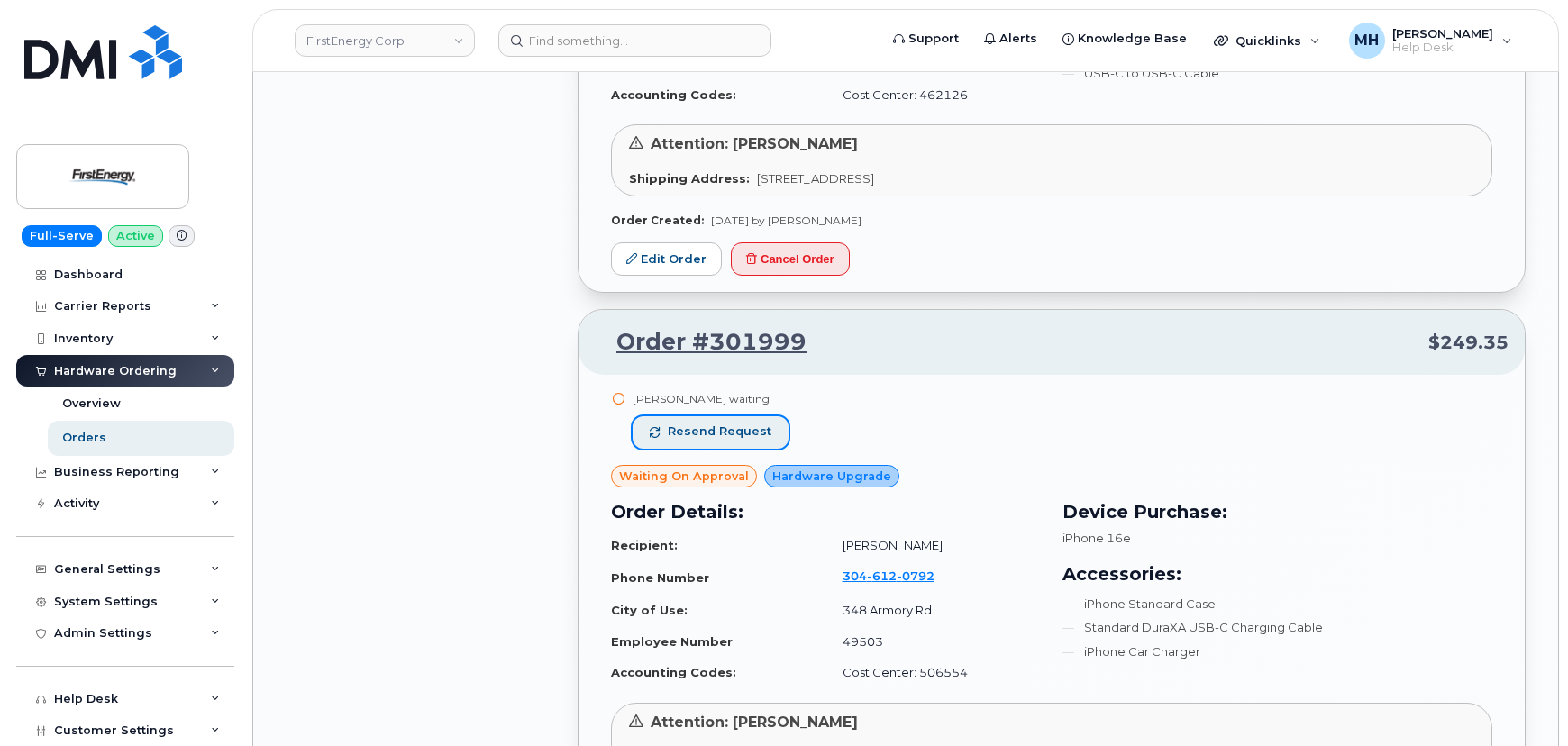
click at [730, 424] on span "Resend request" at bounding box center [719, 431] width 104 height 16
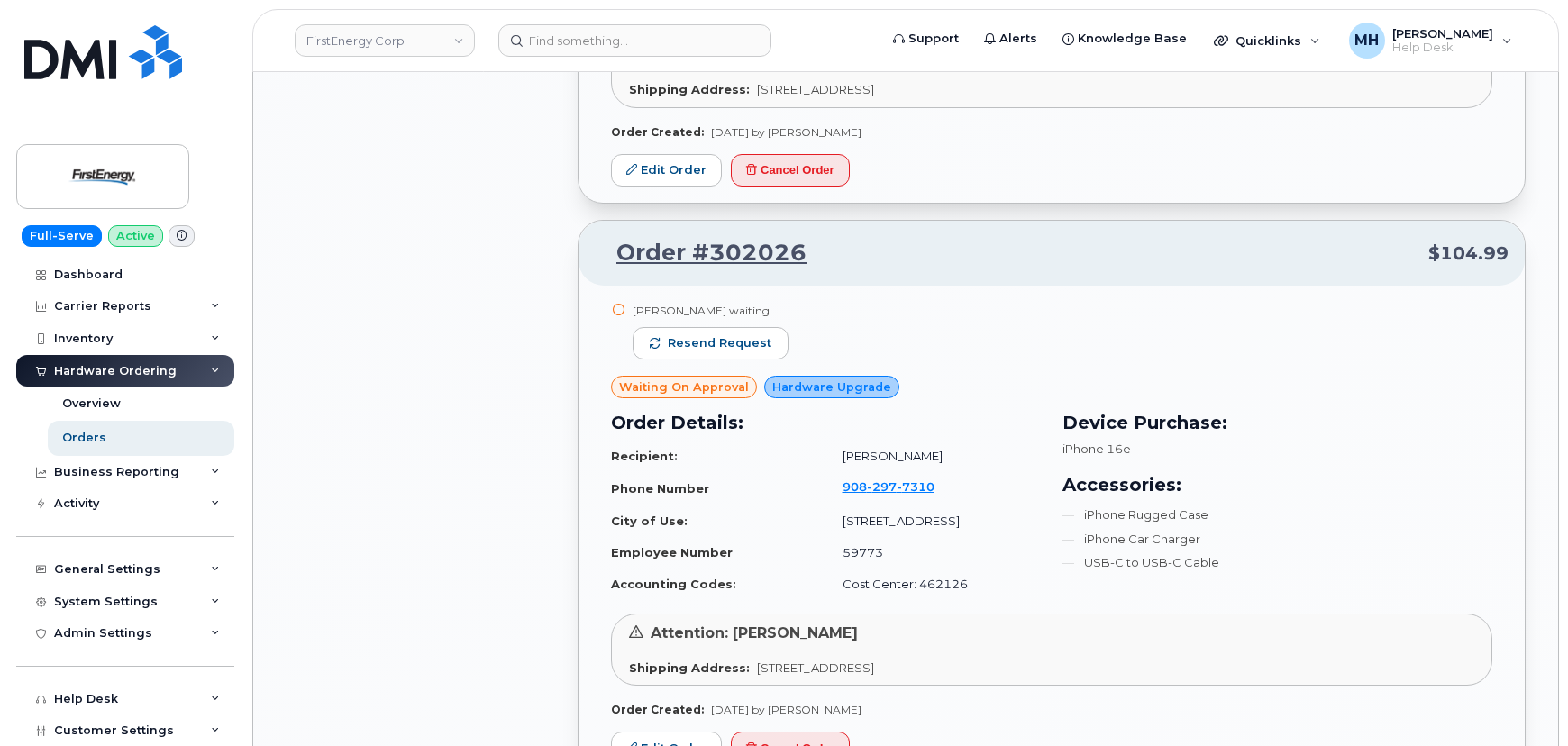
scroll to position [6085, 0]
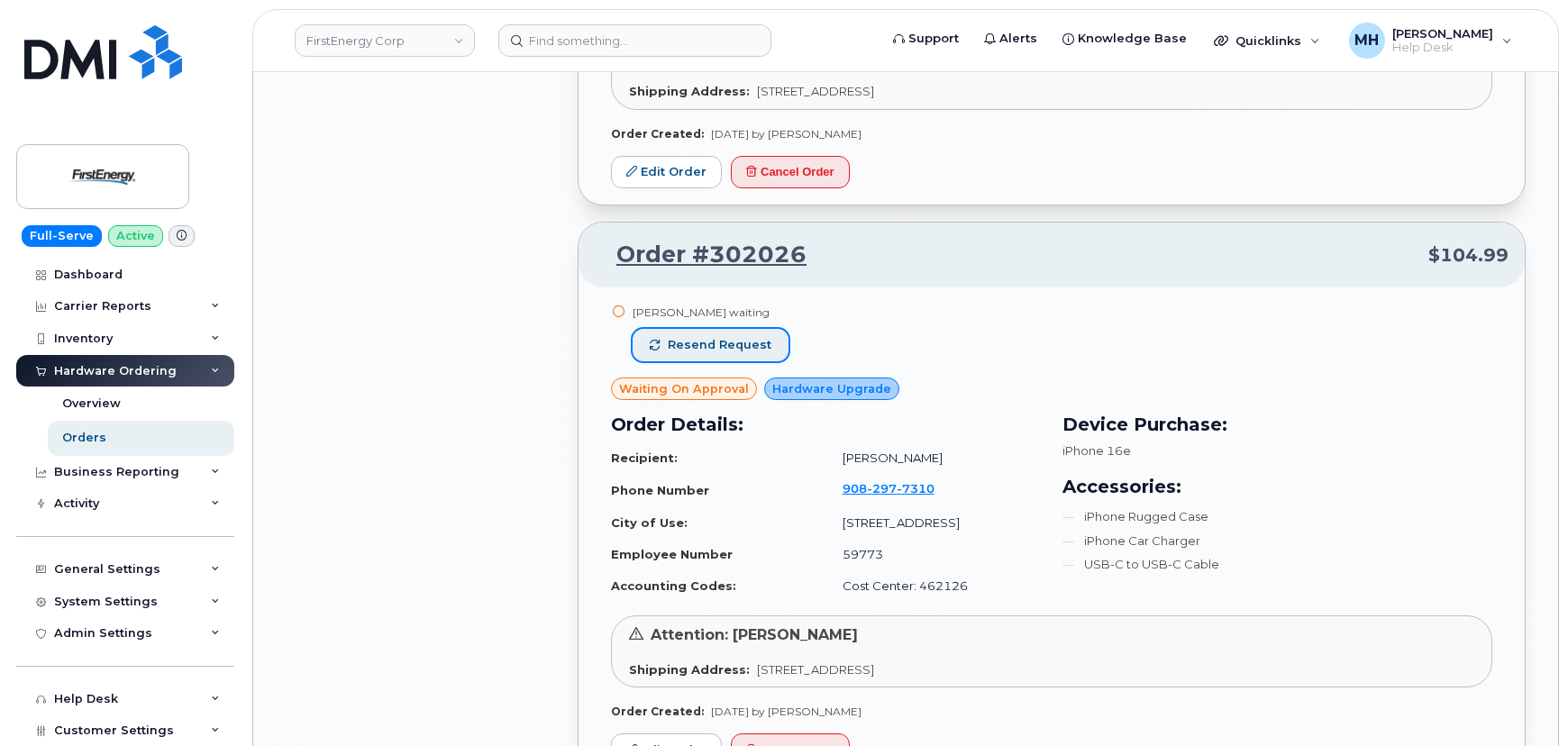
click at [713, 337] on span "Resend request" at bounding box center [719, 345] width 104 height 16
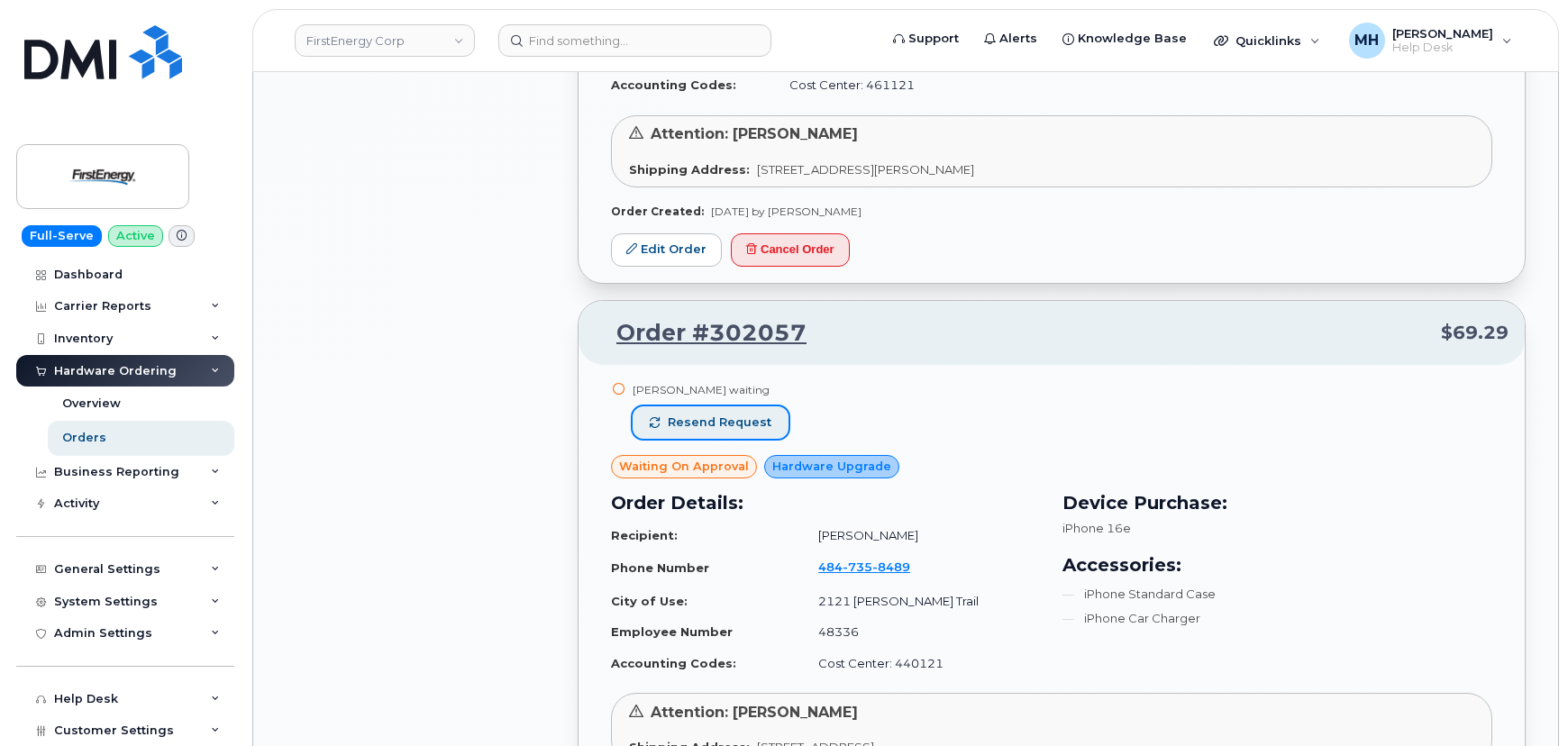
click at [688, 420] on span "Resend request" at bounding box center [719, 422] width 104 height 16
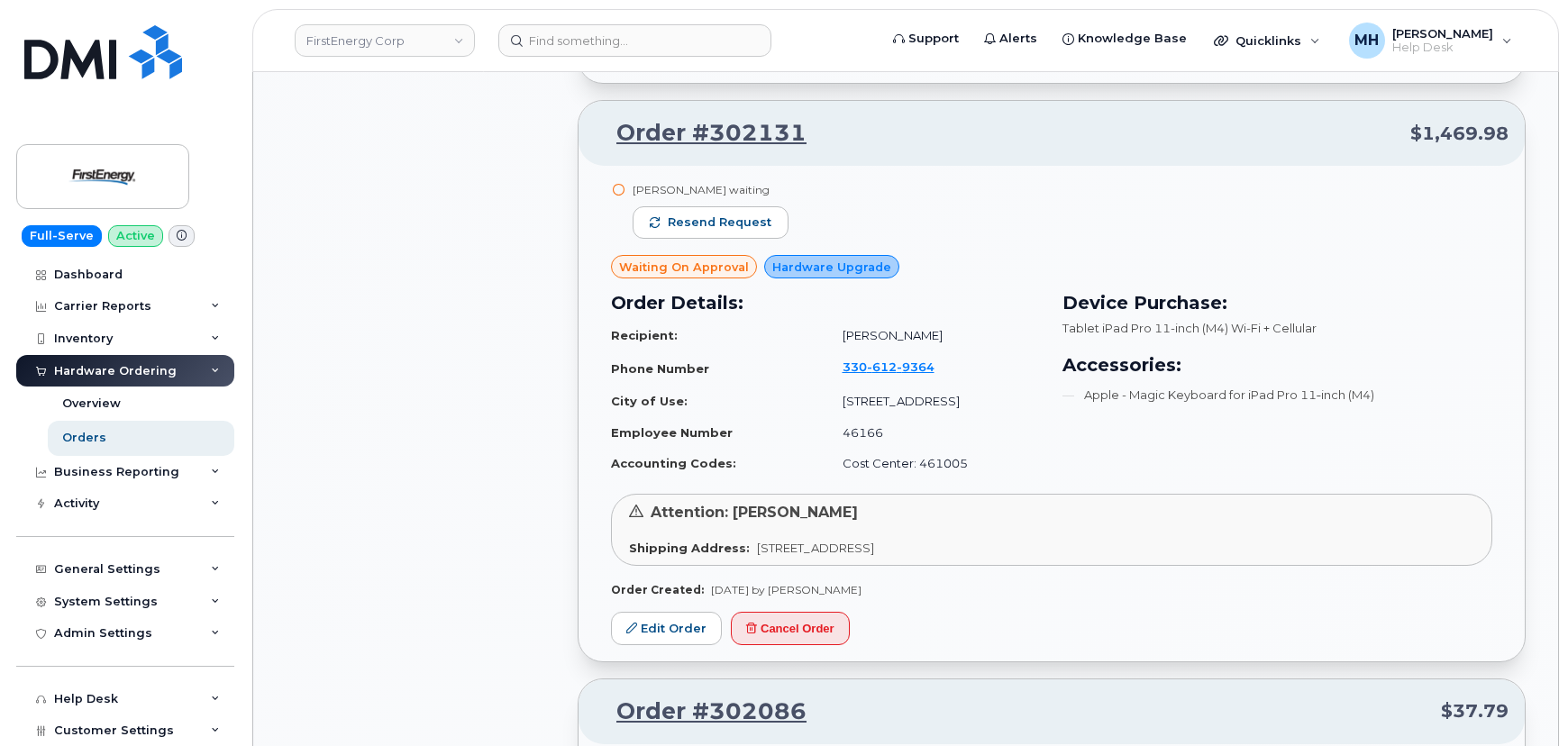
scroll to position [4366, 0]
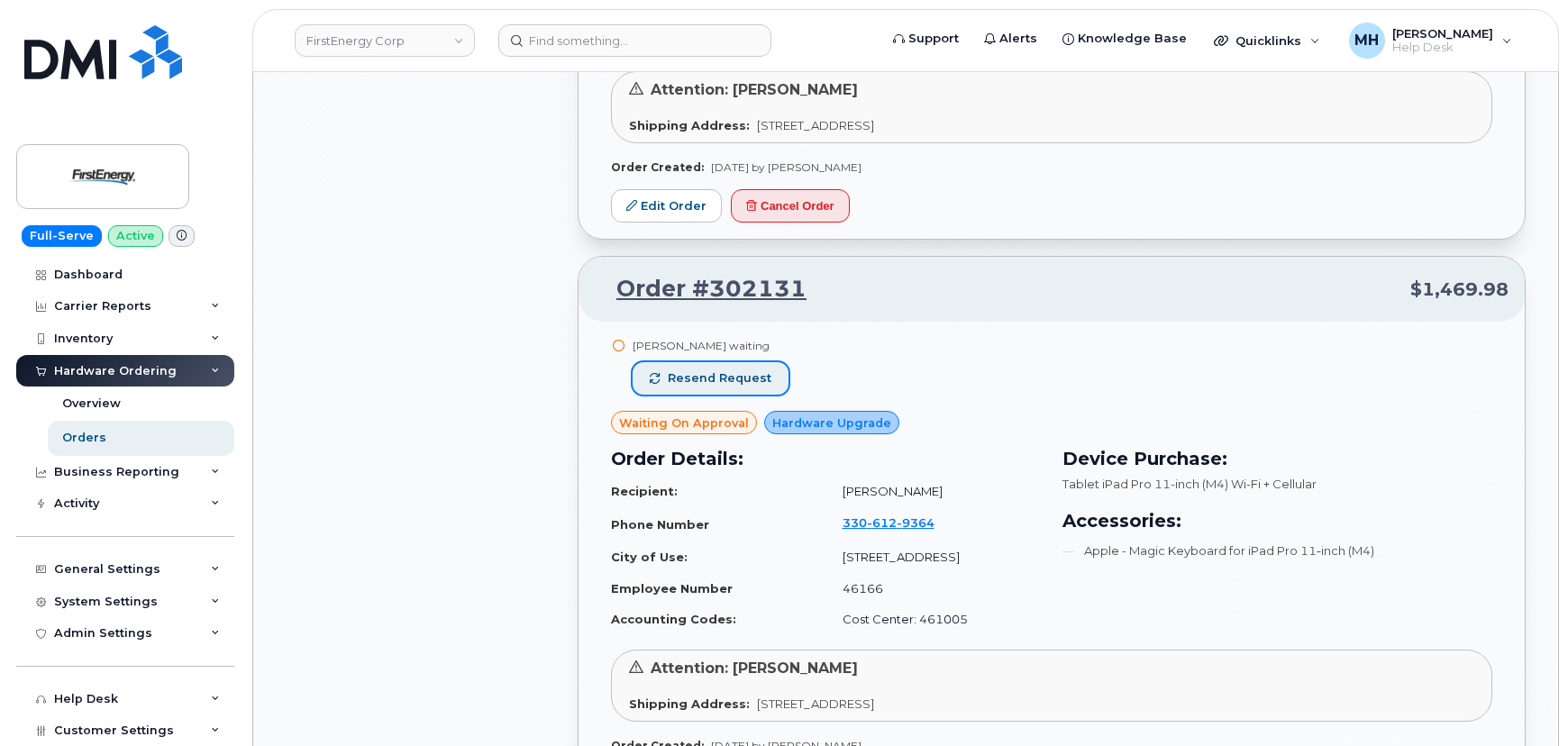
click at [693, 372] on span "Resend request" at bounding box center [719, 377] width 104 height 16
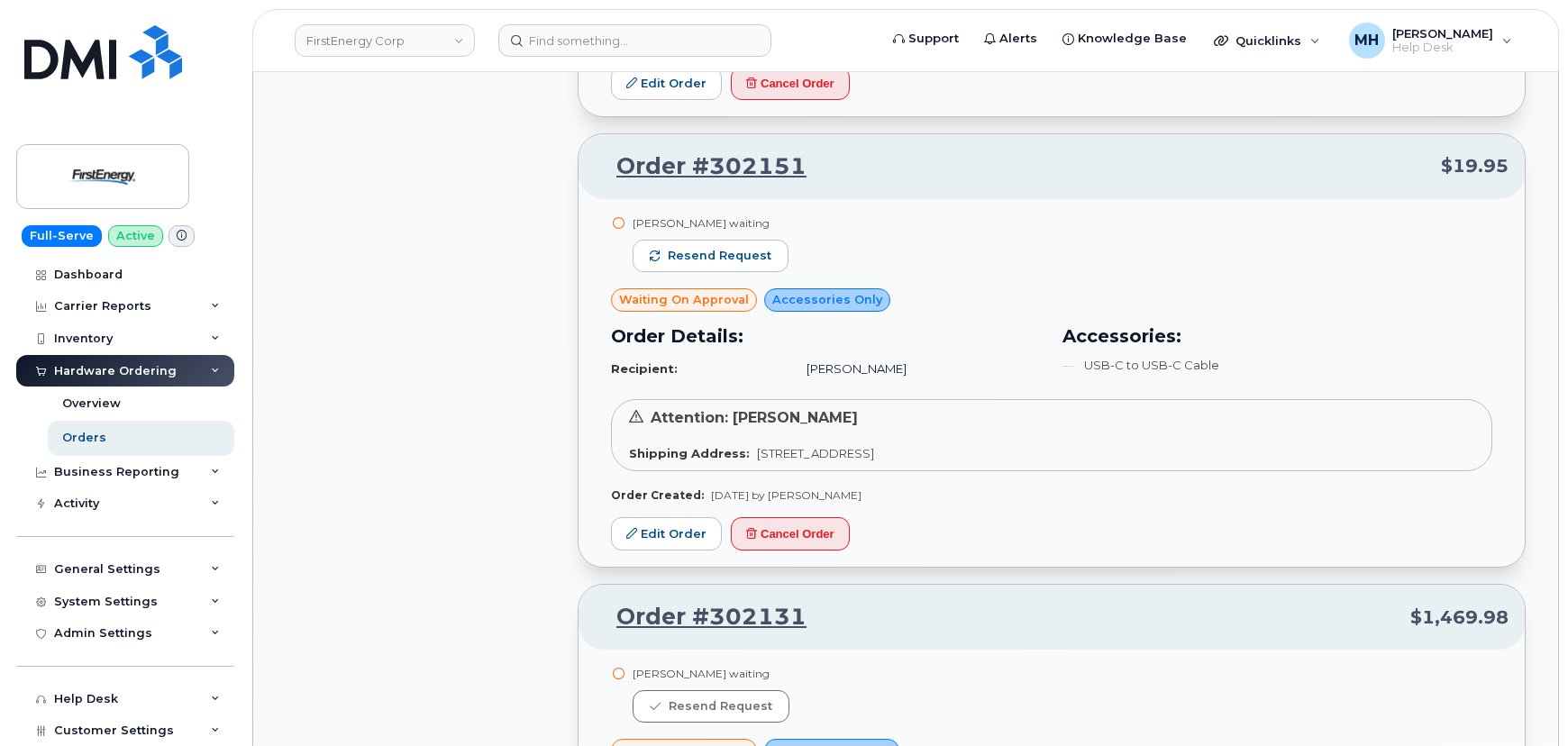
scroll to position [3793, 0]
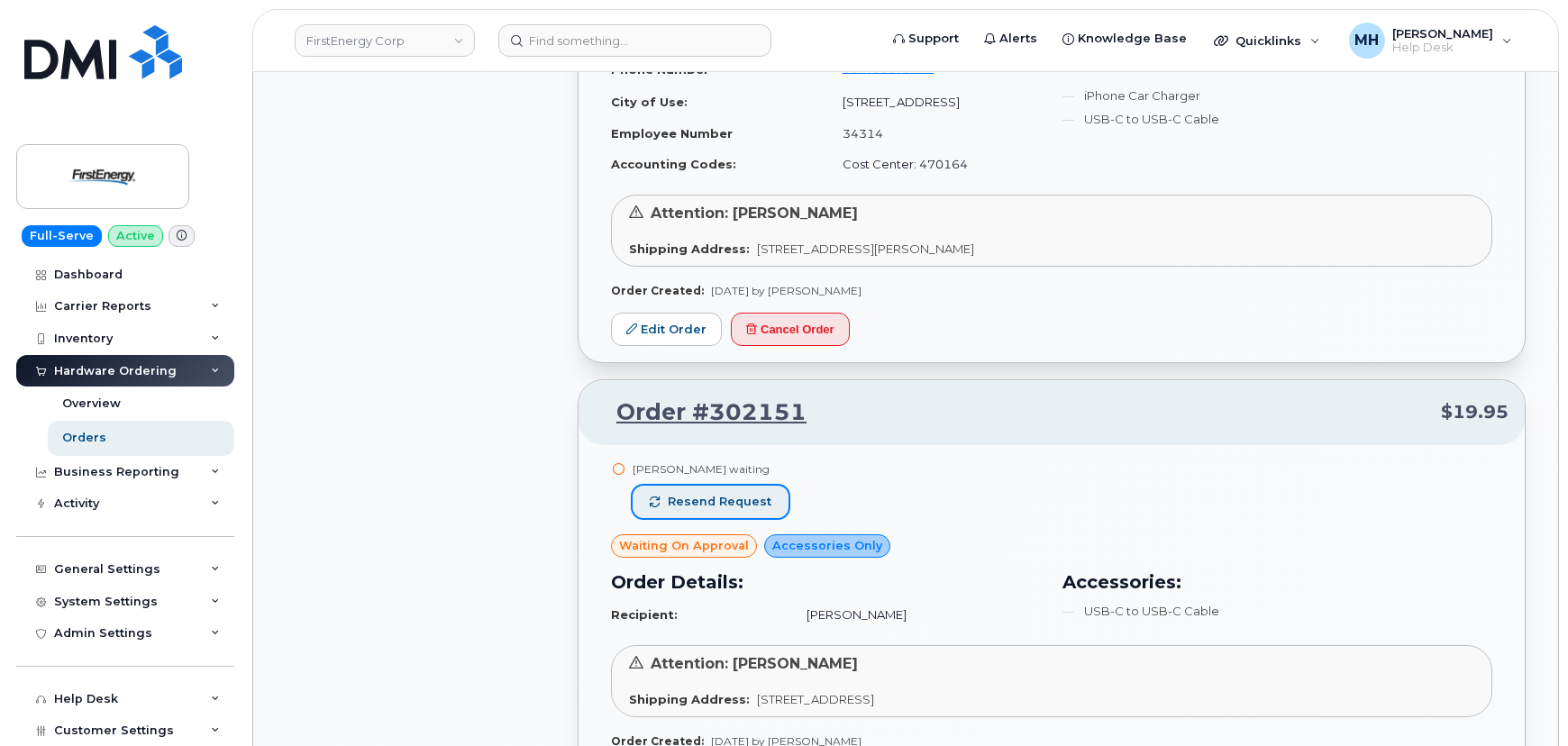
click at [705, 494] on span "Resend request" at bounding box center [719, 502] width 104 height 16
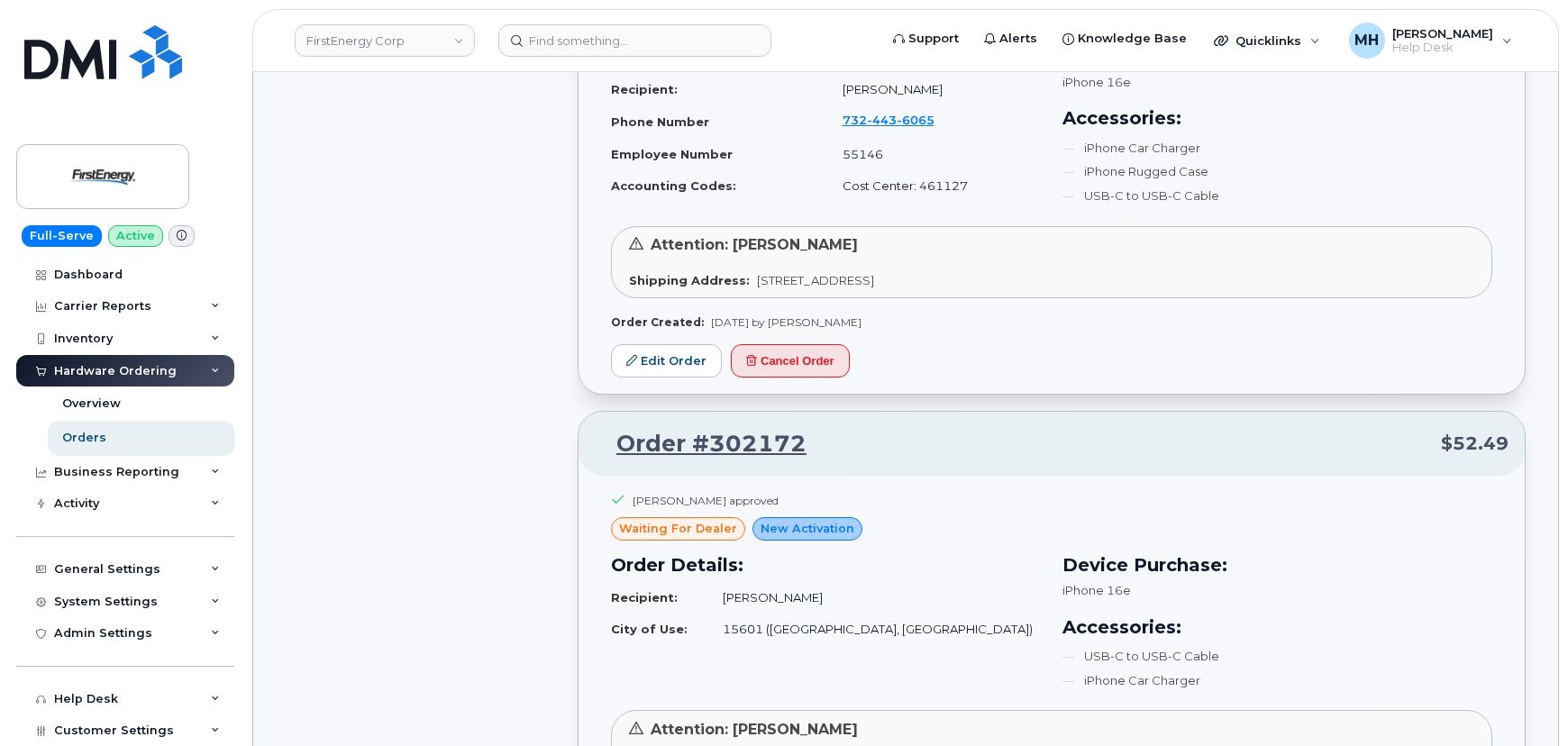
scroll to position [1173, 0]
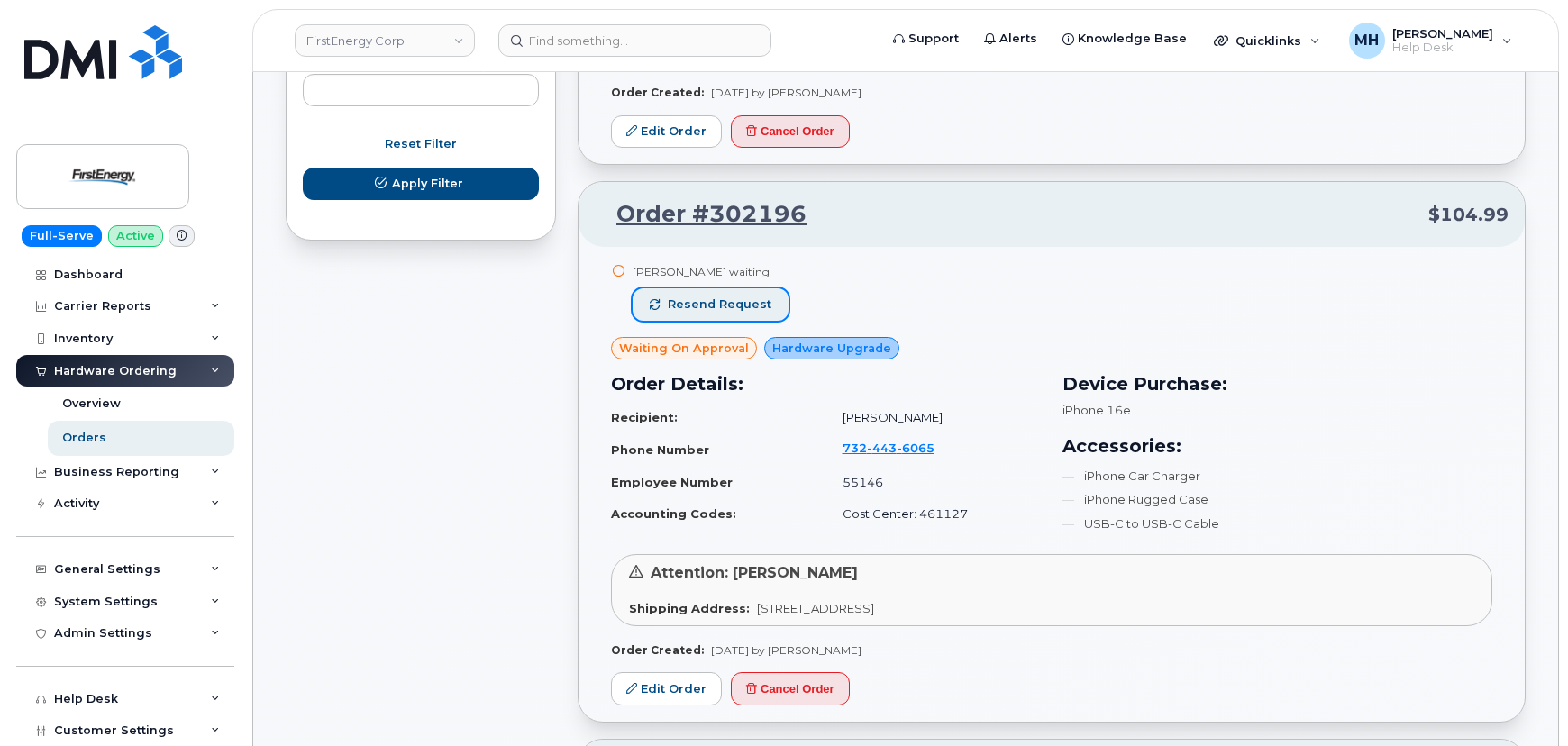
click at [694, 290] on button "Resend request" at bounding box center [711, 304] width 156 height 33
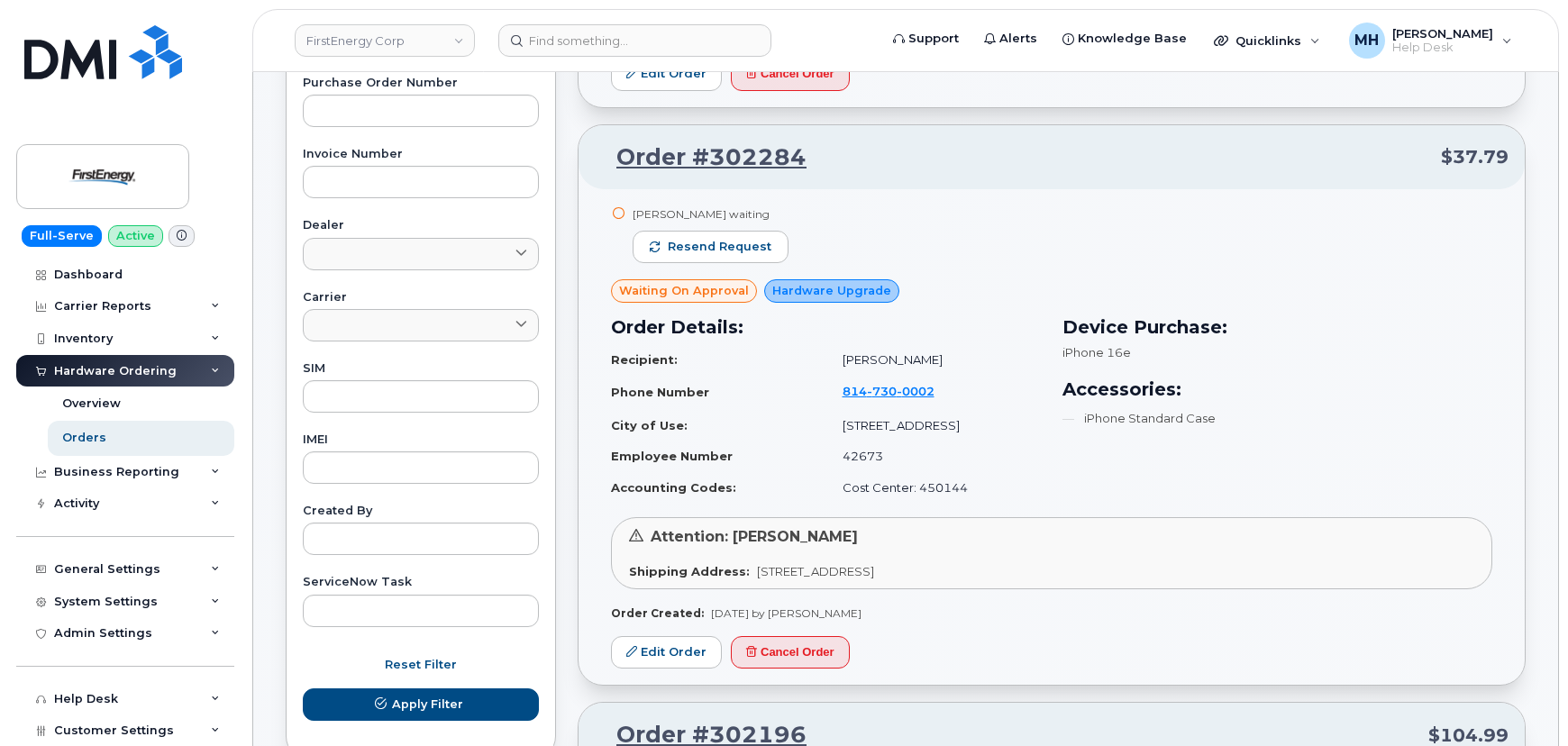
scroll to position [519, 0]
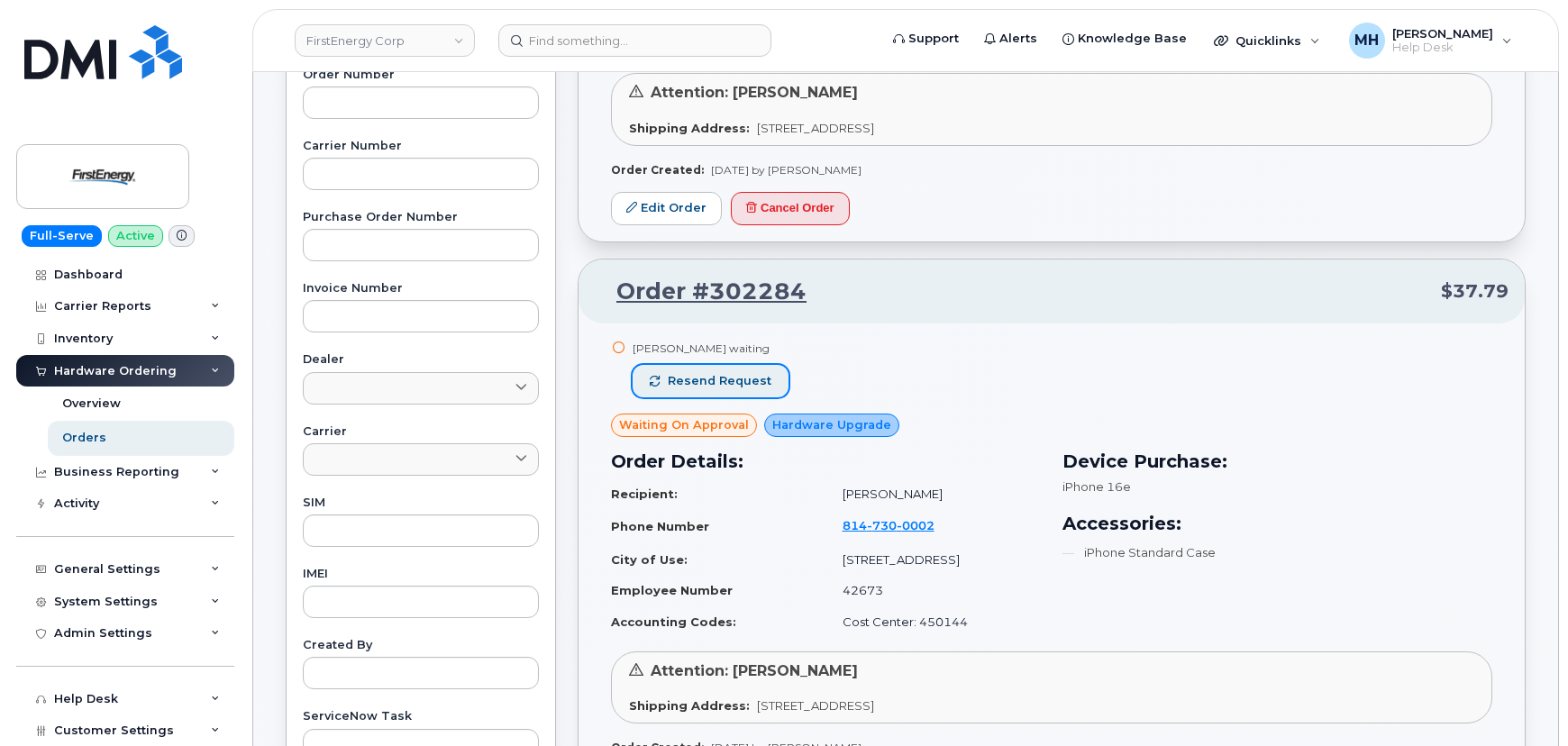
click at [683, 373] on span "Resend request" at bounding box center [719, 380] width 104 height 16
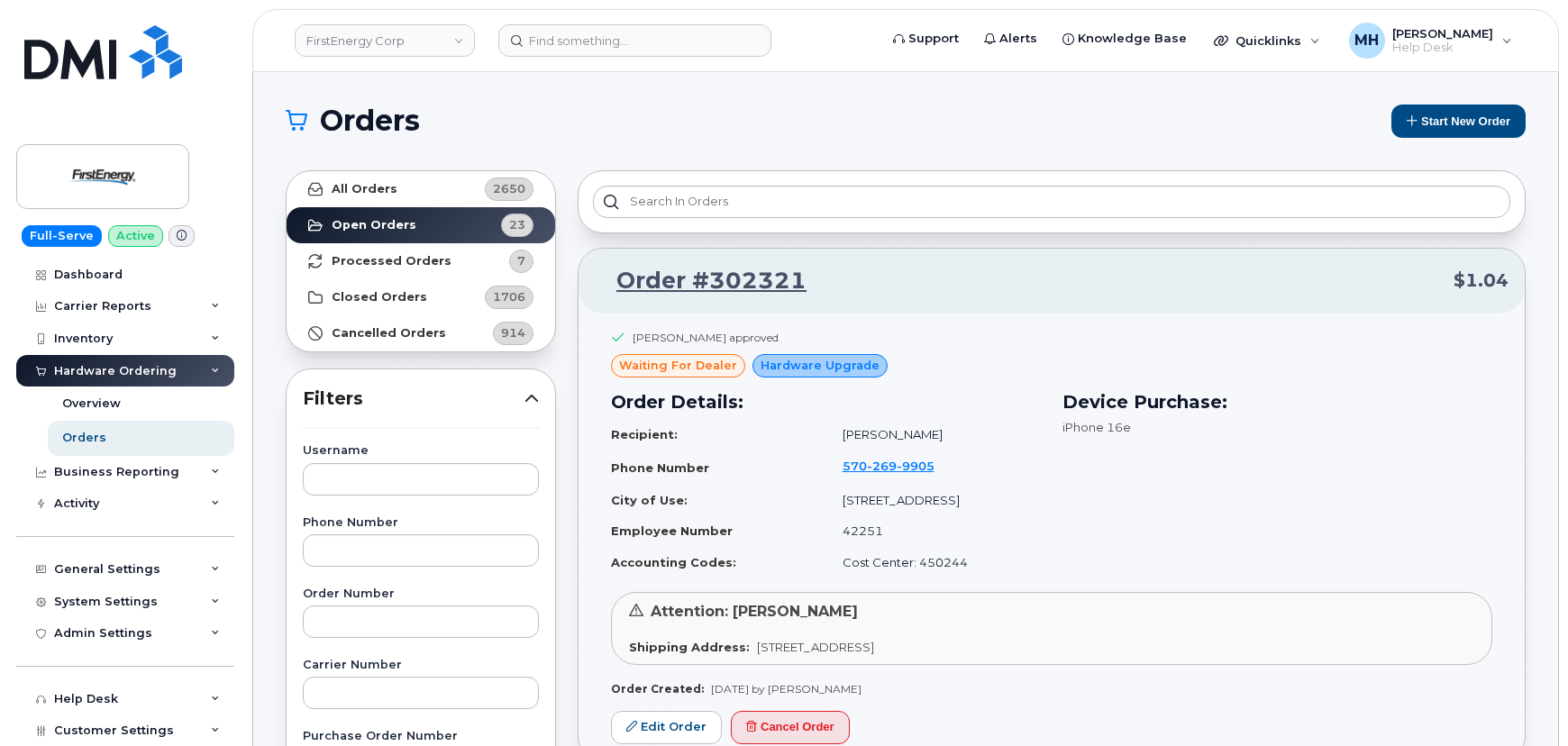
scroll to position [0, 0]
